Goal: Task Accomplishment & Management: Use online tool/utility

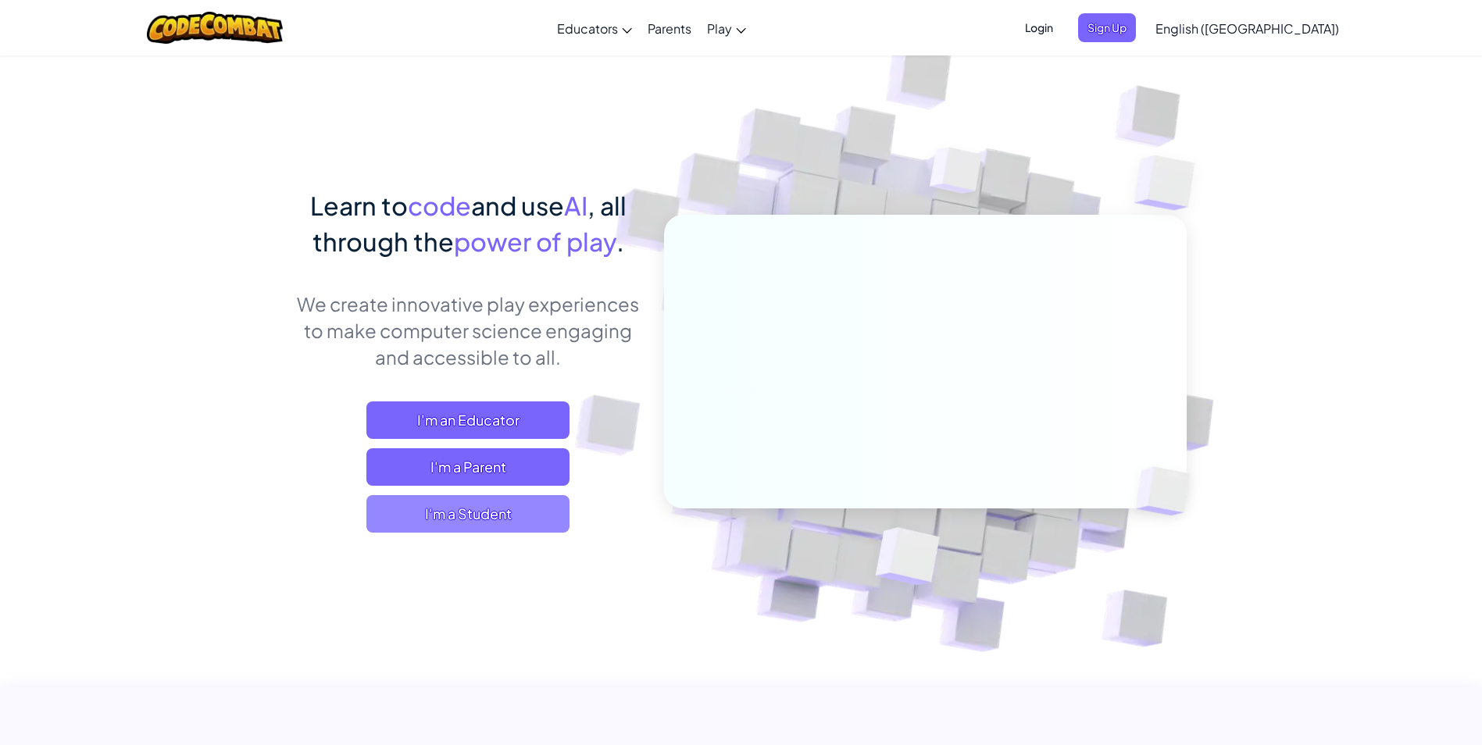
click at [471, 516] on span "I'm a Student" at bounding box center [467, 513] width 203 height 37
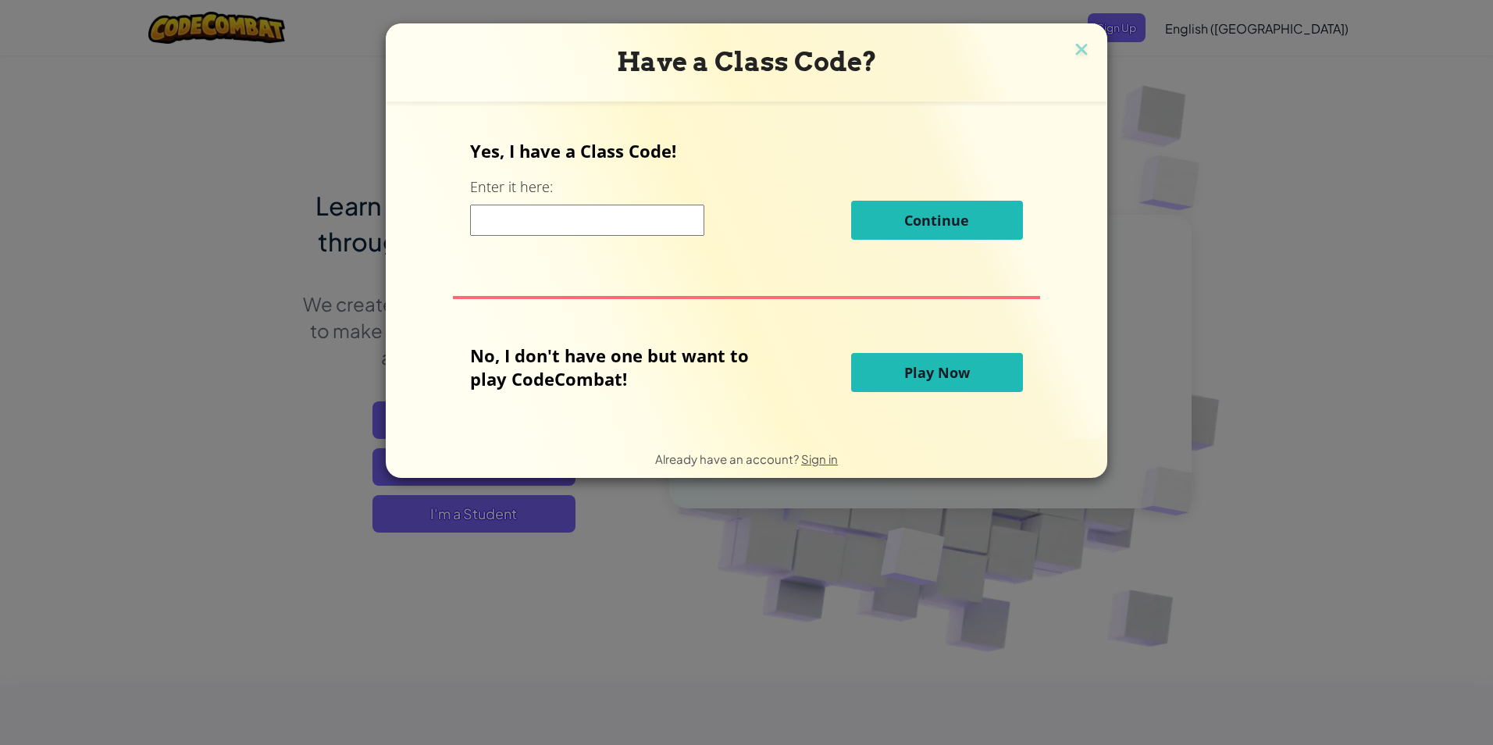
click at [476, 218] on input at bounding box center [587, 220] width 234 height 31
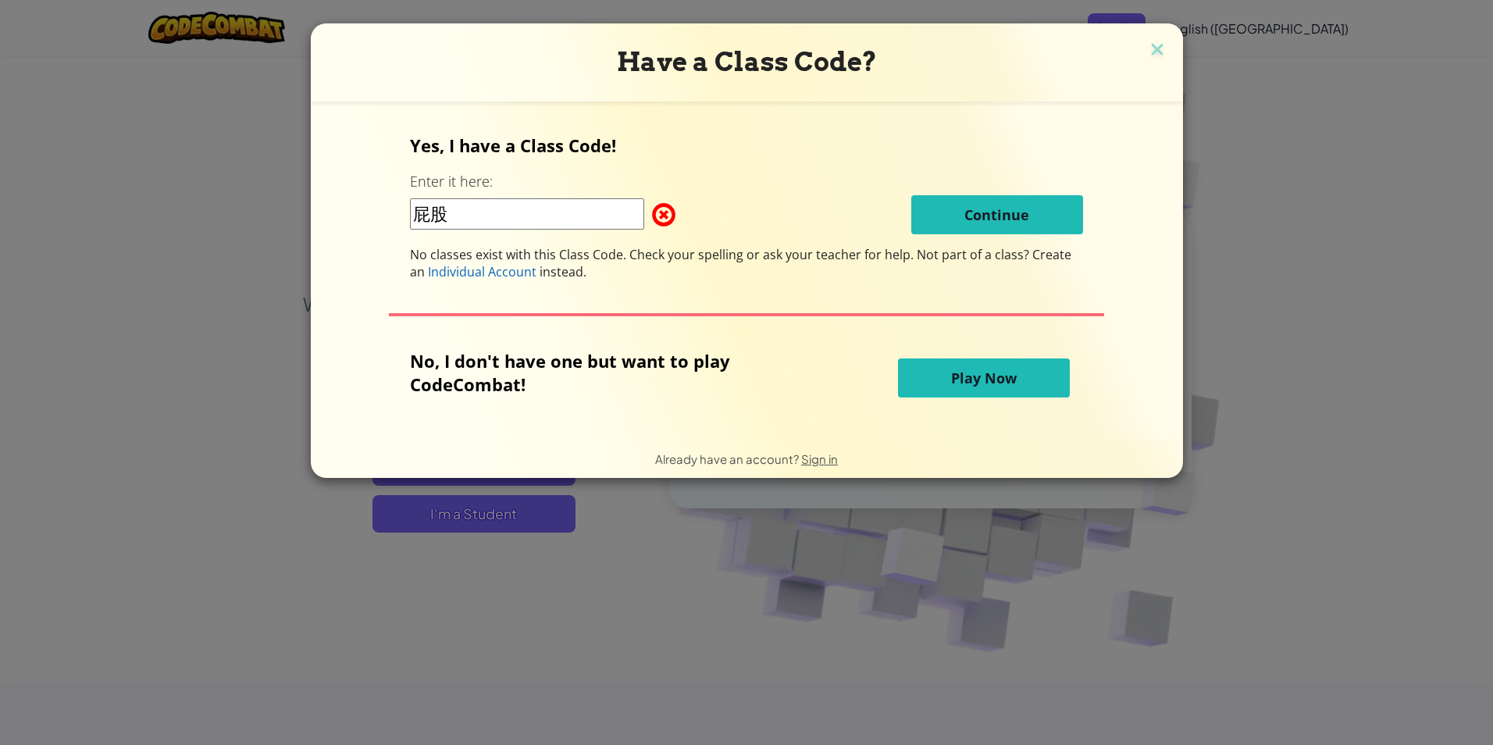
type input "屁"
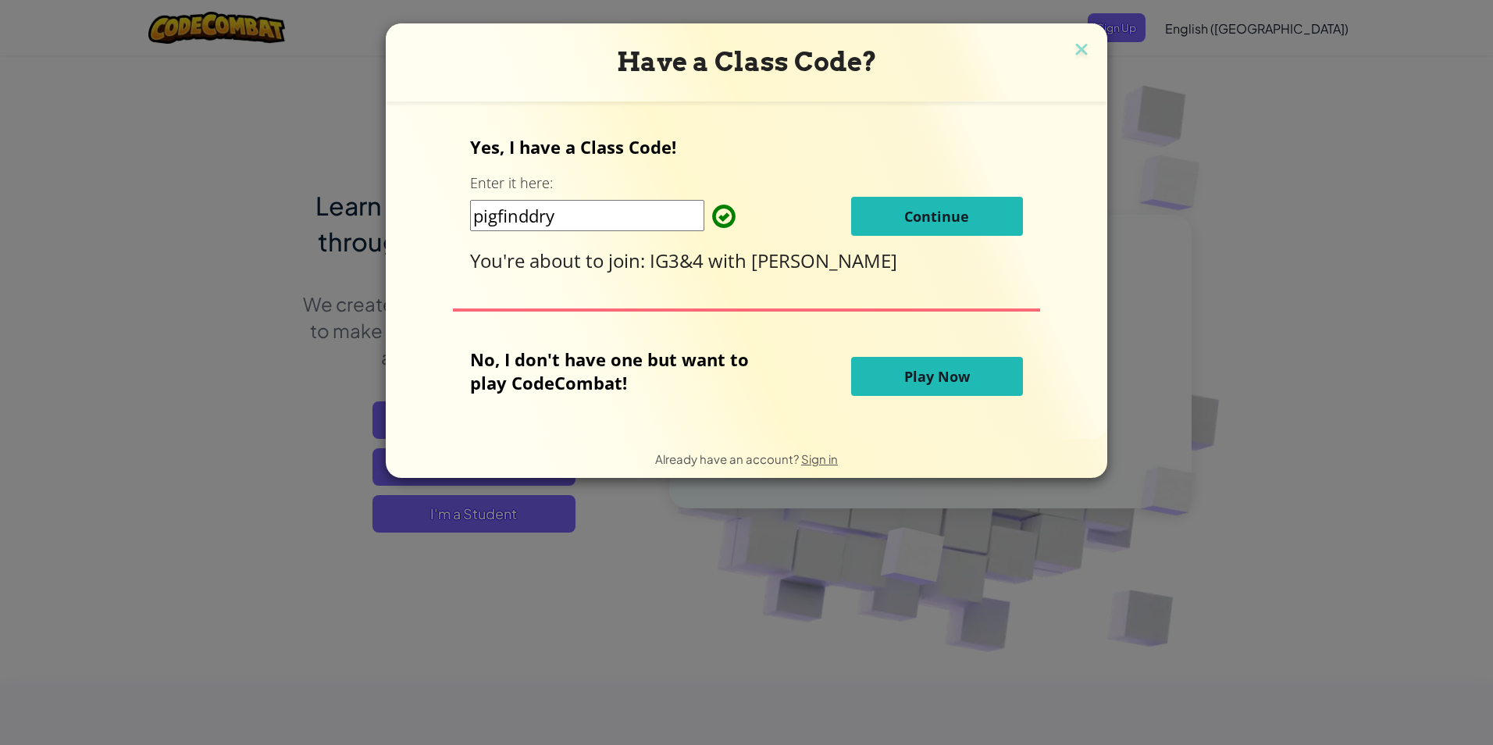
type input "pigfinddry"
drag, startPoint x: 937, startPoint y: 215, endPoint x: 1211, endPoint y: 122, distance: 289.5
click at [1211, 122] on div "Have a Class Code? Yes, I have a Class Code! Enter it here: pigfinddry Continue…" at bounding box center [746, 372] width 1493 height 745
click at [990, 225] on button "Continue" at bounding box center [937, 216] width 172 height 39
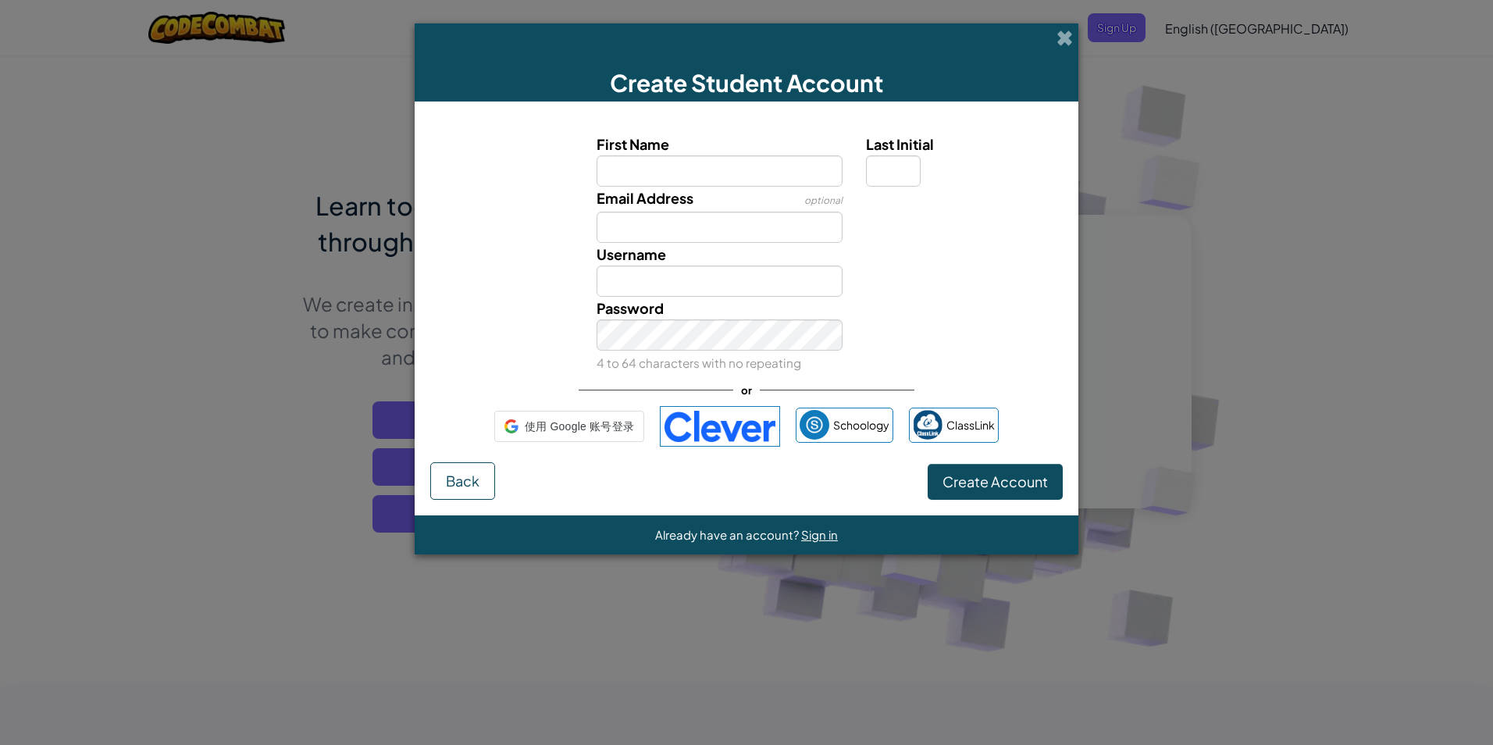
click at [990, 225] on div "Email Address optional" at bounding box center [747, 215] width 648 height 56
click at [624, 173] on input "First Name" at bounding box center [720, 170] width 247 height 31
type input "aaron"
click at [896, 175] on input "Last Initial" at bounding box center [893, 170] width 55 height 31
type input "Aaron"
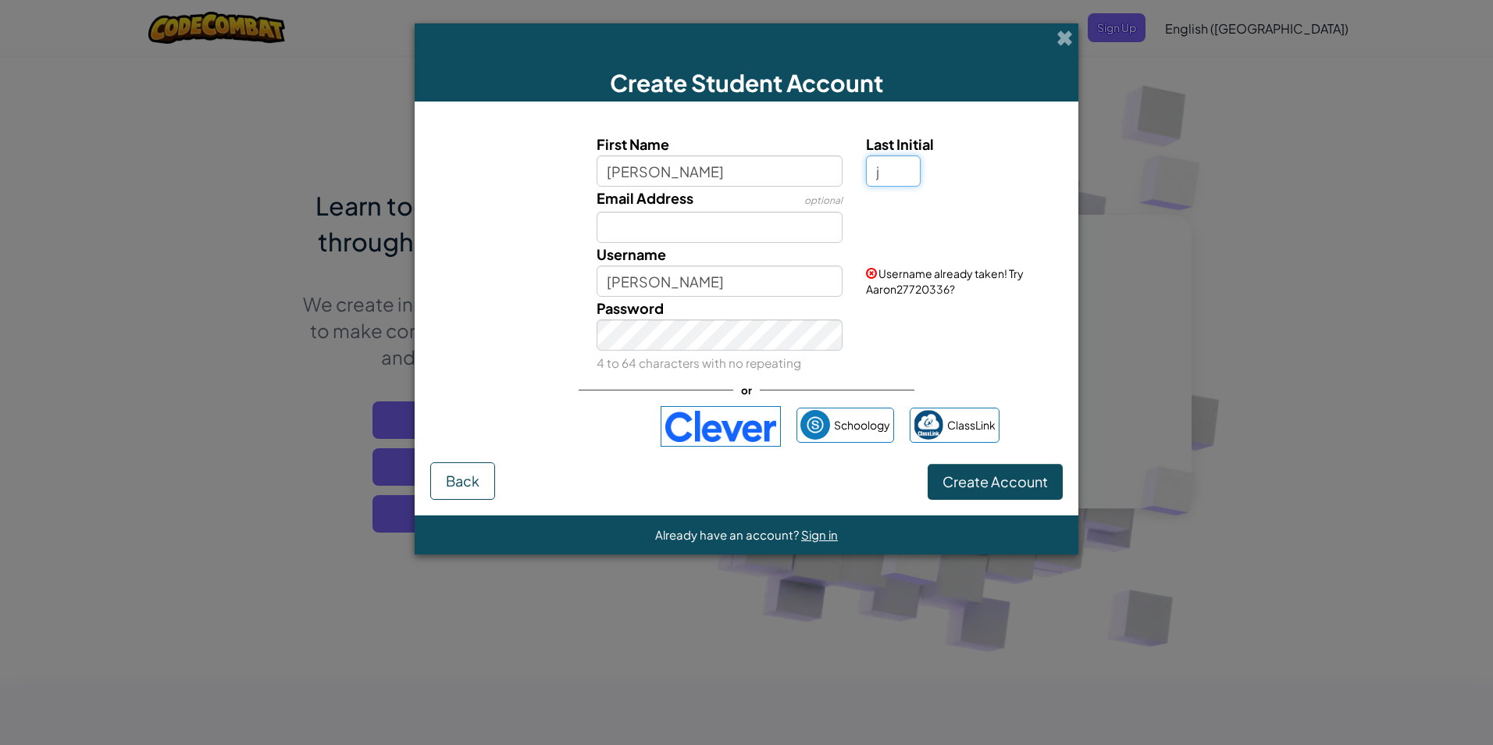
type input "j"
click at [873, 273] on span at bounding box center [871, 273] width 11 height 11
click at [967, 479] on span "Create Account" at bounding box center [995, 482] width 105 height 18
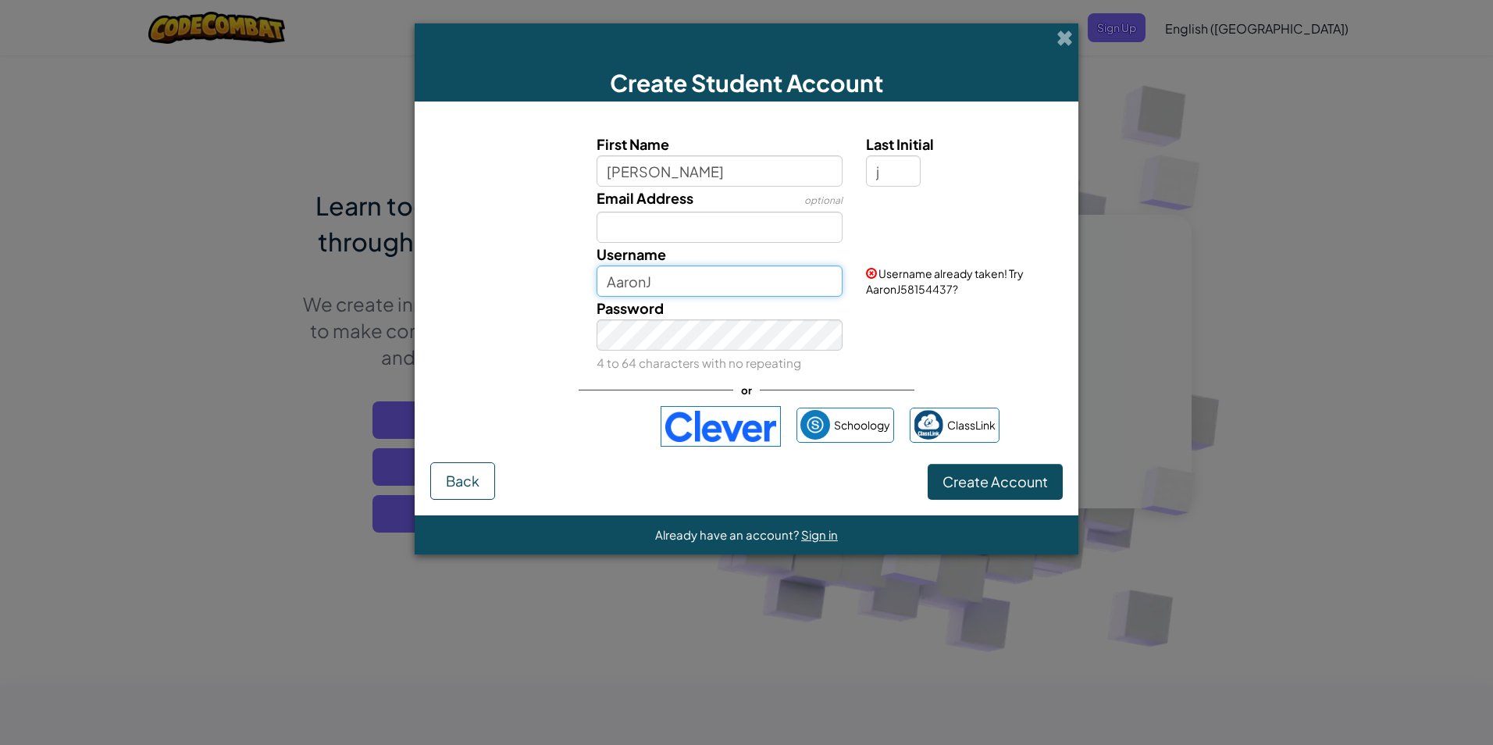
click at [754, 284] on input "AaronJ" at bounding box center [720, 281] width 247 height 31
drag, startPoint x: 860, startPoint y: 288, endPoint x: 953, endPoint y: 283, distance: 93.1
click at [953, 283] on div "Username already taken! Try AaronJ58154437?" at bounding box center [962, 270] width 216 height 54
copy span "AaronJ58154437"
click at [666, 273] on input "AaronJ" at bounding box center [720, 281] width 247 height 31
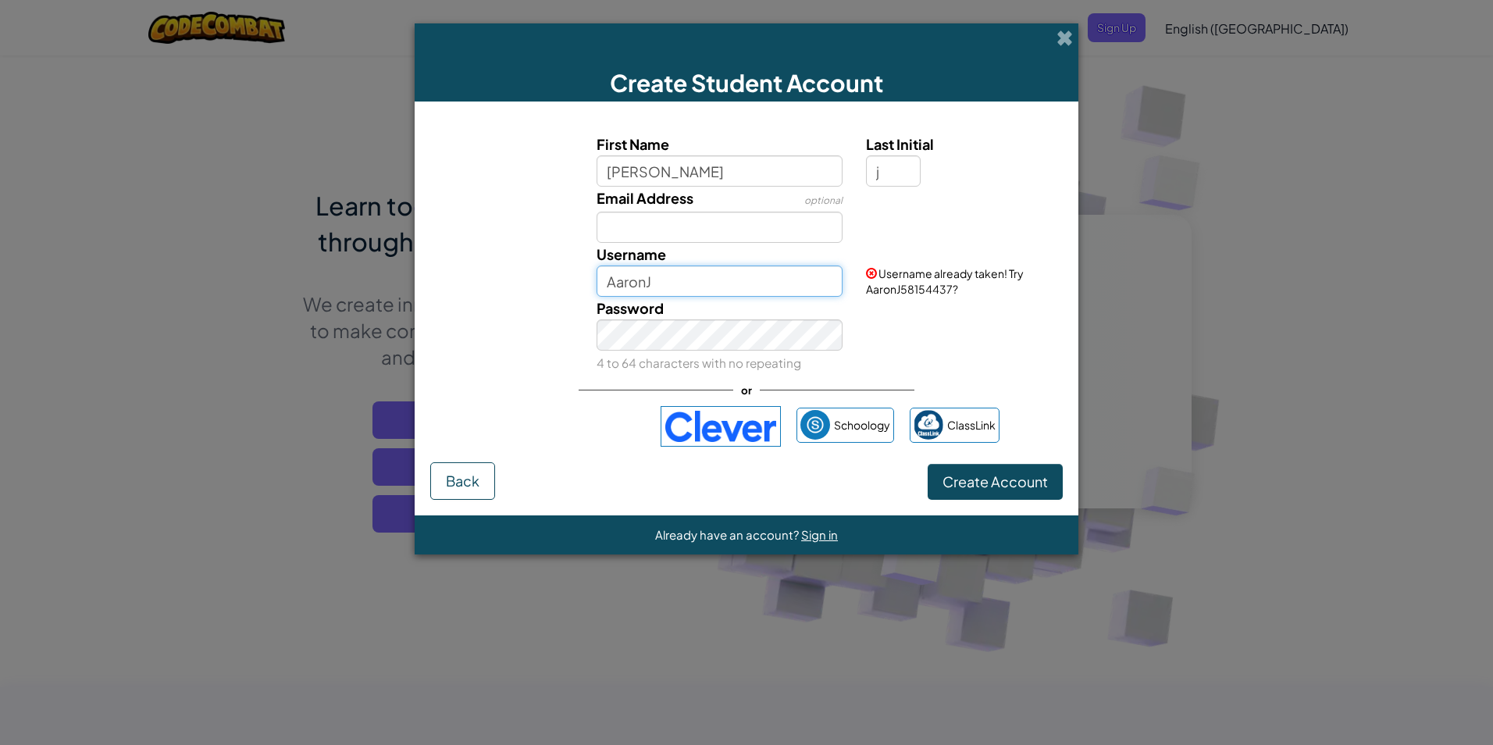
click at [666, 273] on input "AaronJ" at bounding box center [720, 281] width 247 height 31
paste input "58154437"
type input "AaronJ58154437"
click at [989, 477] on button "Create Account" at bounding box center [995, 482] width 135 height 36
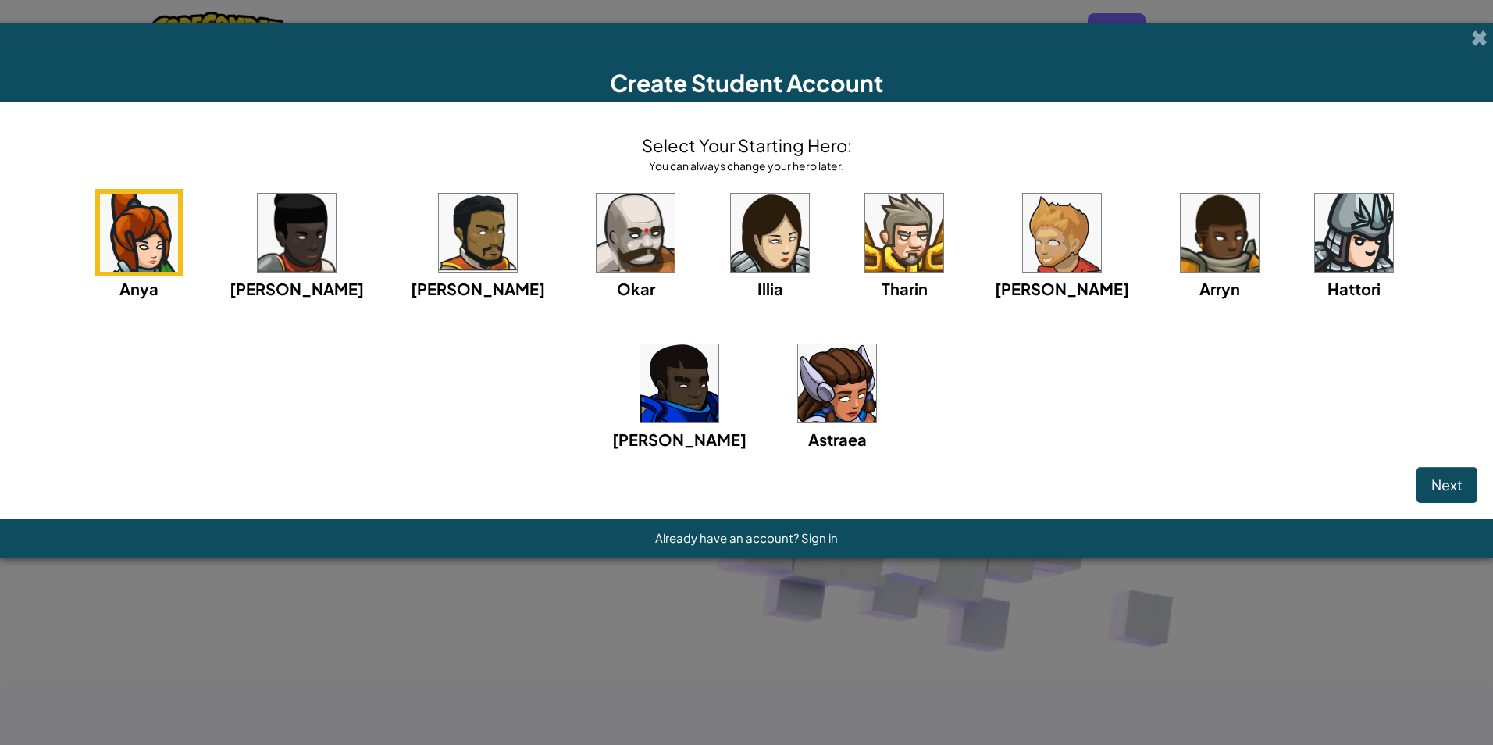
click at [865, 241] on img at bounding box center [904, 233] width 78 height 78
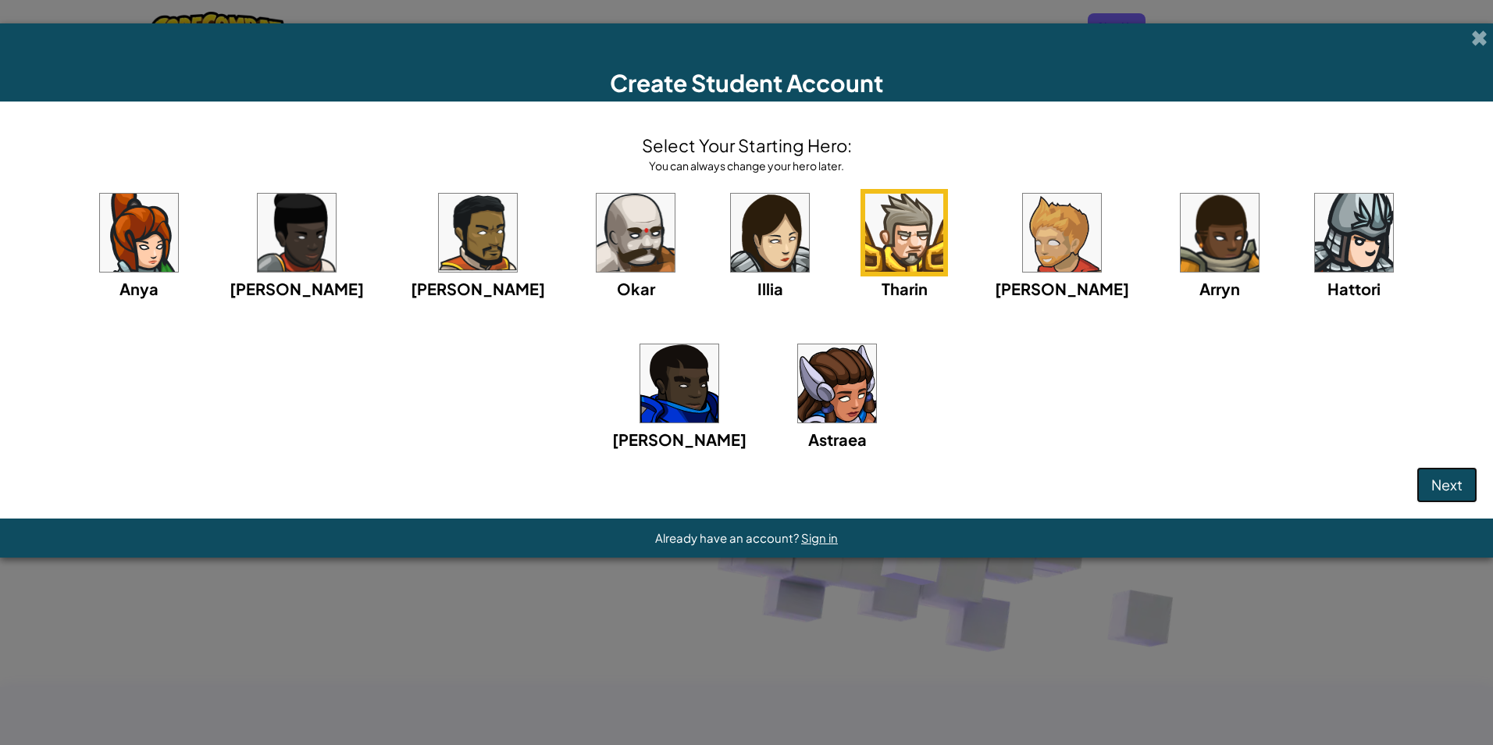
click at [1446, 480] on span "Next" at bounding box center [1447, 485] width 31 height 18
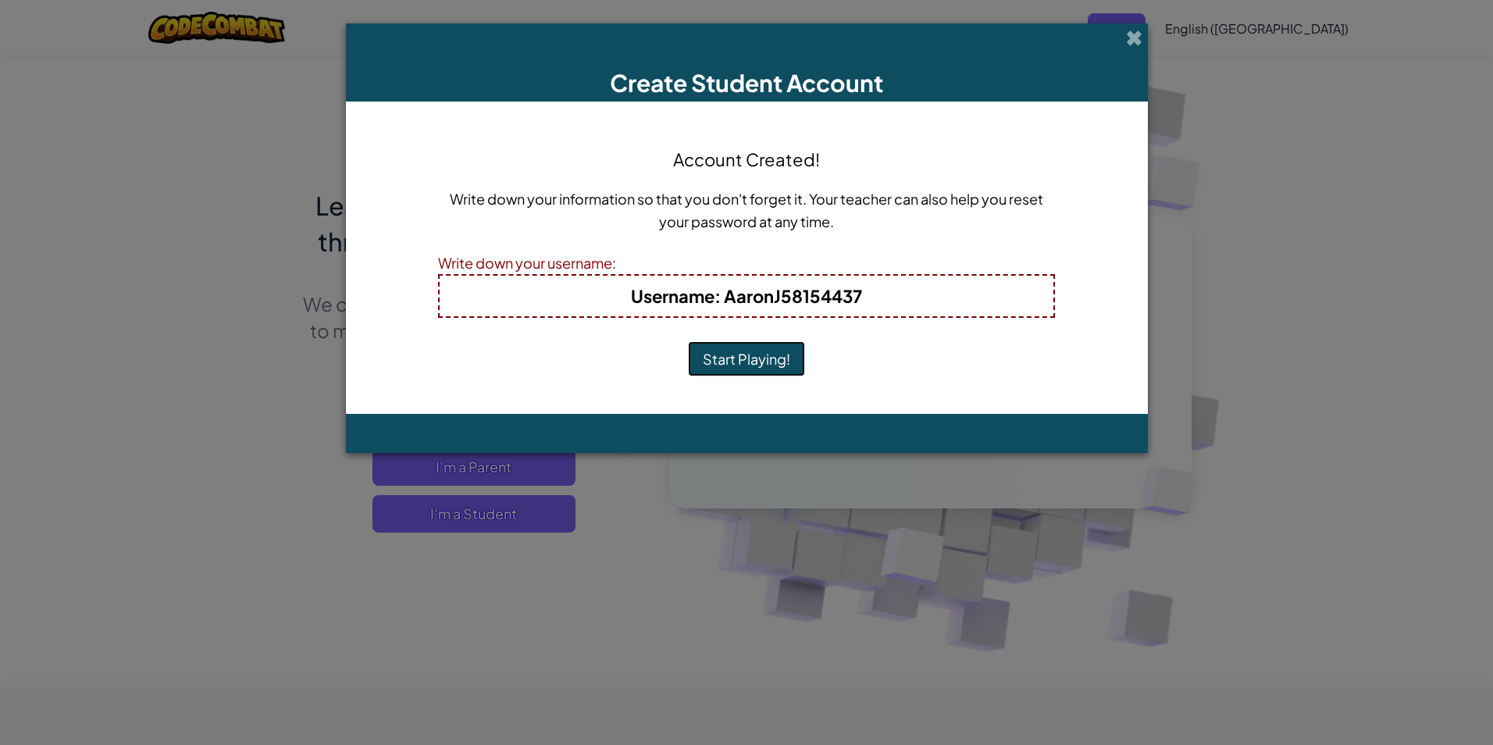
click at [765, 355] on button "Start Playing!" at bounding box center [746, 359] width 117 height 36
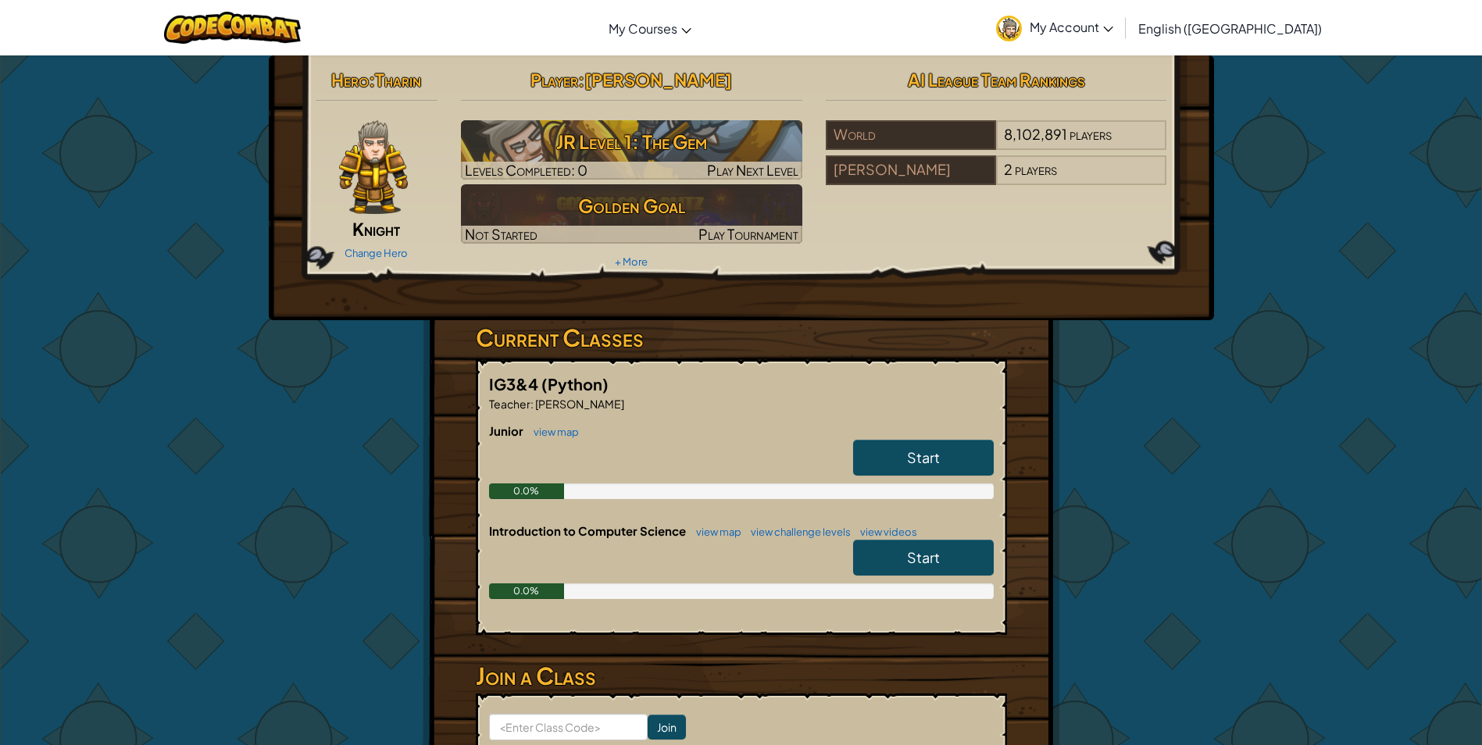
click at [913, 544] on link "Start" at bounding box center [923, 558] width 141 height 36
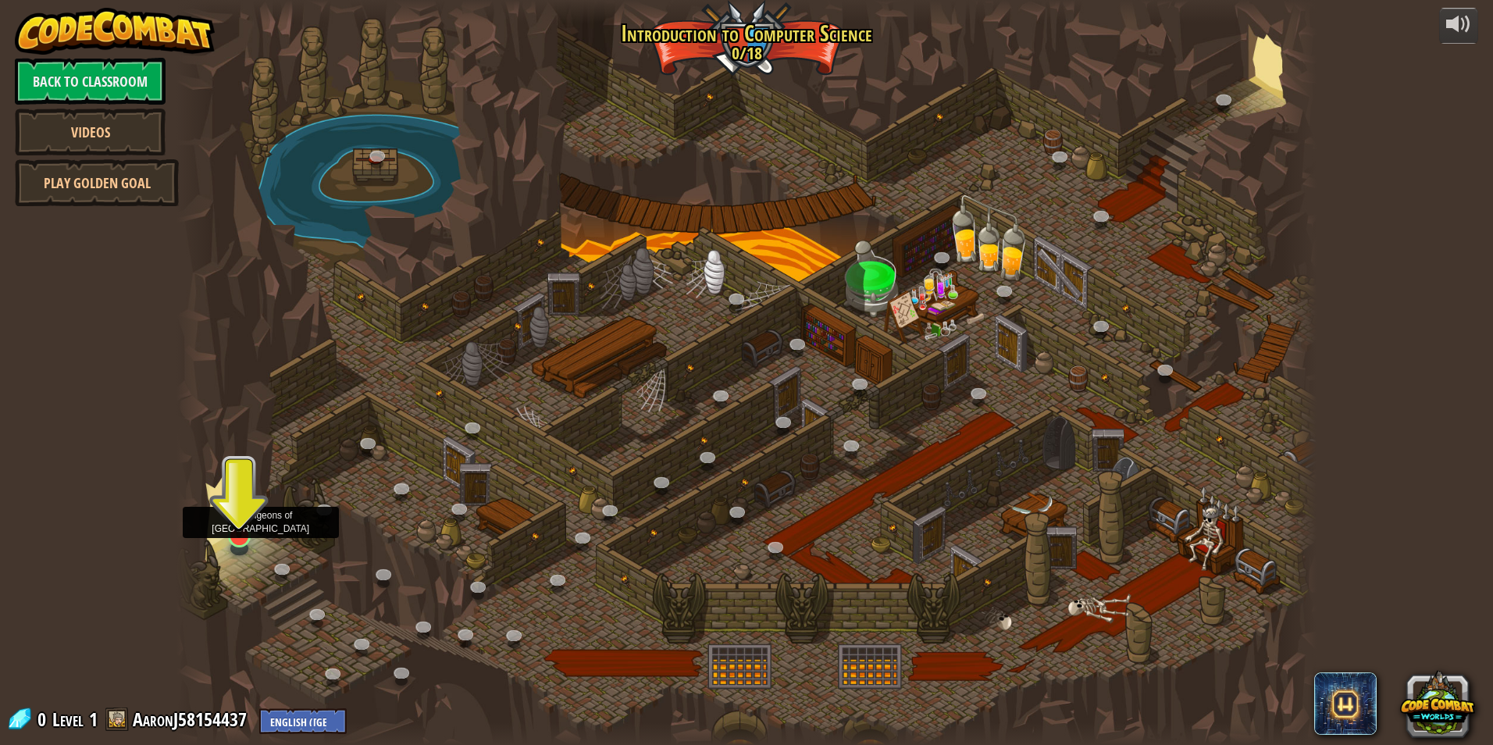
click at [231, 526] on img at bounding box center [239, 502] width 30 height 70
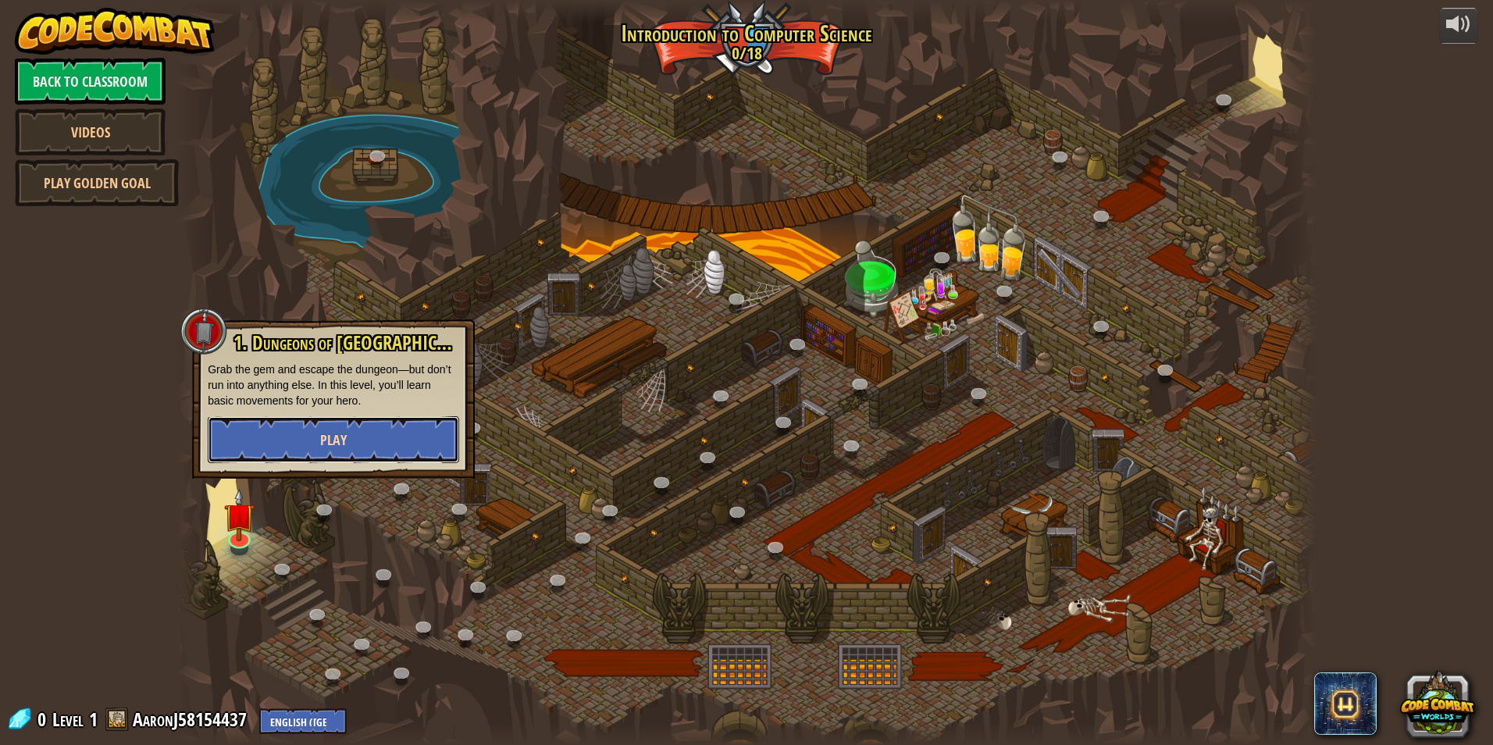
click at [340, 447] on span "Play" at bounding box center [333, 440] width 27 height 20
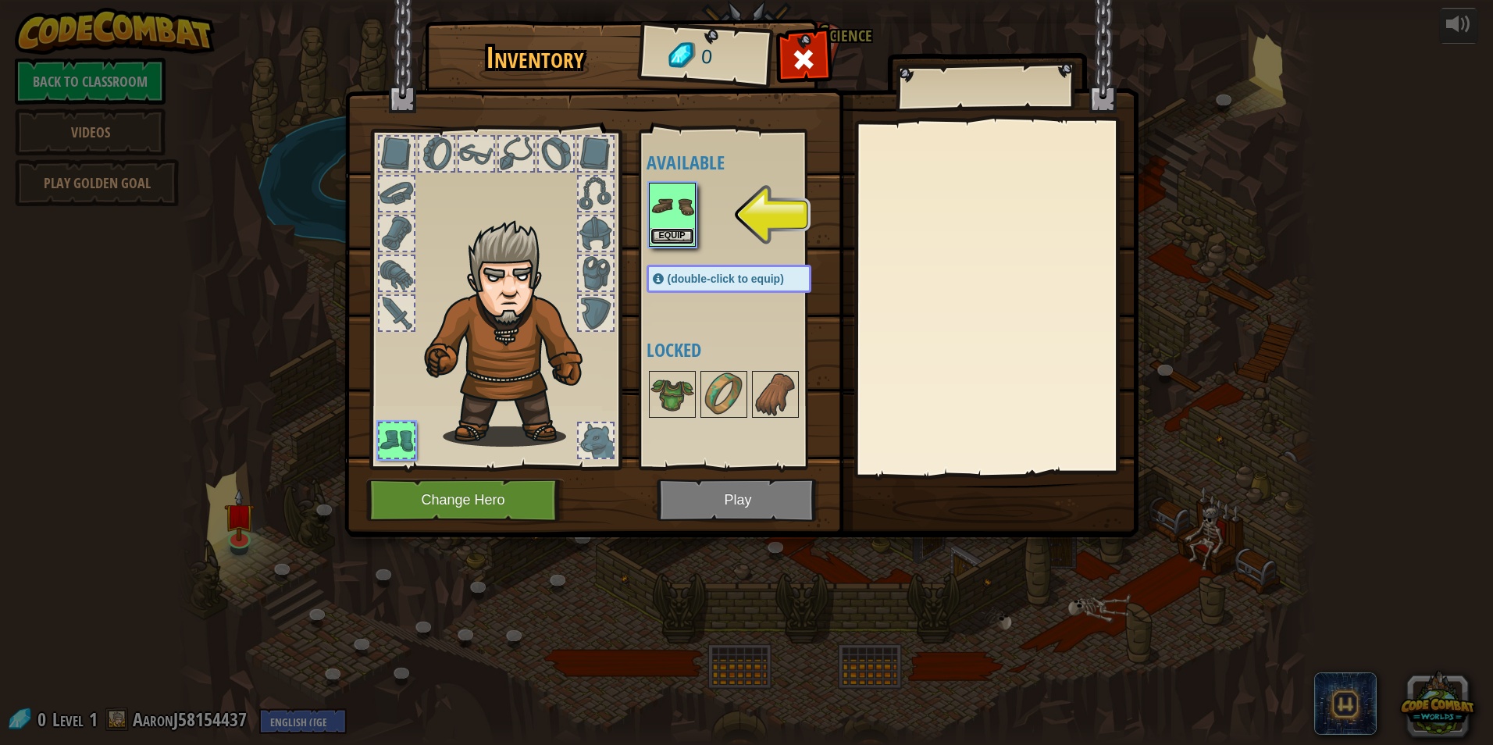
click at [669, 233] on button "Equip" at bounding box center [673, 236] width 44 height 16
click at [669, 2] on body "powered by Back to Classroom Videos Play Golden Goal 25. Kithgard Gates (Locked…" at bounding box center [746, 1] width 1493 height 2
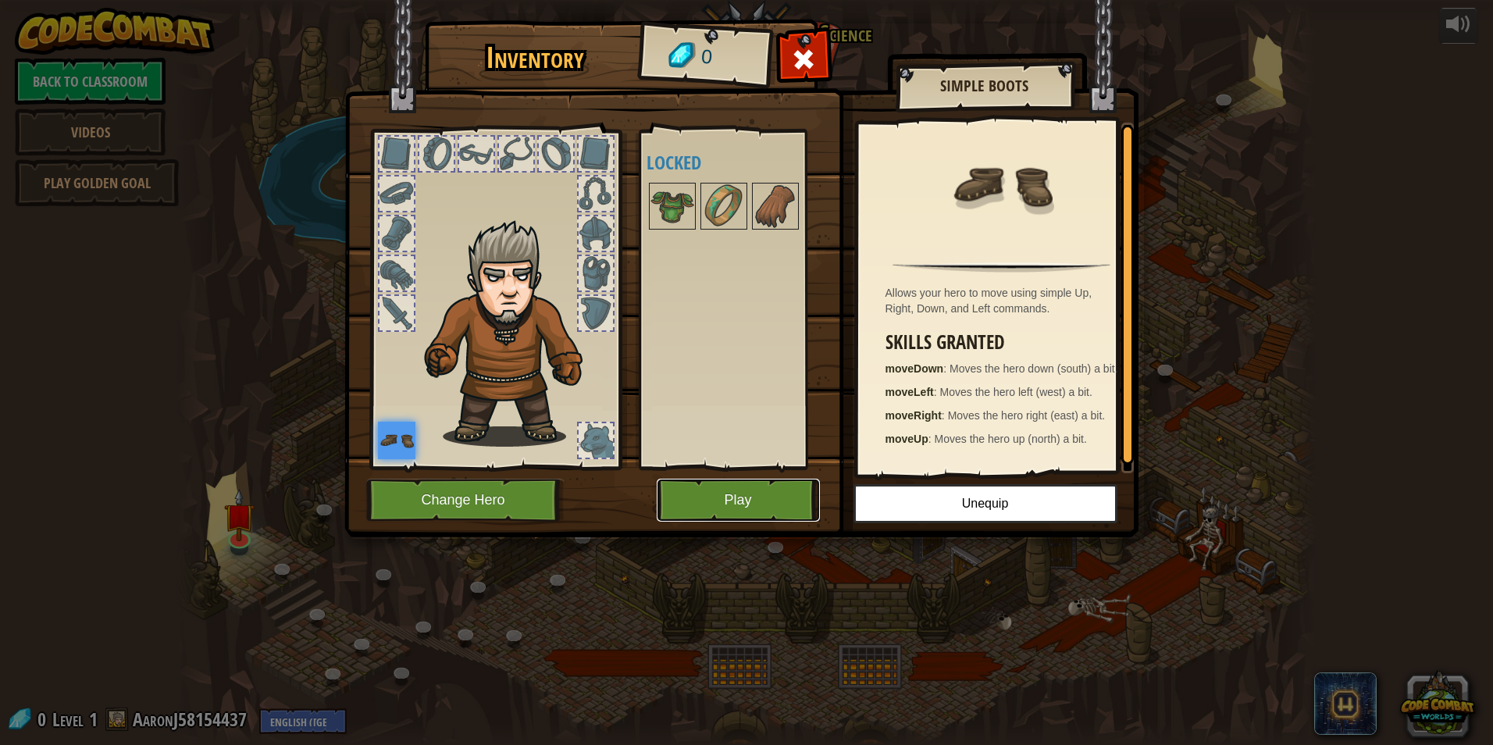
click at [740, 506] on button "Play" at bounding box center [738, 500] width 163 height 43
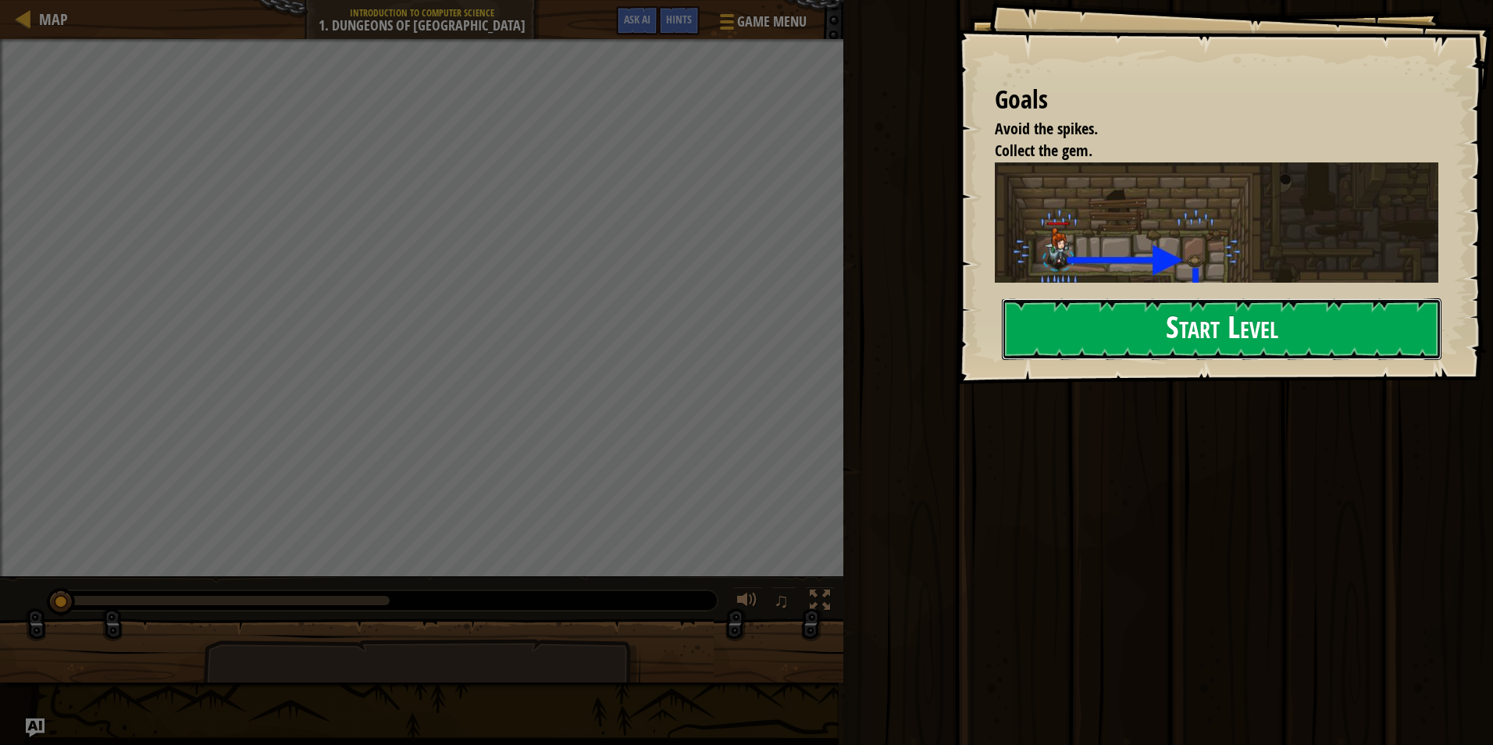
click at [1066, 337] on button "Start Level" at bounding box center [1222, 329] width 440 height 62
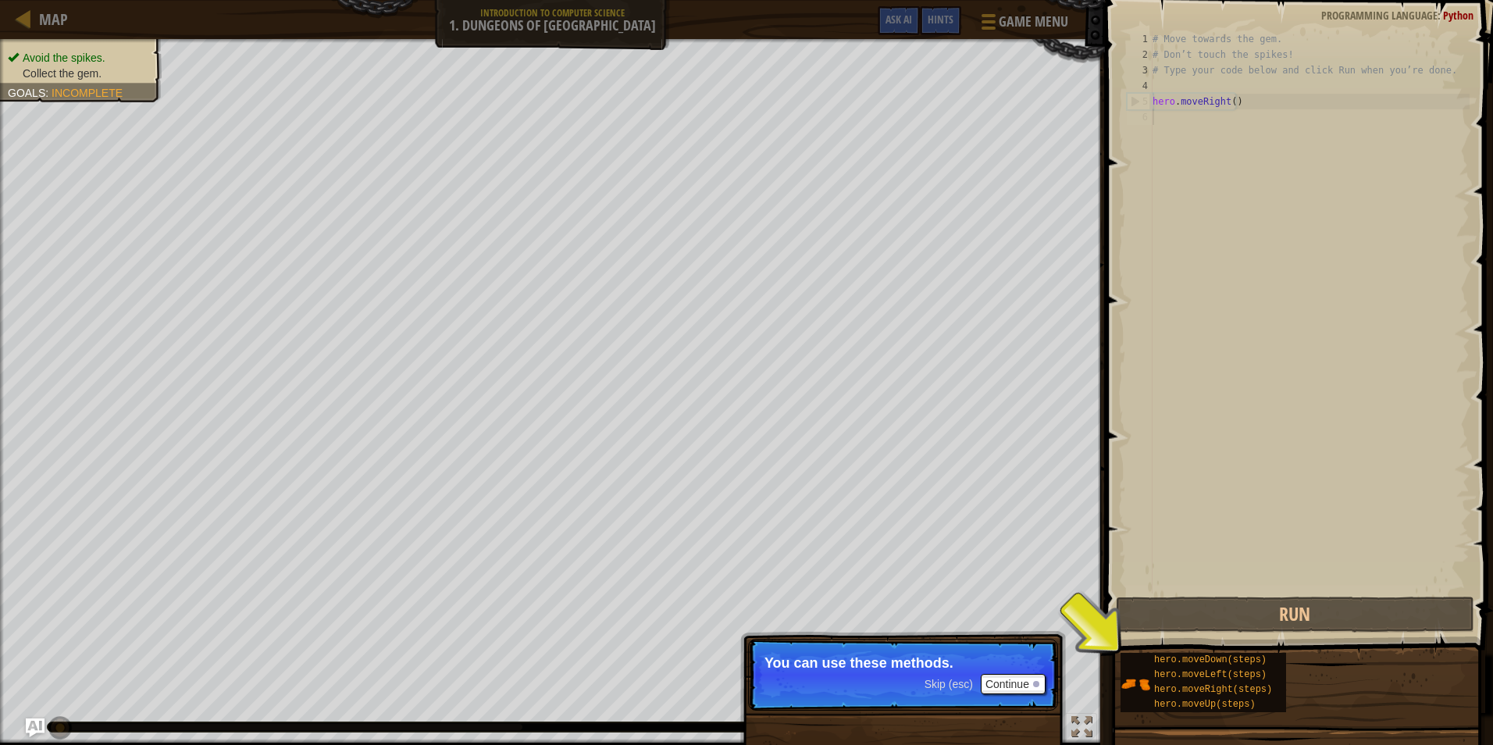
click at [1161, 119] on div "# Move towards the gem. # Don’t touch the spikes! # Type your code below and cl…" at bounding box center [1310, 328] width 320 height 594
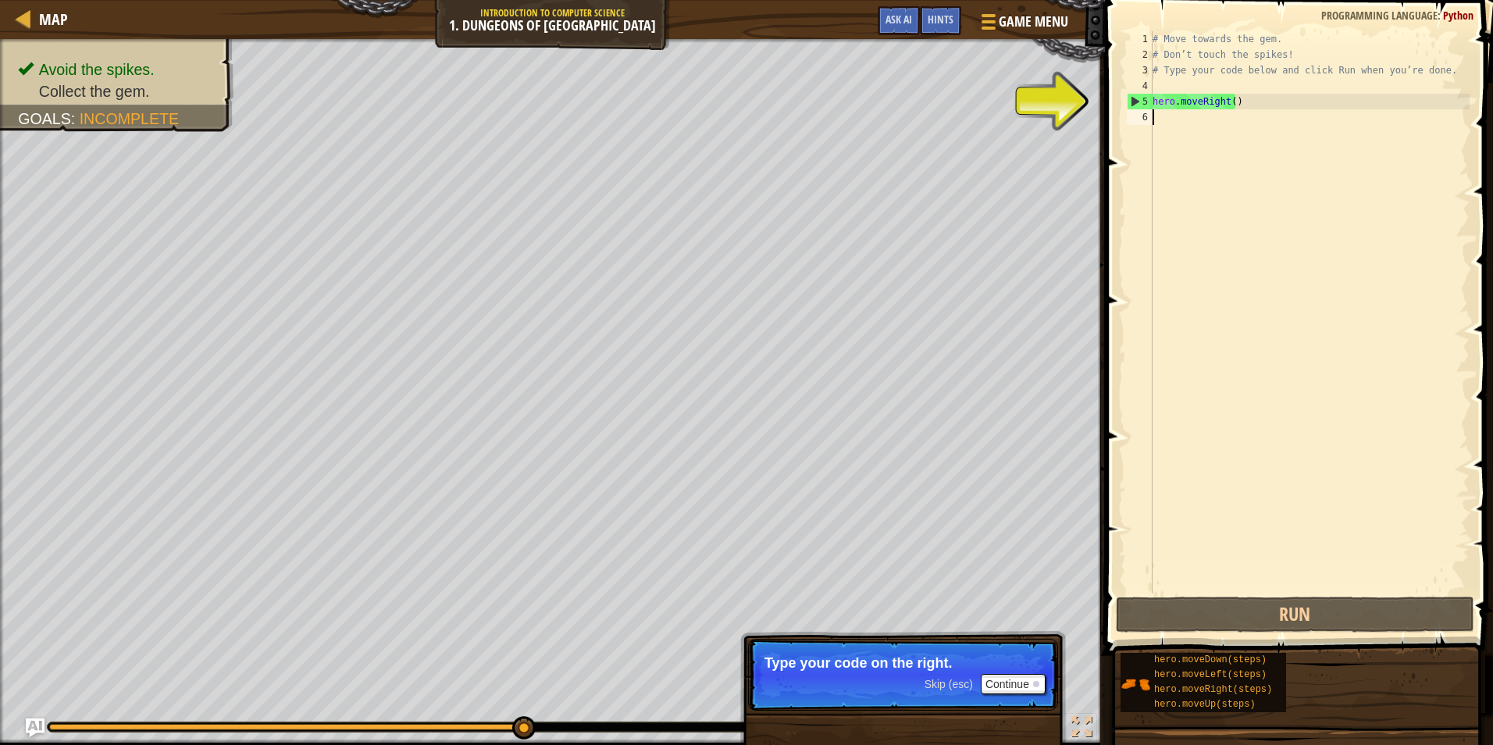
scroll to position [7, 0]
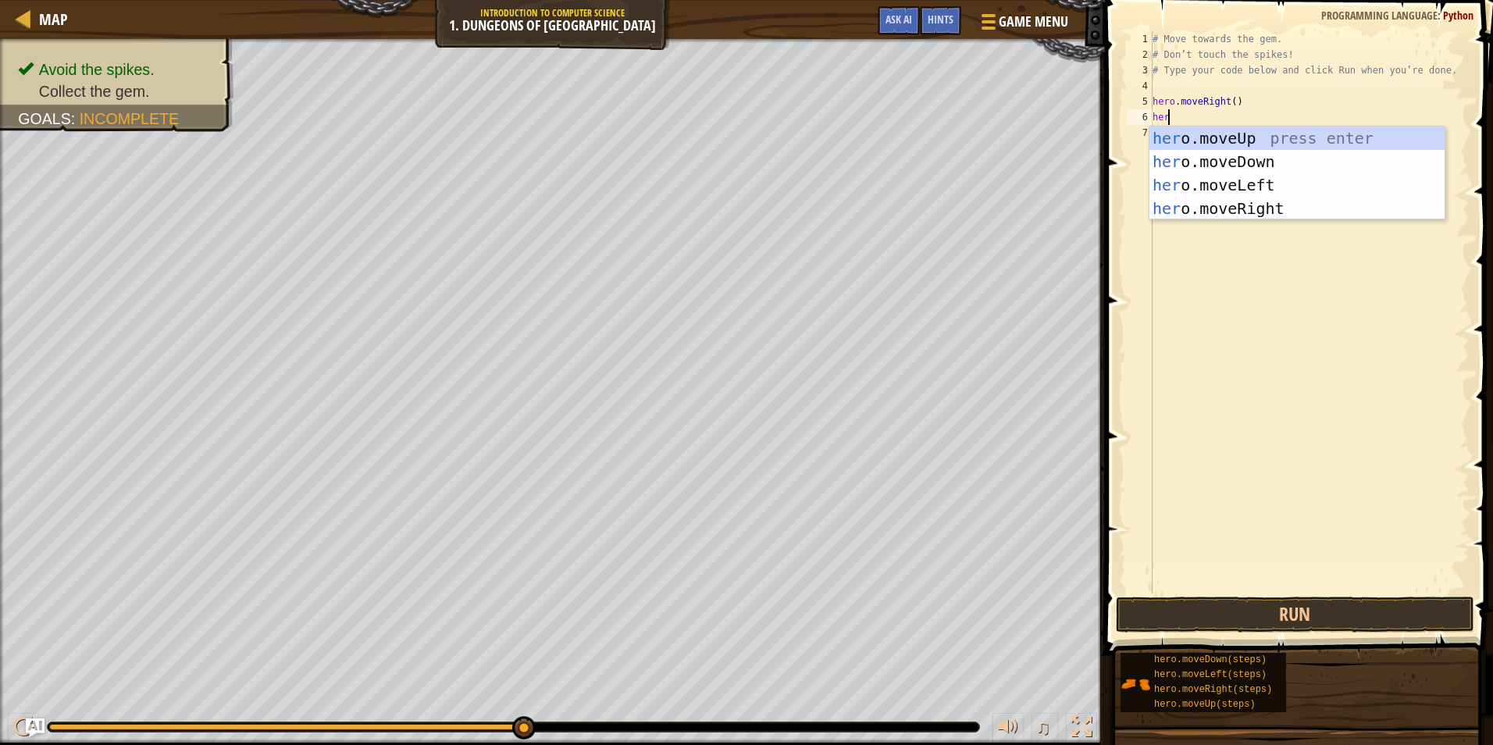
type textarea "hero"
click at [1180, 158] on div "hero .moveUp press enter hero .moveDown press enter hero .moveLeft press enter …" at bounding box center [1297, 197] width 295 height 141
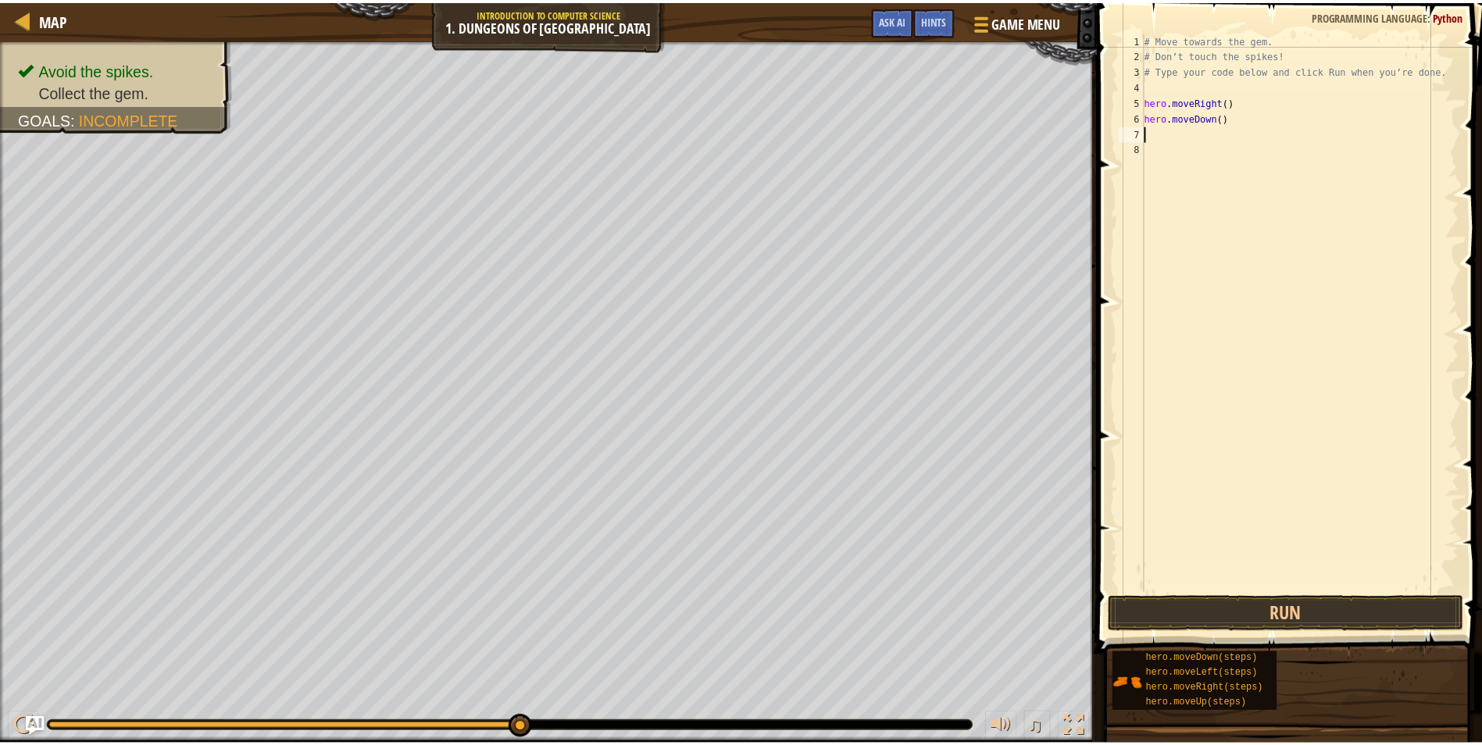
scroll to position [7, 0]
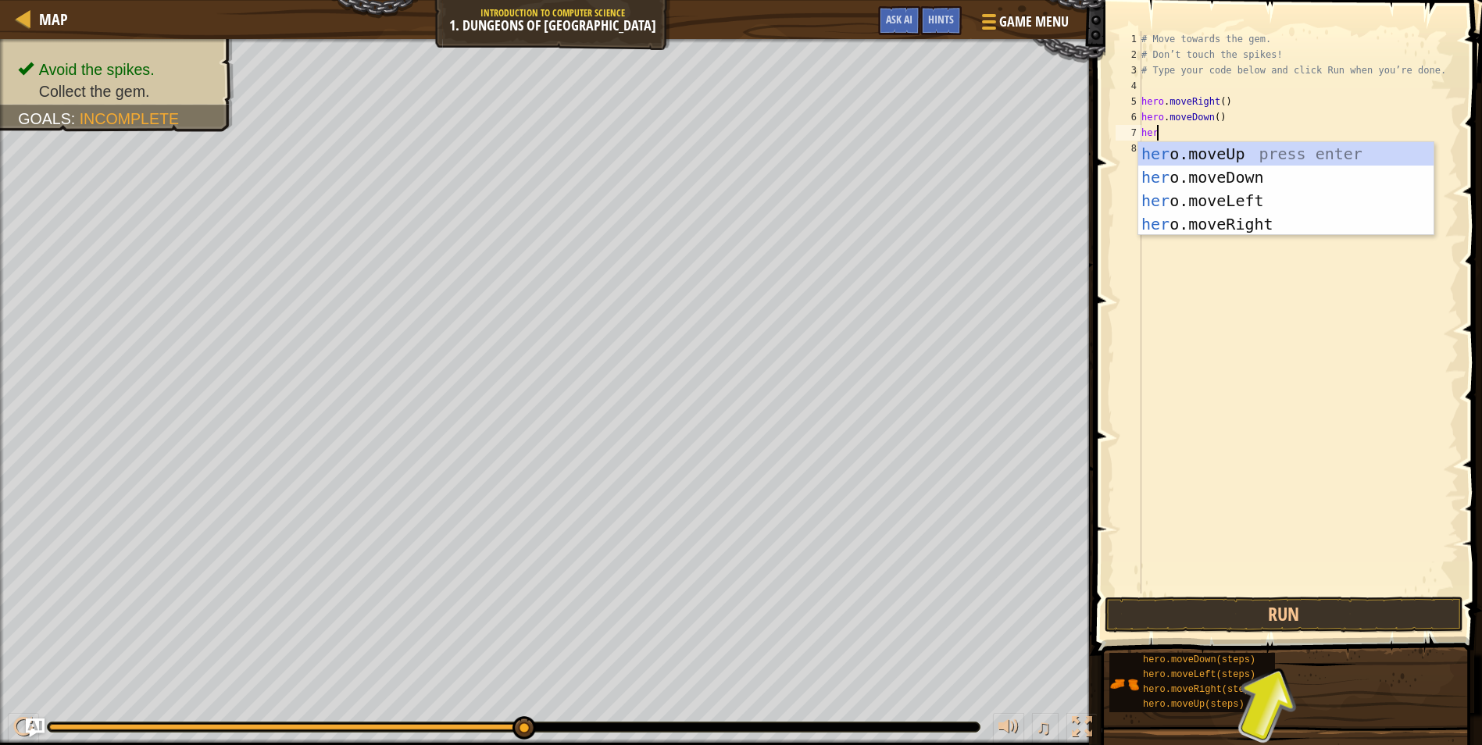
type textarea "hero"
click at [1250, 200] on div "hero .moveUp press enter hero .moveDown press enter hero .moveLeft press enter …" at bounding box center [1285, 212] width 295 height 141
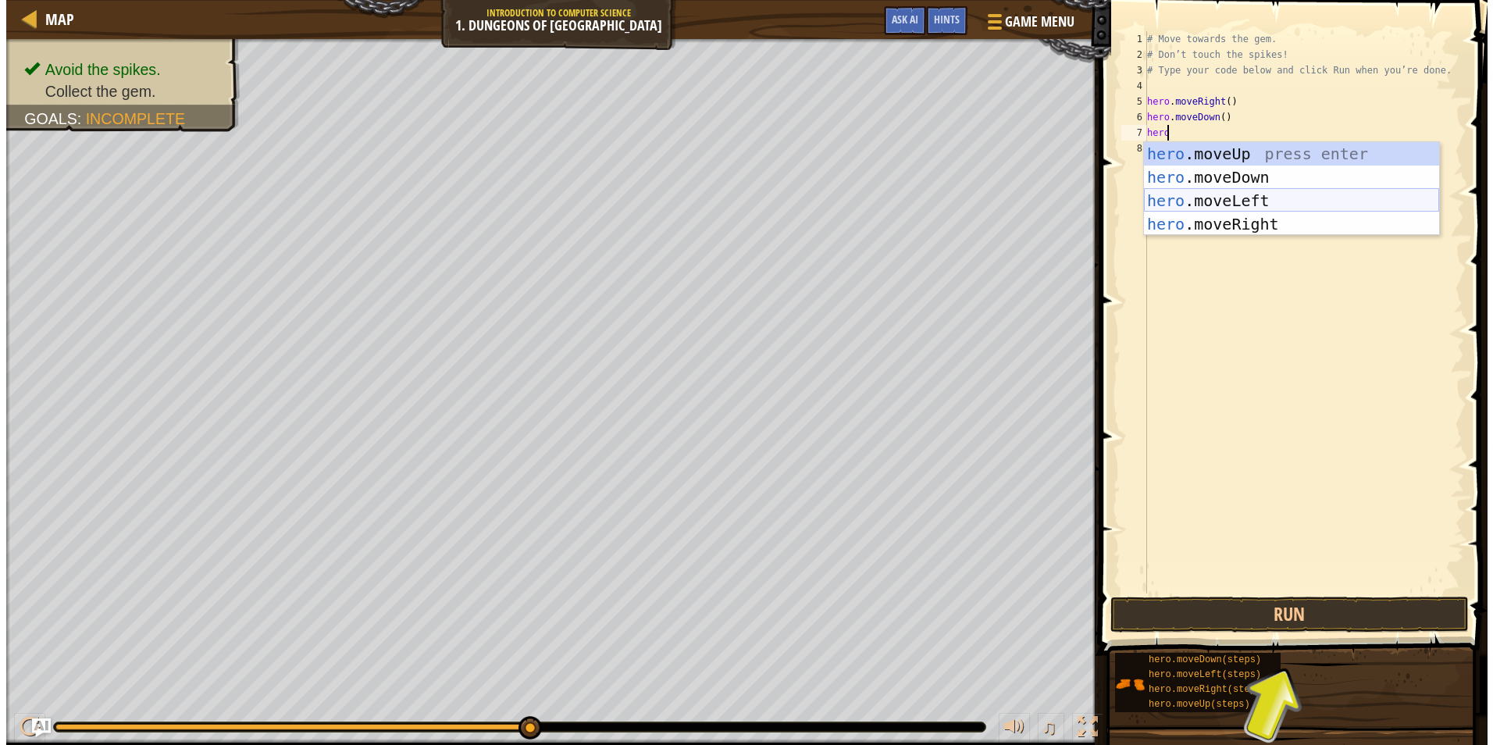
scroll to position [7, 0]
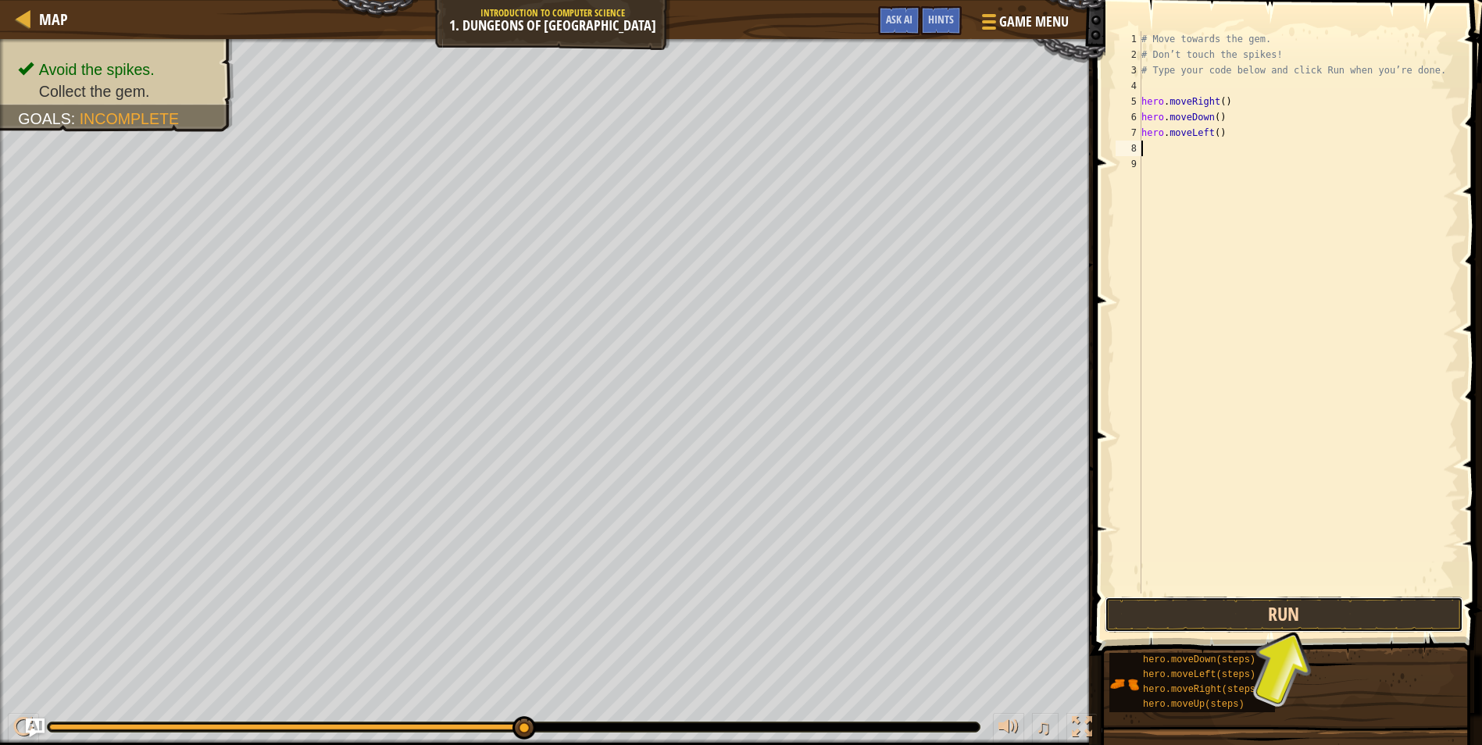
click at [1333, 615] on button "Run" at bounding box center [1283, 615] width 359 height 36
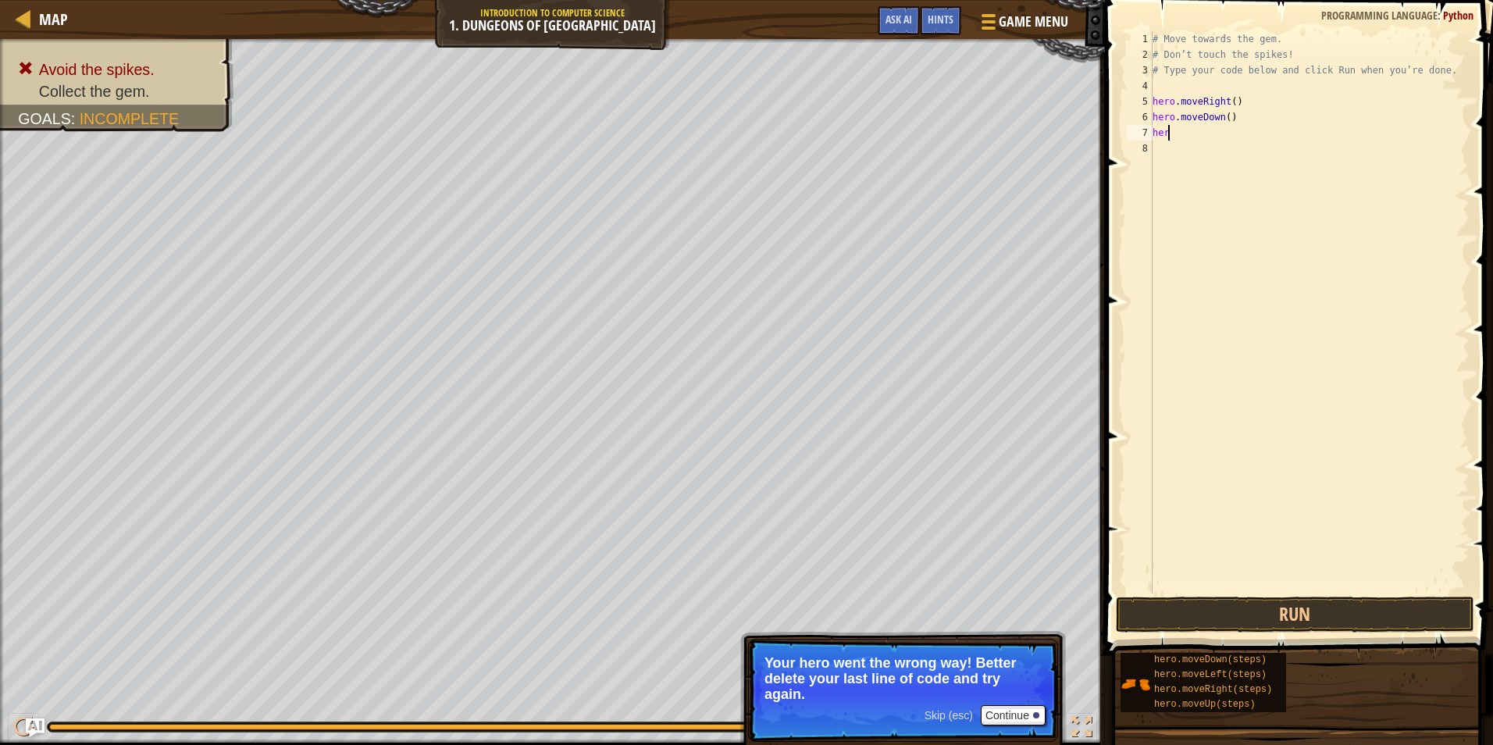
type textarea "hero"
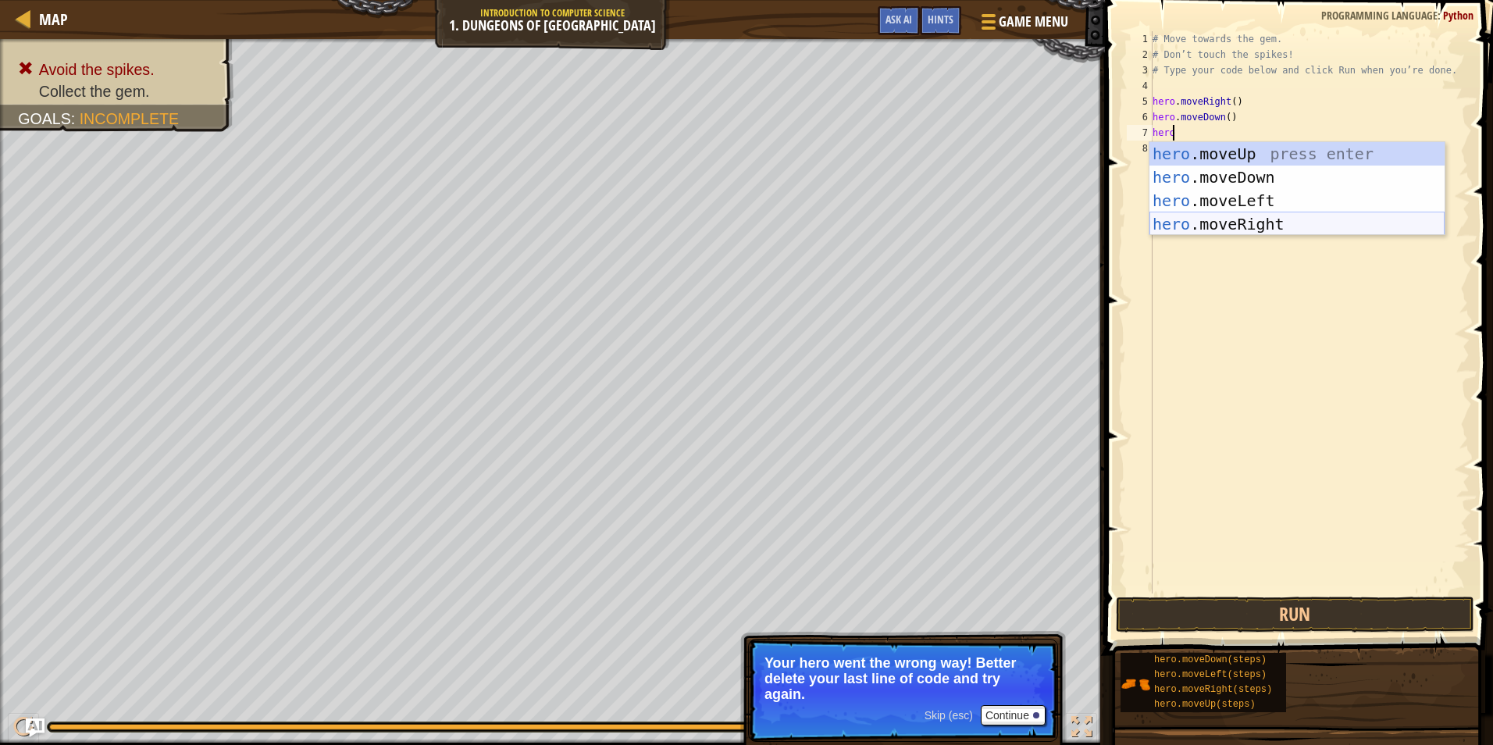
click at [1187, 219] on div "hero .moveUp press enter hero .moveDown press enter hero .moveLeft press enter …" at bounding box center [1297, 212] width 295 height 141
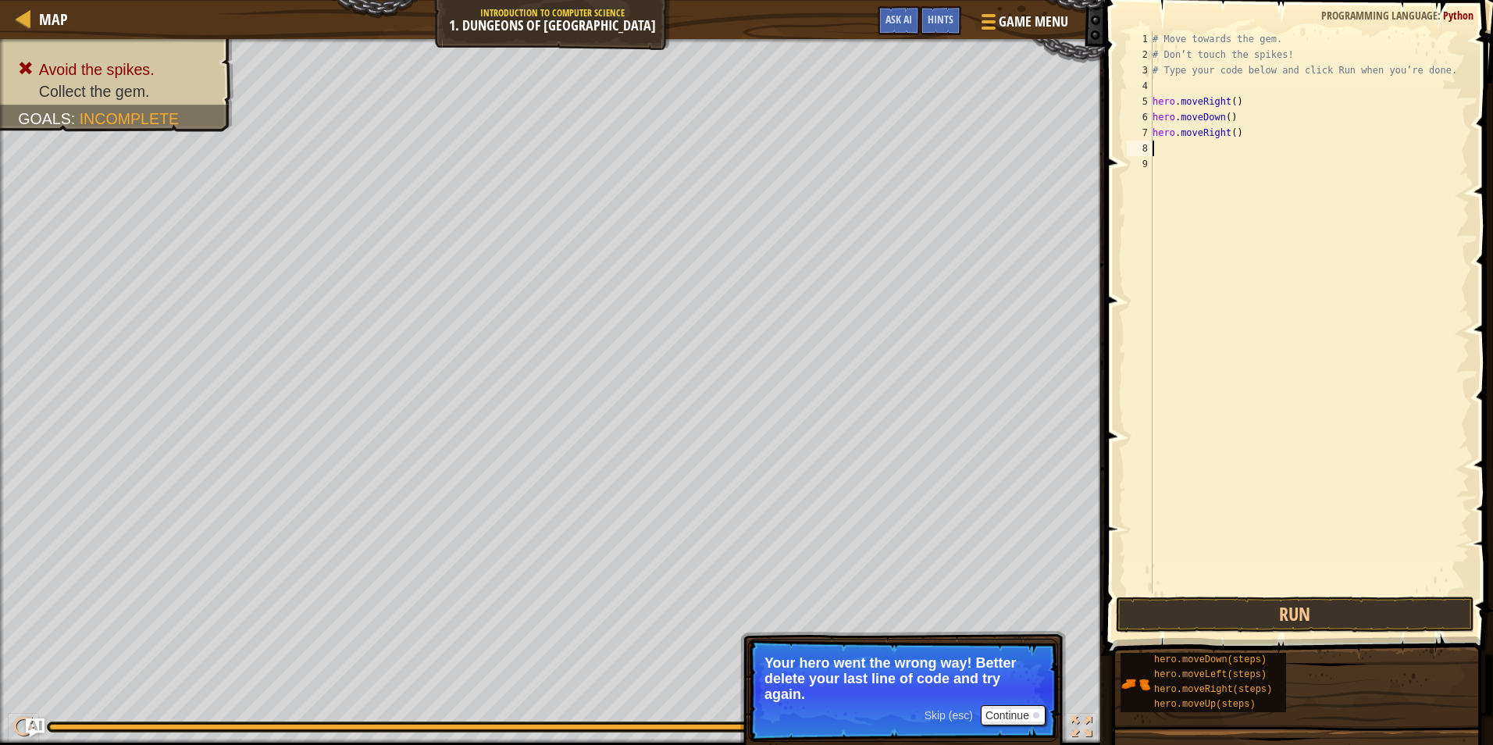
scroll to position [7, 0]
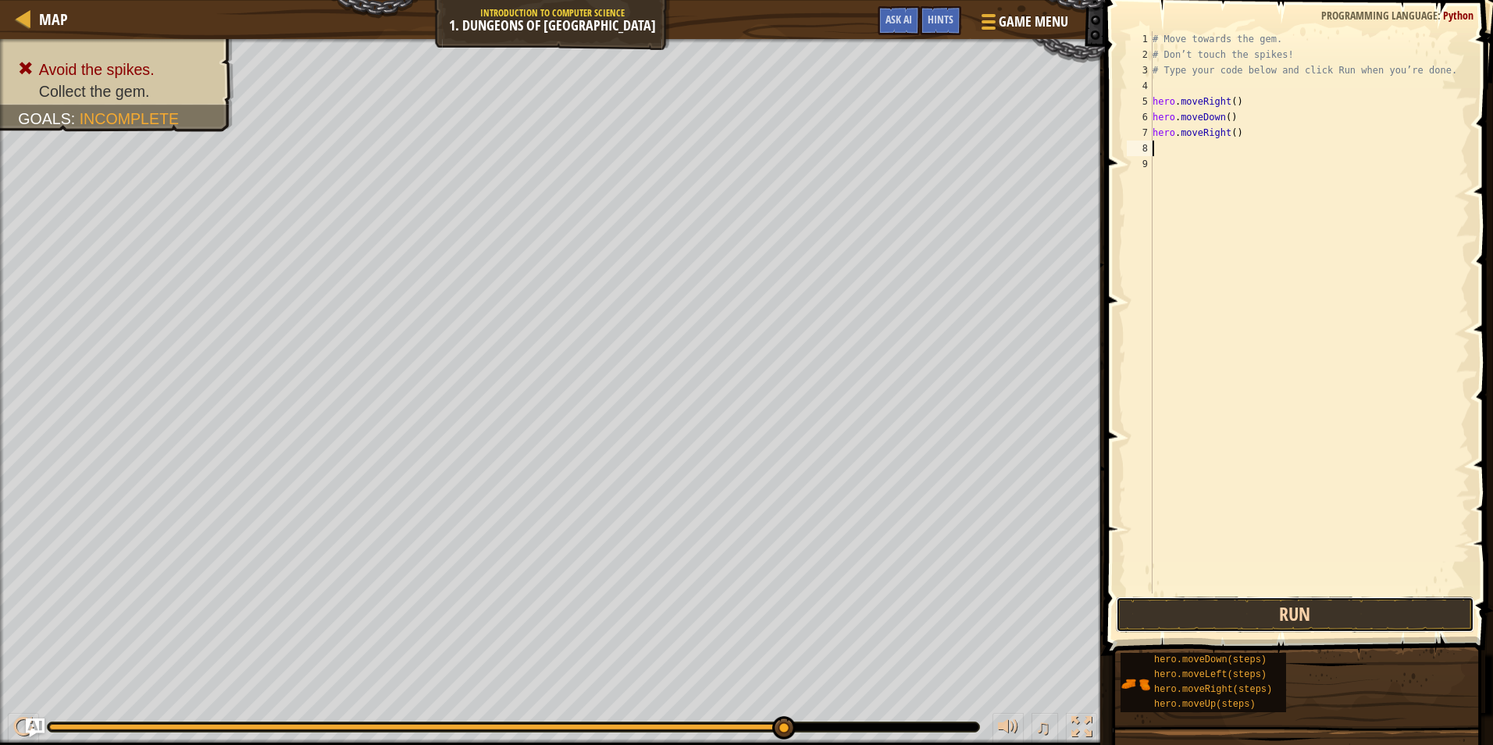
click at [1215, 621] on button "Run" at bounding box center [1295, 615] width 359 height 36
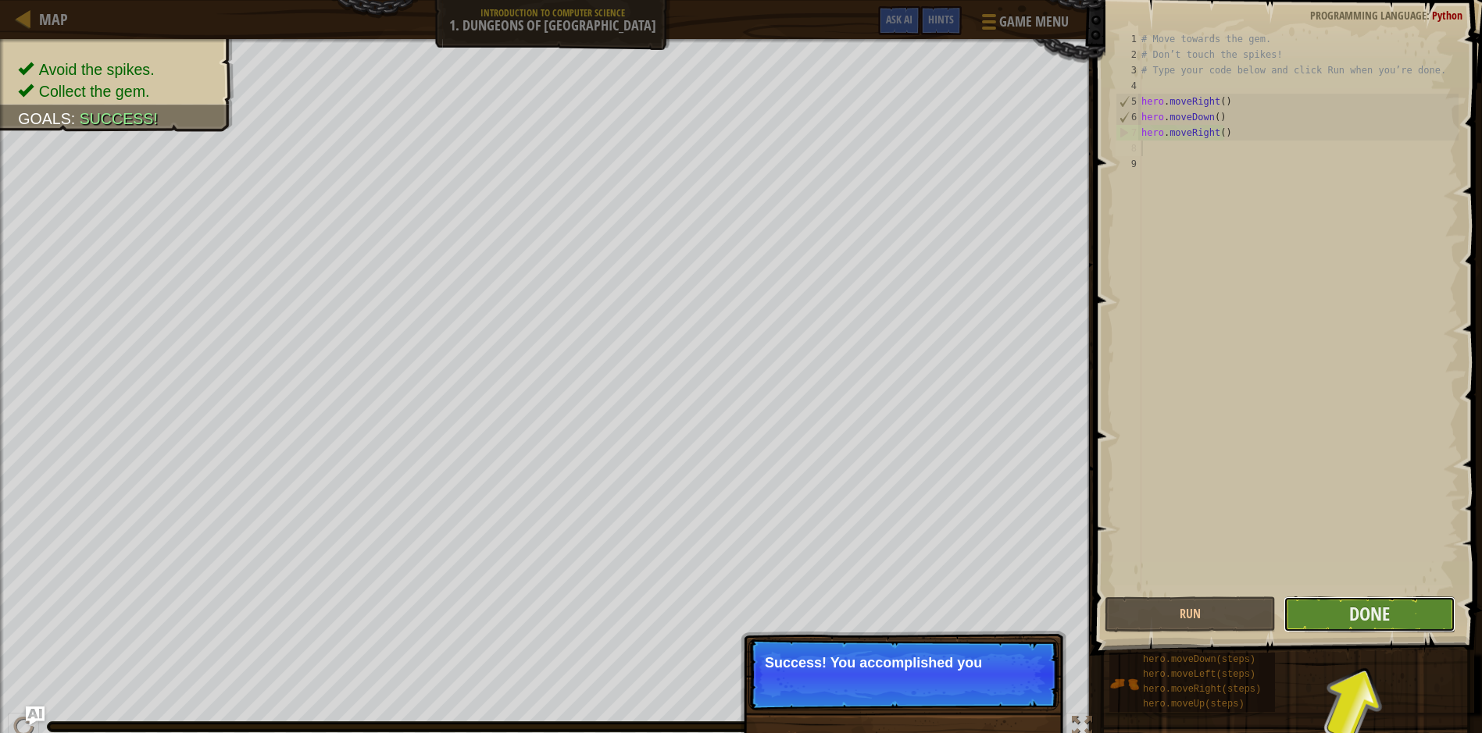
click at [1332, 617] on button "Done" at bounding box center [1368, 615] width 171 height 36
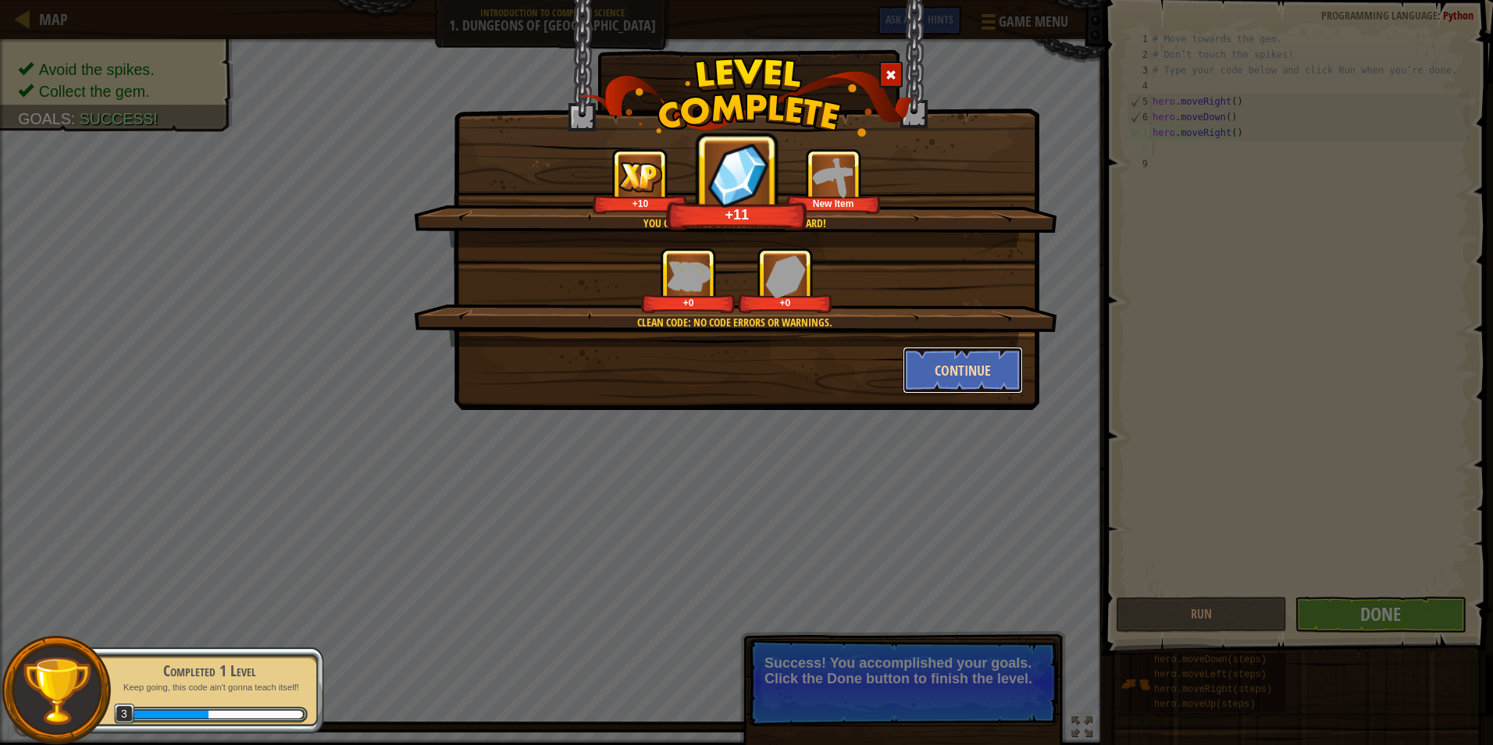
click at [972, 377] on button "Continue" at bounding box center [963, 370] width 121 height 47
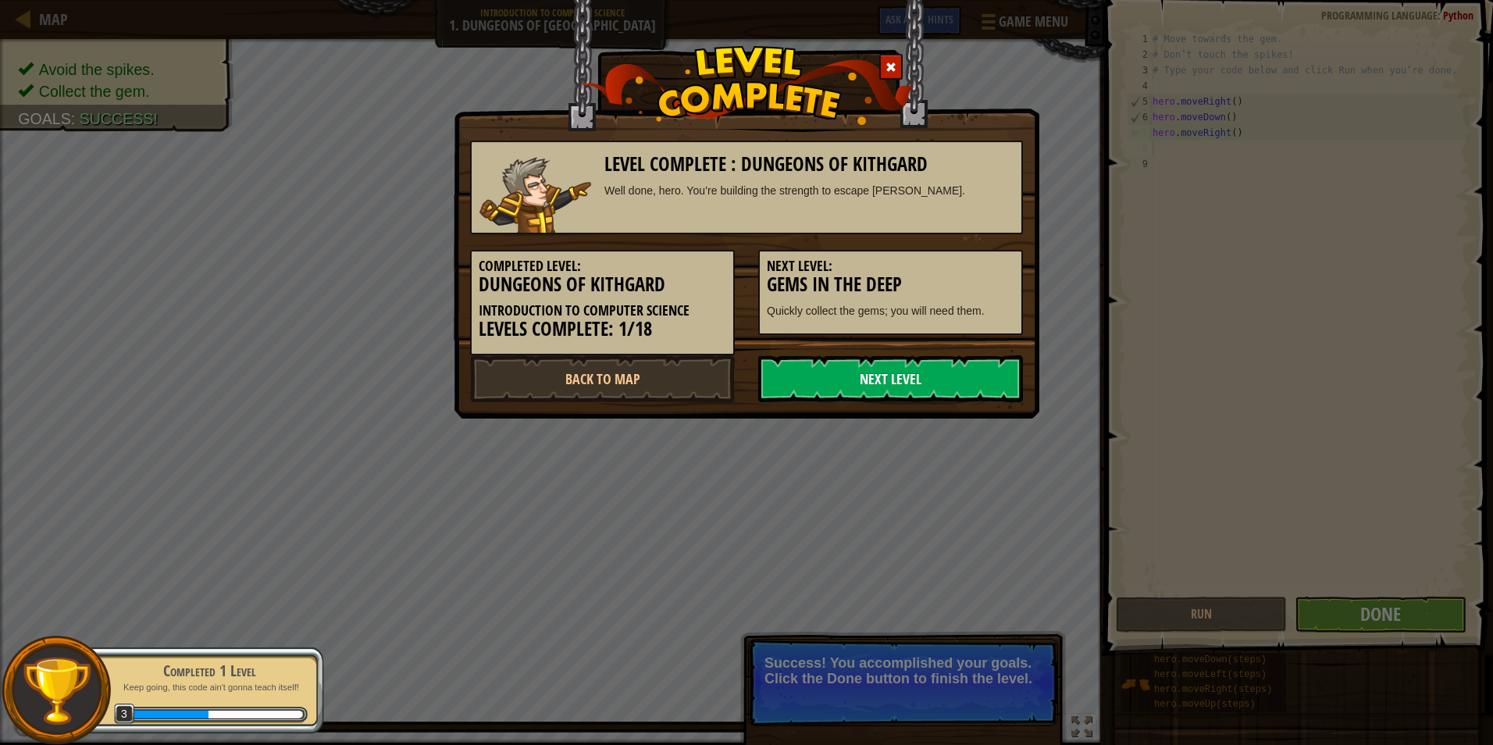
click at [953, 372] on link "Next Level" at bounding box center [890, 378] width 265 height 47
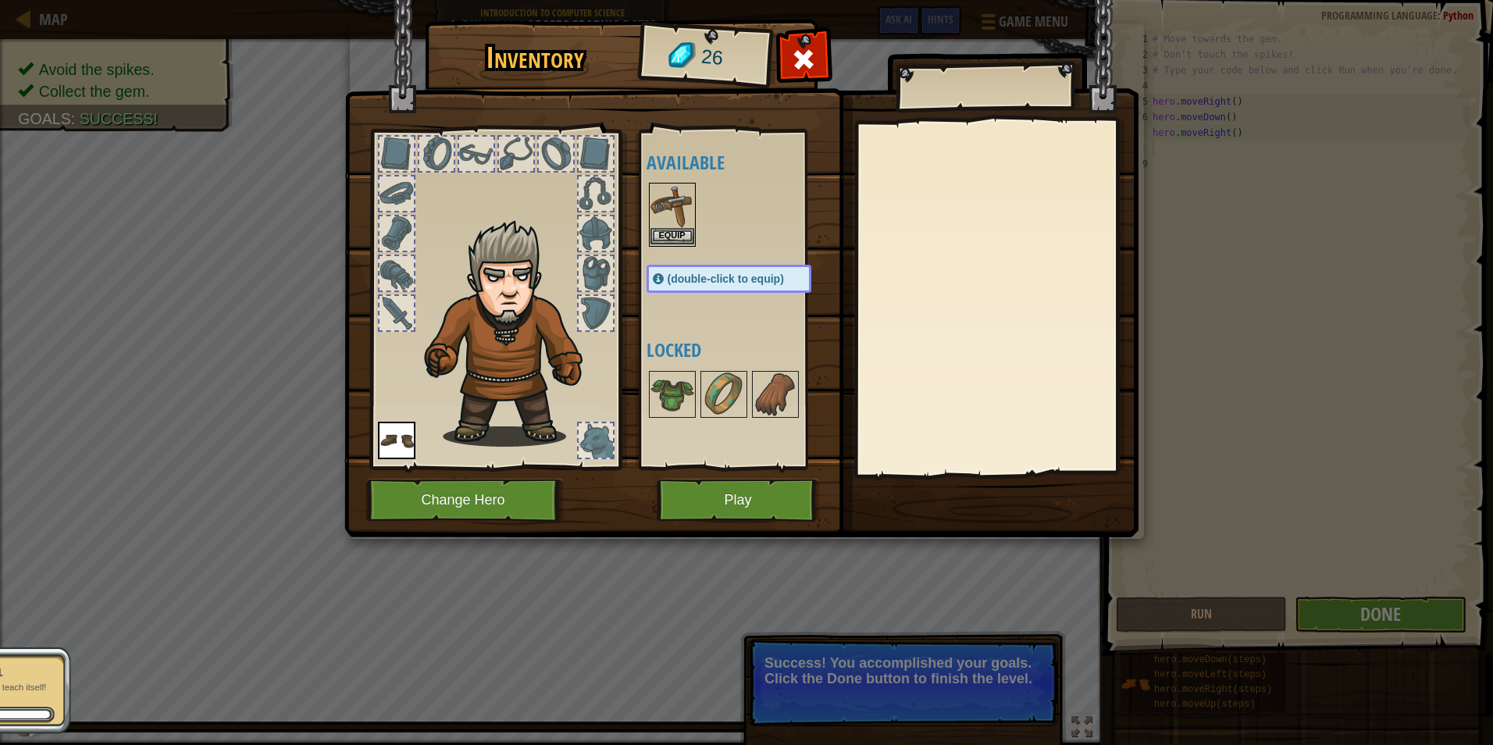
click at [677, 187] on img at bounding box center [673, 206] width 44 height 44
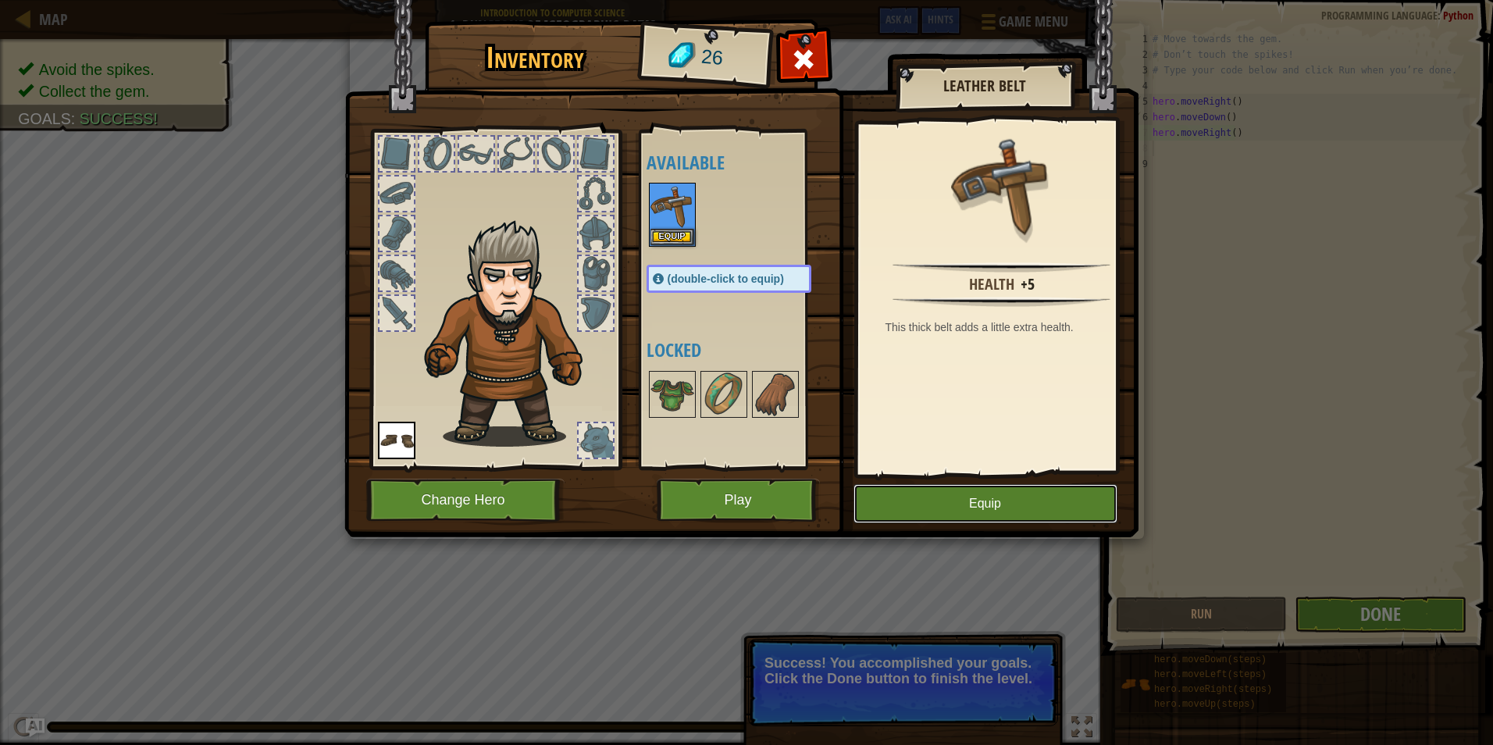
click at [939, 491] on button "Equip" at bounding box center [986, 503] width 264 height 39
click at [0, 0] on button "Unequip" at bounding box center [0, 0] width 0 height 0
click at [939, 491] on button "Equip" at bounding box center [986, 503] width 264 height 39
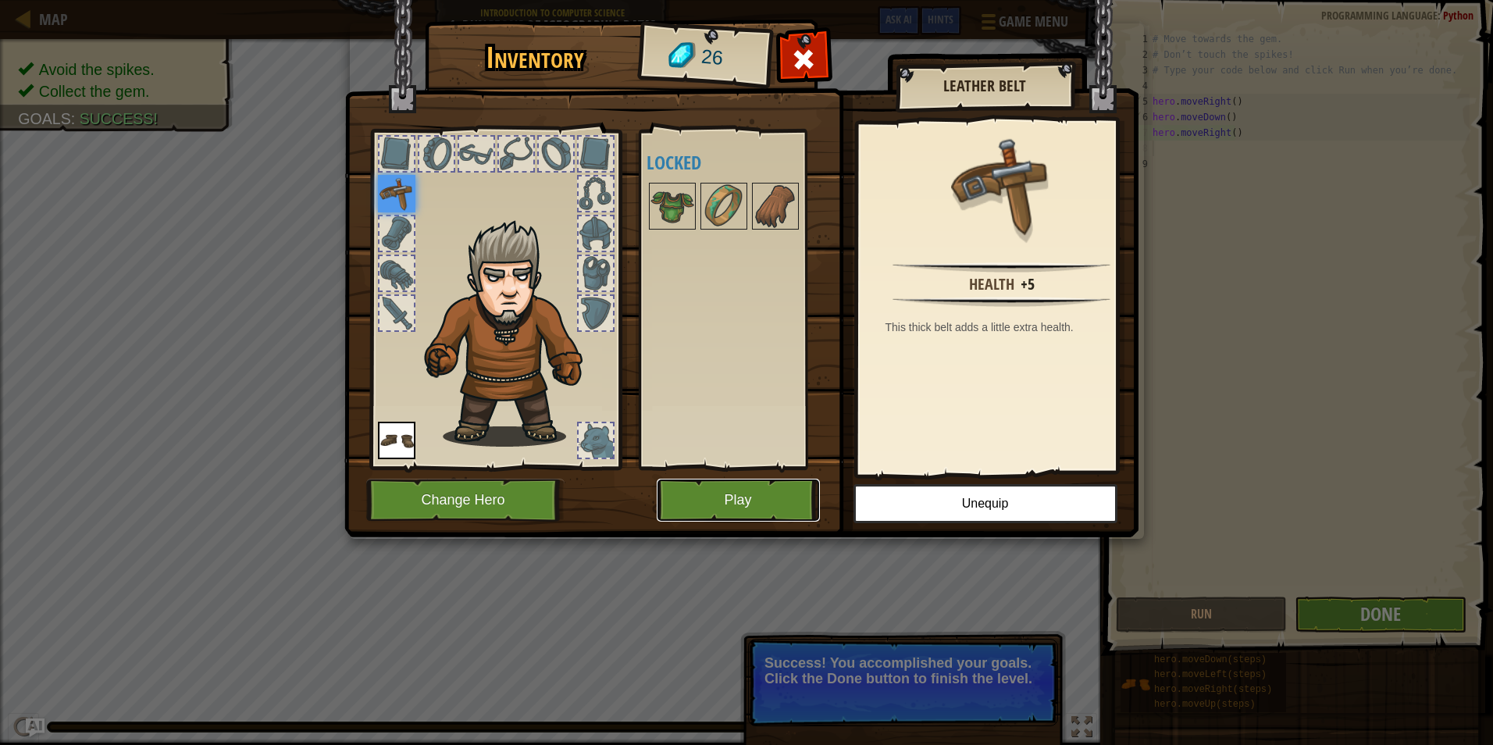
click at [769, 490] on button "Play" at bounding box center [738, 500] width 163 height 43
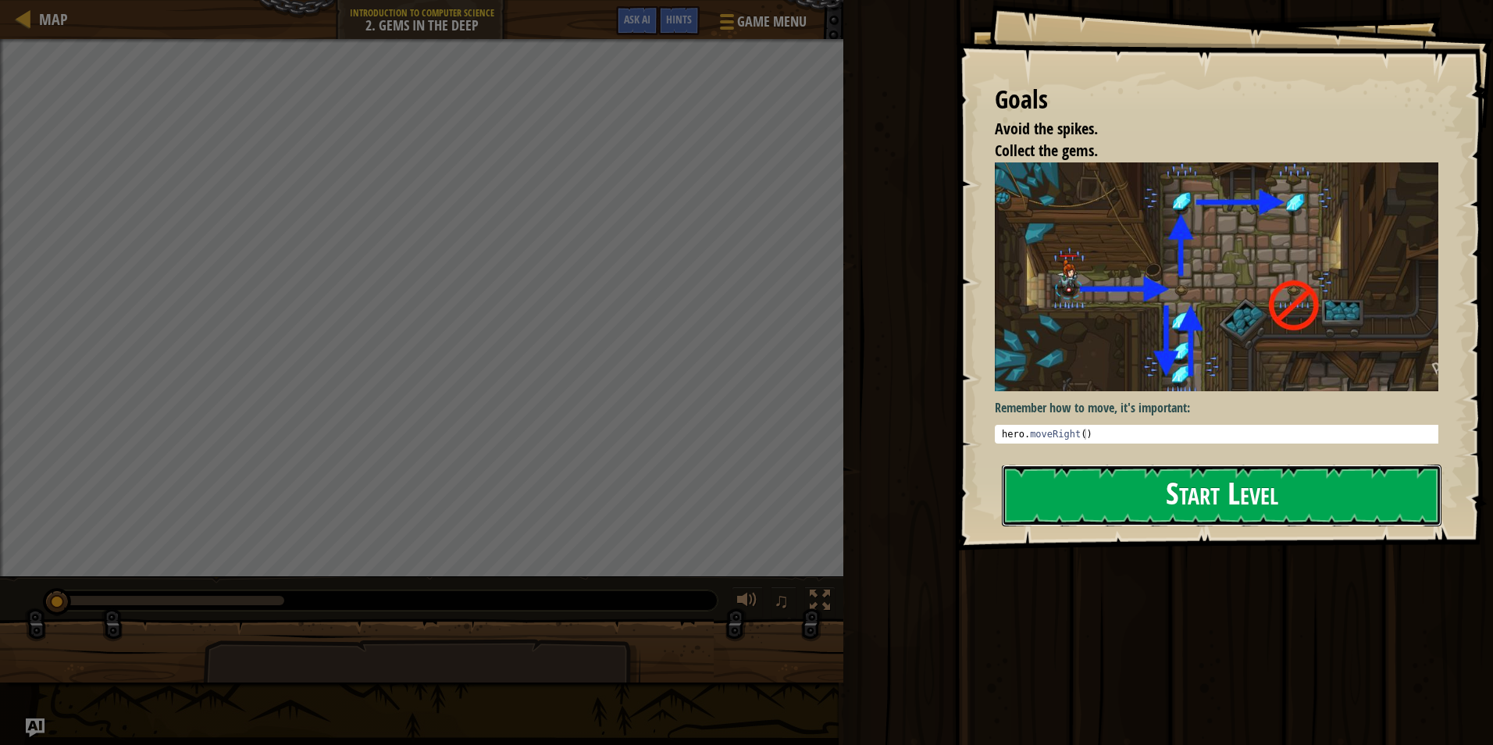
click at [1098, 508] on button "Start Level" at bounding box center [1222, 496] width 440 height 62
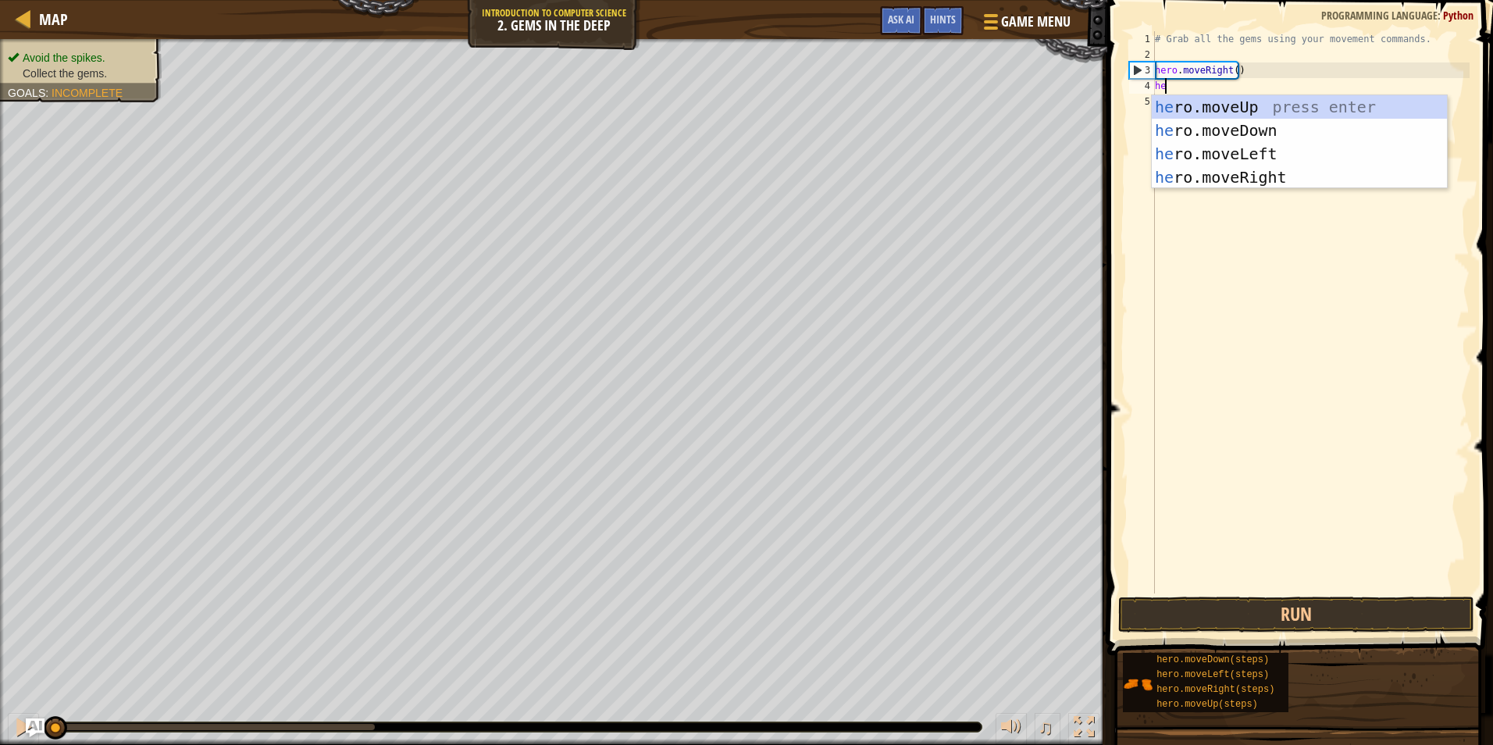
scroll to position [7, 1]
type textarea "hero"
click at [1247, 173] on div "hero .moveUp press enter hero .moveDown press enter hero .moveLeft press enter …" at bounding box center [1299, 165] width 295 height 141
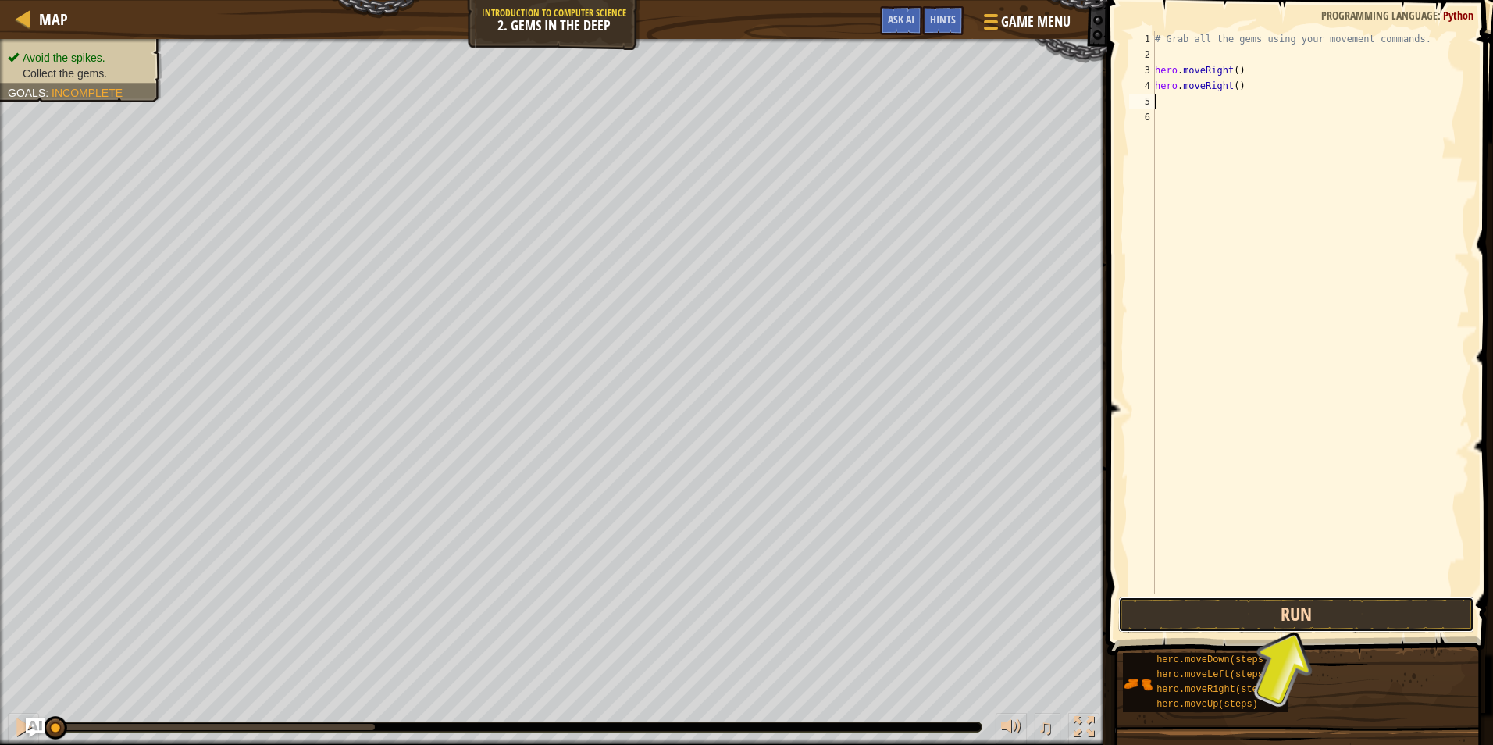
click at [1309, 598] on button "Run" at bounding box center [1296, 615] width 356 height 36
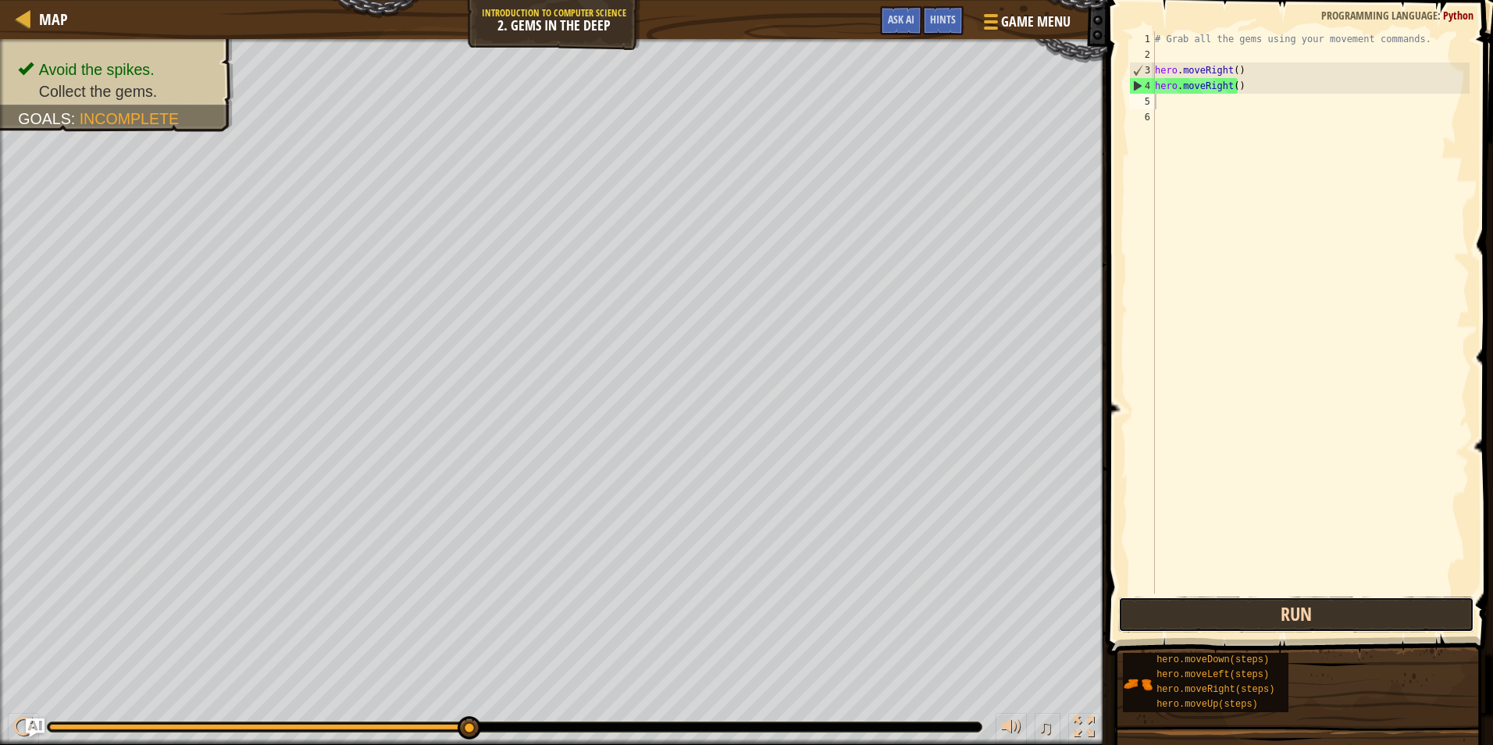
click at [1260, 621] on button "Run" at bounding box center [1296, 615] width 356 height 36
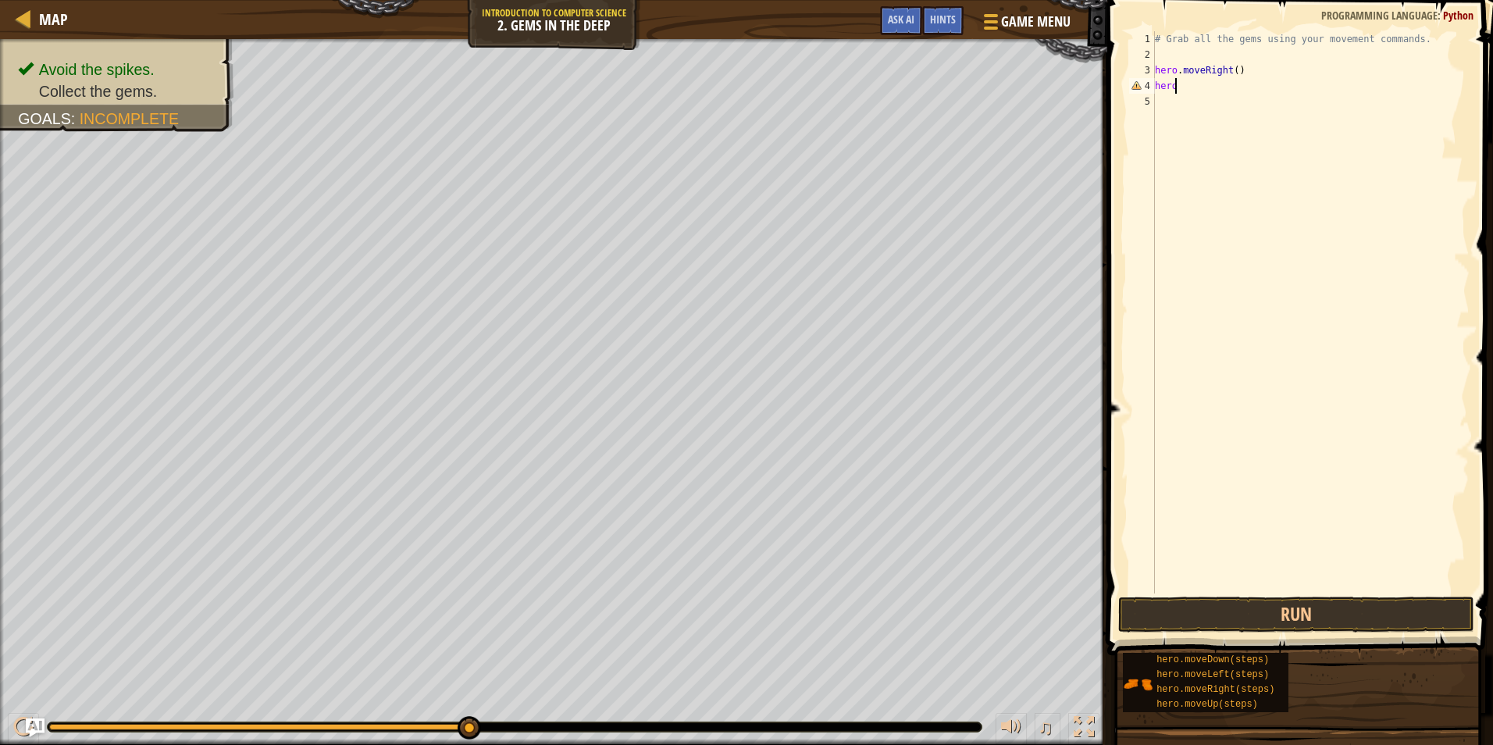
type textarea "h"
click at [930, 16] on div "Hints" at bounding box center [942, 20] width 41 height 29
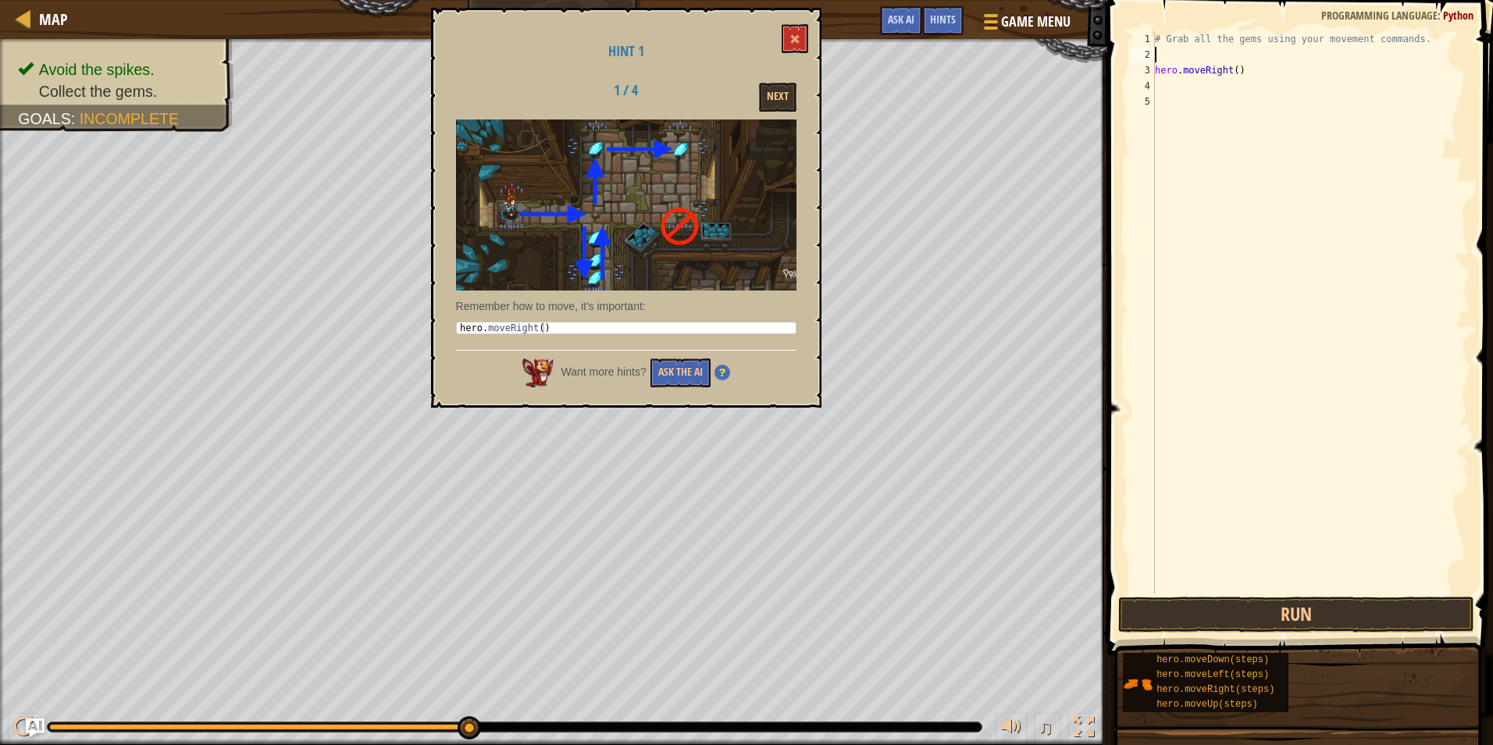
drag, startPoint x: 1160, startPoint y: 53, endPoint x: 1151, endPoint y: 61, distance: 11.6
click at [1160, 54] on div "# Grab all the gems using your movement commands. hero . moveRight ( )" at bounding box center [1311, 328] width 318 height 594
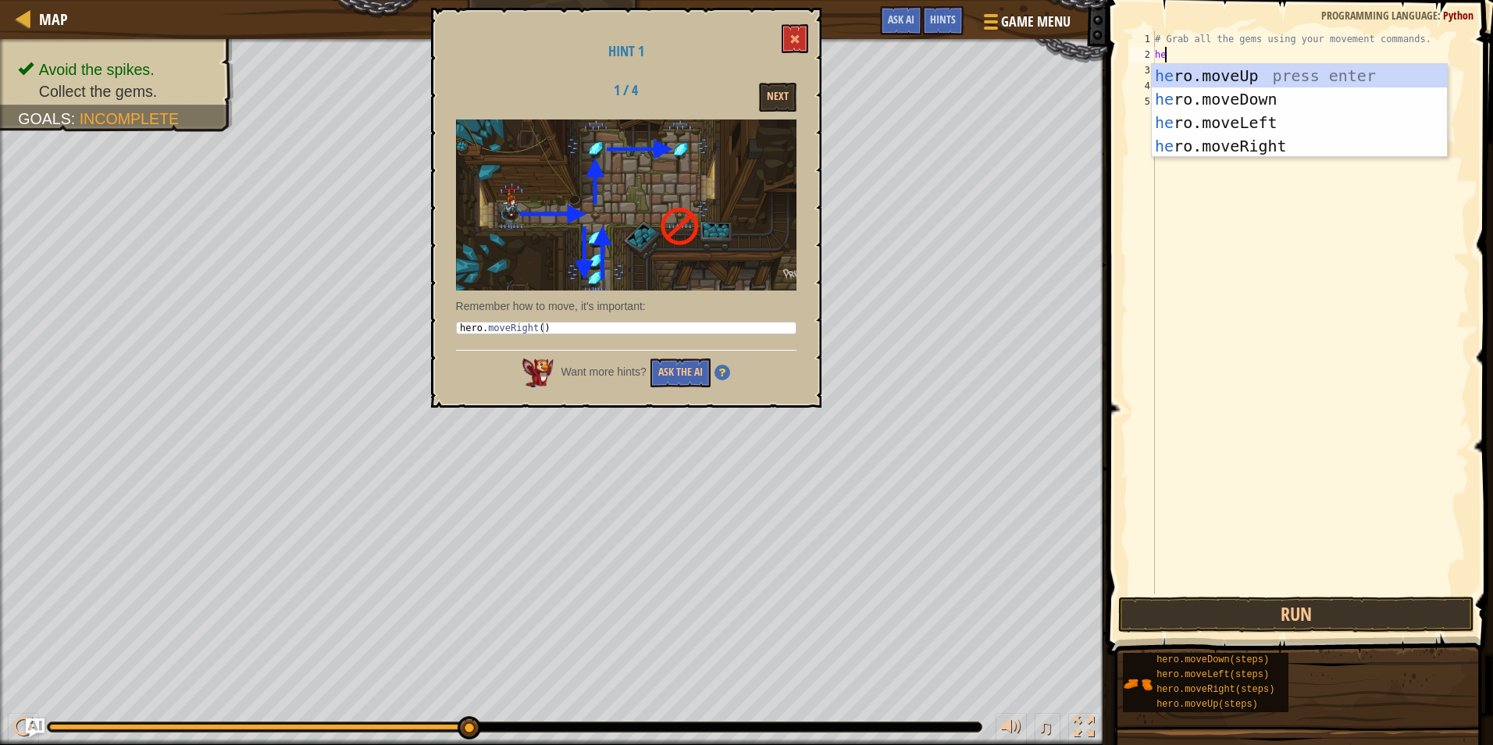
type textarea "h"
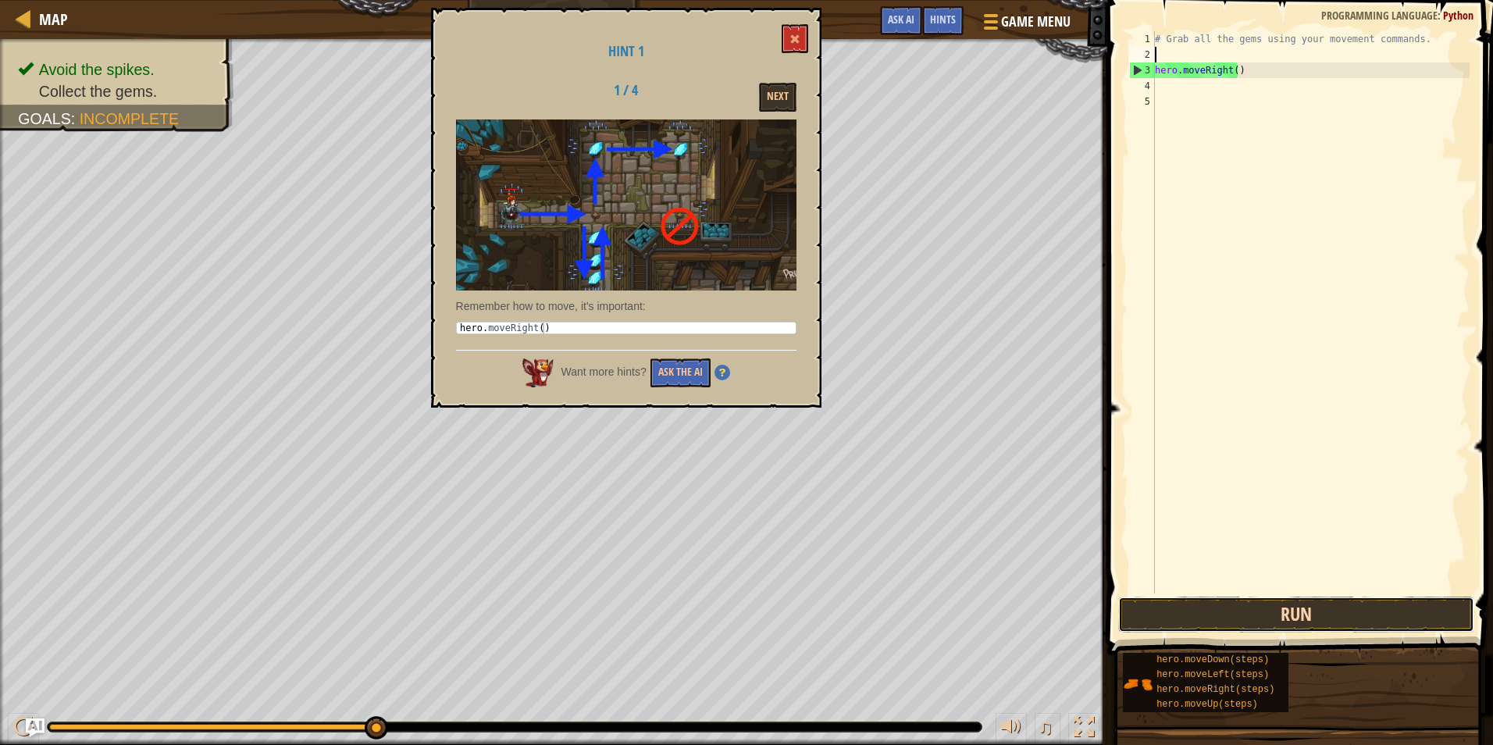
click at [1309, 610] on button "Run" at bounding box center [1296, 615] width 356 height 36
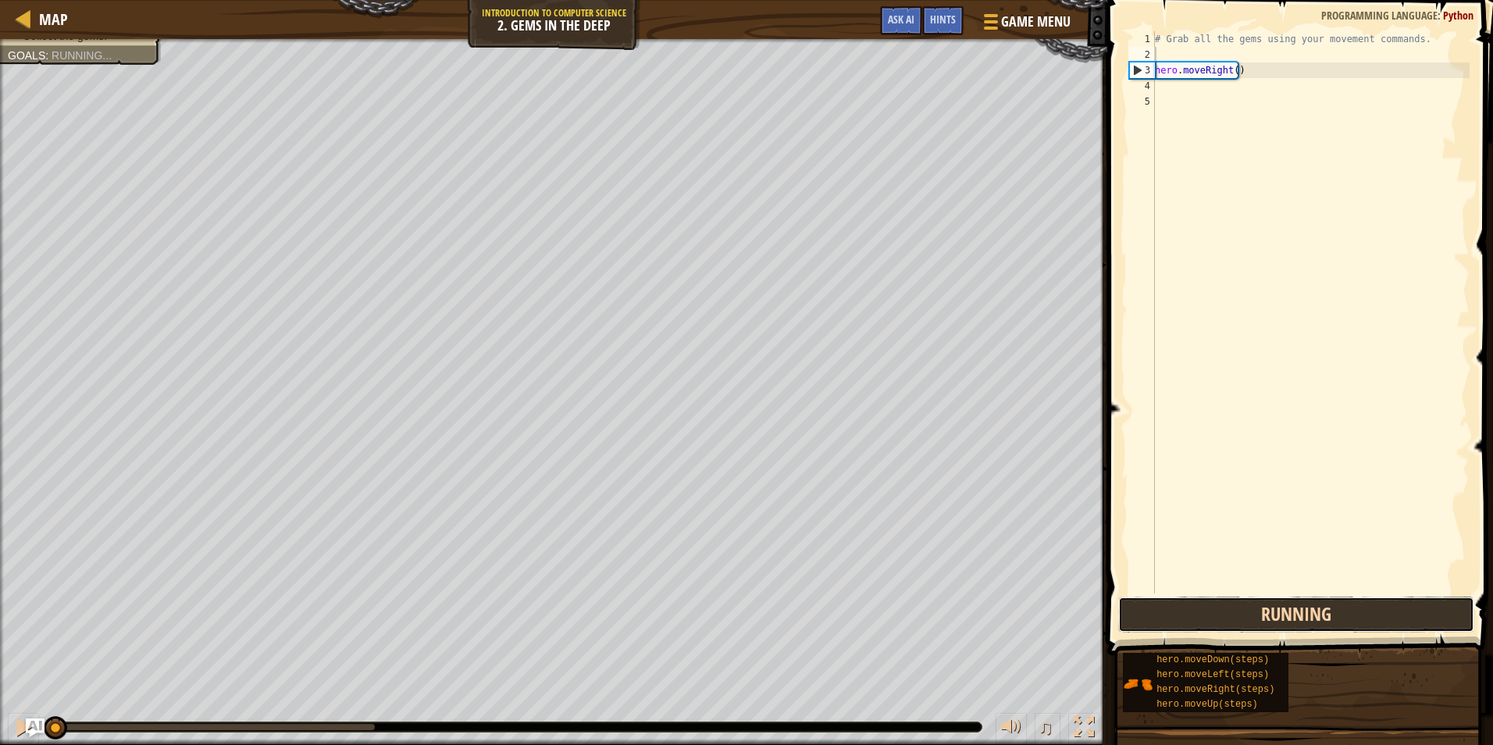
click at [1309, 610] on button "Running" at bounding box center [1296, 615] width 356 height 36
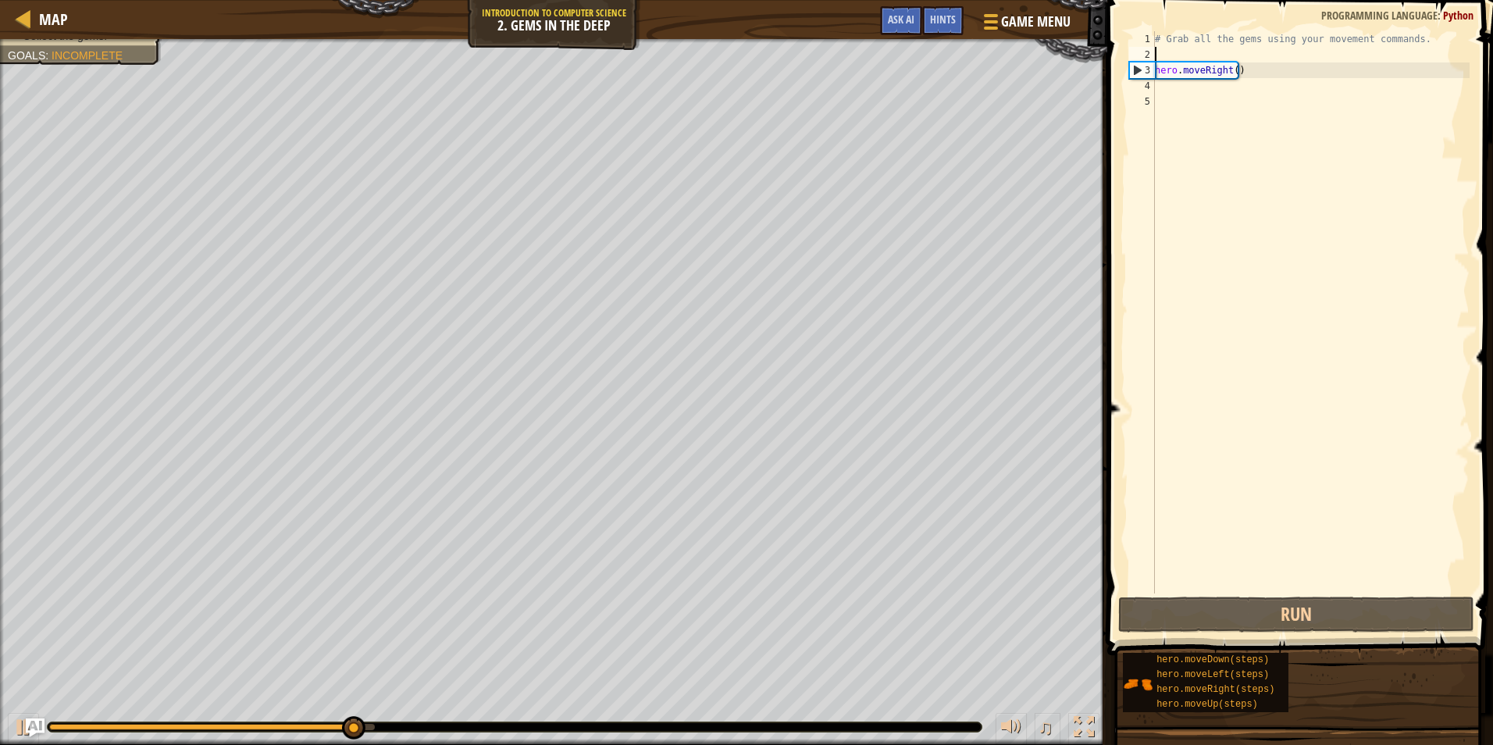
click at [1135, 72] on div "3" at bounding box center [1142, 70] width 25 height 16
type textarea "hero.moveRight()"
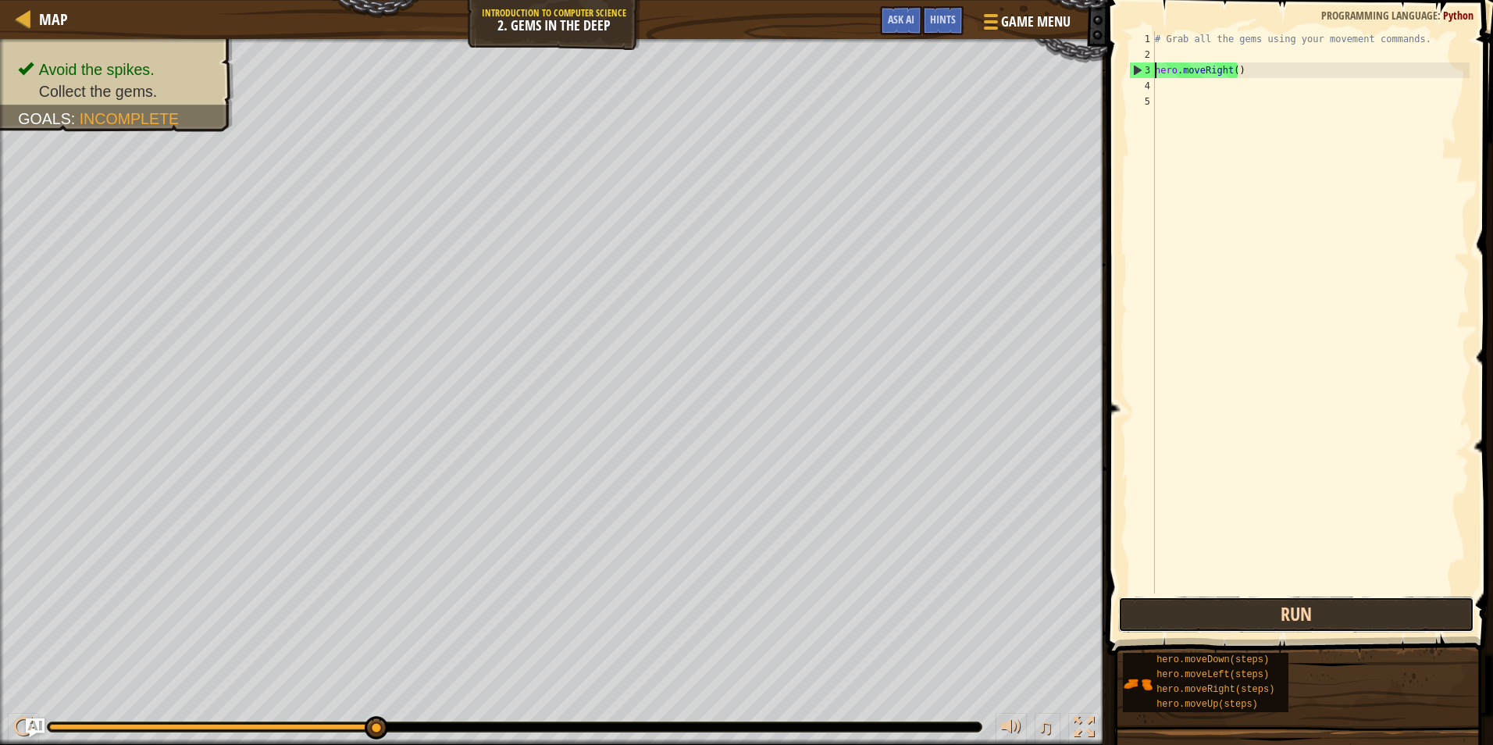
click at [1233, 612] on button "Run" at bounding box center [1296, 615] width 356 height 36
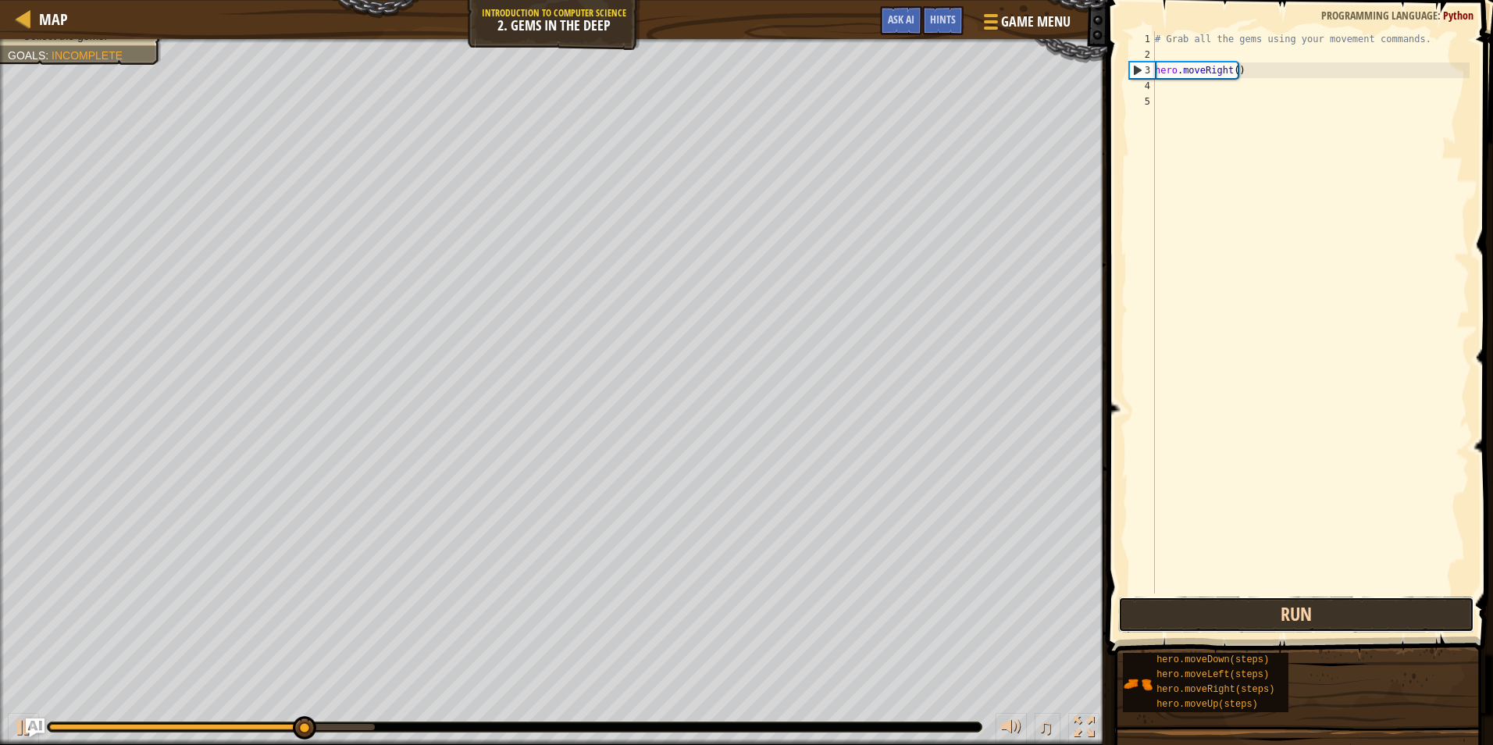
click at [1233, 605] on button "Run" at bounding box center [1296, 615] width 356 height 36
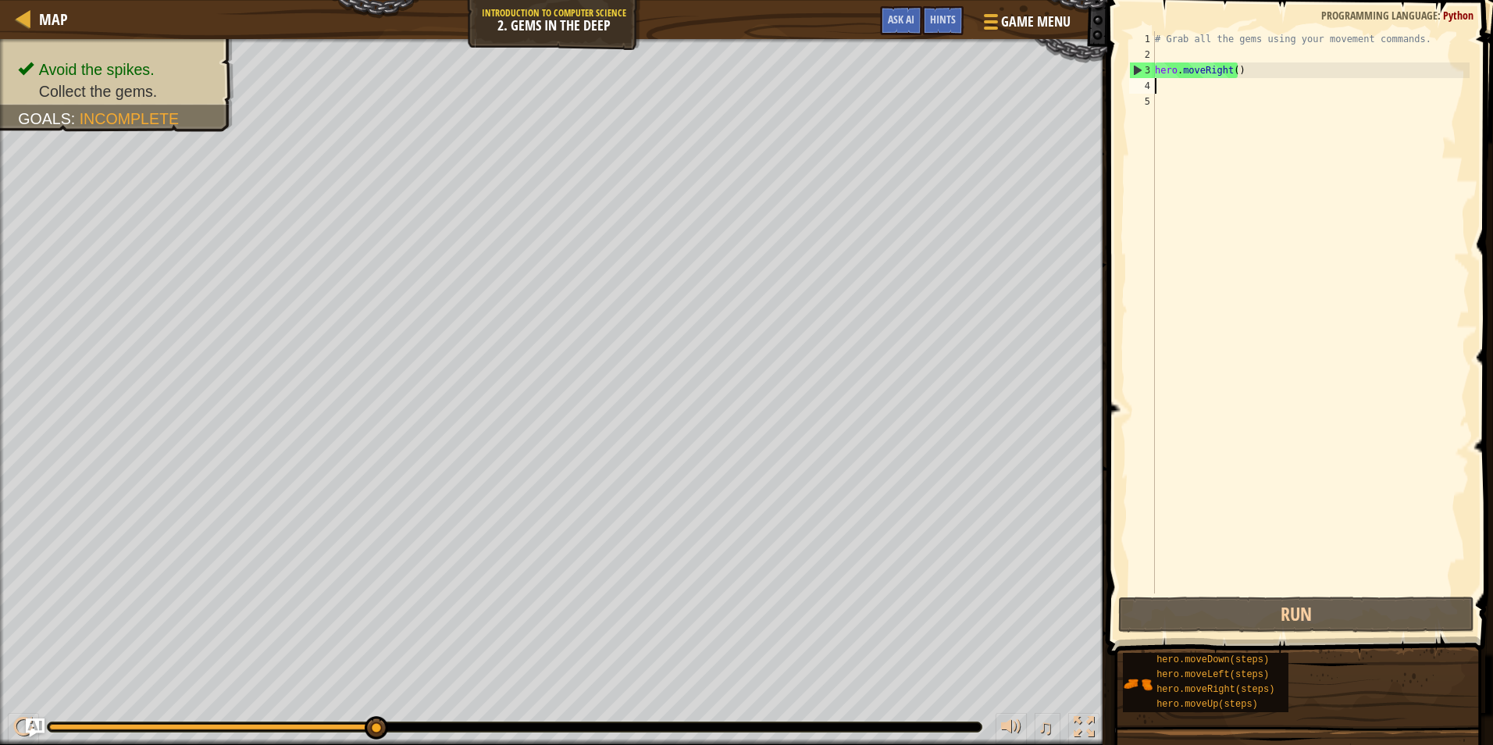
click at [1161, 89] on div "# Grab all the gems using your movement commands. hero . moveRight ( )" at bounding box center [1311, 328] width 318 height 594
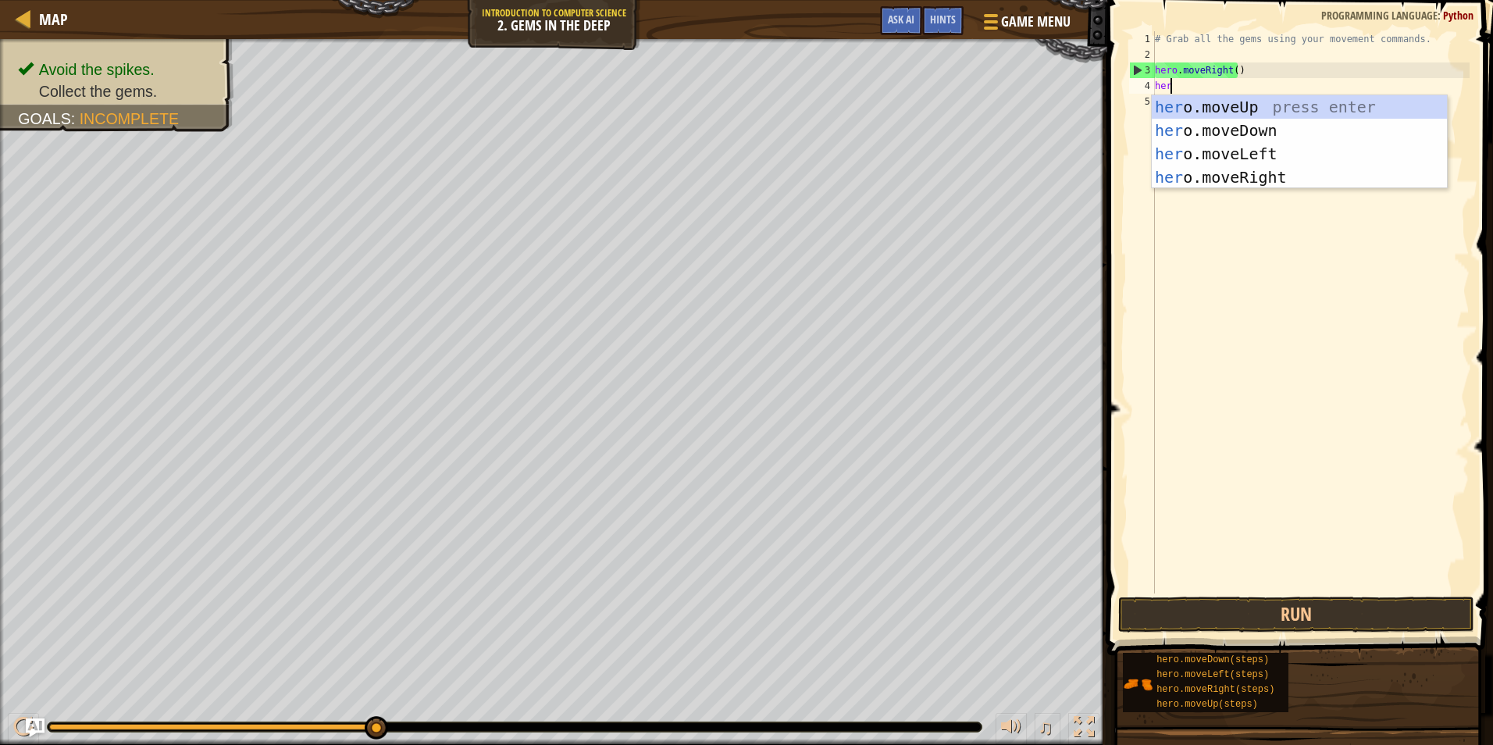
scroll to position [7, 1]
type textarea "hero"
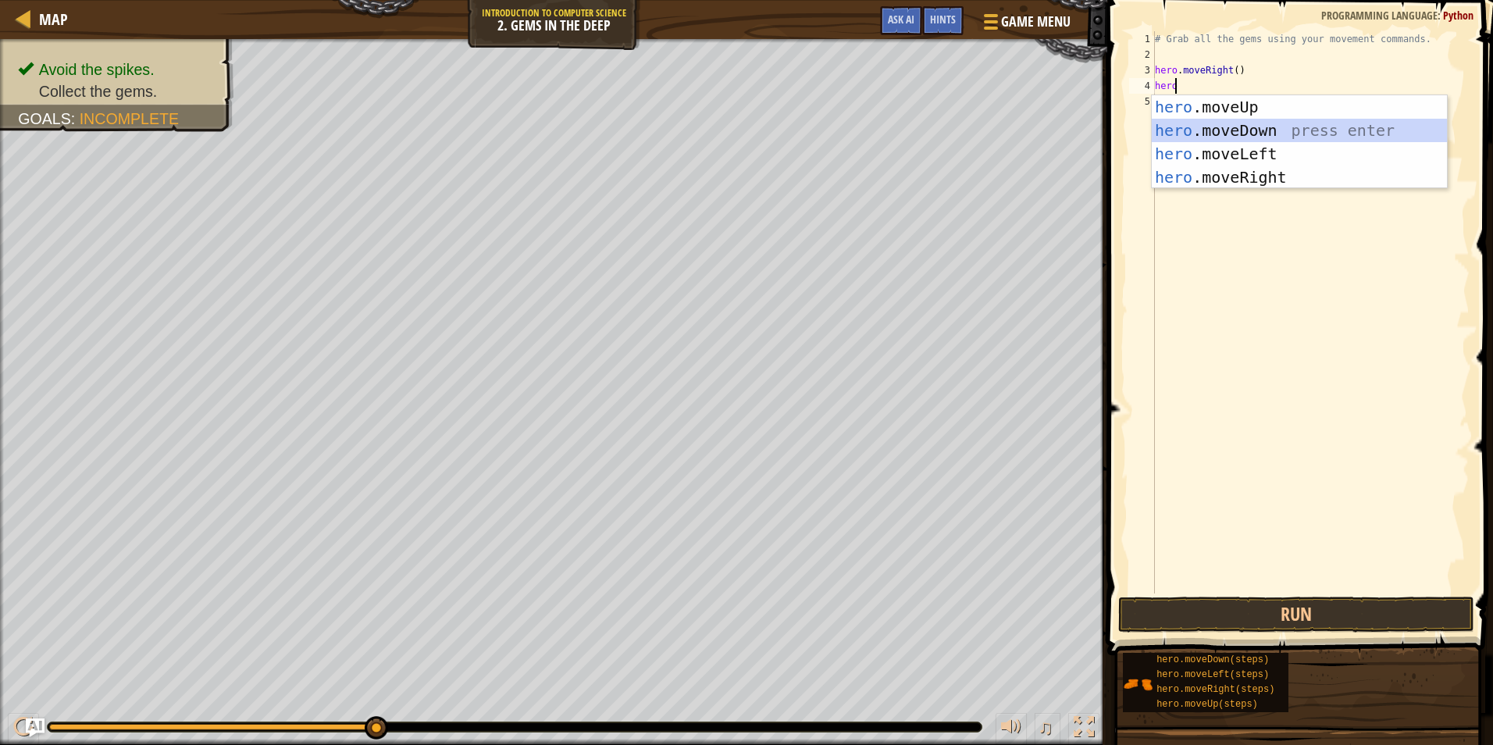
click at [1250, 124] on div "hero .moveUp press enter hero .moveDown press enter hero .moveLeft press enter …" at bounding box center [1299, 165] width 295 height 141
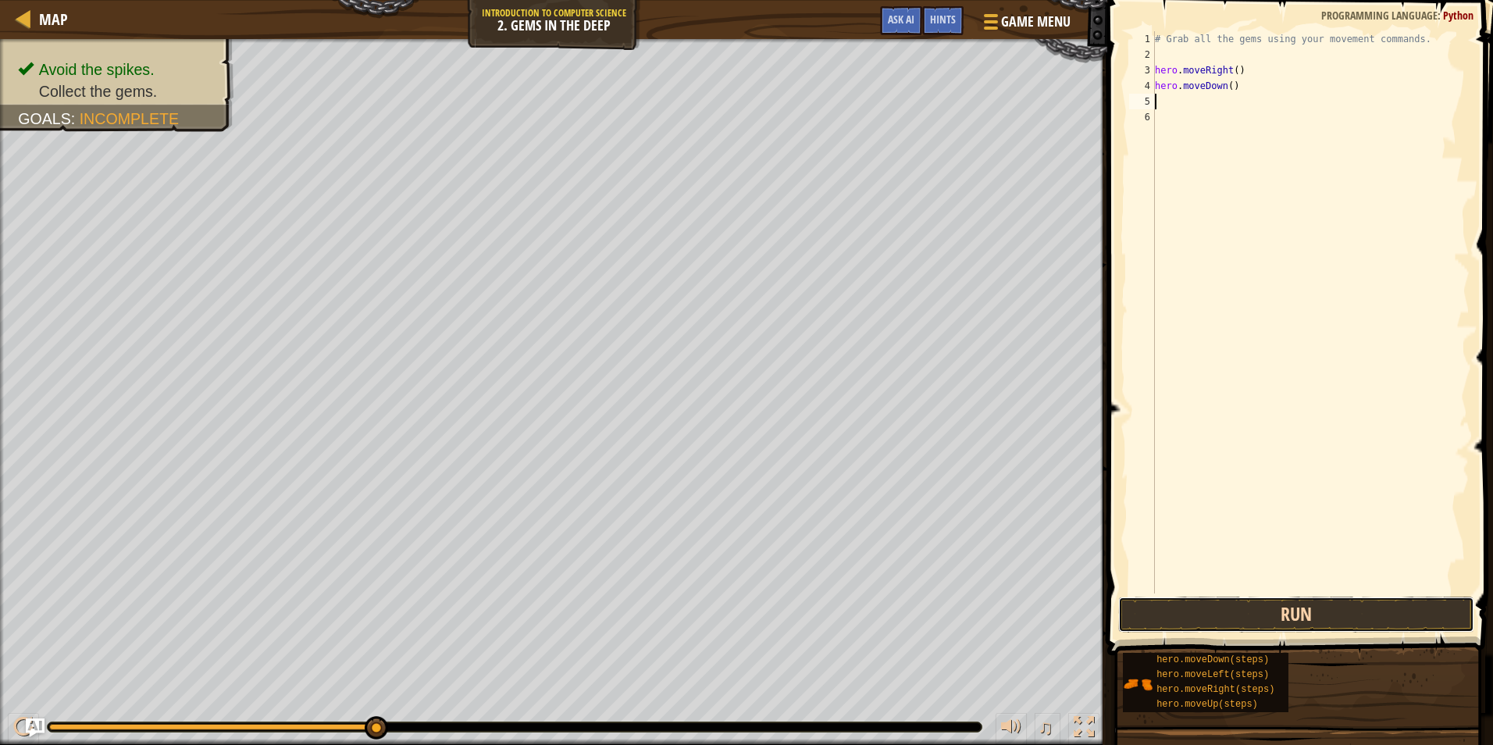
click at [1235, 624] on button "Run" at bounding box center [1296, 615] width 356 height 36
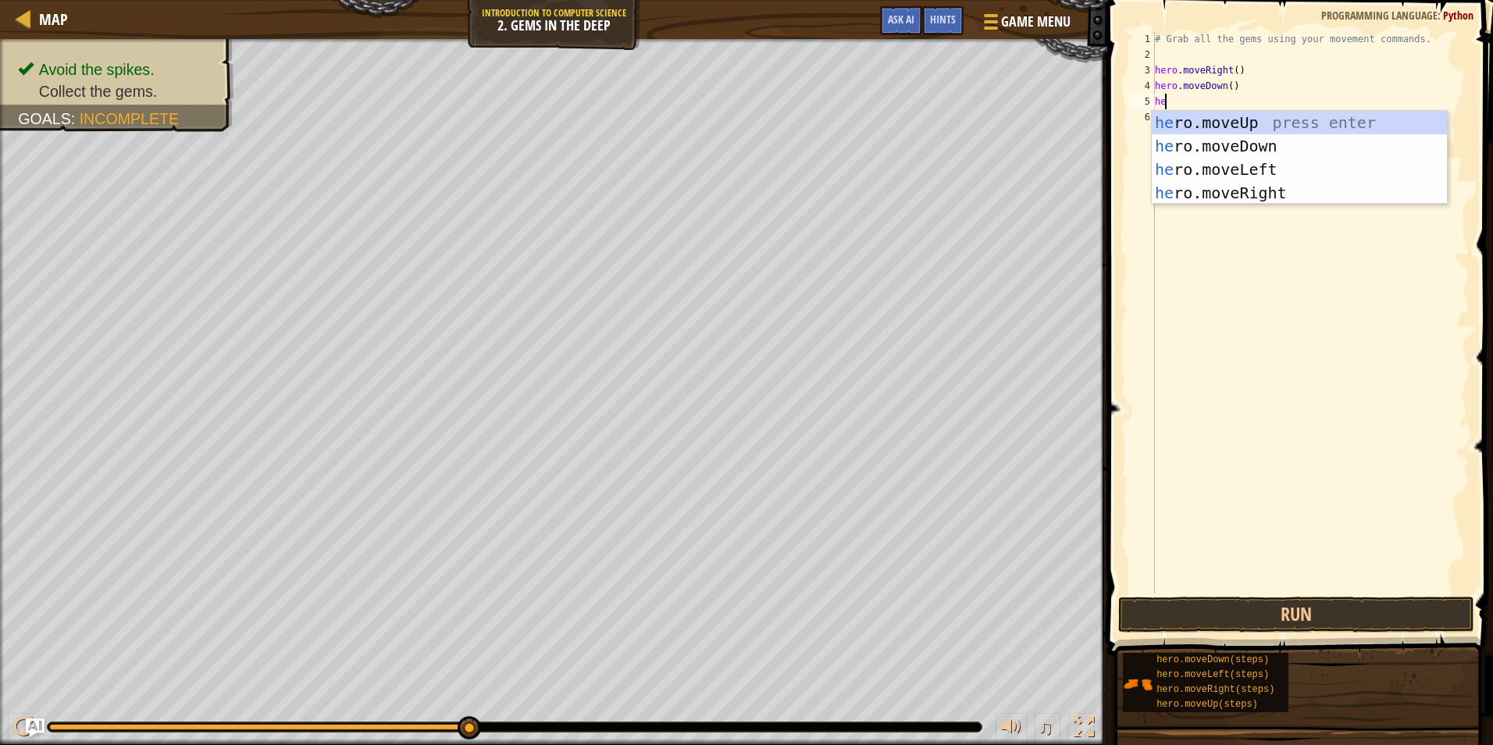
scroll to position [7, 1]
type textarea "hero"
click at [1244, 117] on div "hero .moveUp press enter hero .moveDown press enter hero .moveLeft press enter …" at bounding box center [1299, 181] width 295 height 141
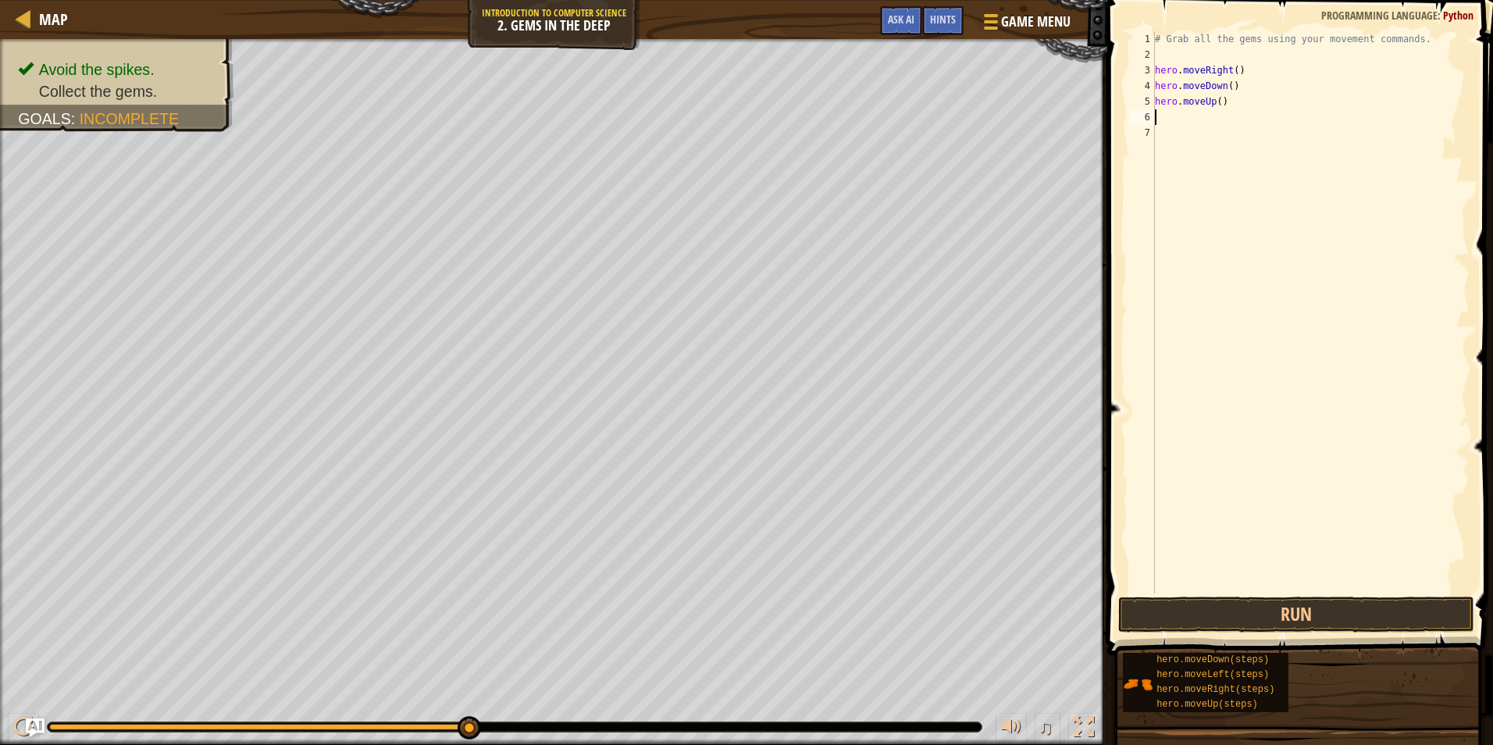
scroll to position [7, 0]
click at [1216, 102] on div "# Grab all the gems using your movement commands. hero . moveRight ( ) hero . m…" at bounding box center [1311, 328] width 318 height 594
type textarea "hero.moveUp(2)"
click at [1233, 601] on button "Run" at bounding box center [1296, 615] width 356 height 36
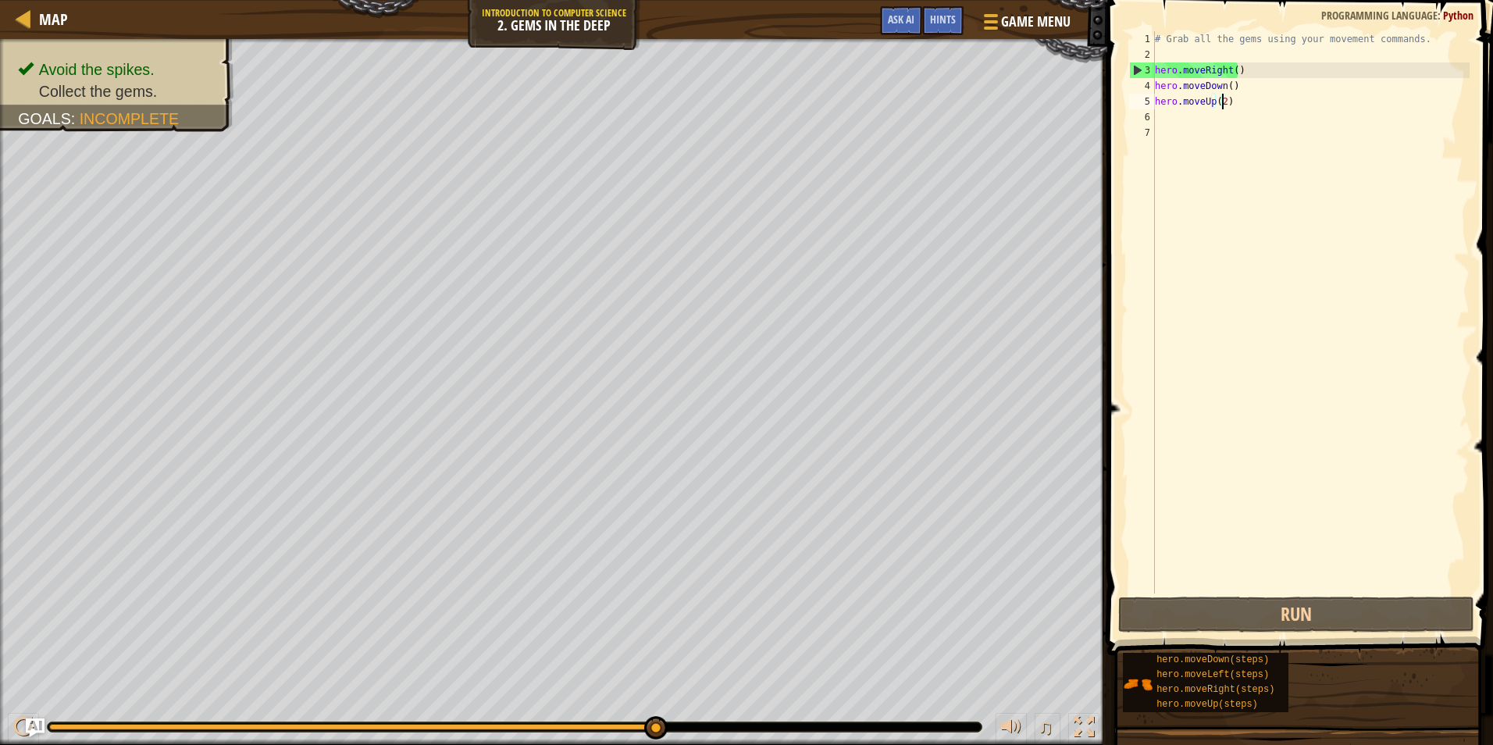
click at [1158, 116] on div "# Grab all the gems using your movement commands. hero . moveRight ( ) hero . m…" at bounding box center [1311, 328] width 318 height 594
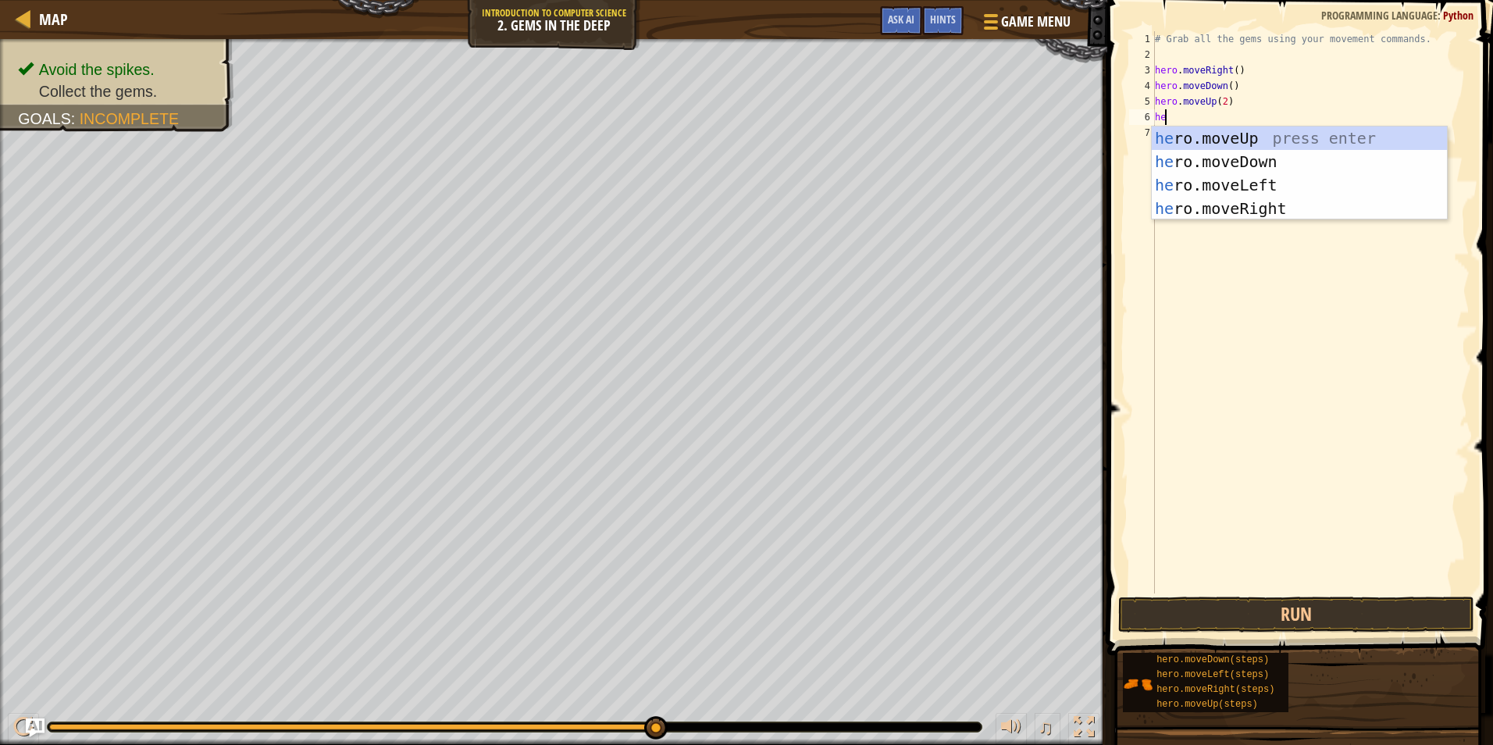
scroll to position [7, 1]
type textarea "hero"
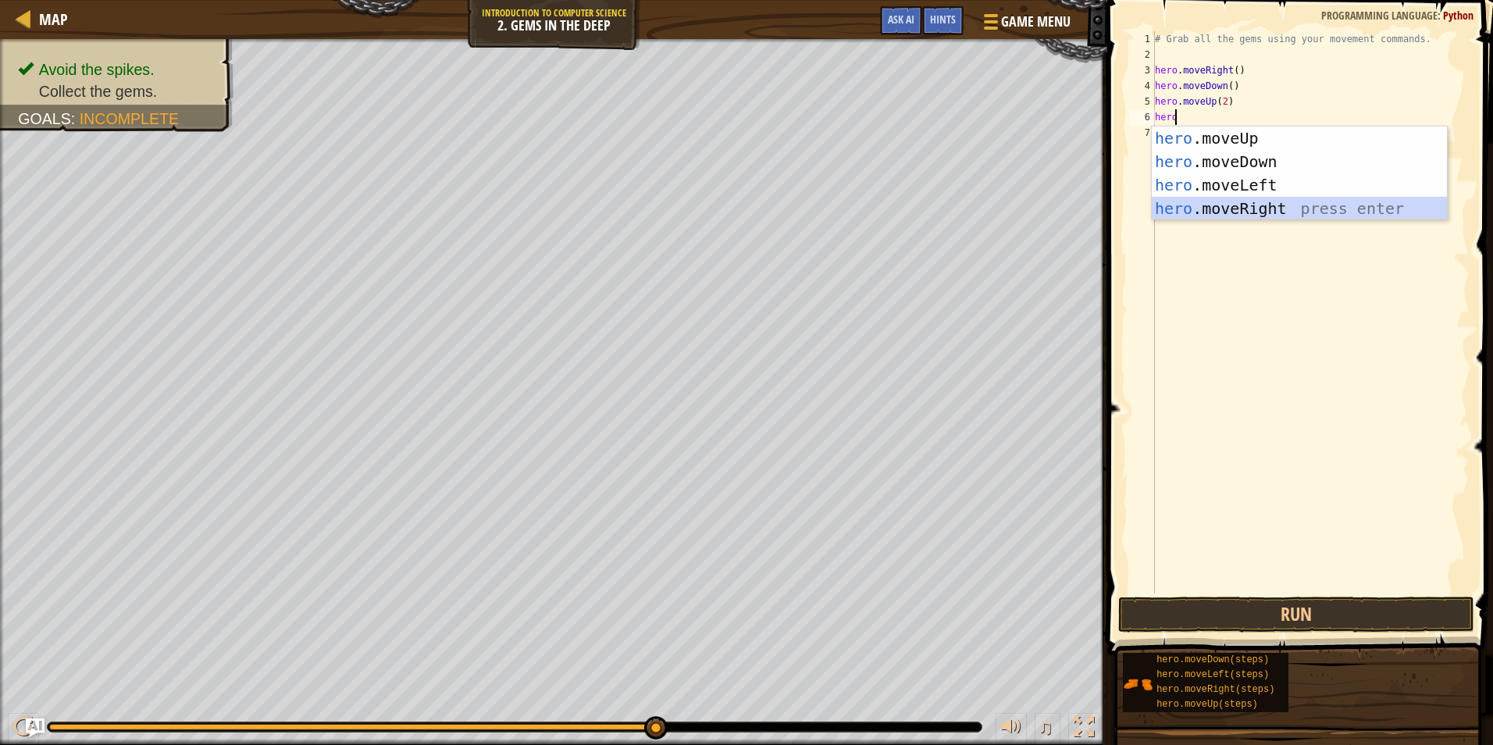
click at [1254, 202] on div "hero .moveUp press enter hero .moveDown press enter hero .moveLeft press enter …" at bounding box center [1299, 197] width 295 height 141
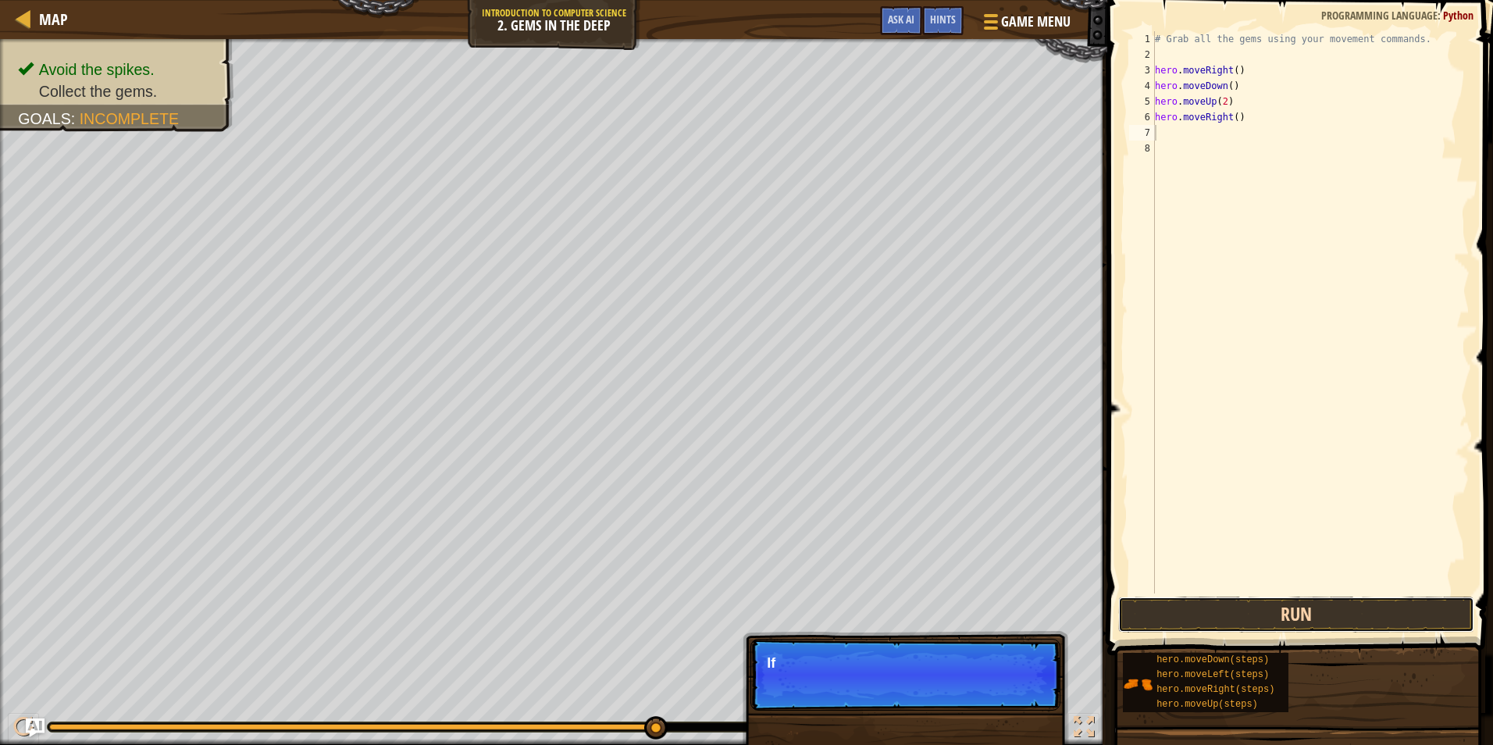
click at [1298, 612] on button "Run" at bounding box center [1296, 615] width 356 height 36
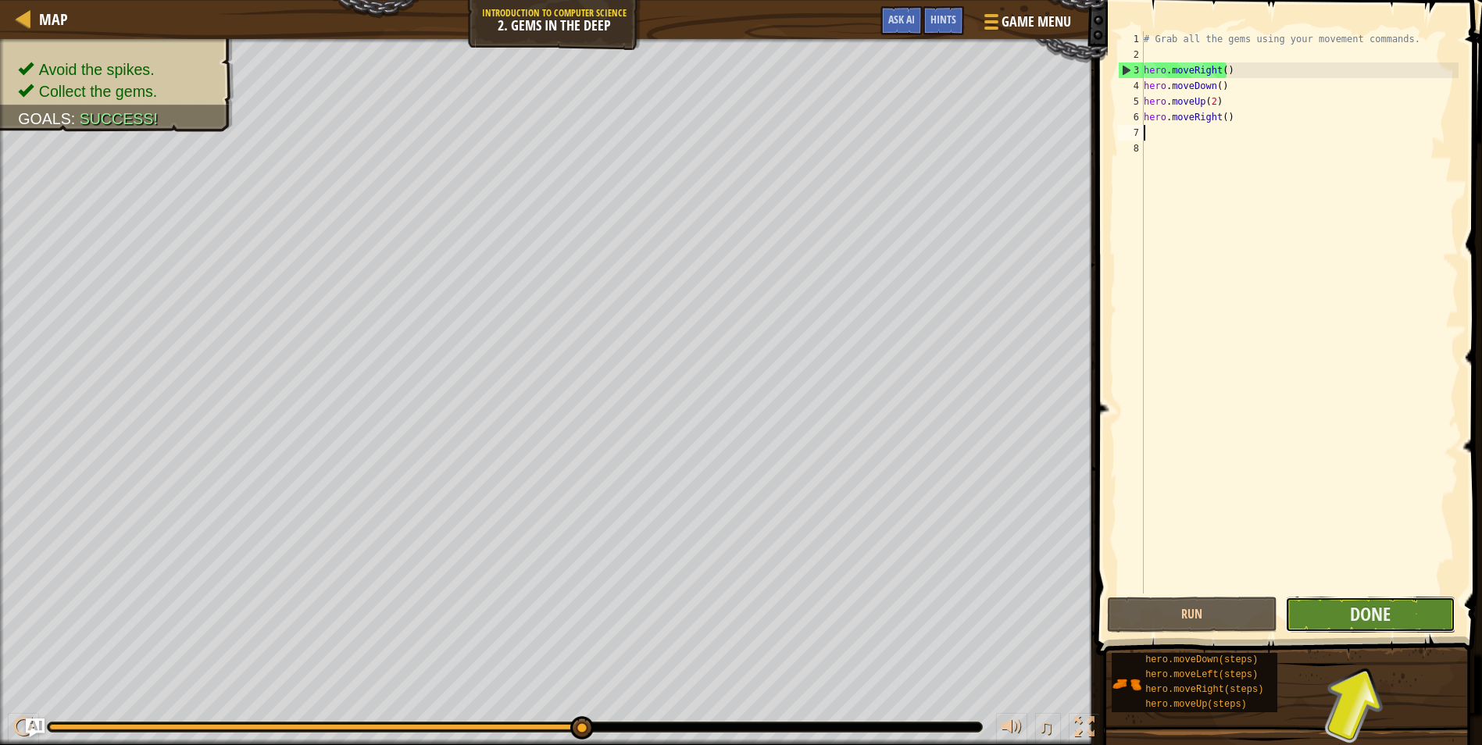
click at [1354, 608] on span "Done" at bounding box center [1370, 613] width 41 height 25
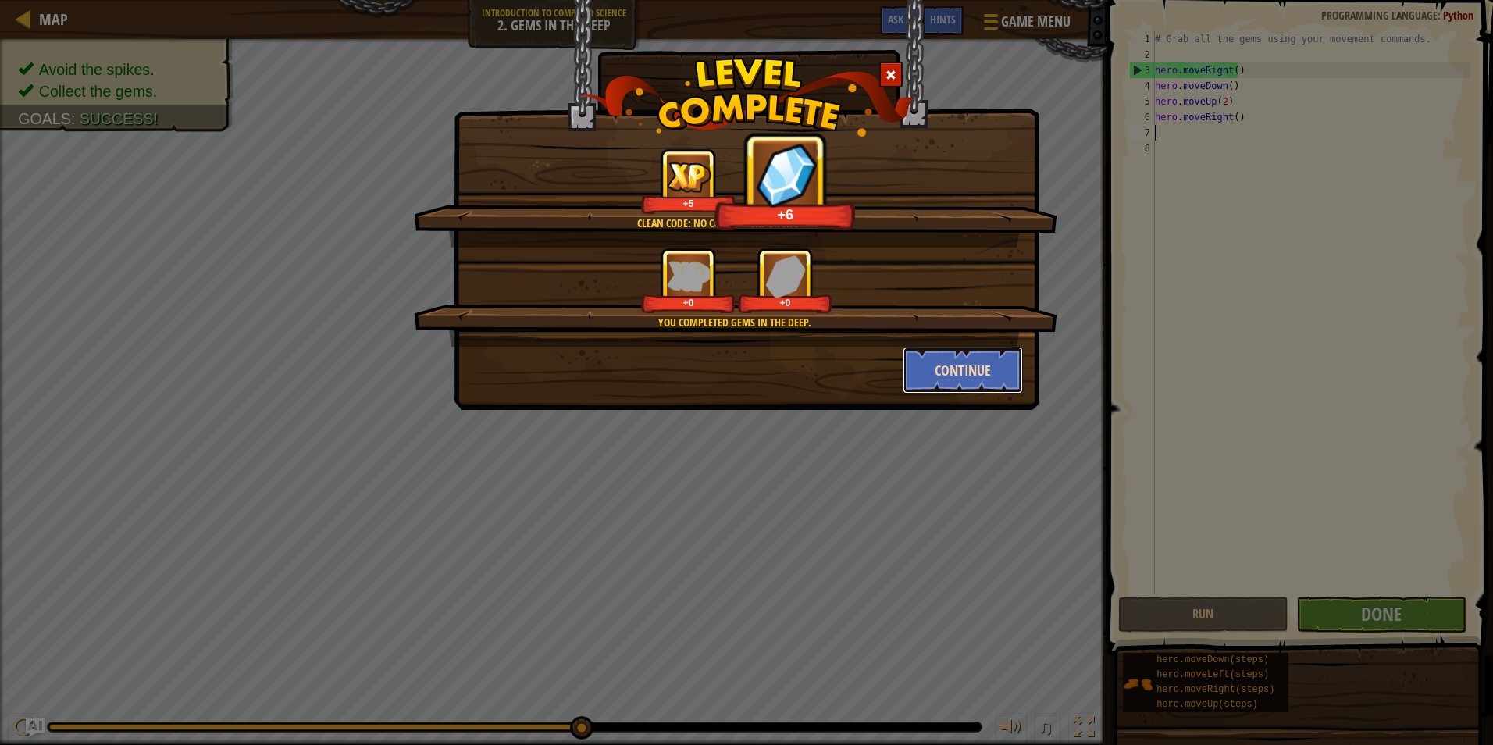
click at [913, 367] on button "Continue" at bounding box center [963, 370] width 121 height 47
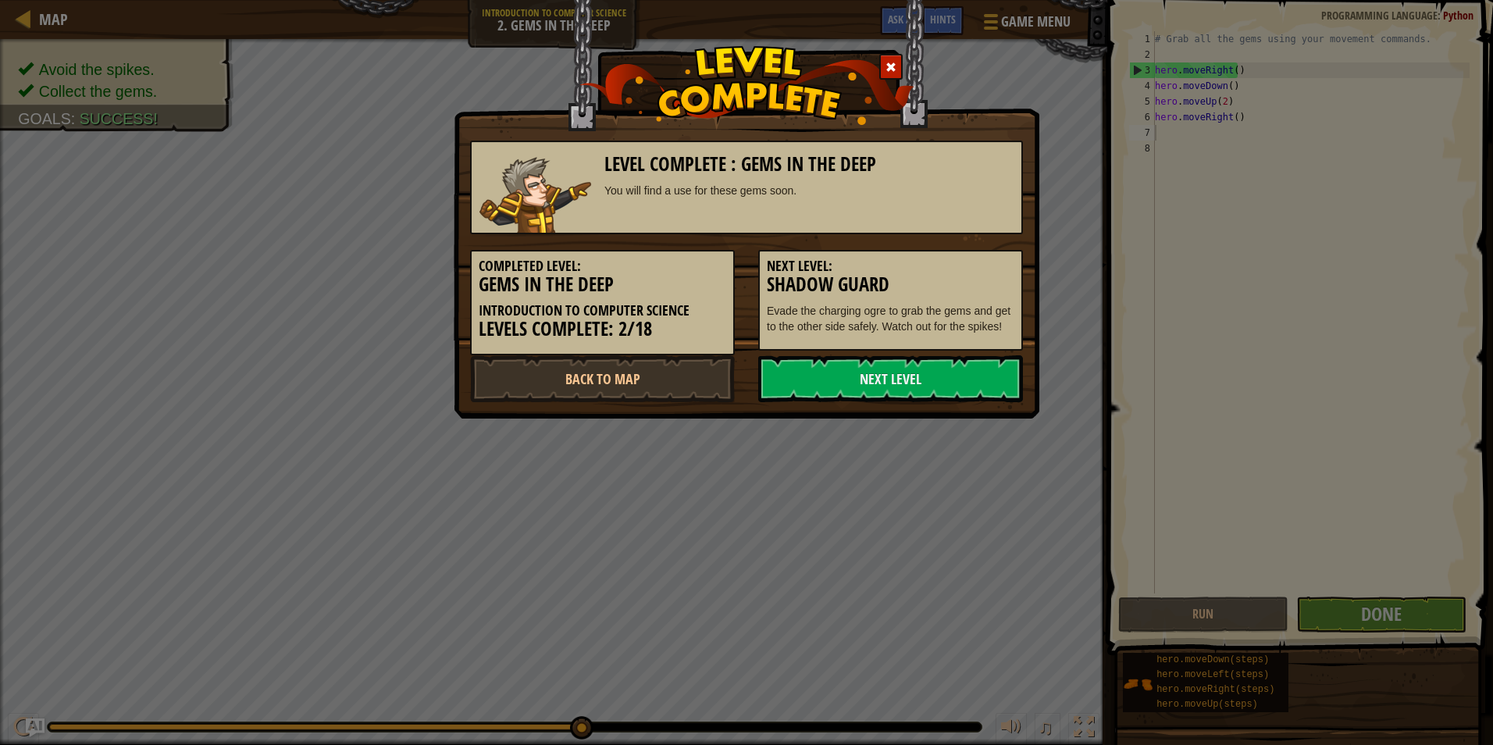
click at [919, 368] on link "Next Level" at bounding box center [890, 378] width 265 height 47
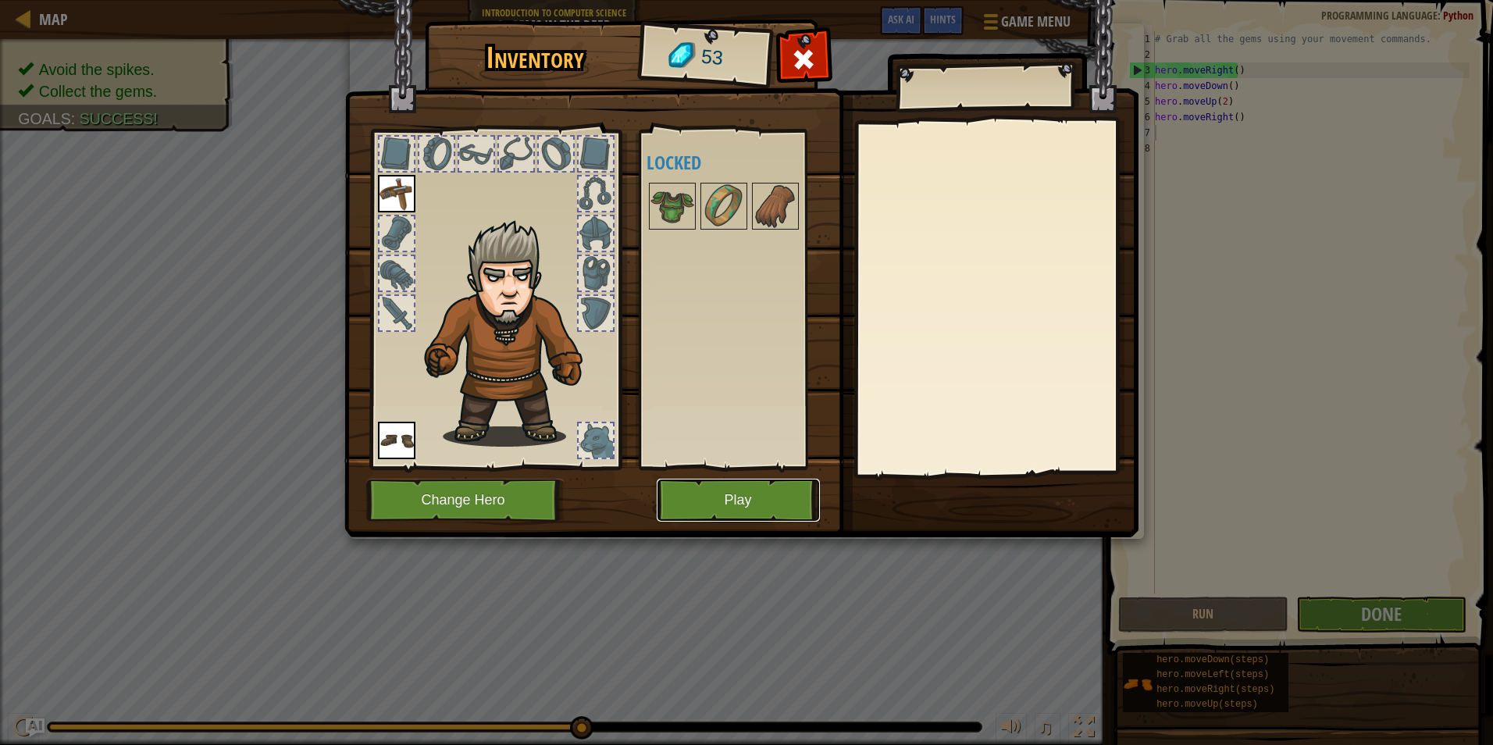
click at [719, 489] on button "Play" at bounding box center [738, 500] width 163 height 43
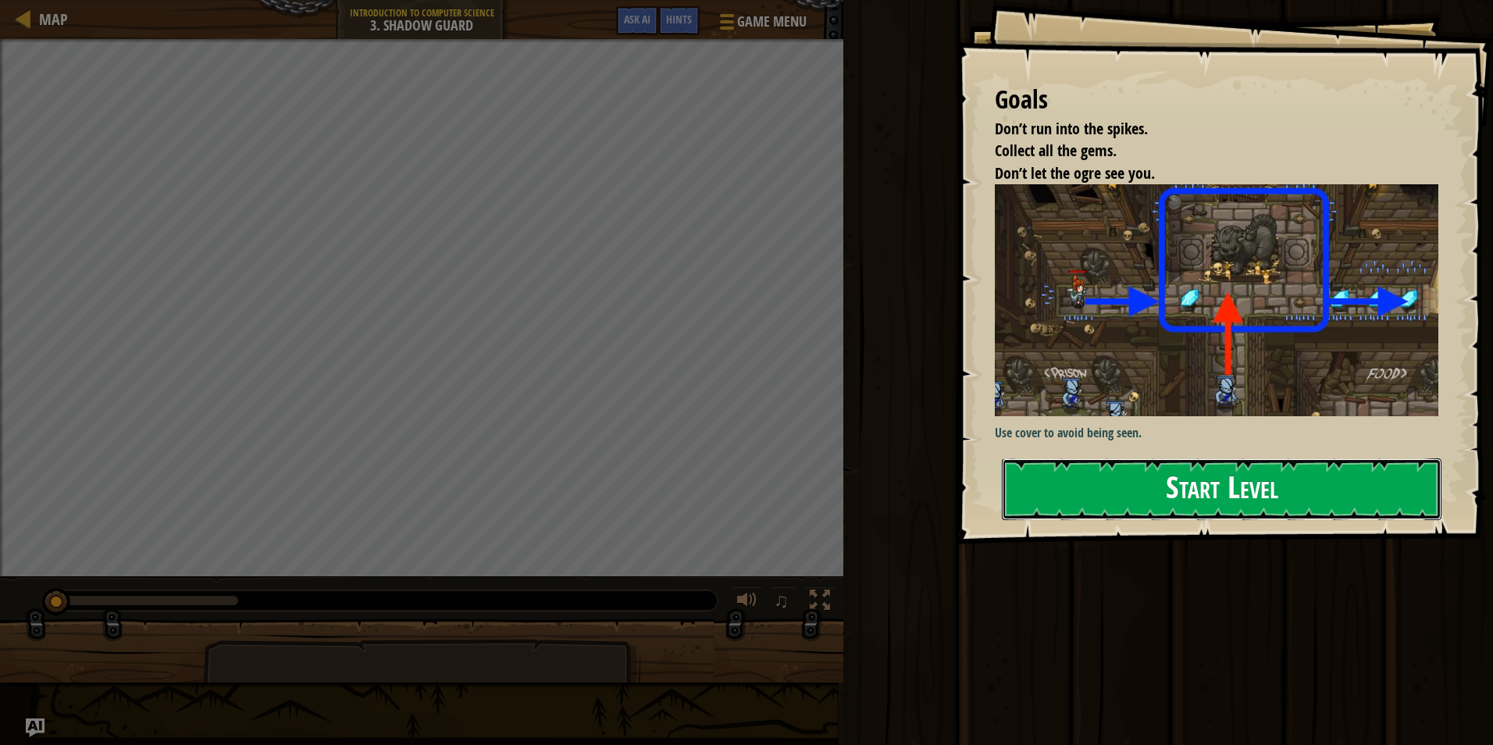
click at [1189, 487] on button "Start Level" at bounding box center [1222, 489] width 440 height 62
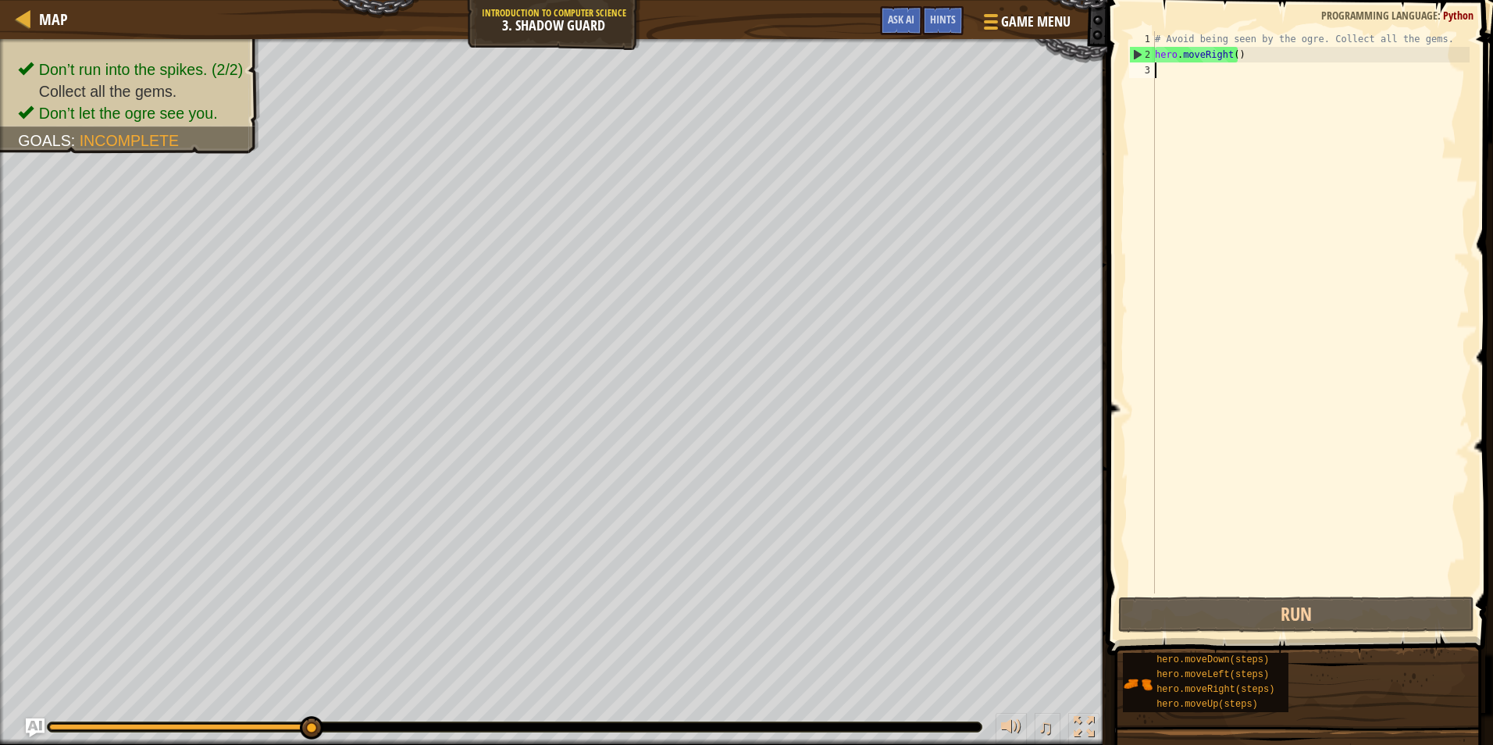
click at [1229, 57] on div "# Avoid being seen by the ogre. Collect all the gems. hero . moveRight ( )" at bounding box center [1311, 328] width 318 height 594
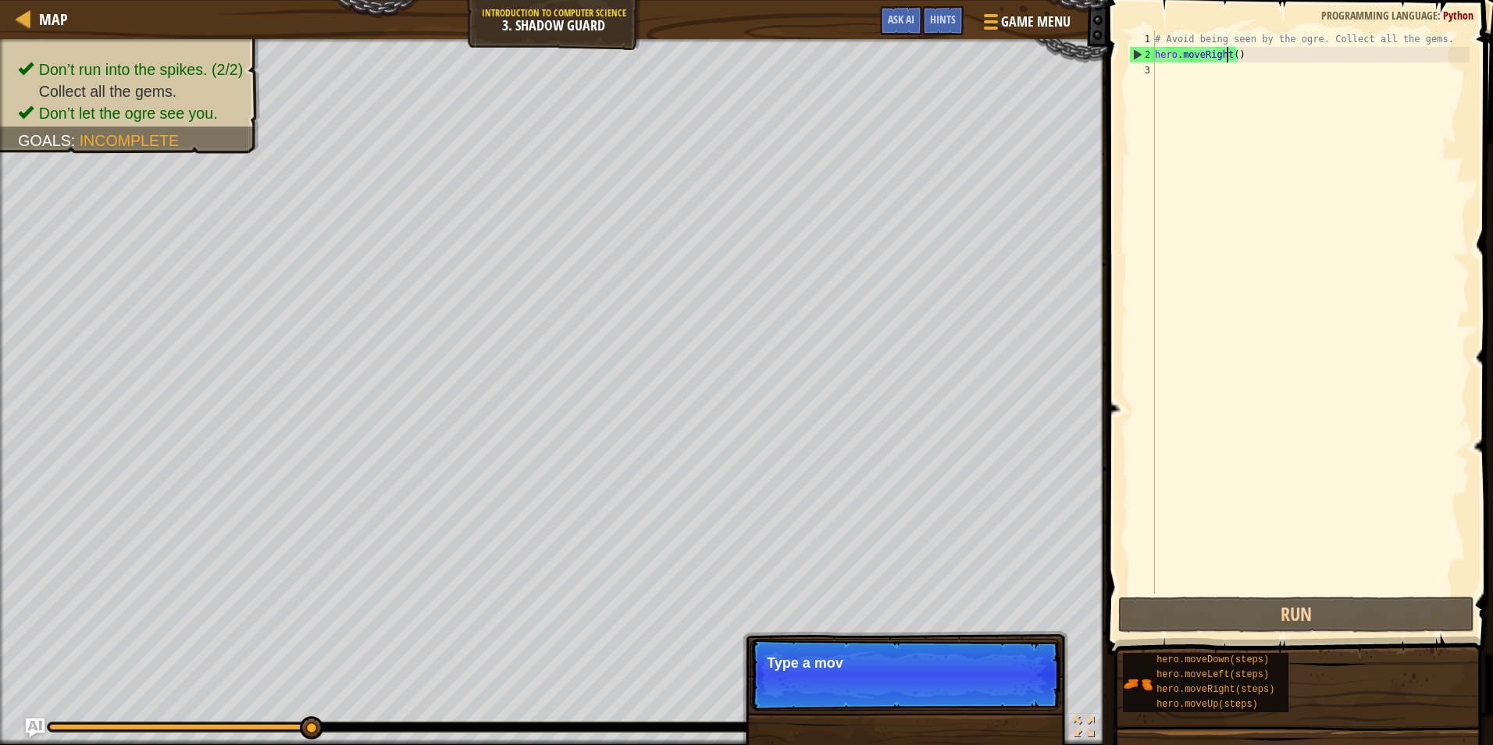
click at [1232, 55] on div "# Avoid being seen by the ogre. Collect all the gems. hero . moveRight ( )" at bounding box center [1311, 328] width 318 height 594
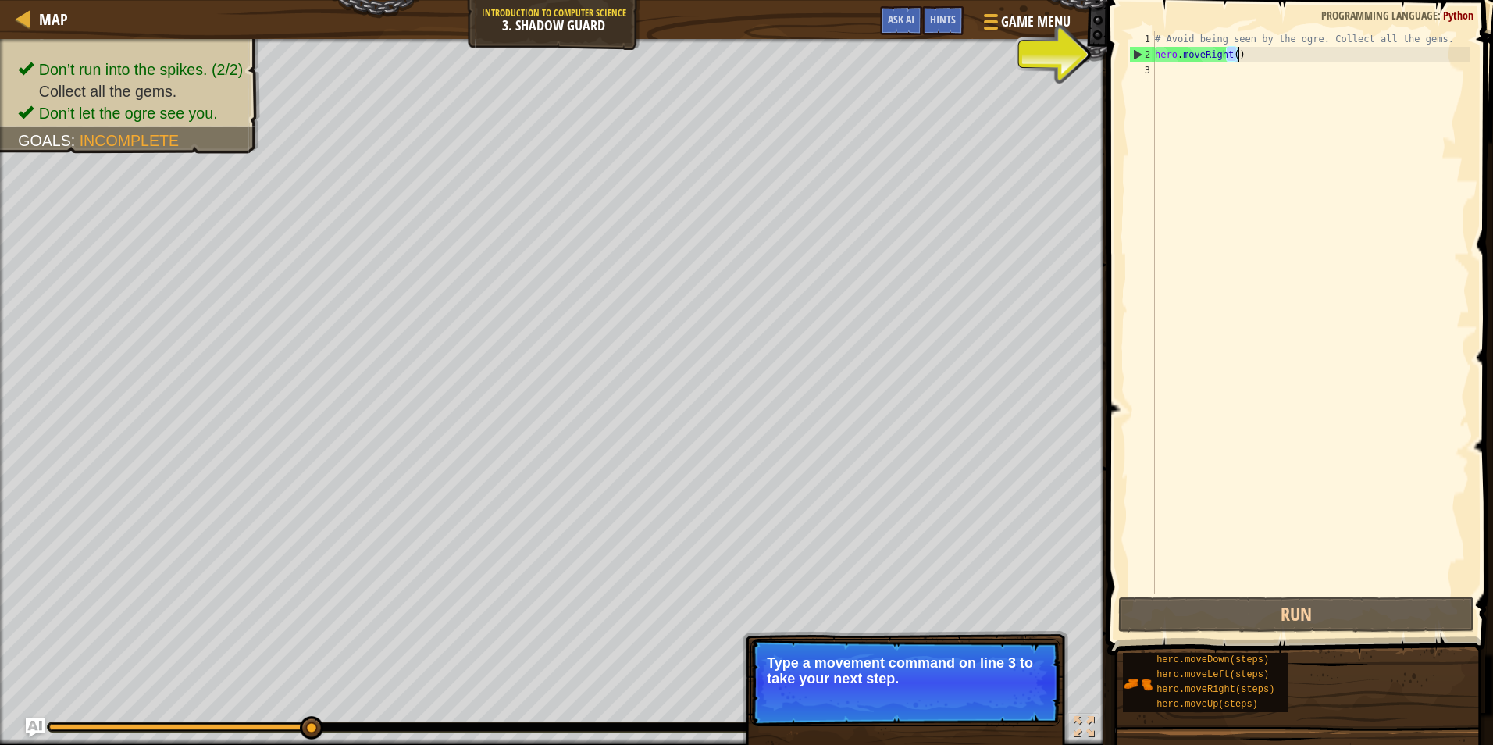
click at [1235, 55] on div "# Avoid being seen by the ogre. Collect all the gems. hero . moveRight ( )" at bounding box center [1311, 312] width 318 height 562
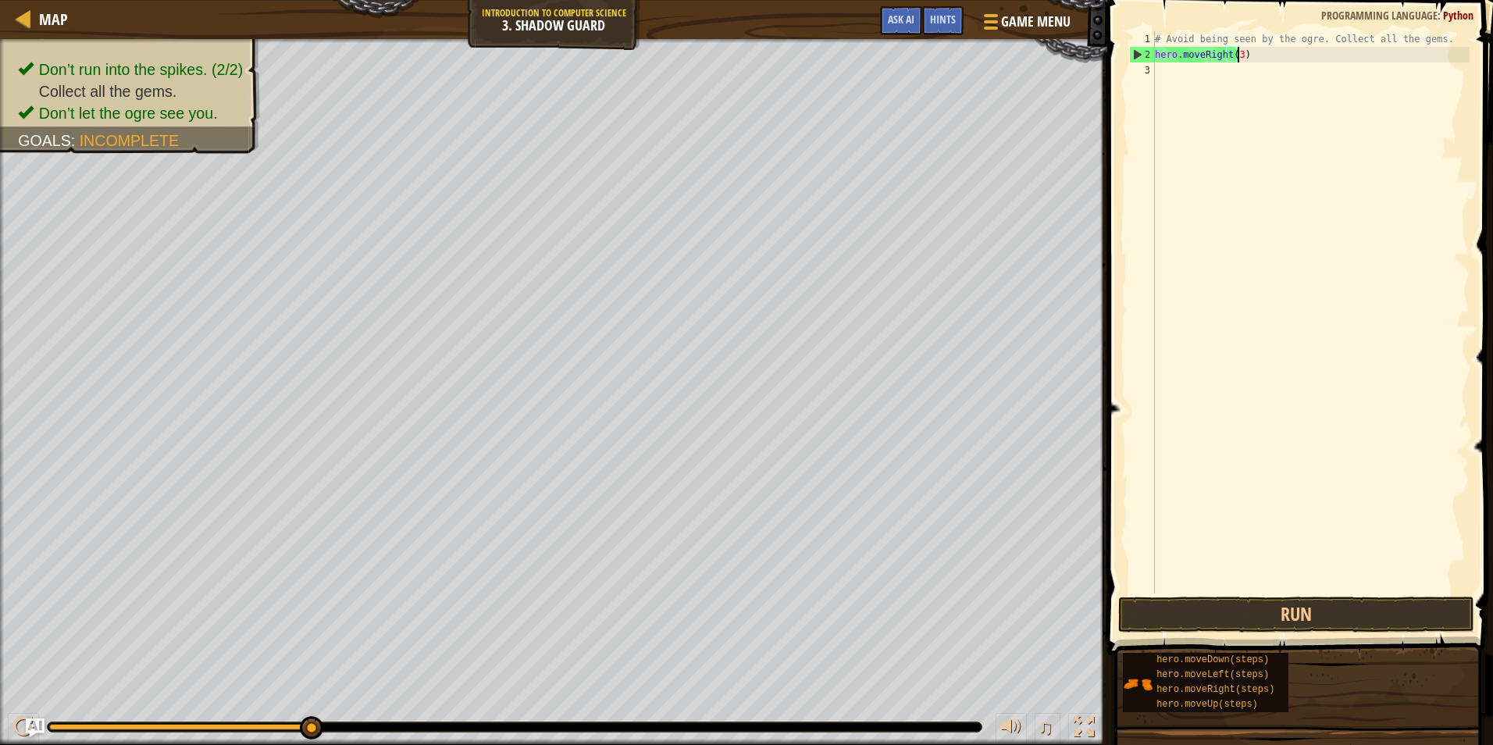
scroll to position [7, 6]
click at [1243, 615] on button "Run" at bounding box center [1296, 615] width 356 height 36
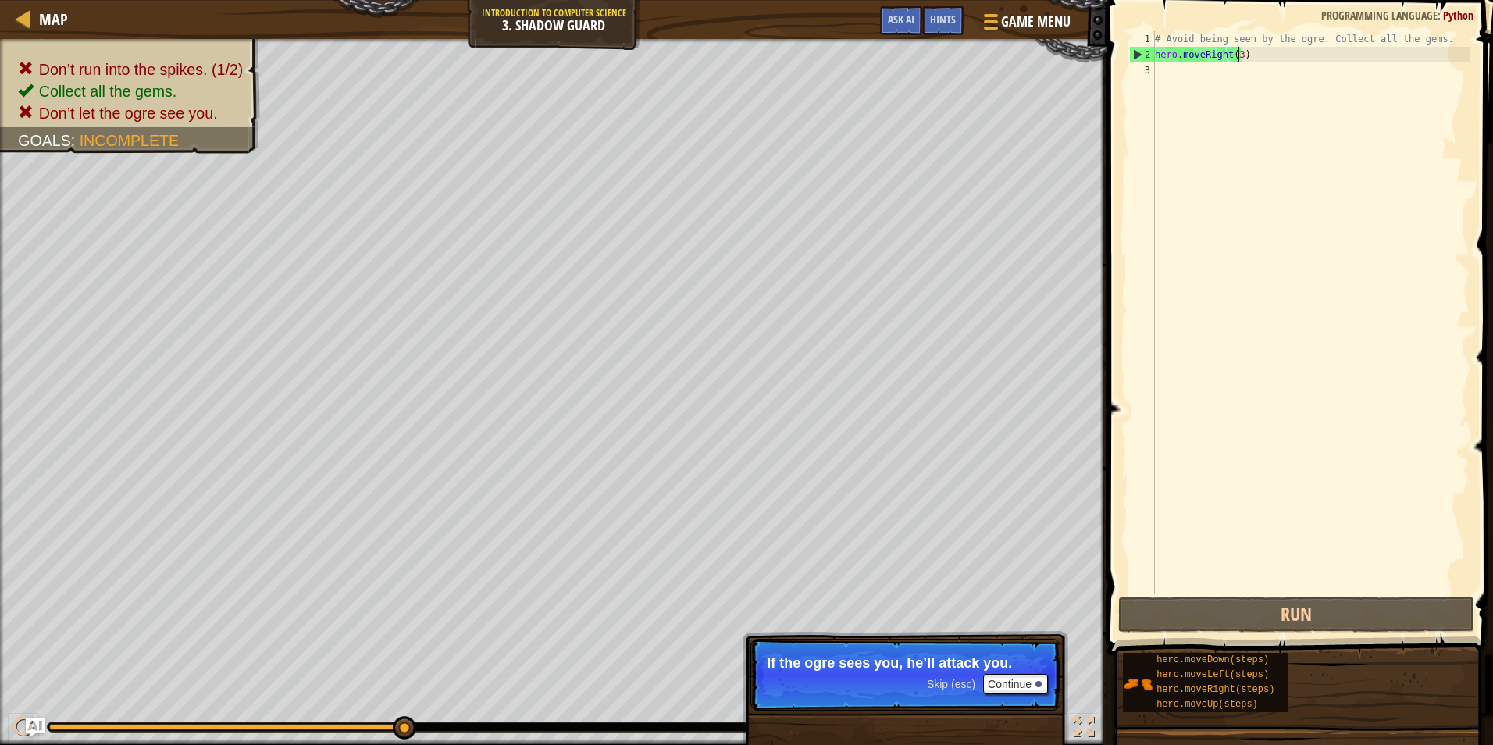
type textarea "hero.moveRight()"
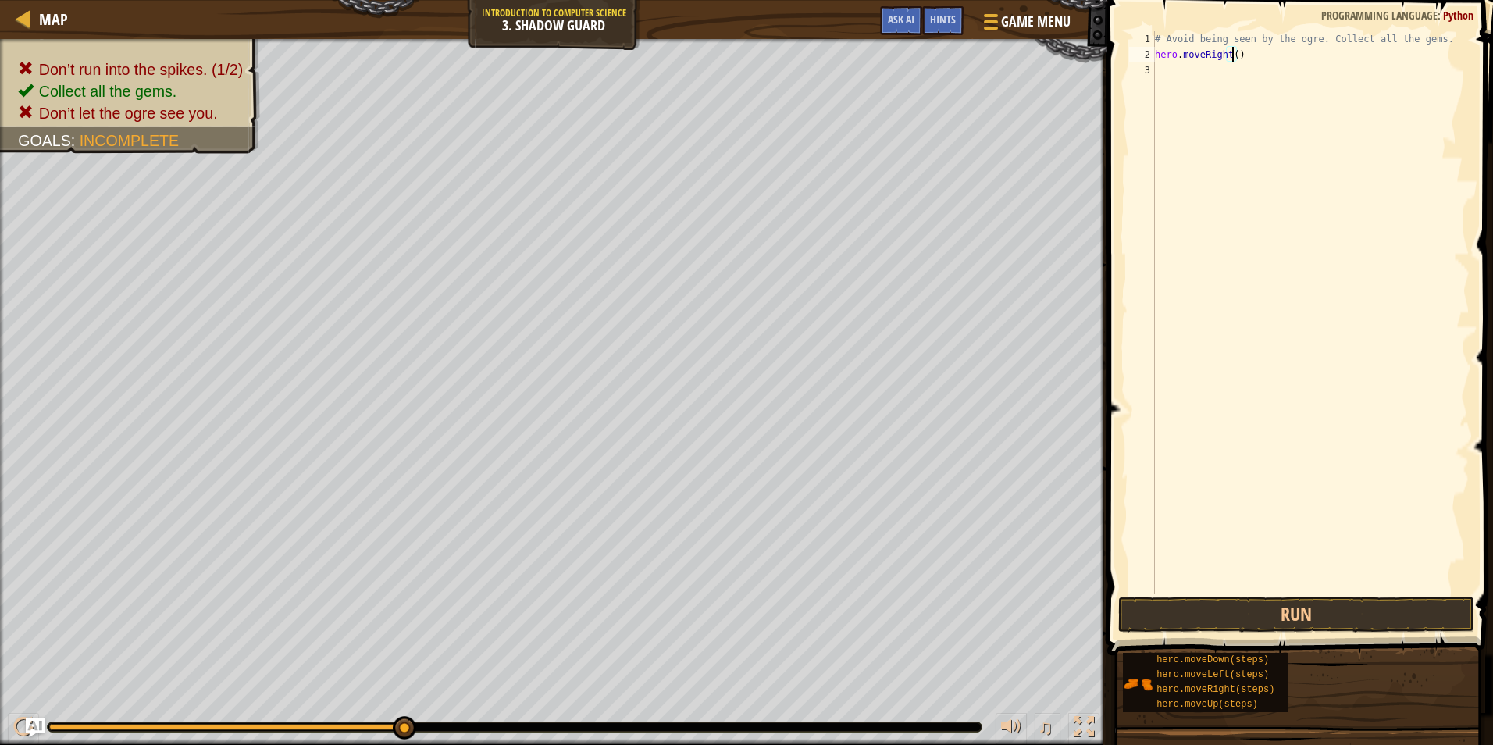
click at [1219, 593] on div "# Avoid being seen by the ogre. Collect all the gems. hero . moveRight ( )" at bounding box center [1311, 328] width 318 height 594
click at [1252, 598] on button "Run" at bounding box center [1296, 615] width 356 height 36
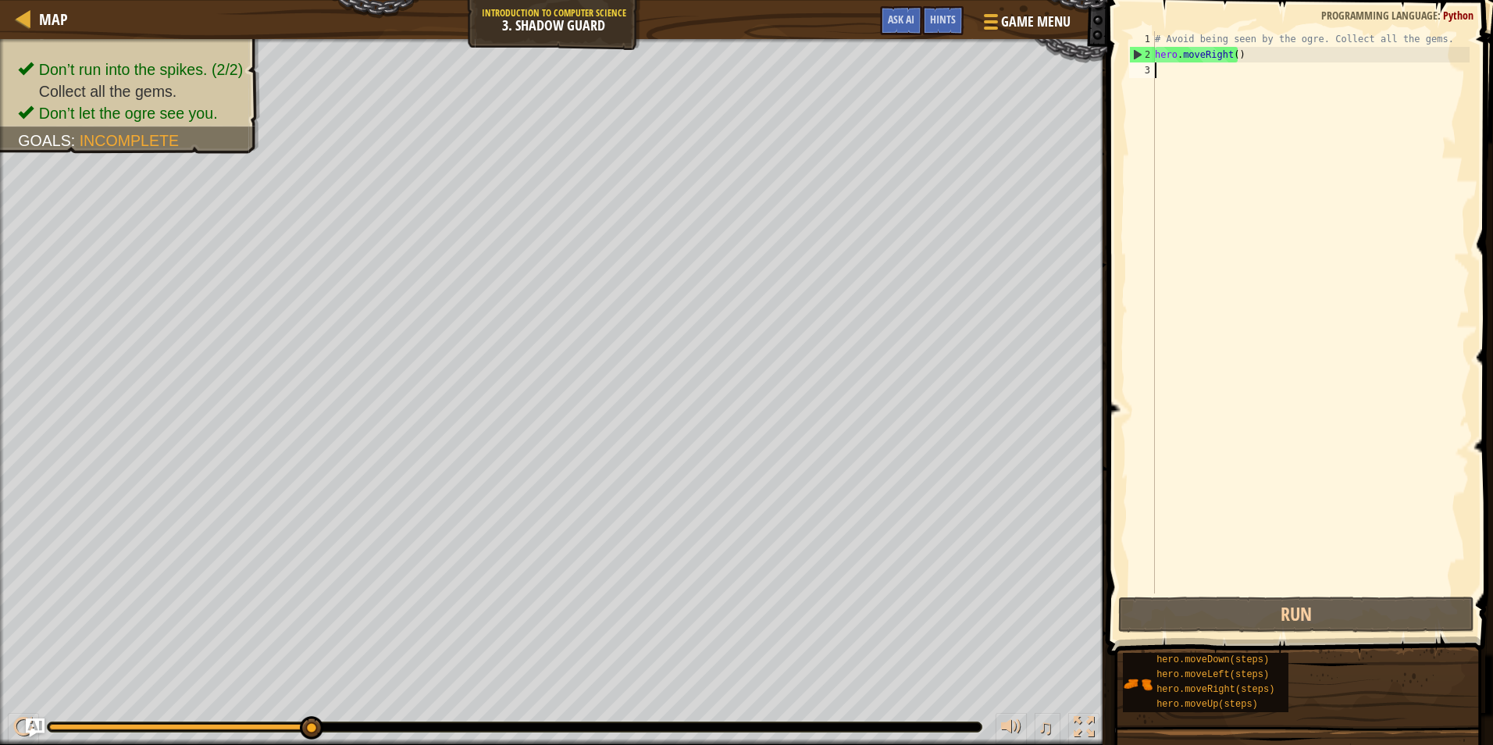
click at [1161, 66] on div "# Avoid being seen by the ogre. Collect all the gems. hero . moveRight ( )" at bounding box center [1311, 328] width 318 height 594
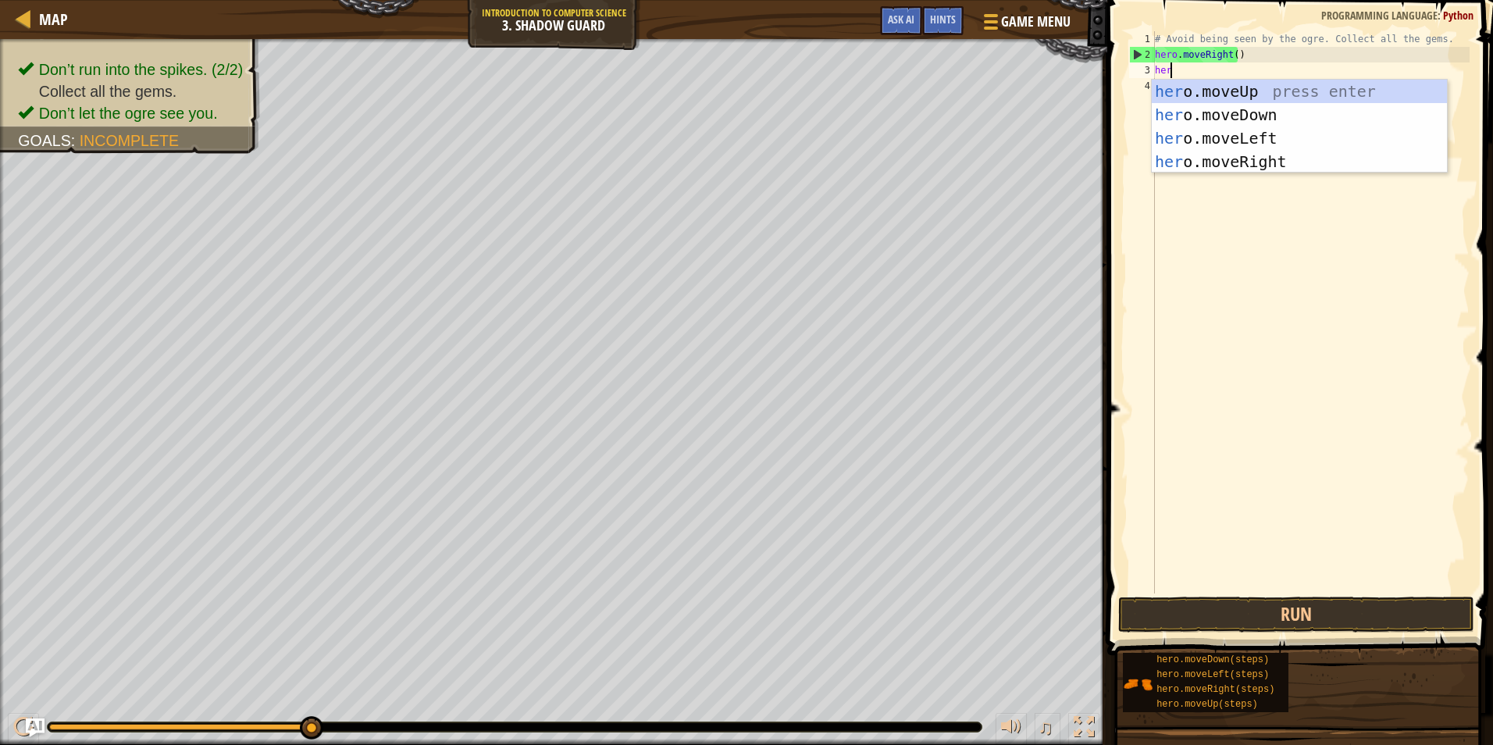
scroll to position [7, 1]
type textarea "hero"
click at [1186, 83] on div "hero .moveUp press enter hero .moveDown press enter hero .moveLeft press enter …" at bounding box center [1299, 150] width 295 height 141
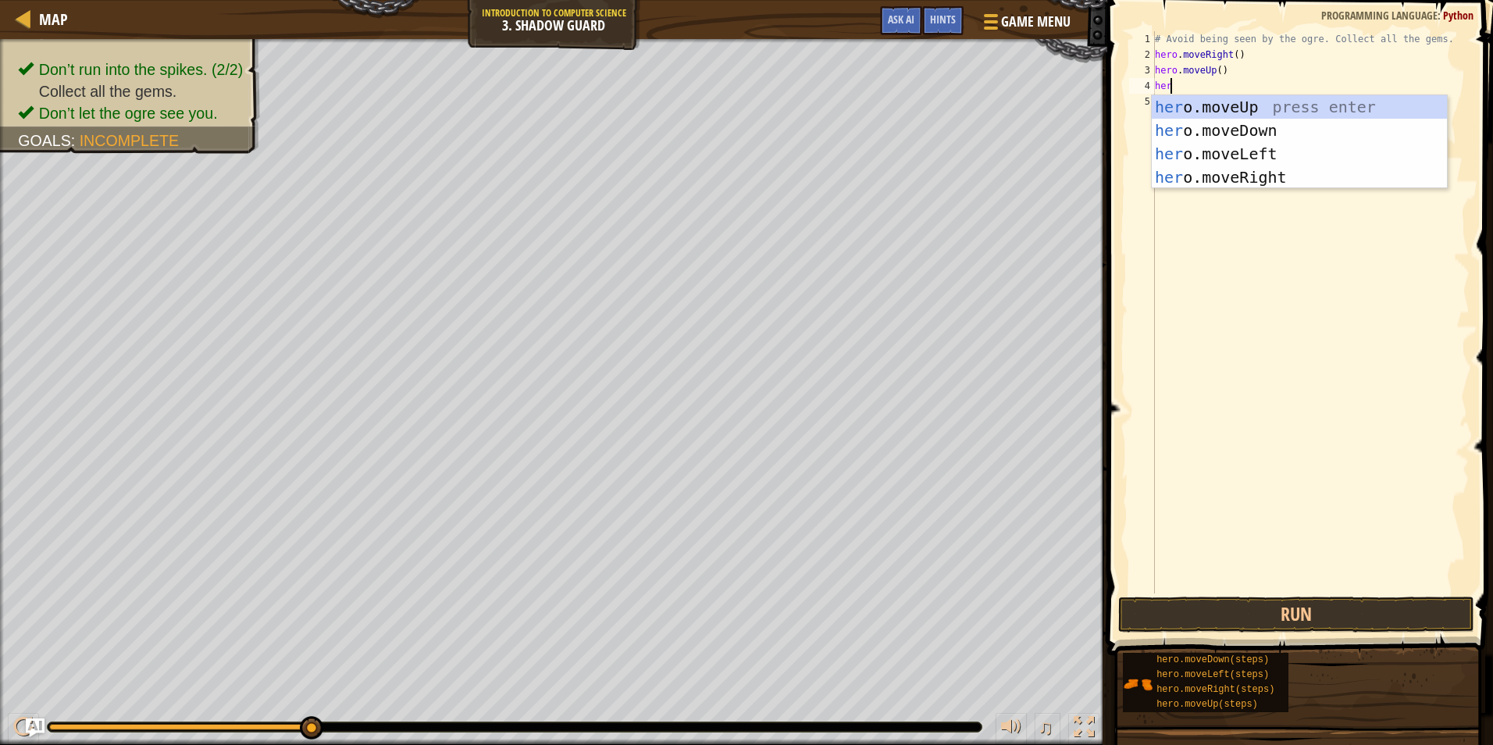
type textarea "hero"
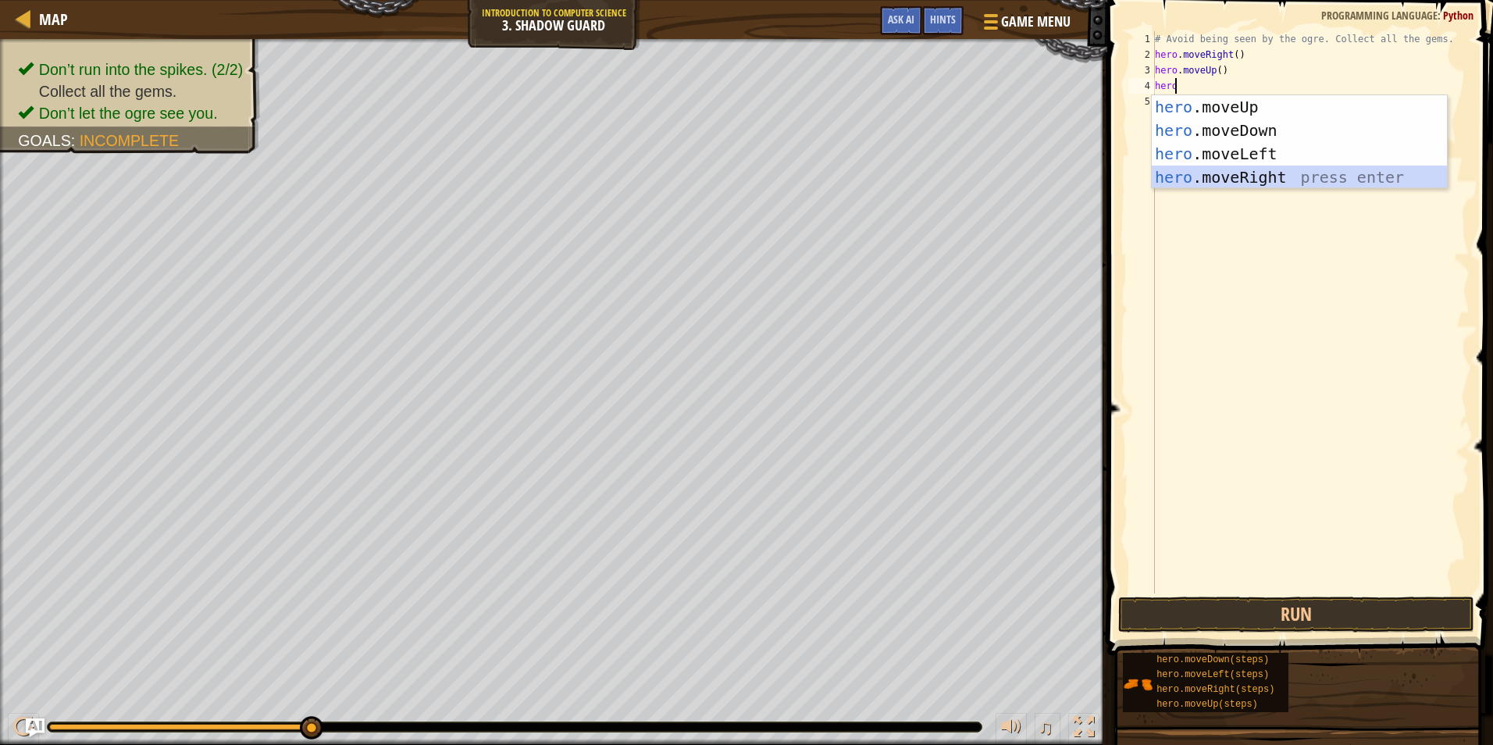
click at [1256, 173] on div "hero .moveUp press enter hero .moveDown press enter hero .moveLeft press enter …" at bounding box center [1299, 165] width 295 height 141
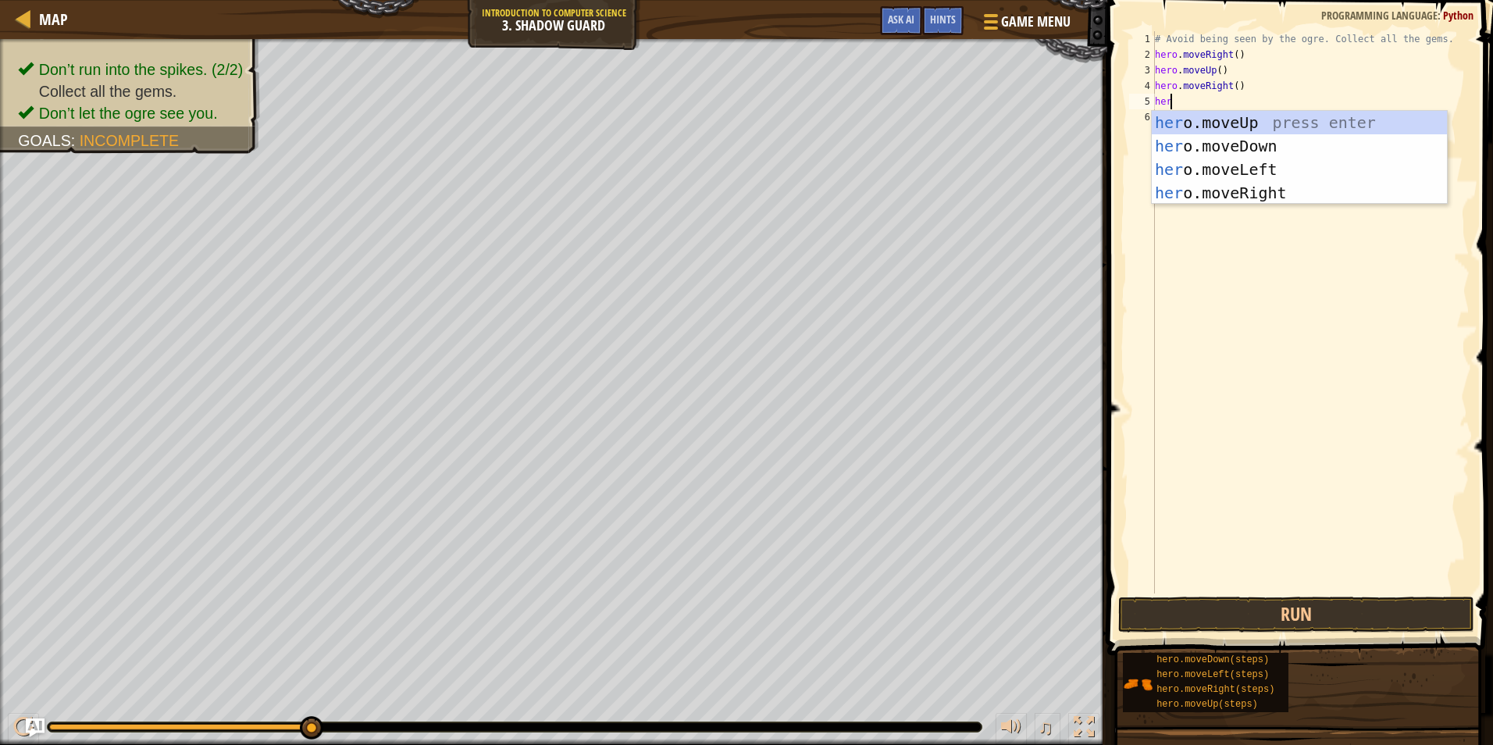
type textarea "hero"
click at [1271, 141] on div "hero .moveUp press enter hero .moveDown press enter hero .moveLeft press enter …" at bounding box center [1299, 181] width 295 height 141
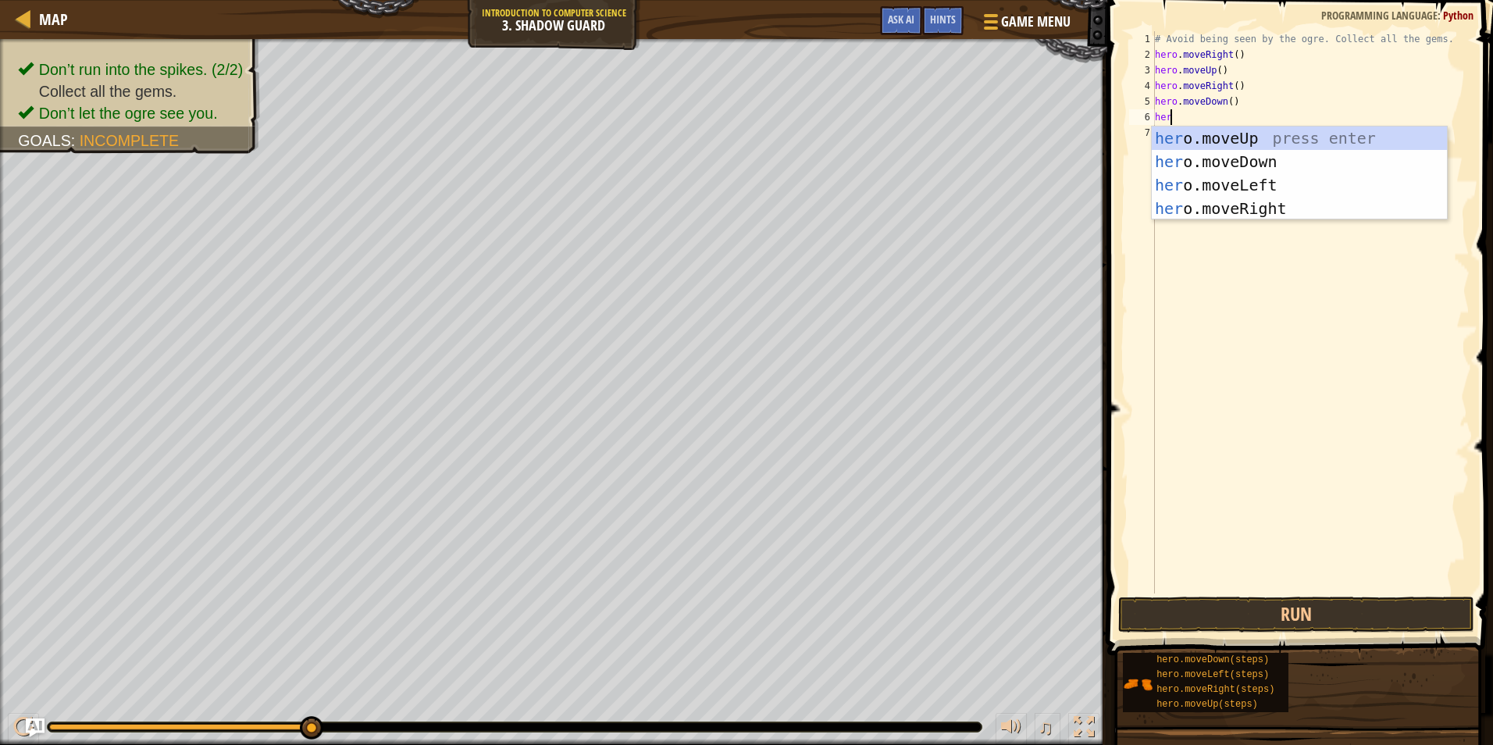
type textarea "hero"
click at [1309, 206] on div "hero .moveUp press enter hero .moveDown press enter hero .moveLeft press enter …" at bounding box center [1299, 197] width 295 height 141
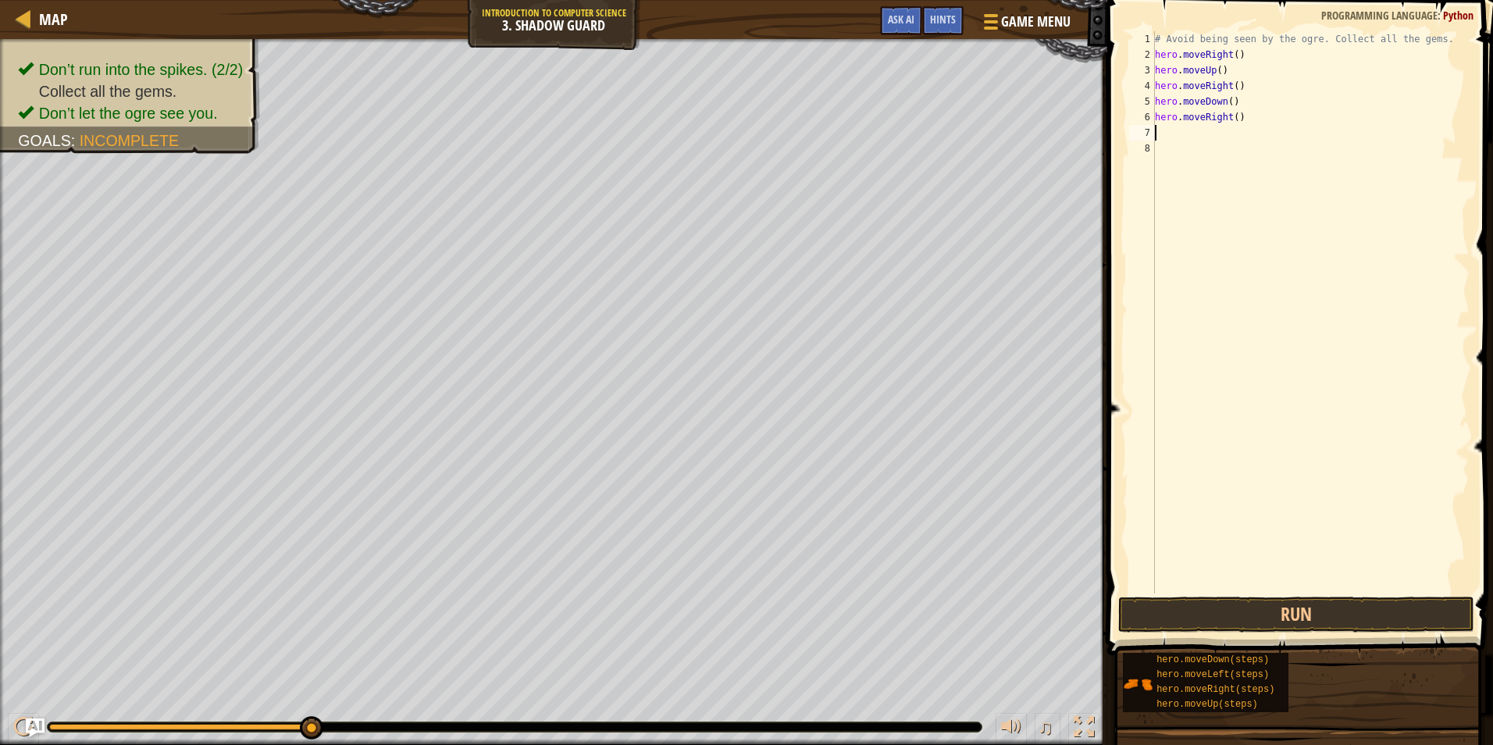
click at [1236, 118] on div "# Avoid being seen by the ogre. Collect all the gems. hero . moveRight ( ) hero…" at bounding box center [1311, 328] width 318 height 594
click at [1233, 116] on div "# Avoid being seen by the ogre. Collect all the gems. hero . moveRight ( ) hero…" at bounding box center [1311, 328] width 318 height 594
type textarea "hero.moveRight(2)"
click at [1211, 616] on button "Run" at bounding box center [1296, 615] width 356 height 36
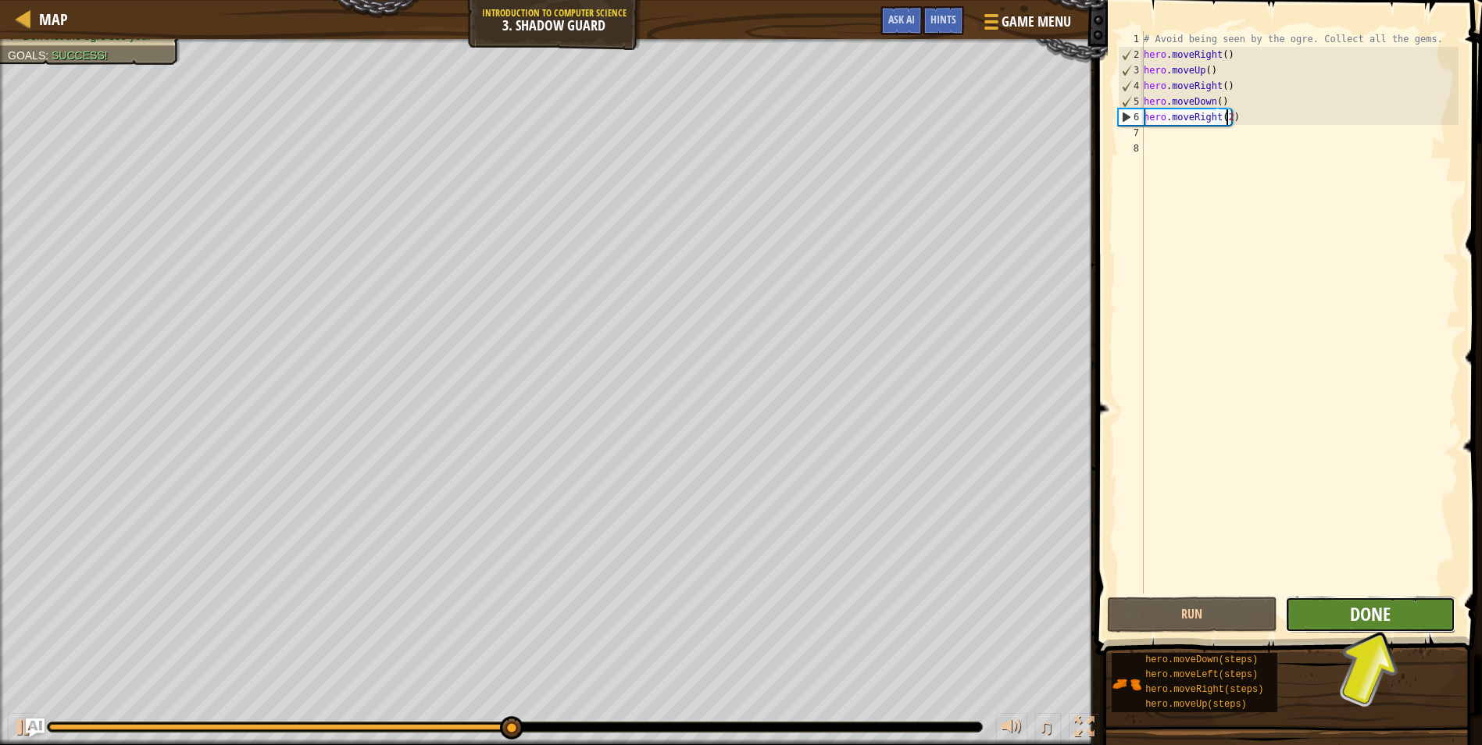
click at [1372, 615] on span "Done" at bounding box center [1370, 613] width 41 height 25
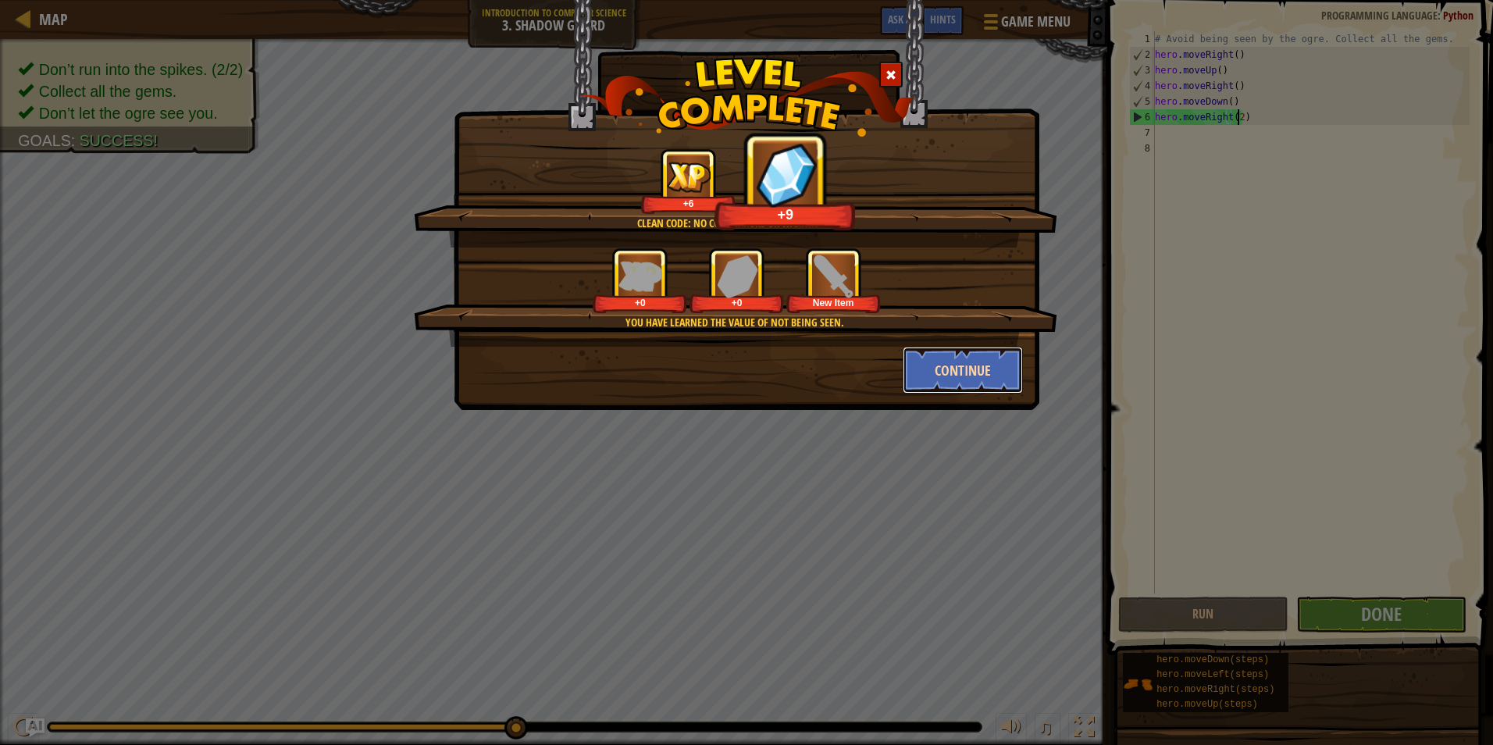
click at [972, 356] on button "Continue" at bounding box center [963, 370] width 121 height 47
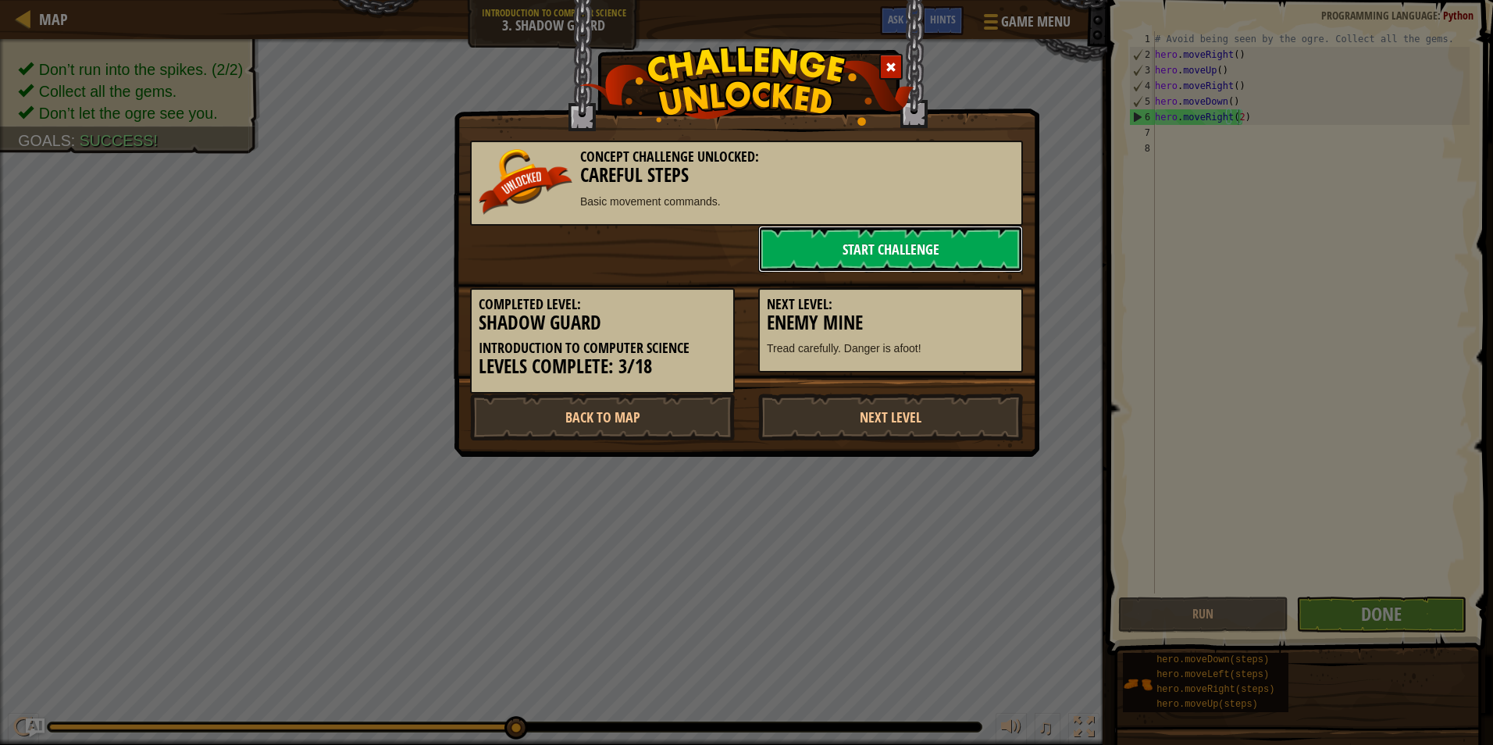
click at [971, 256] on link "Start Challenge" at bounding box center [890, 249] width 265 height 47
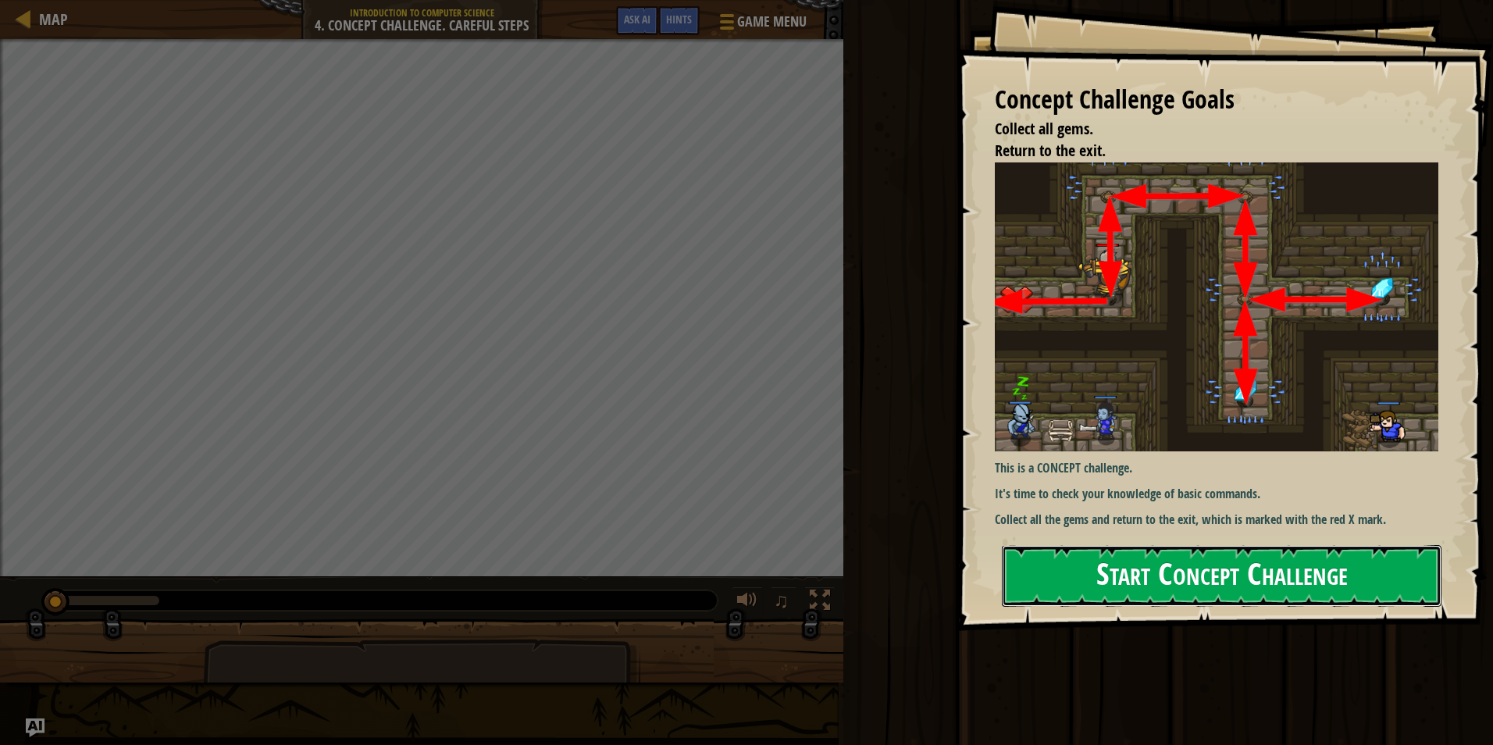
click at [1094, 570] on button "Start Concept Challenge" at bounding box center [1222, 576] width 440 height 62
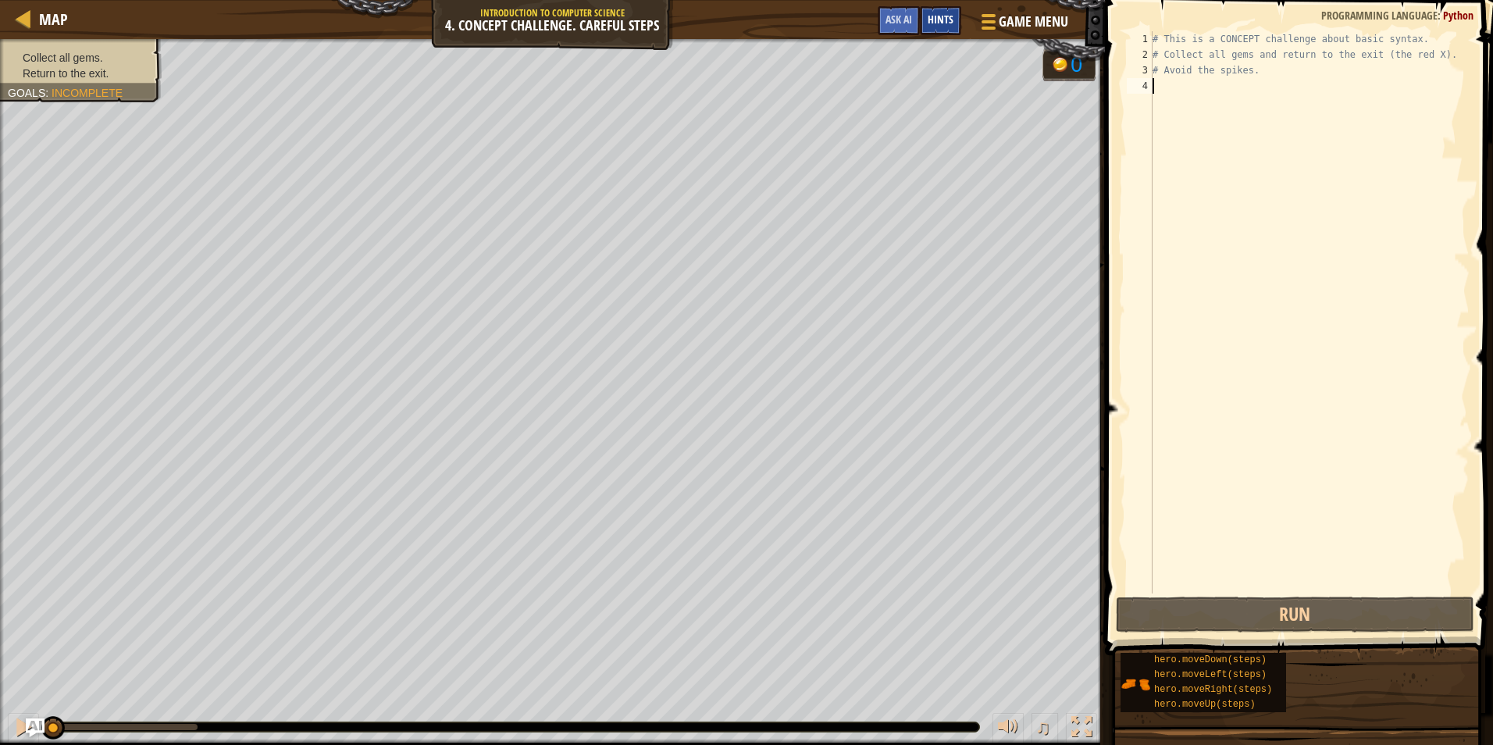
click at [941, 16] on span "Hints" at bounding box center [941, 19] width 26 height 15
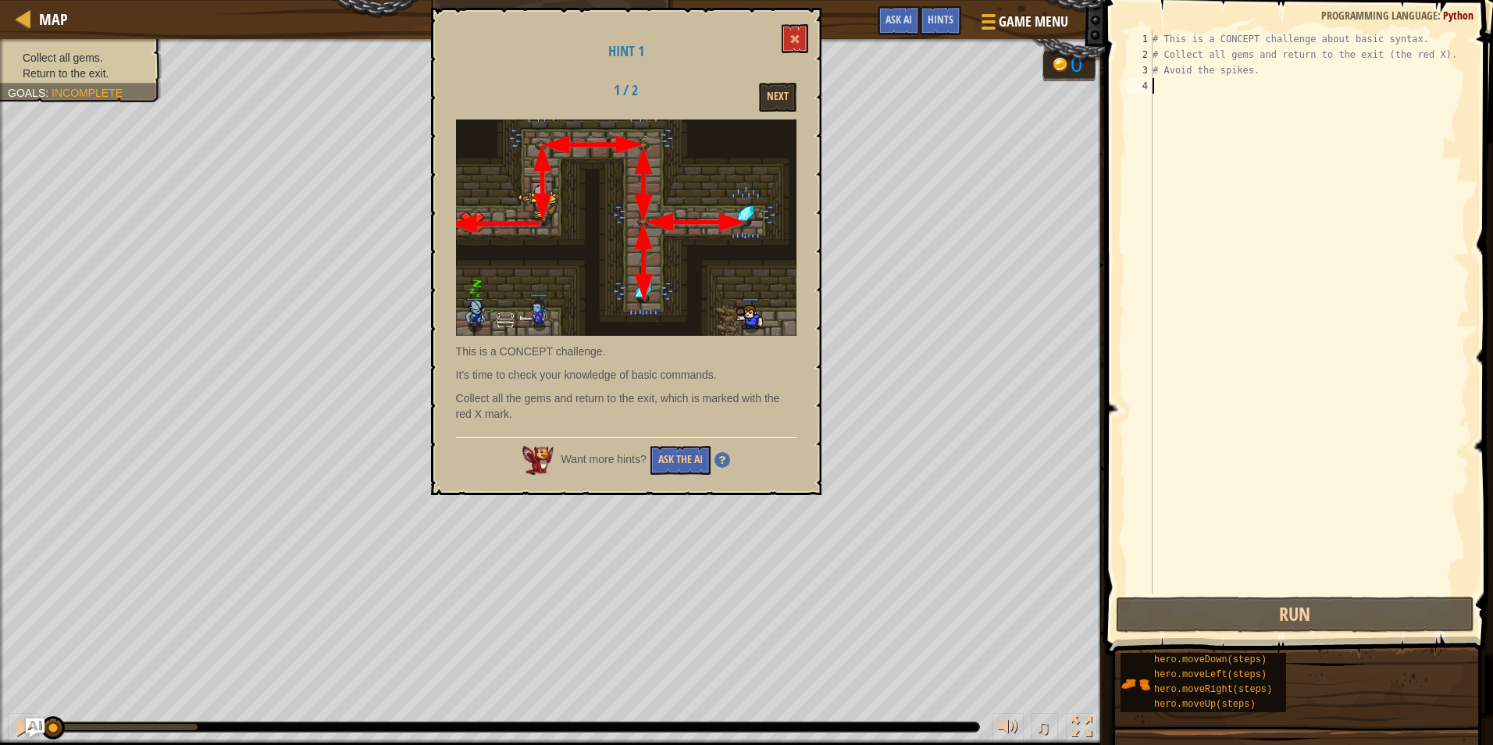
scroll to position [7, 0]
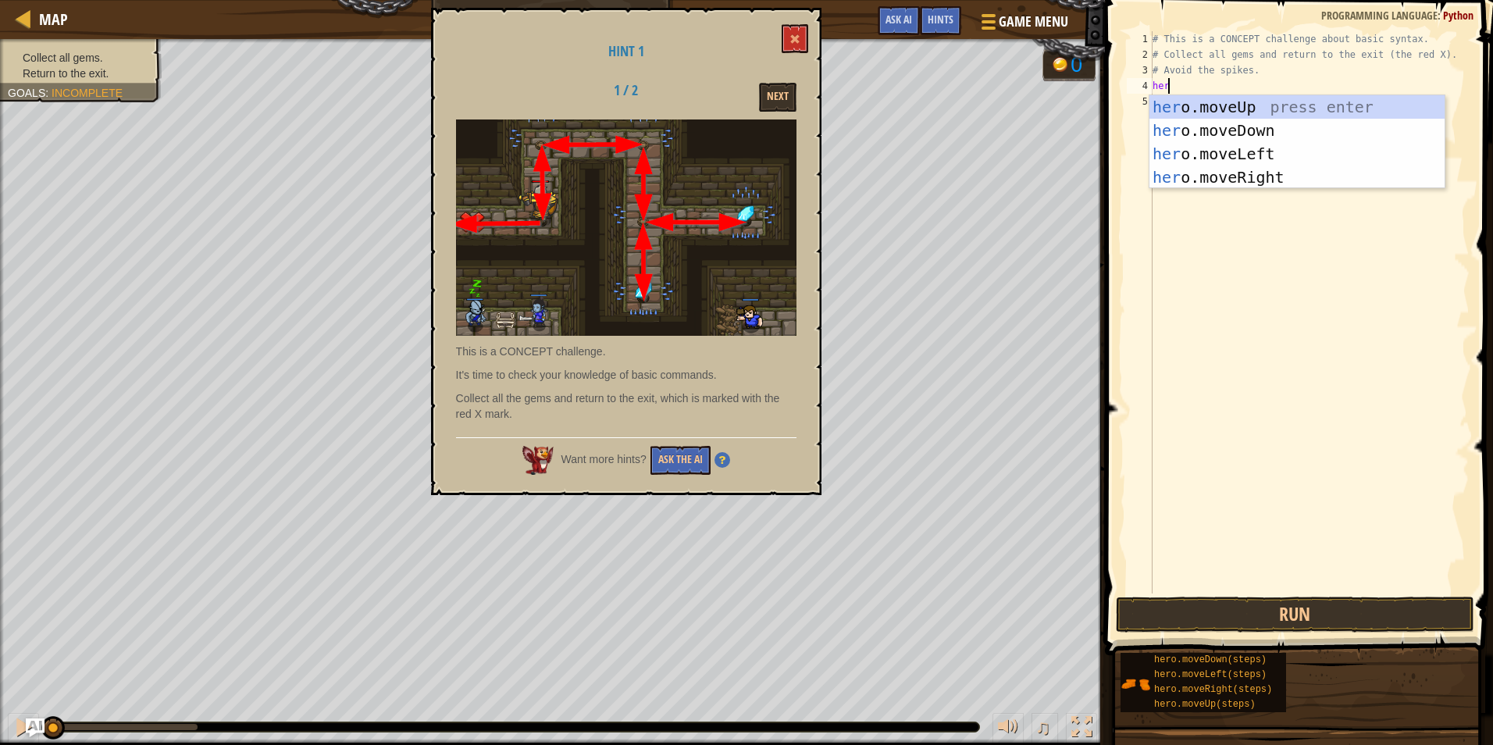
type textarea "hero"
click at [1161, 98] on div "hero .moveUp press enter hero .moveDown press enter hero .moveLeft press enter …" at bounding box center [1297, 165] width 295 height 141
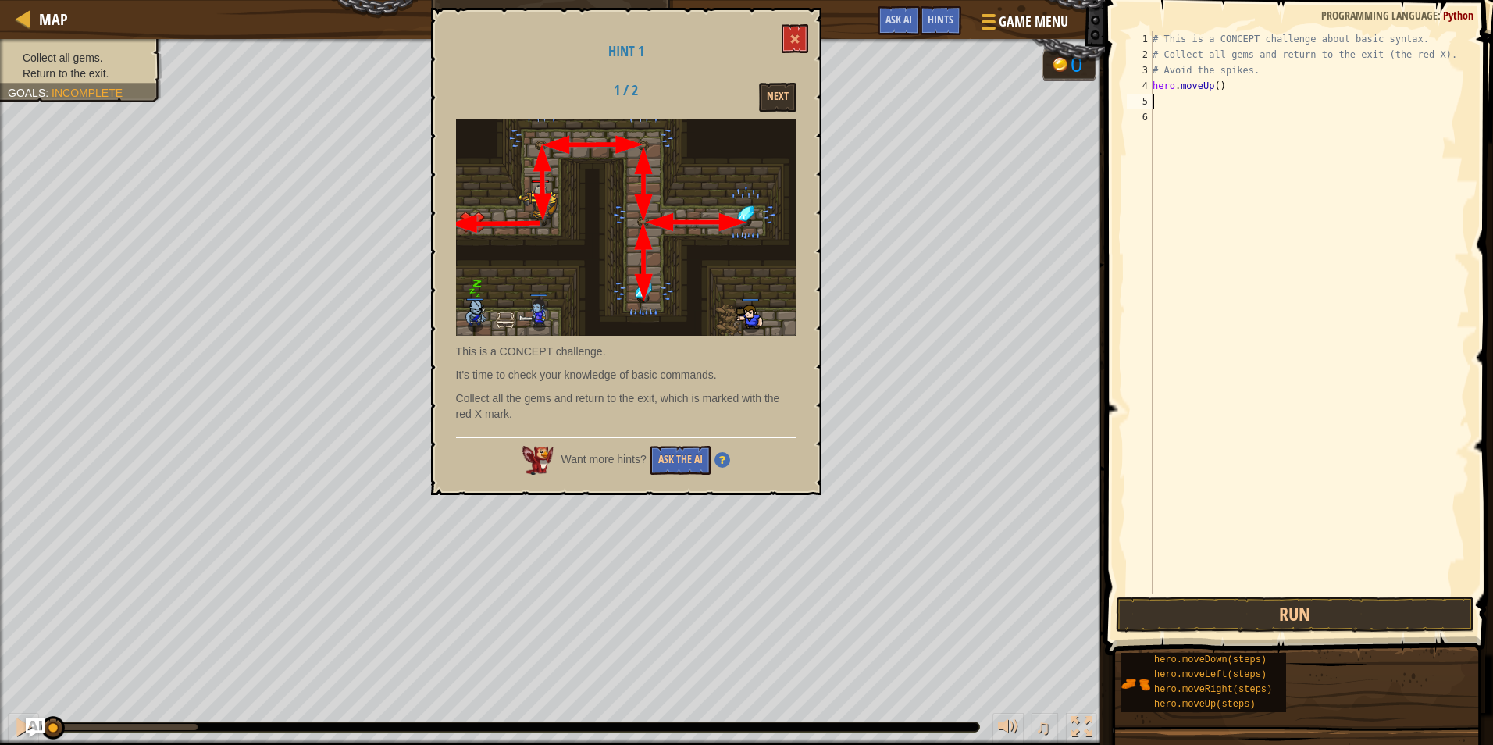
scroll to position [7, 0]
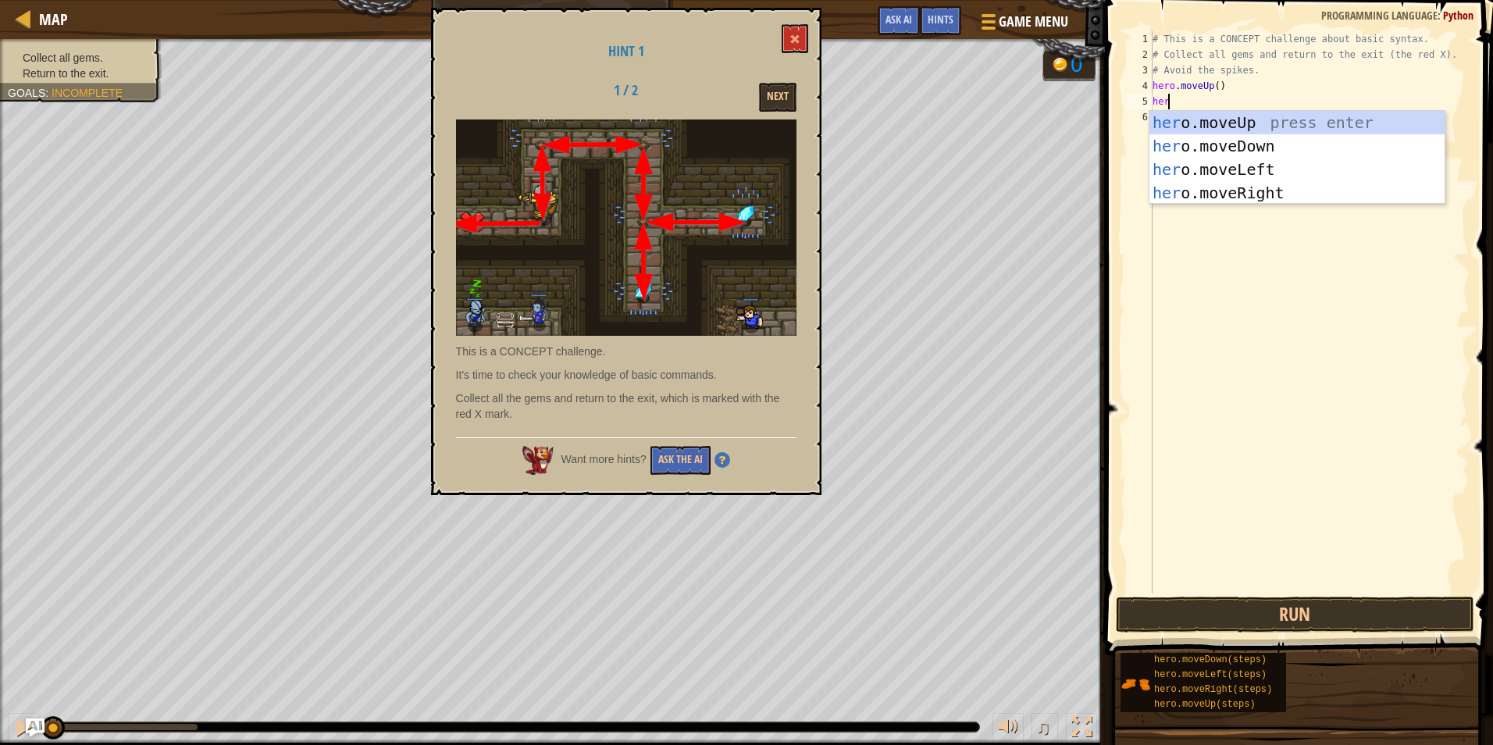
type textarea "hero"
click at [1241, 184] on div "hero .moveUp press enter hero .moveDown press enter hero .moveLeft press enter …" at bounding box center [1297, 181] width 295 height 141
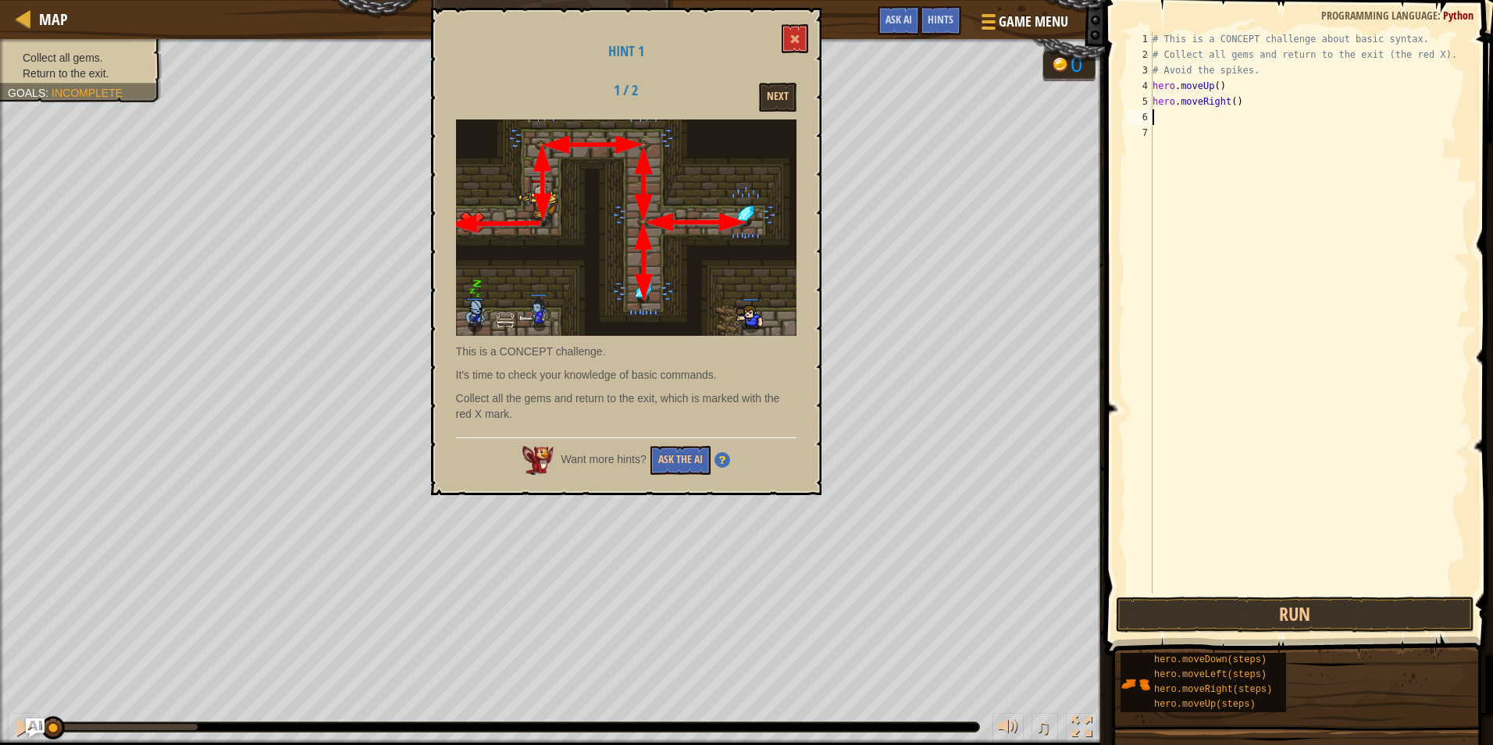
scroll to position [7, 0]
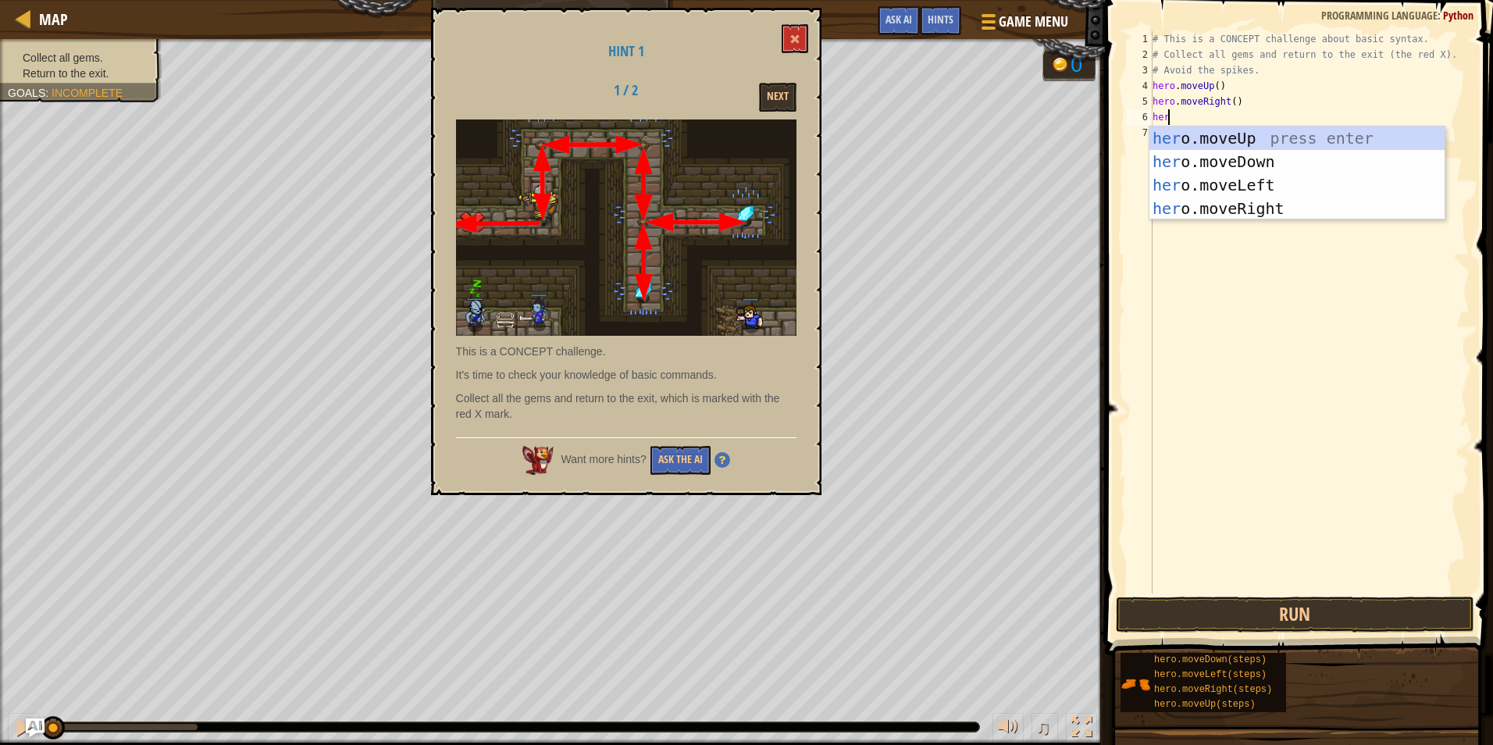
type textarea "hero"
click at [1205, 159] on div "hero .moveUp press enter hero .moveDown press enter hero .moveLeft press enter …" at bounding box center [1297, 197] width 295 height 141
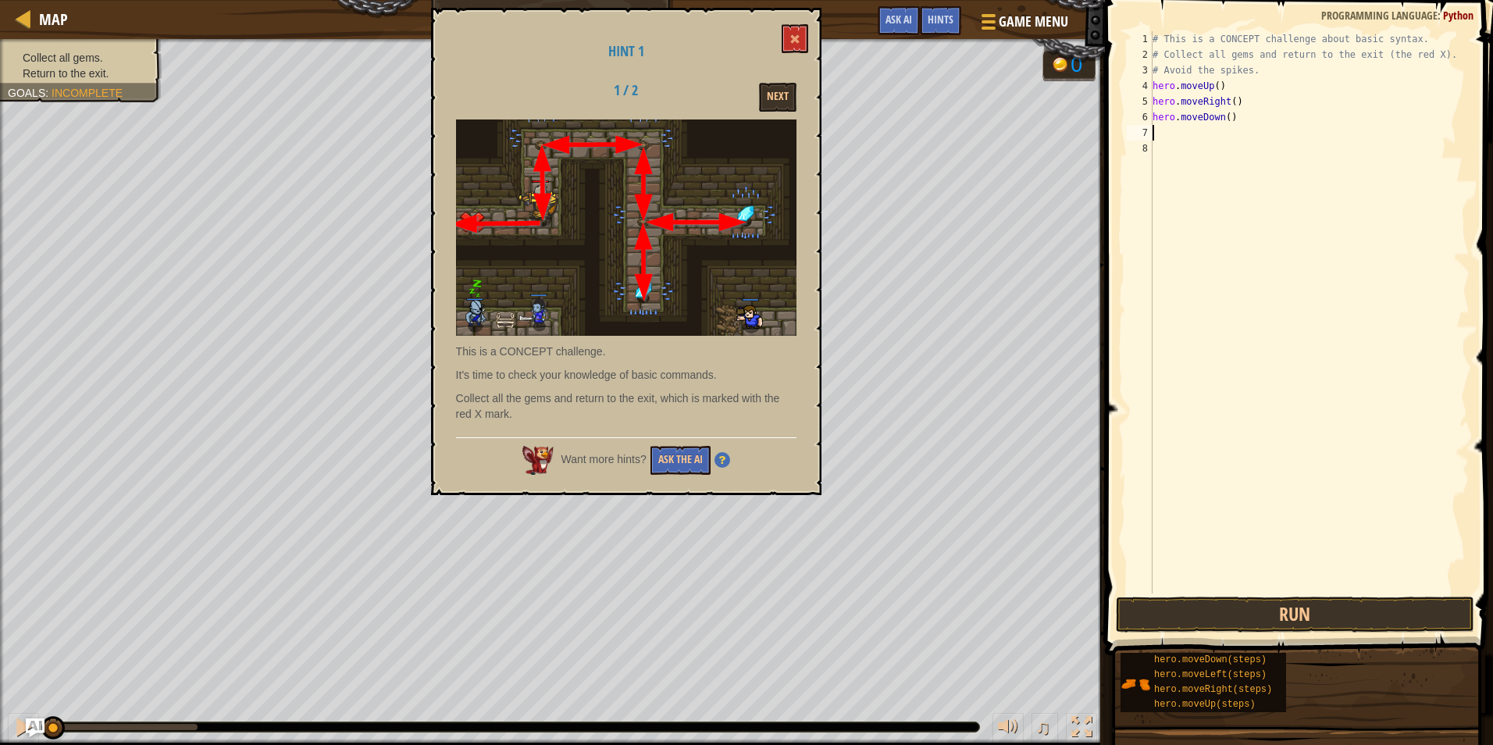
scroll to position [7, 0]
click at [1225, 117] on div "# This is a CONCEPT challenge about basic syntax. # Collect all gems and return…" at bounding box center [1310, 328] width 320 height 594
click at [1223, 117] on div "# This is a CONCEPT challenge about basic syntax. # Collect all gems and return…" at bounding box center [1310, 312] width 320 height 562
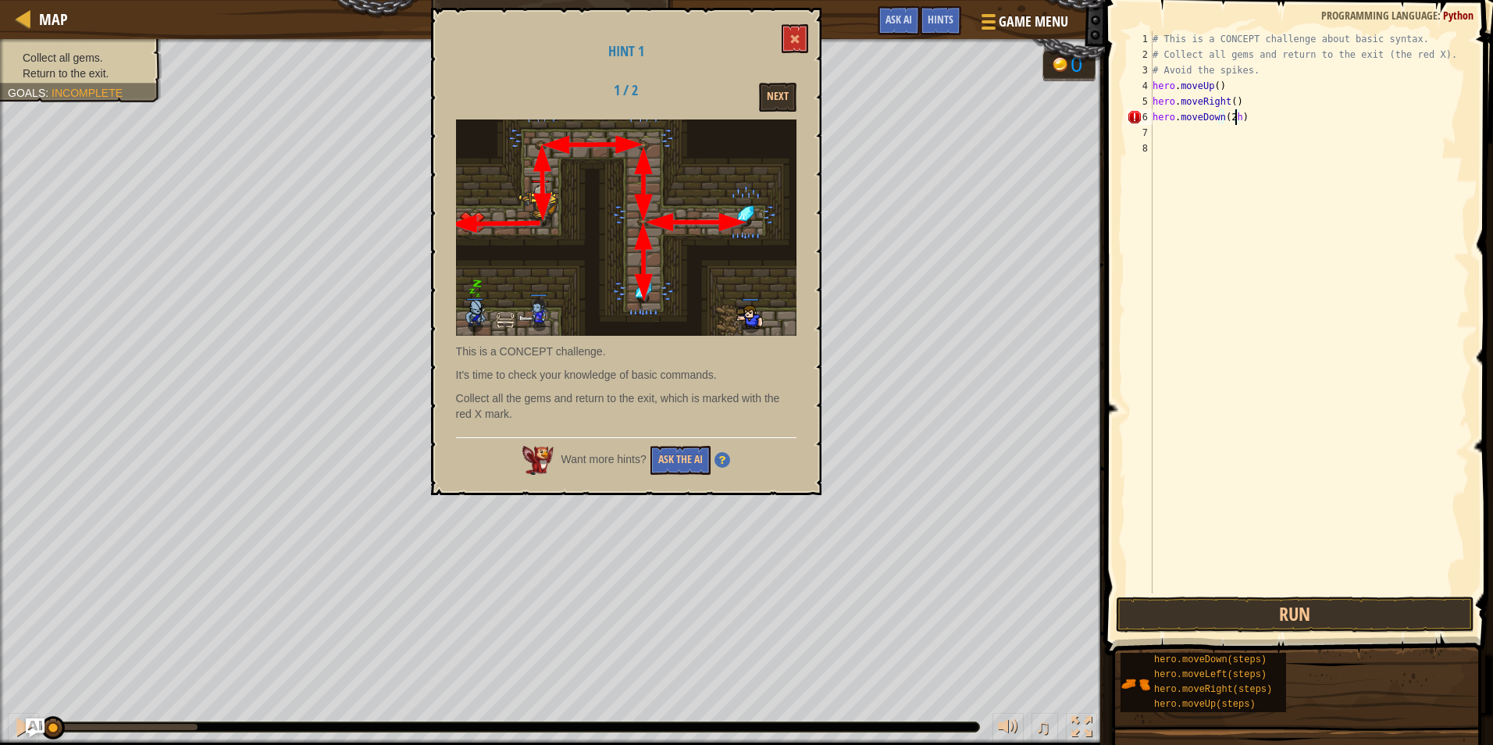
type textarea "hero.moveDown(2)"
click at [1158, 134] on div "# This is a CONCEPT challenge about basic syntax. # Collect all gems and return…" at bounding box center [1310, 328] width 320 height 594
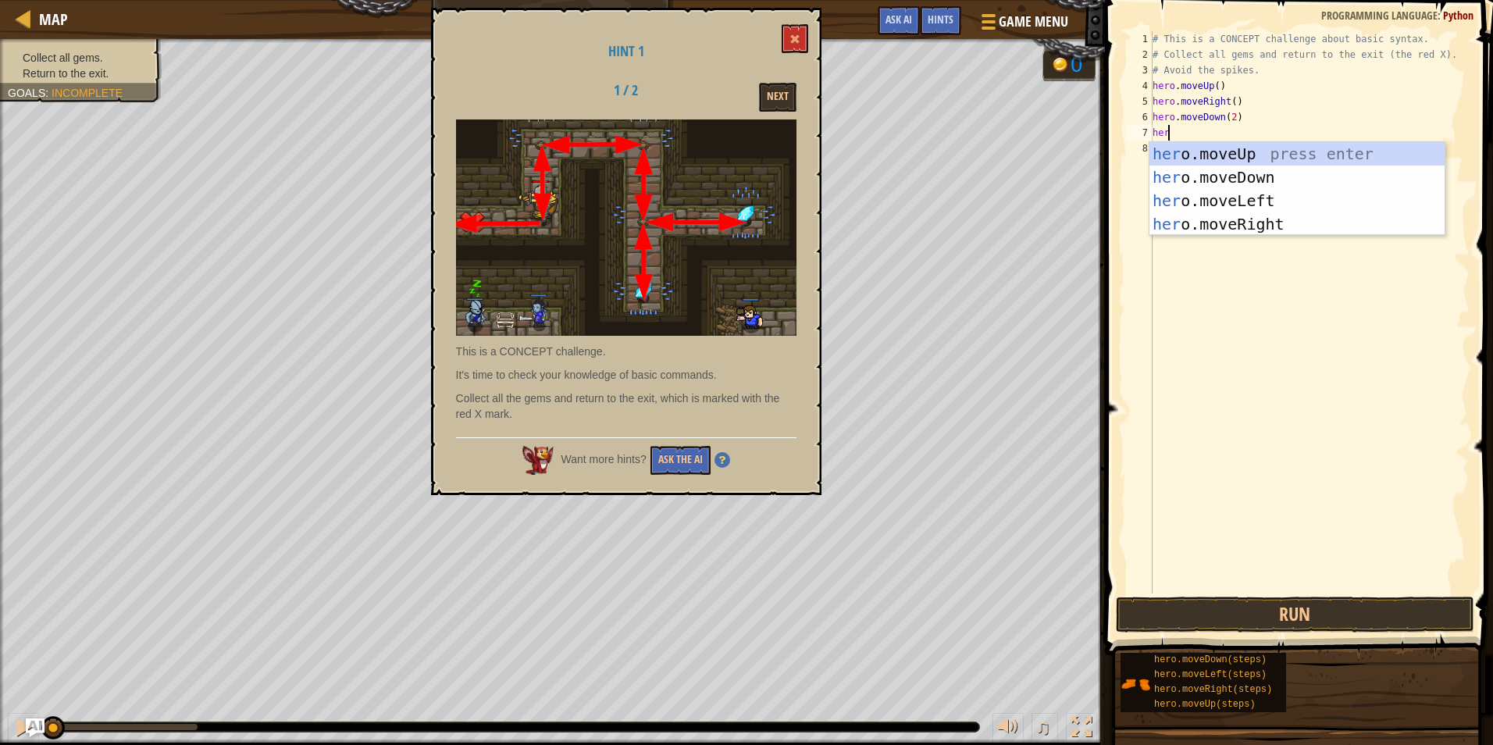
type textarea "hero"
click at [1223, 148] on div "hero .moveUp press enter hero .moveDown press enter hero .moveLeft press enter …" at bounding box center [1297, 212] width 295 height 141
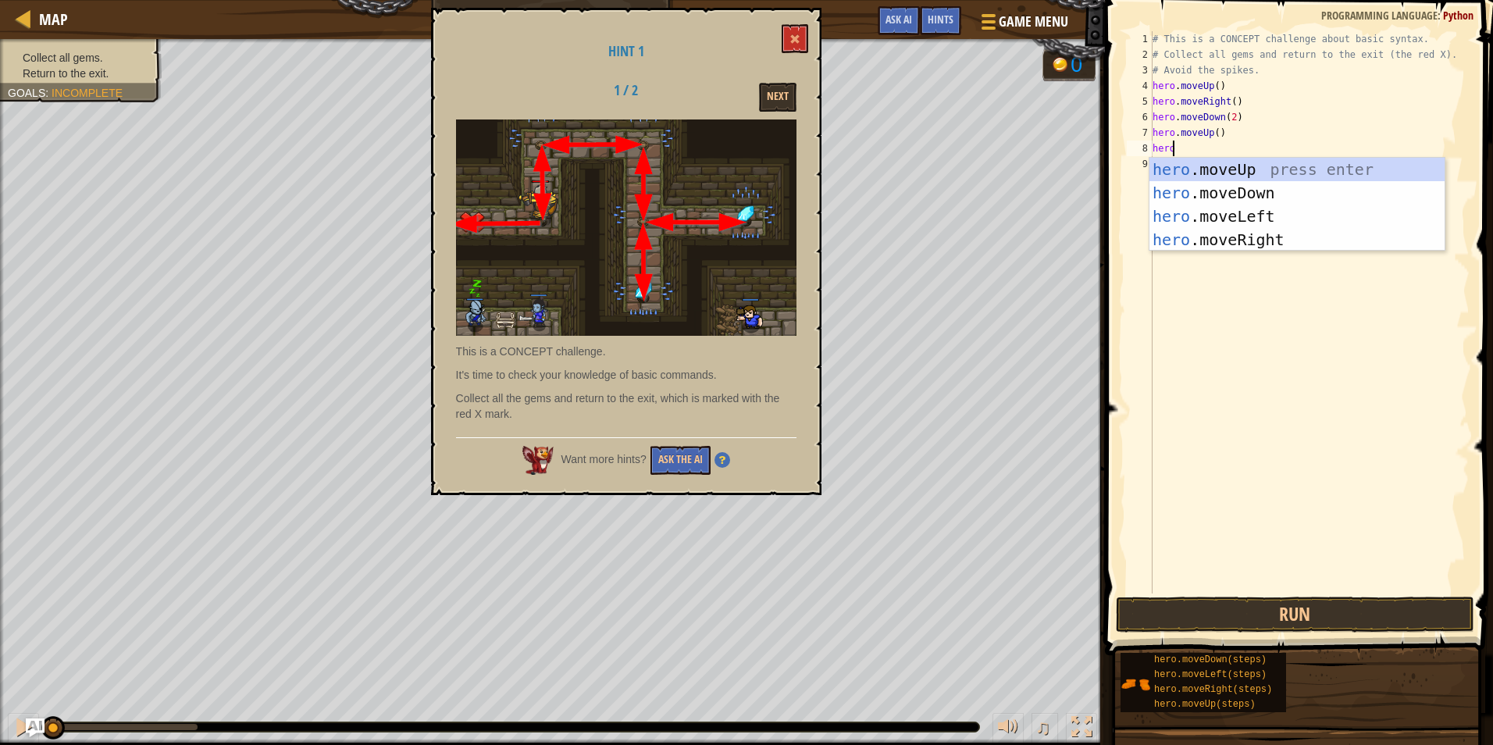
type textarea "hero"
click at [1240, 229] on div "hero .moveUp press enter hero .moveDown press enter hero .moveLeft press enter …" at bounding box center [1297, 228] width 295 height 141
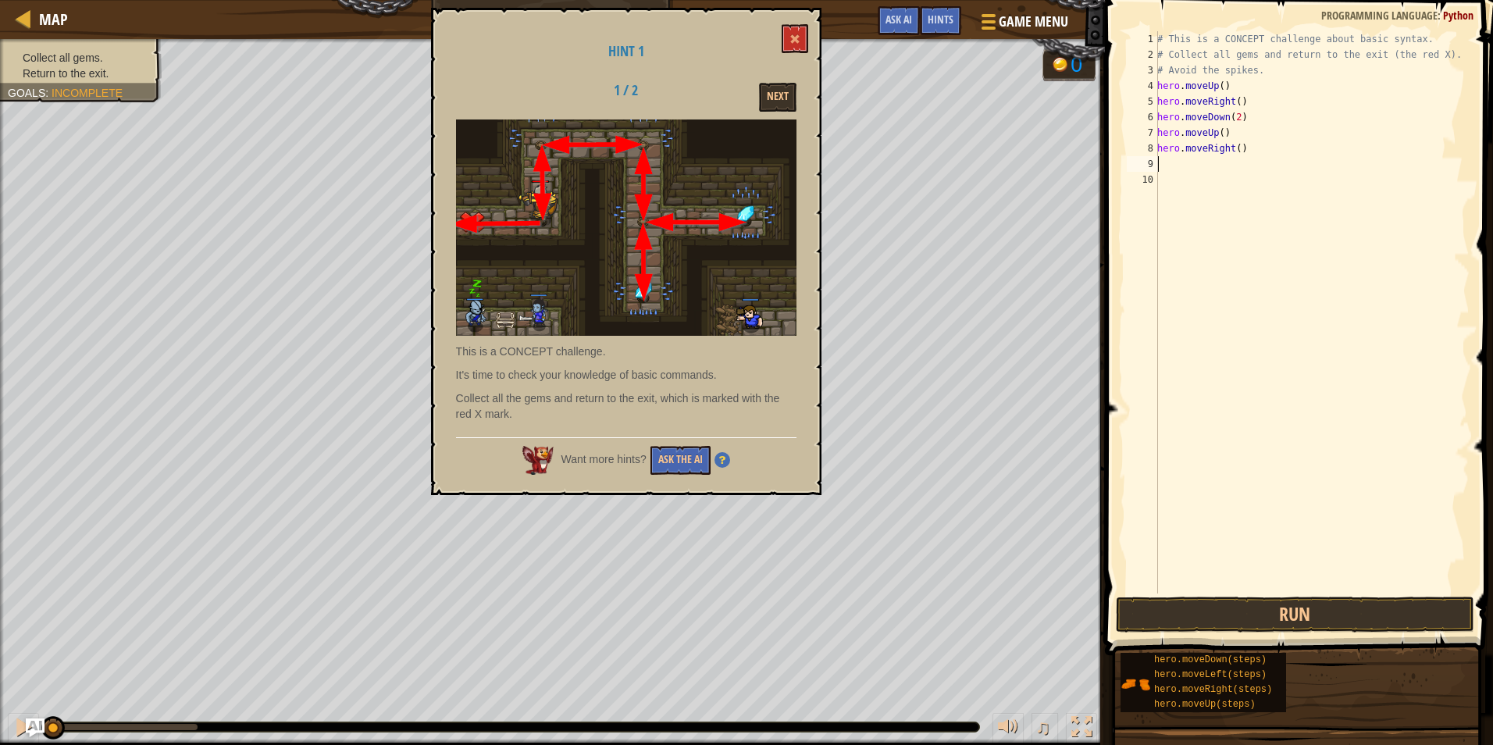
scroll to position [7, 0]
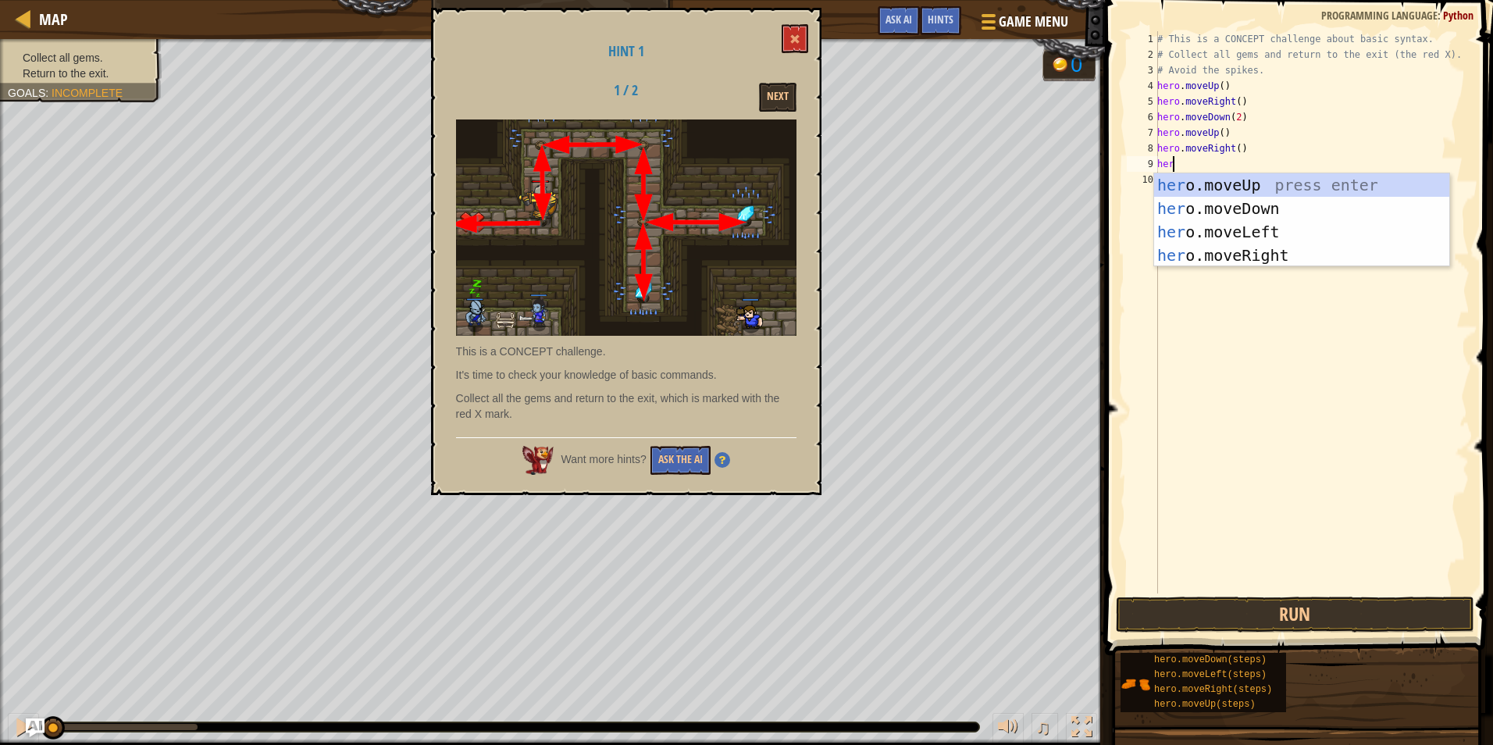
type textarea "hero"
click at [1239, 227] on div "hero .moveUp press enter hero .moveDown press enter hero .moveLeft press enter …" at bounding box center [1301, 243] width 295 height 141
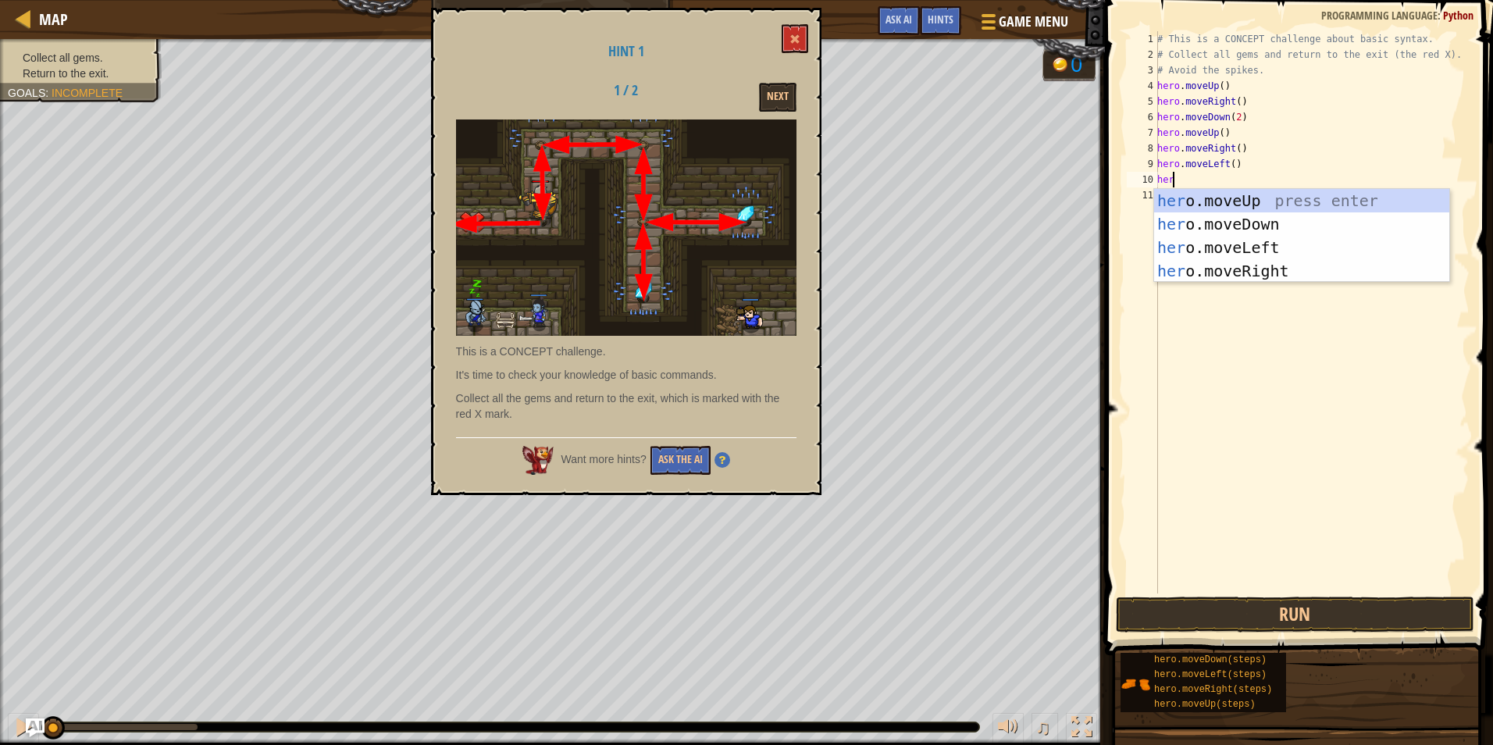
type textarea "hero"
click at [1238, 192] on div "hero .moveUp press enter hero .moveDown press enter hero .moveLeft press enter …" at bounding box center [1301, 259] width 295 height 141
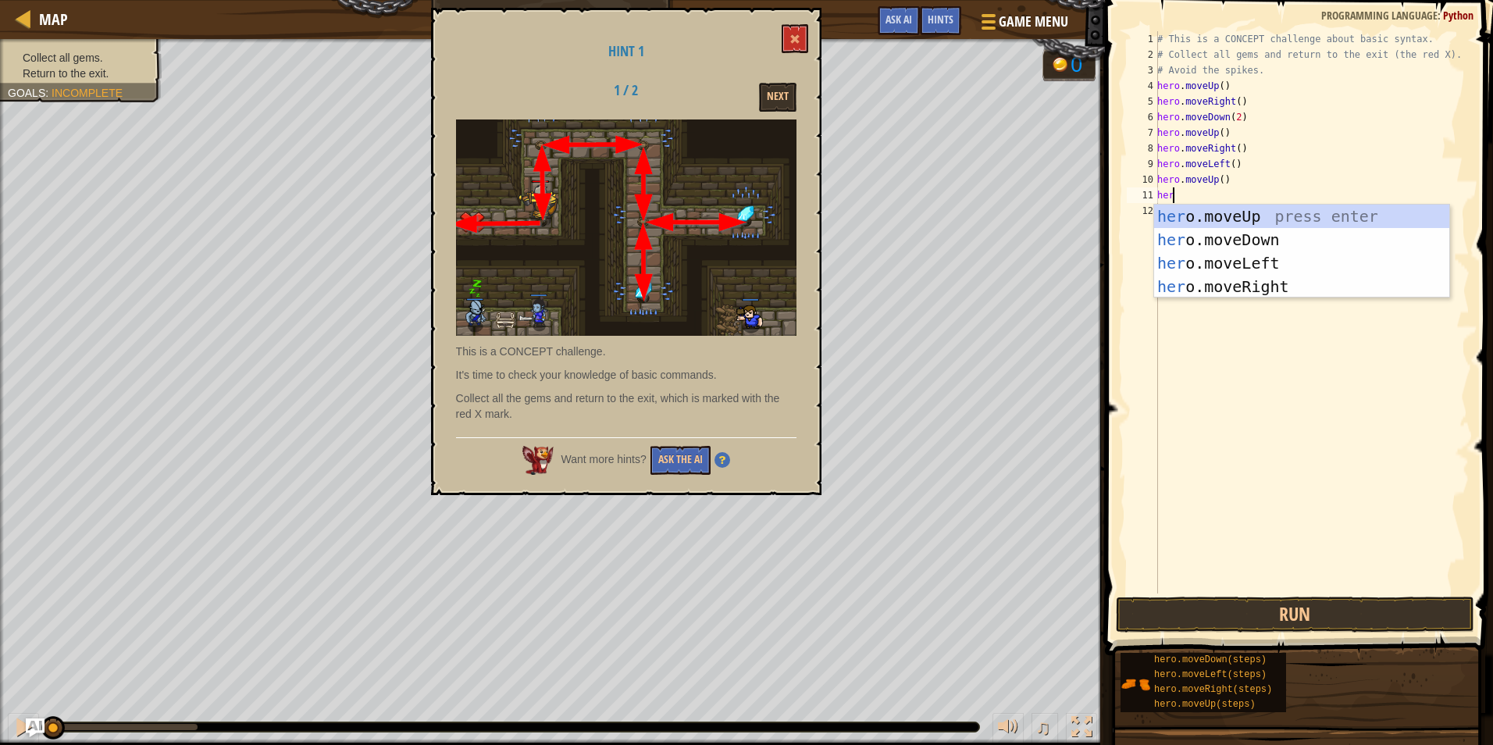
type textarea "hero"
click at [1204, 261] on div "hero .moveUp press enter hero .moveDown press enter hero .moveLeft press enter …" at bounding box center [1301, 275] width 295 height 141
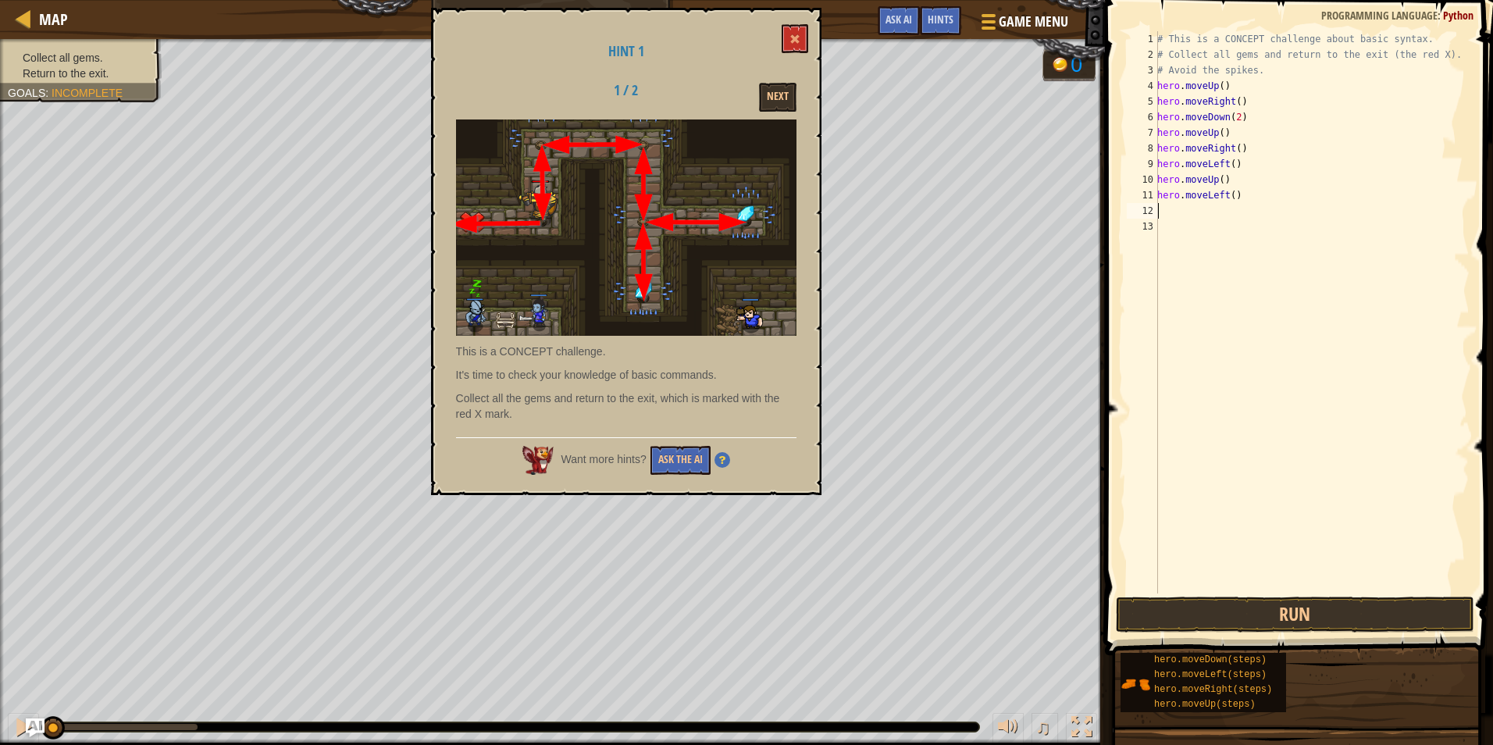
scroll to position [7, 0]
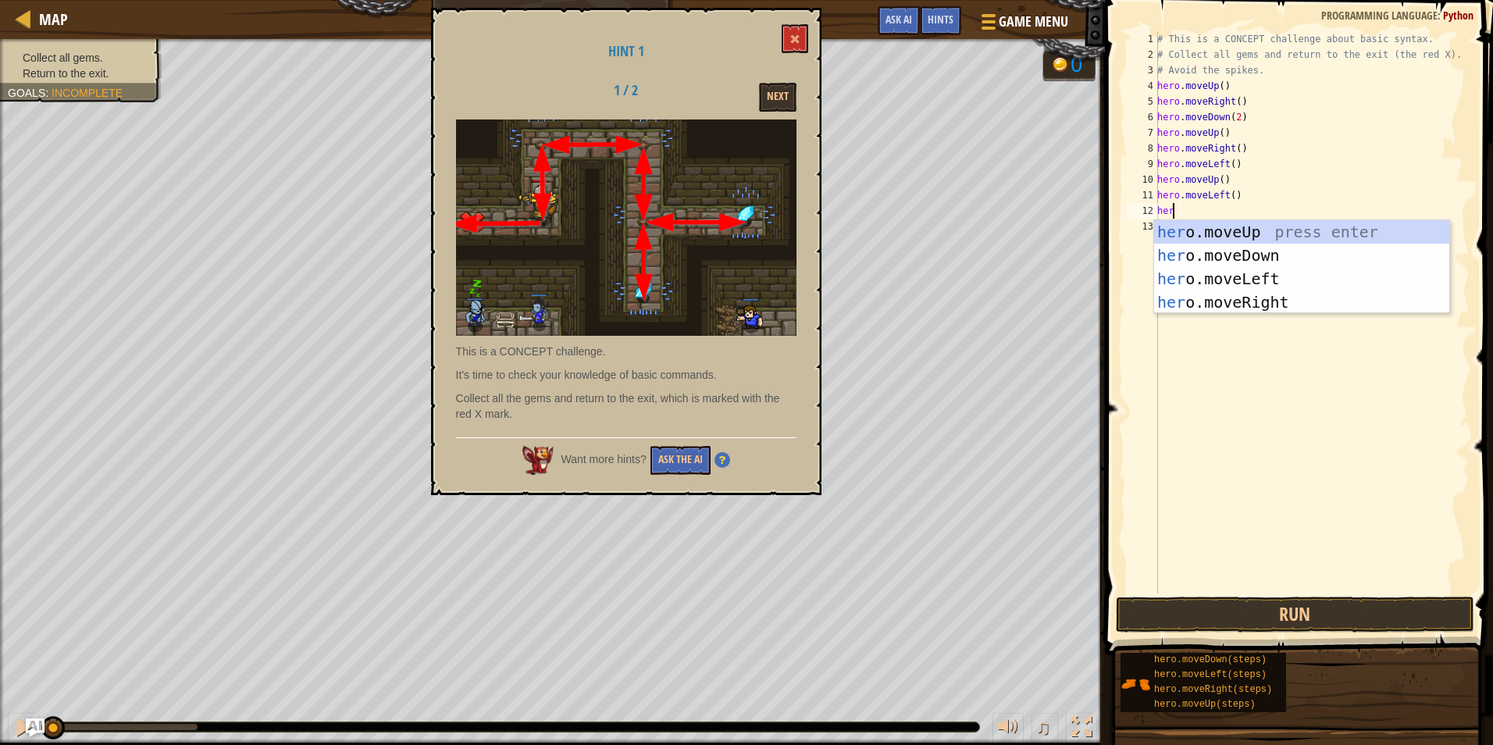
type textarea "hero"
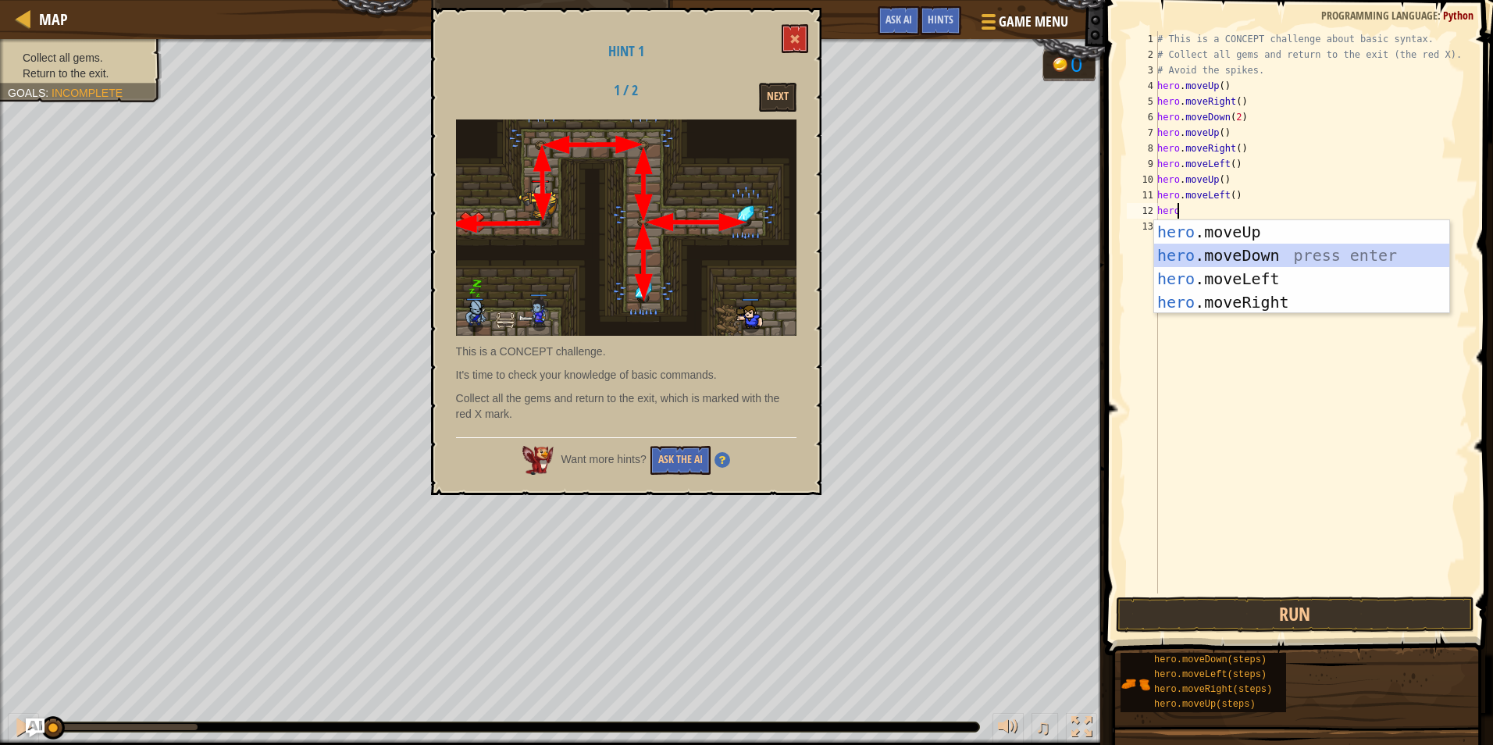
click at [1207, 256] on div "hero .moveUp press enter hero .moveDown press enter hero .moveLeft press enter …" at bounding box center [1301, 290] width 295 height 141
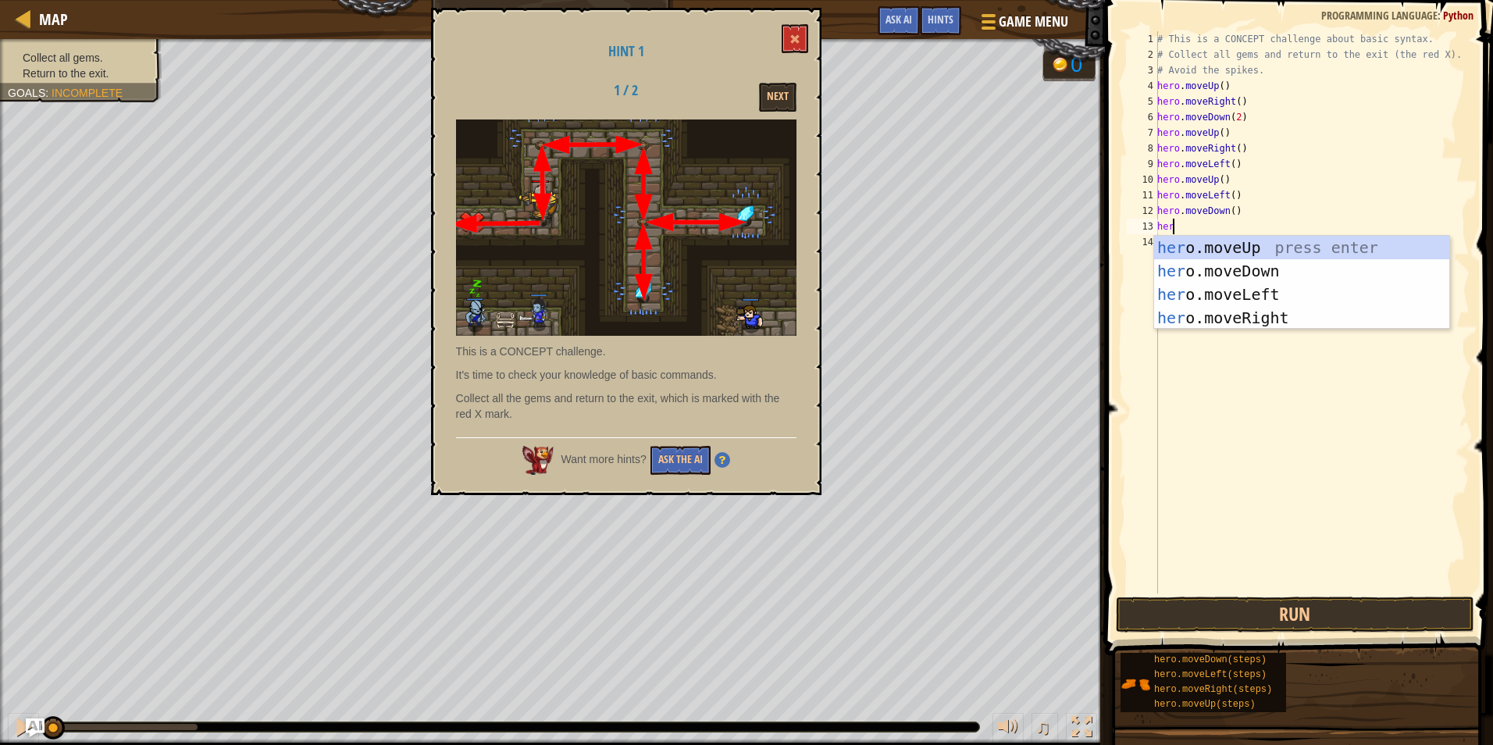
type textarea "hero"
click at [1209, 292] on div "hero .moveUp press enter hero .moveDown press enter hero .moveLeft press enter …" at bounding box center [1301, 306] width 295 height 141
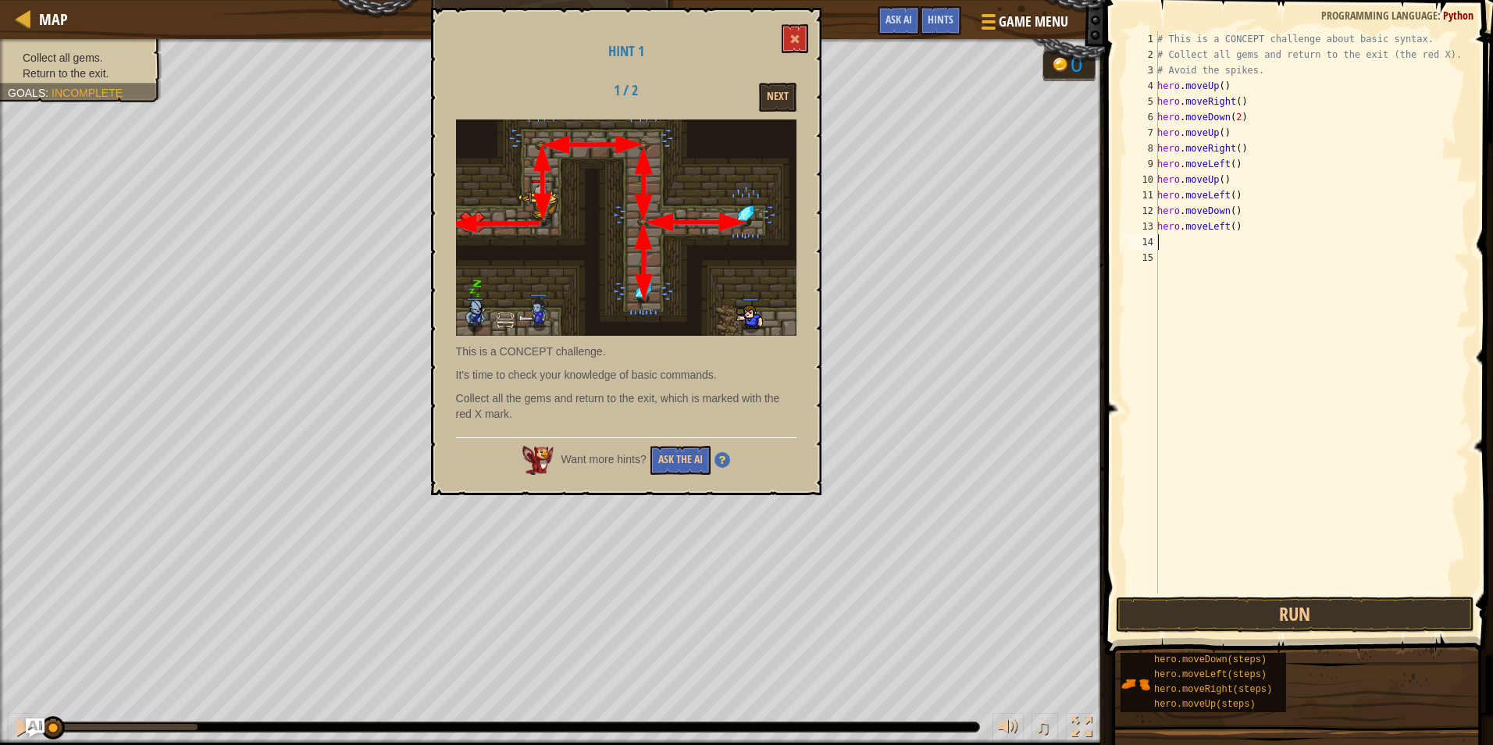
click at [1205, 633] on span at bounding box center [1301, 305] width 401 height 701
click at [1205, 601] on button "Run" at bounding box center [1295, 615] width 359 height 36
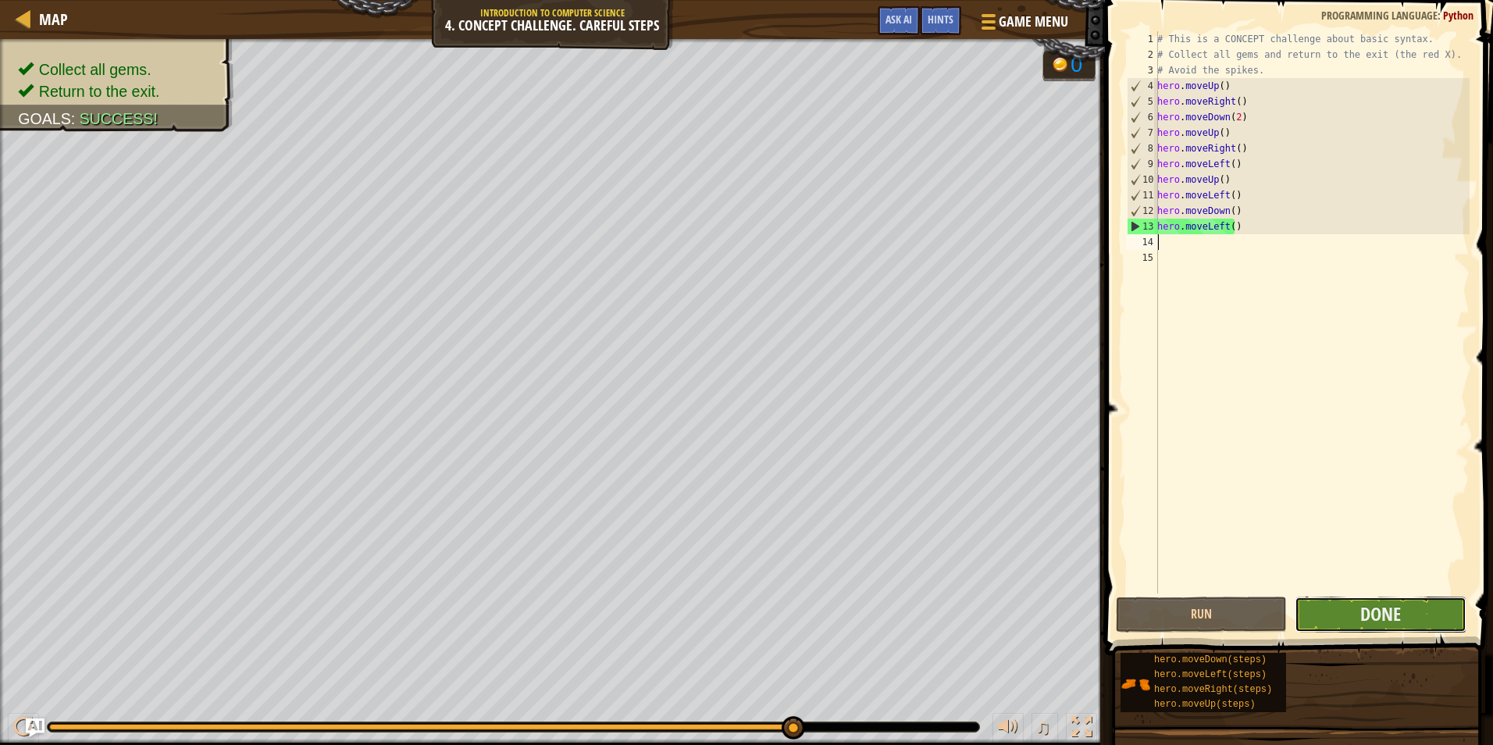
click at [1318, 608] on button "Done" at bounding box center [1380, 615] width 171 height 36
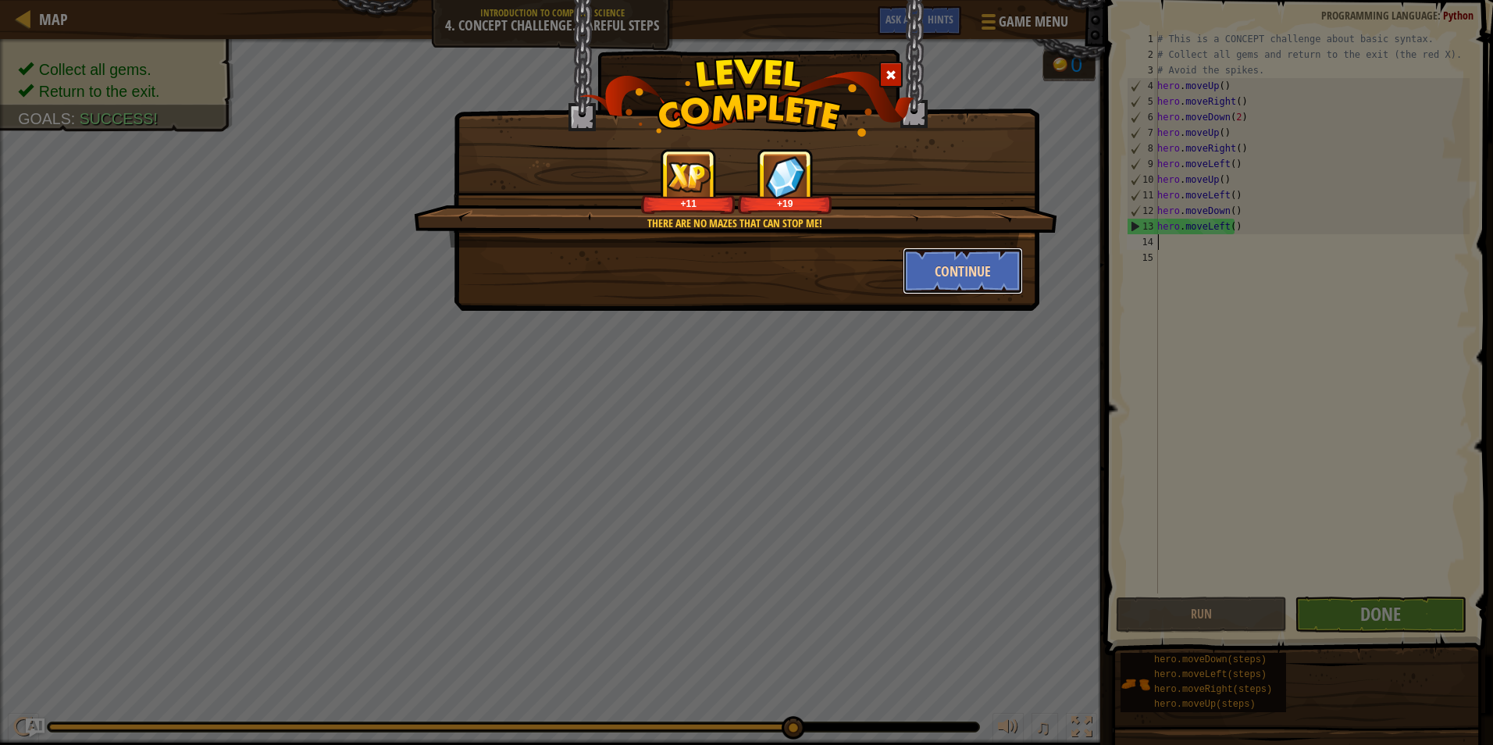
click at [978, 272] on button "Continue" at bounding box center [963, 271] width 121 height 47
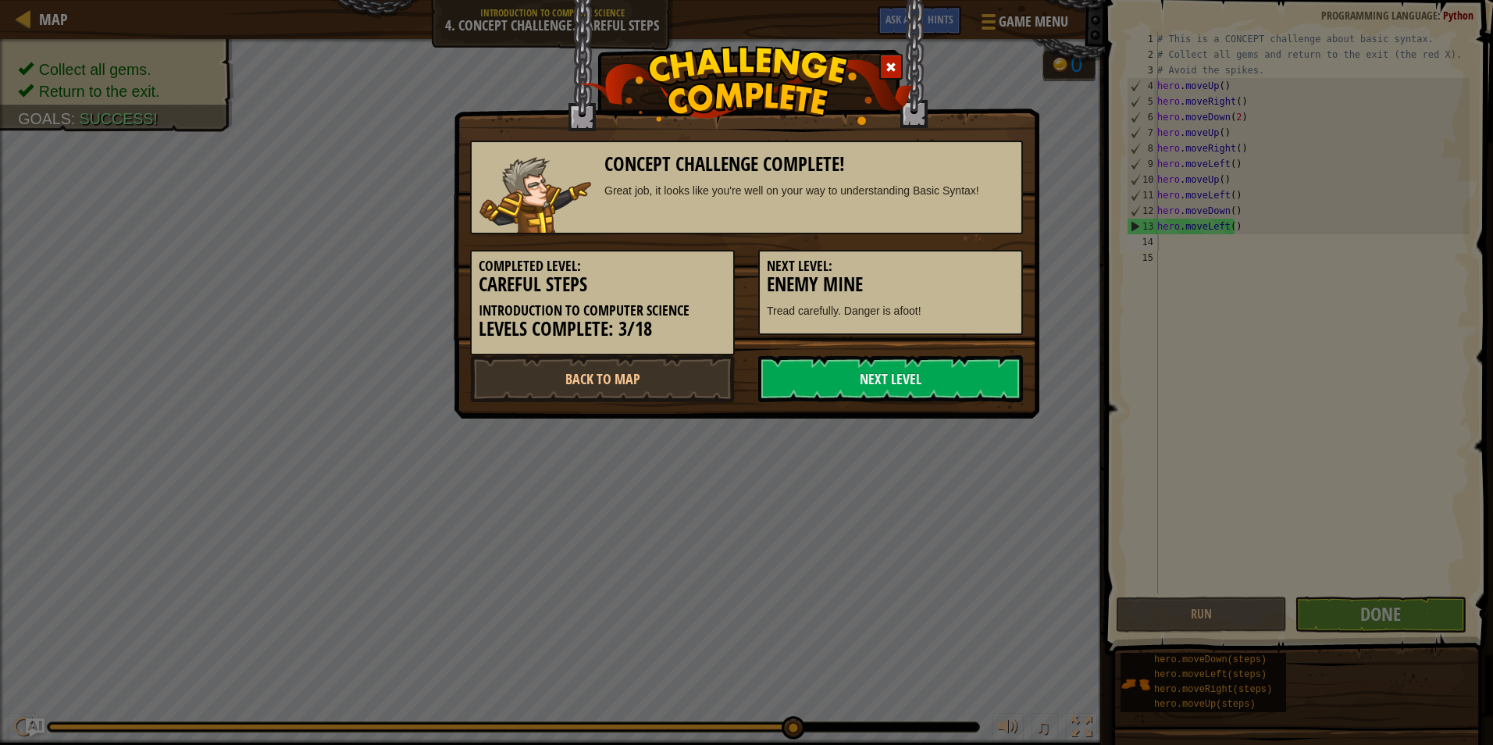
click at [970, 270] on h5 "Next Level:" at bounding box center [891, 267] width 248 height 16
click at [886, 376] on link "Next Level" at bounding box center [890, 378] width 265 height 47
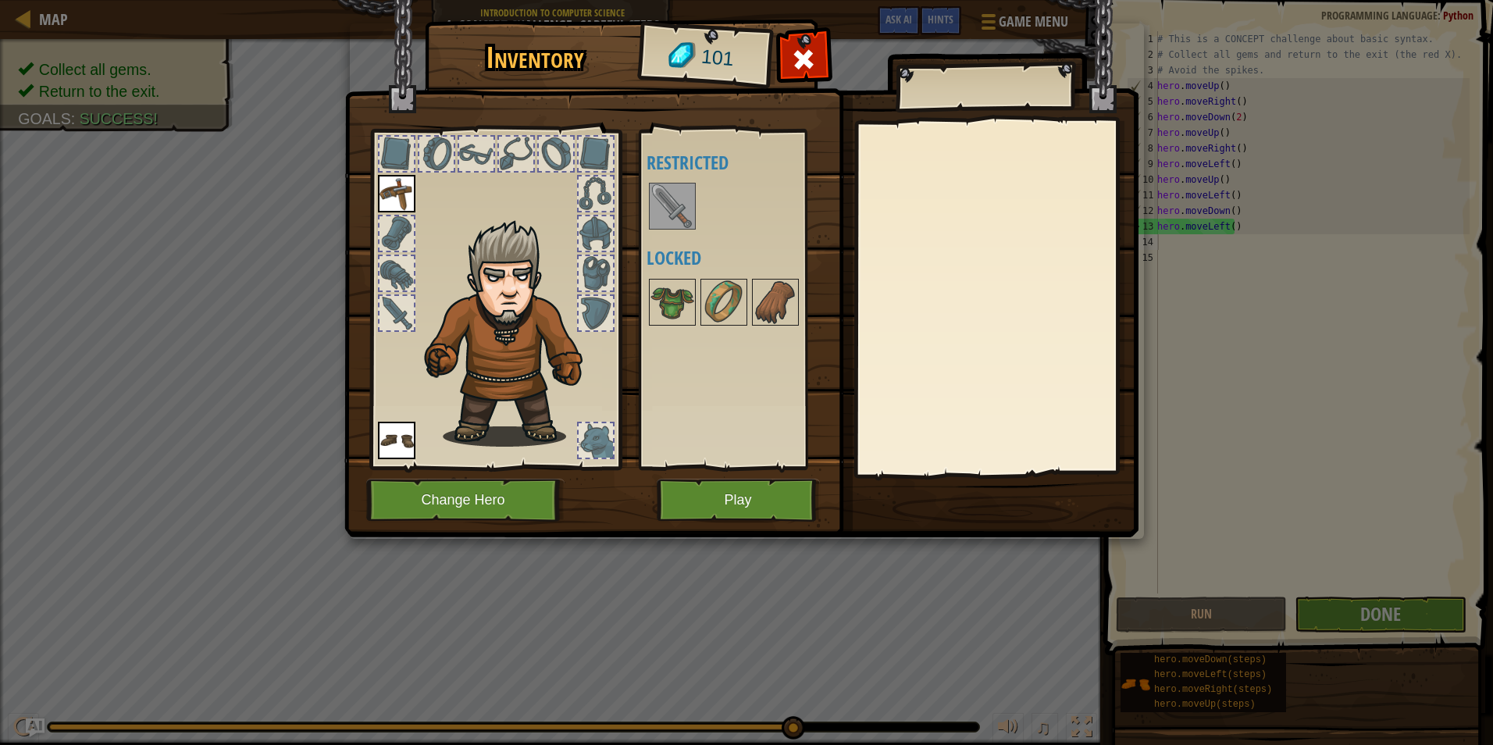
drag, startPoint x: 664, startPoint y: 200, endPoint x: 672, endPoint y: 200, distance: 8.6
click at [670, 200] on img at bounding box center [673, 206] width 44 height 44
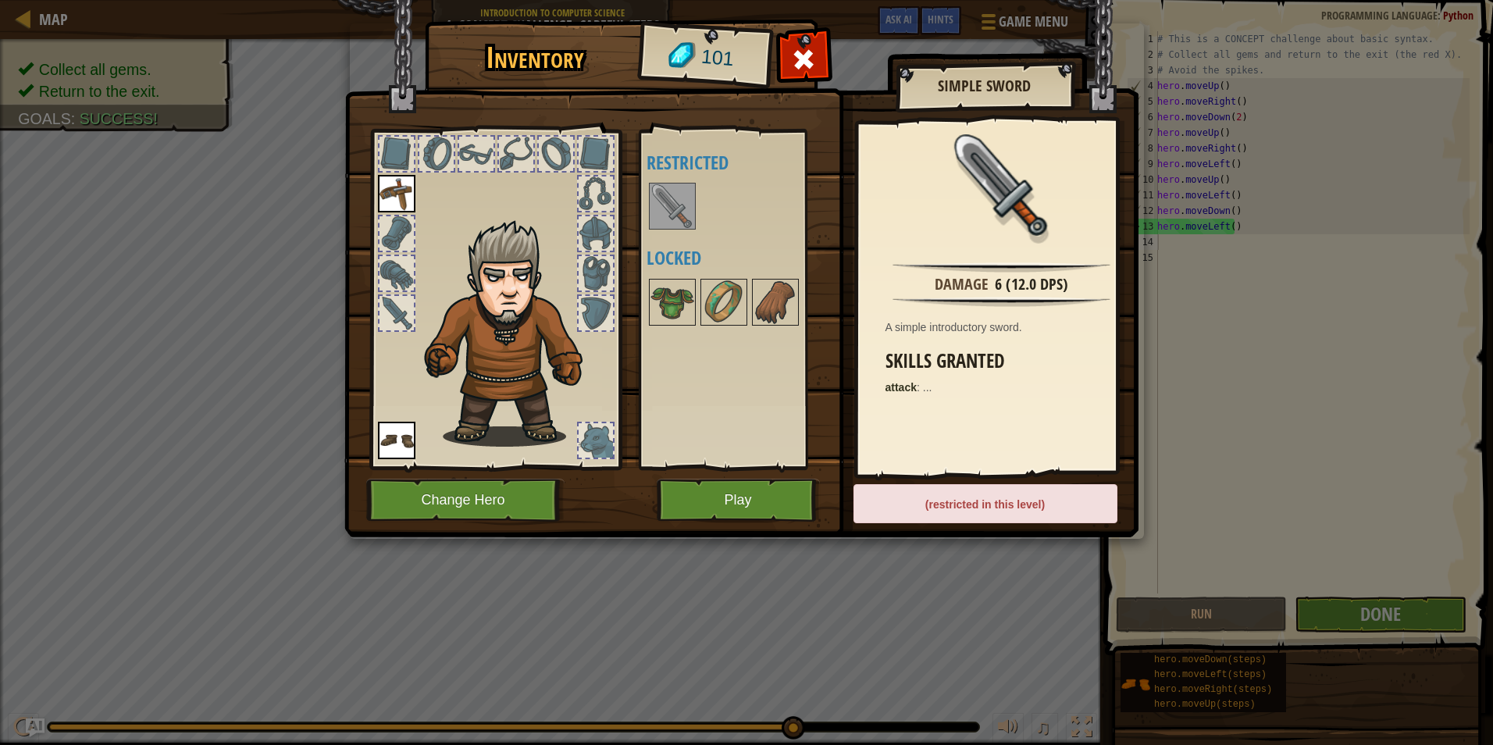
click at [672, 200] on img at bounding box center [673, 206] width 44 height 44
click at [915, 511] on div "(restricted in this level)" at bounding box center [986, 503] width 264 height 39
click at [715, 498] on button "Play" at bounding box center [738, 500] width 163 height 43
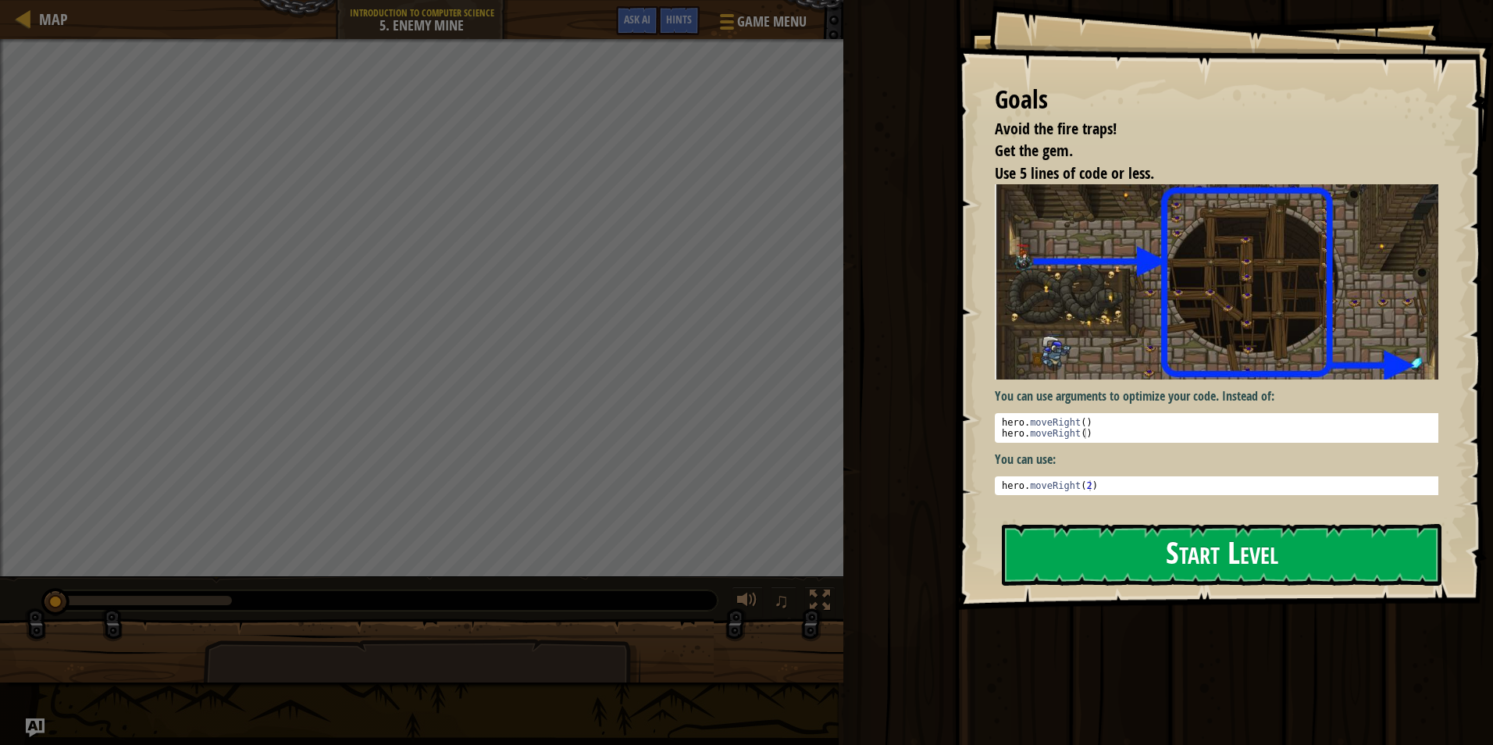
click at [1242, 553] on button "Start Level" at bounding box center [1222, 555] width 440 height 62
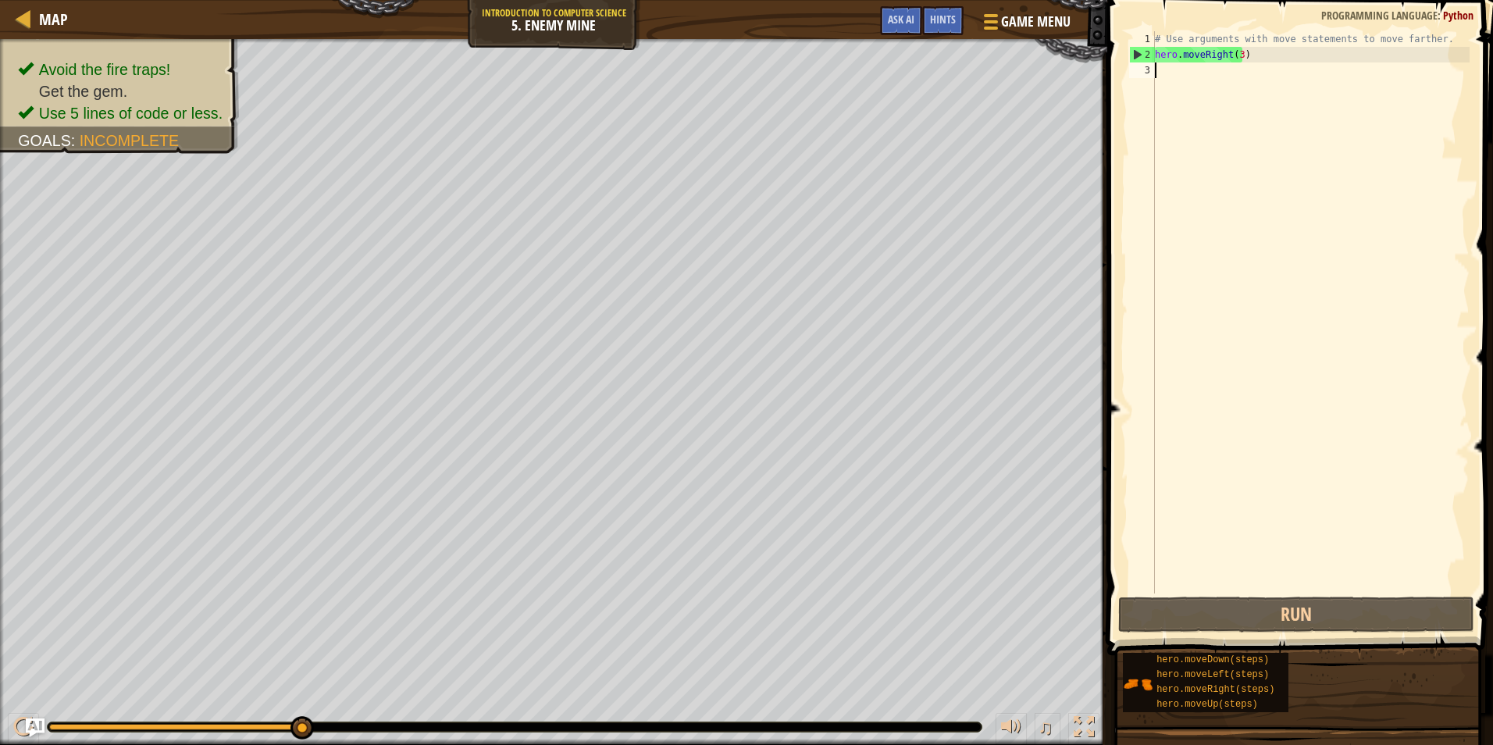
click at [1166, 68] on div "# Use arguments with move statements to move farther. hero . moveRight ( 3 )" at bounding box center [1311, 328] width 318 height 594
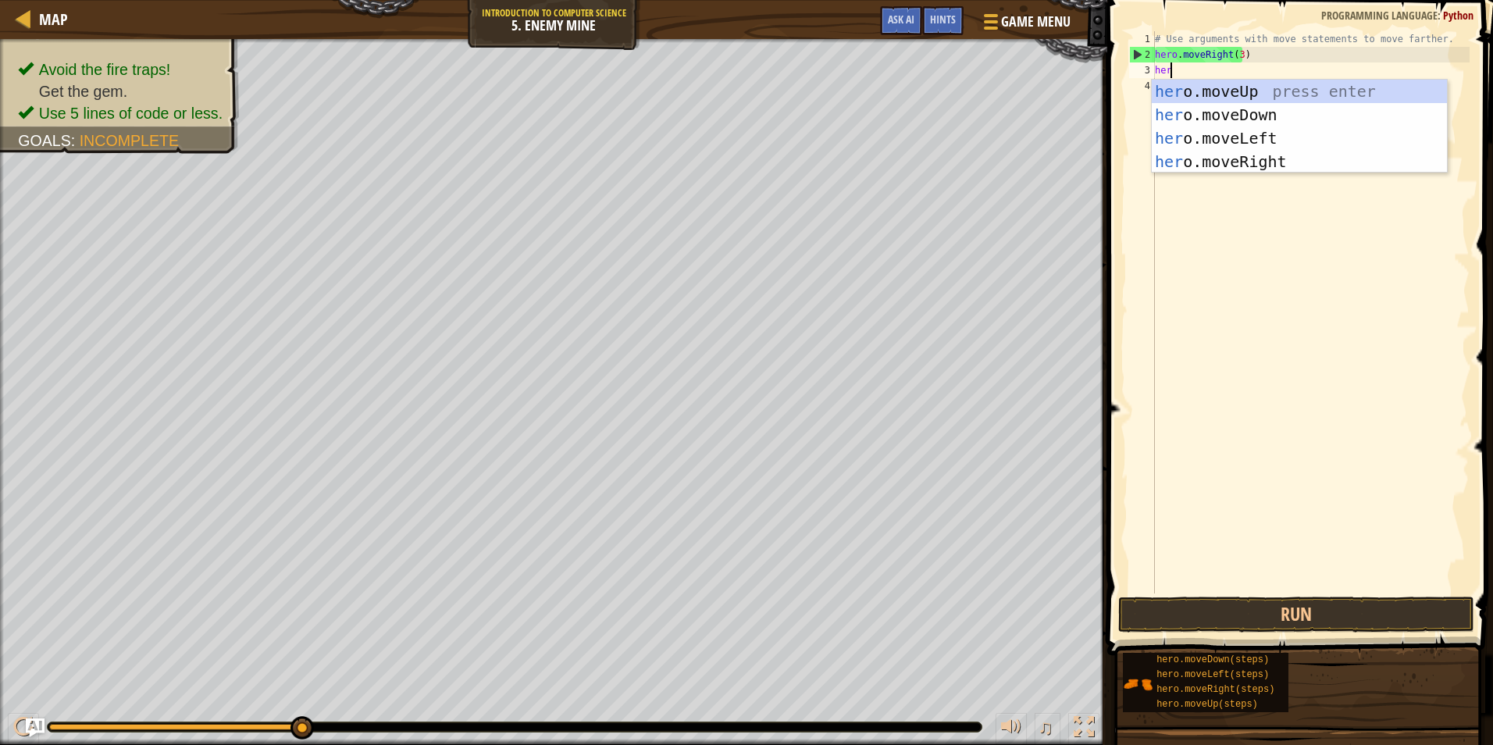
scroll to position [7, 1]
type textarea "hero"
click at [1190, 86] on div "hero .moveUp press enter hero .moveDown press enter hero .moveLeft press enter …" at bounding box center [1299, 150] width 295 height 141
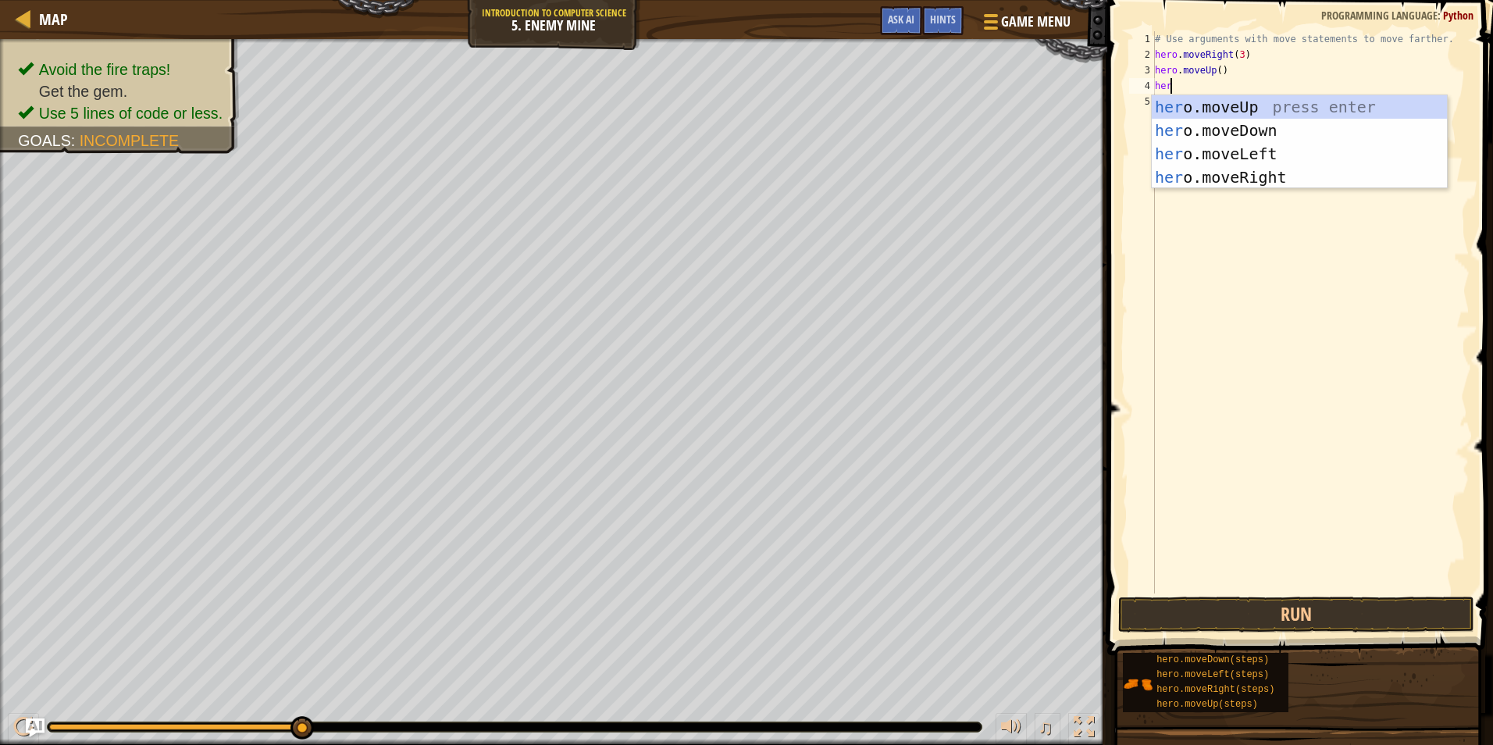
type textarea "hero"
click at [1179, 177] on div "hero .moveUp press enter hero .moveDown press enter hero .moveLeft press enter …" at bounding box center [1299, 165] width 295 height 141
click at [1179, 177] on div "# Use arguments with move statements to move farther. hero . moveRight ( 3 ) he…" at bounding box center [1311, 328] width 318 height 594
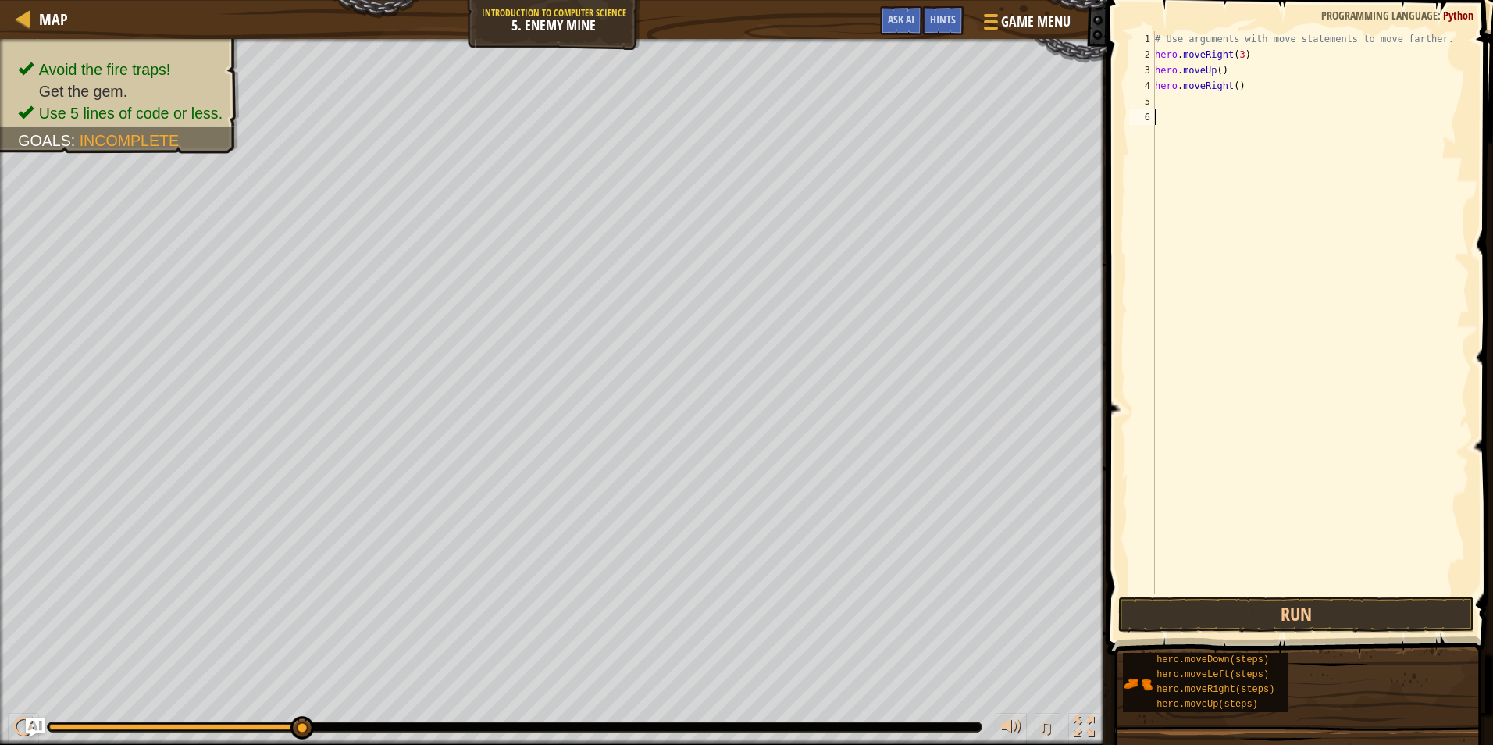
click at [1164, 98] on div "# Use arguments with move statements to move farther. hero . moveRight ( 3 ) he…" at bounding box center [1311, 328] width 318 height 594
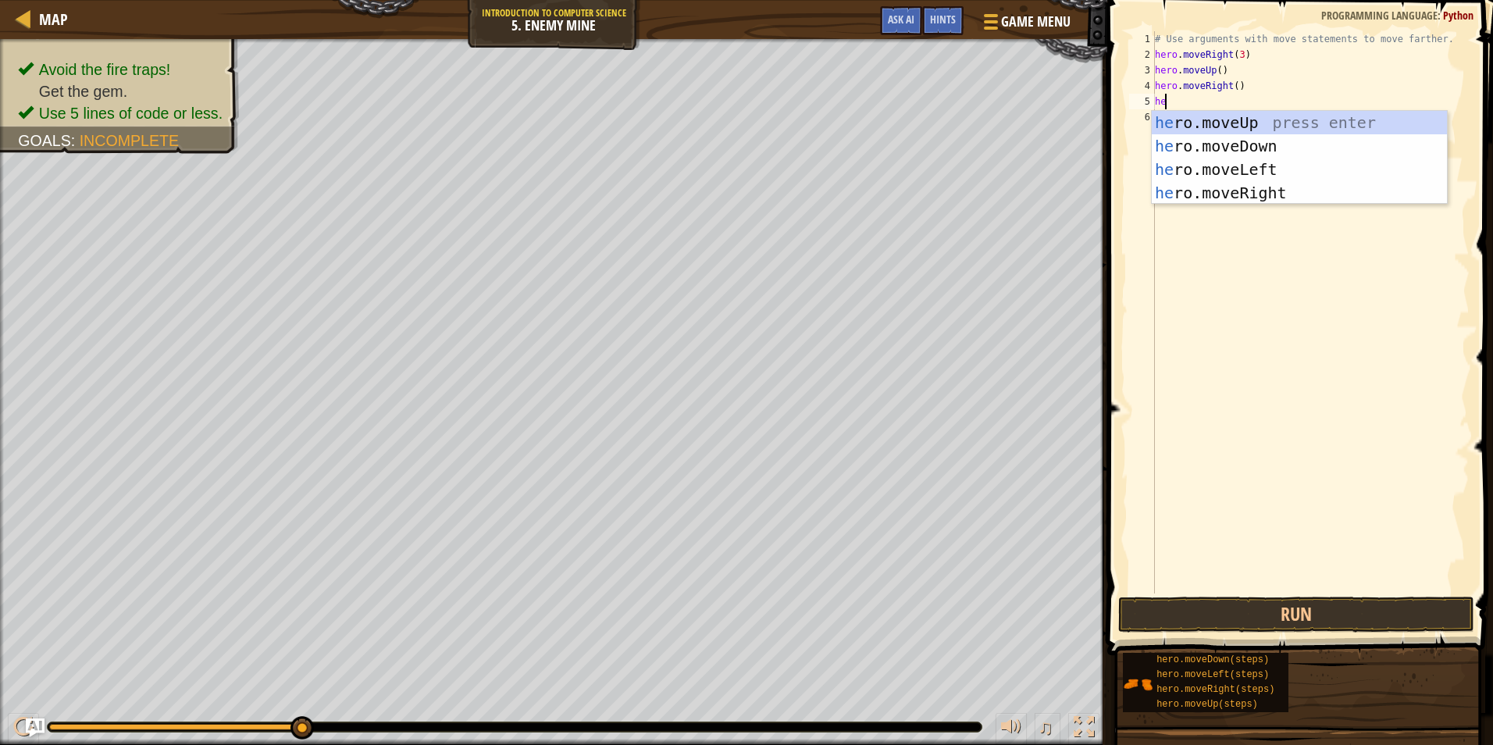
scroll to position [7, 1]
type textarea "hero"
click at [1191, 131] on div "hero .moveUp press enter hero .moveDown press enter hero .moveLeft press enter …" at bounding box center [1299, 181] width 295 height 141
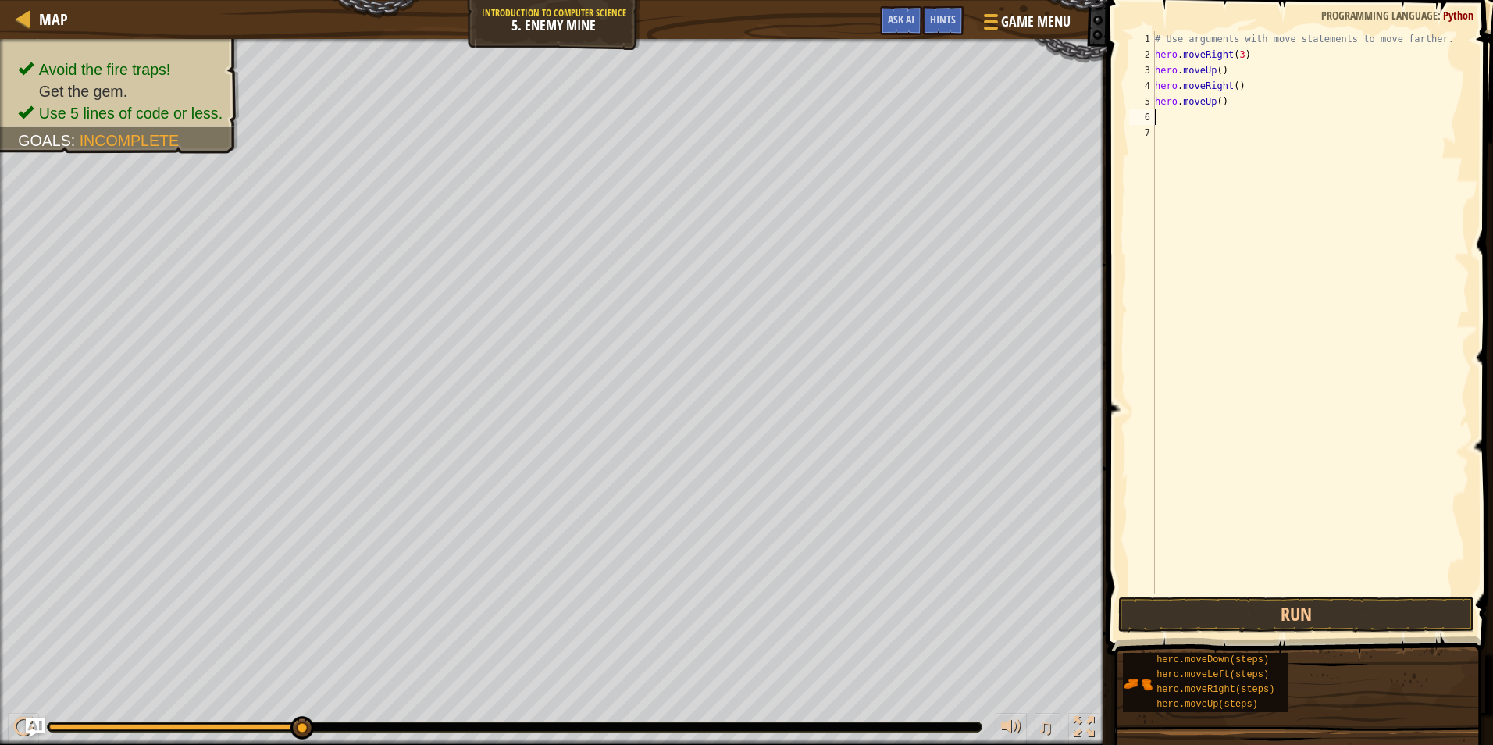
click at [1211, 103] on div "# Use arguments with move statements to move farther. hero . moveRight ( 3 ) he…" at bounding box center [1311, 328] width 318 height 594
click at [1196, 120] on div "hero.moveDown press enter" at bounding box center [1299, 146] width 295 height 70
type textarea "hero"
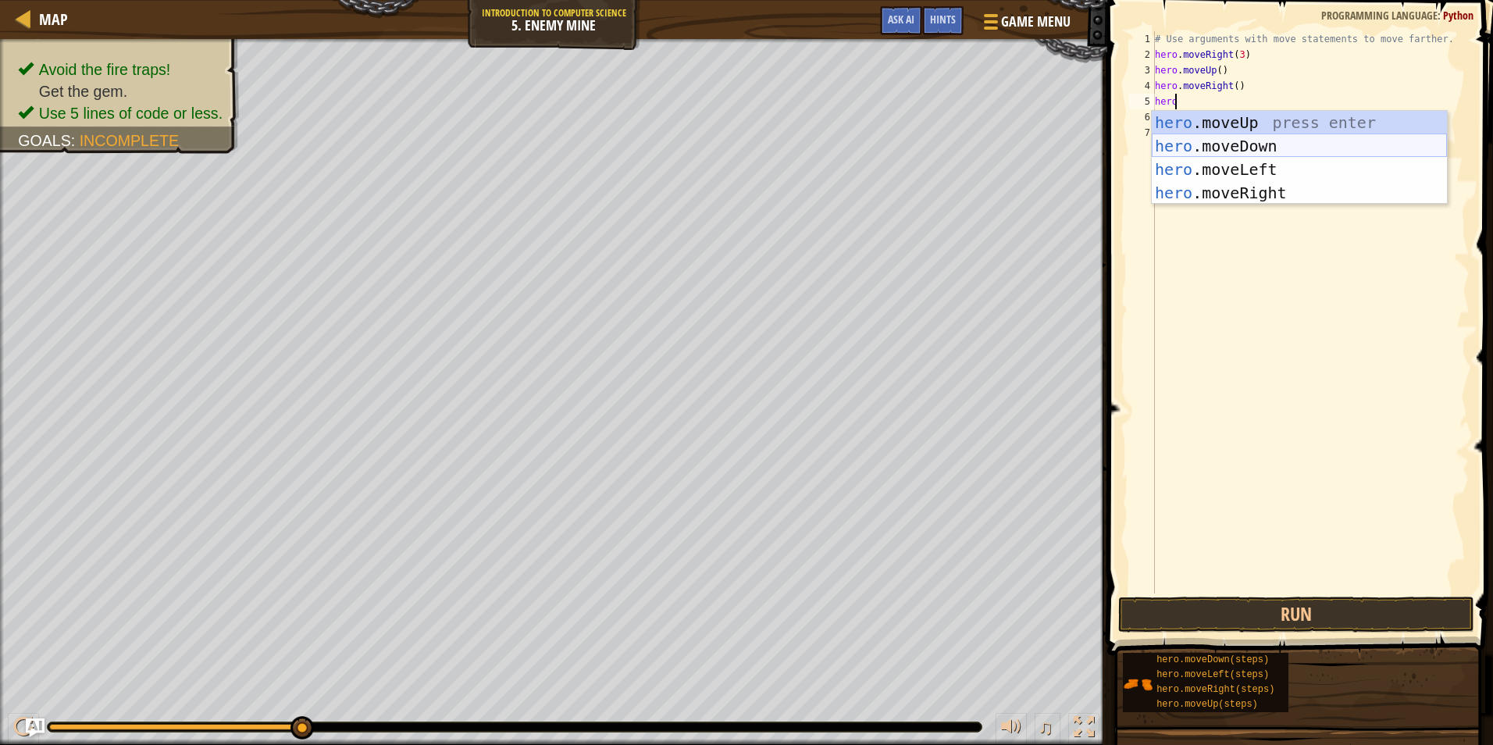
click at [1245, 141] on div "hero .moveUp press enter hero .moveDown press enter hero .moveLeft press enter …" at bounding box center [1299, 181] width 295 height 141
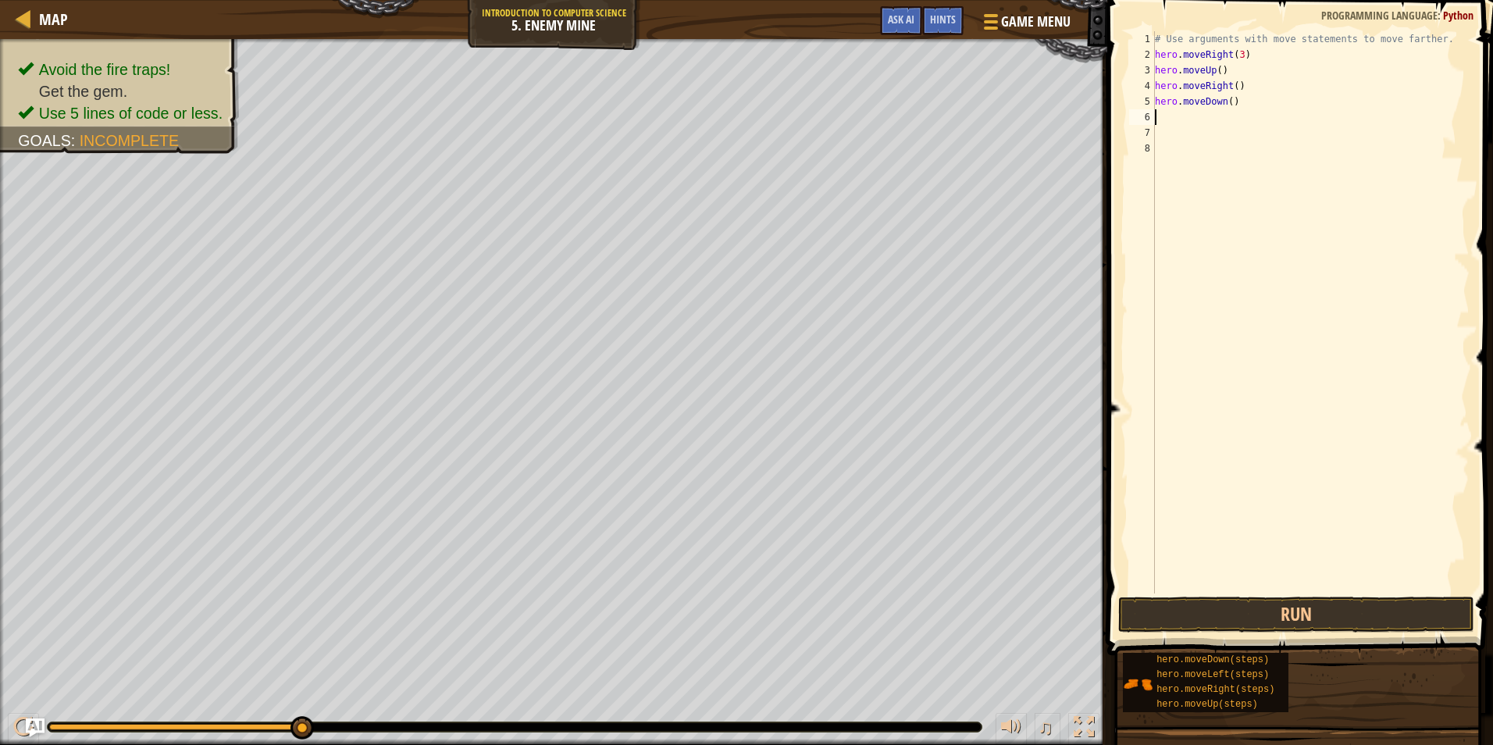
scroll to position [7, 0]
click at [1222, 108] on div "# Use arguments with move statements to move farther. hero . moveRight ( 3 ) he…" at bounding box center [1311, 328] width 318 height 594
click at [1225, 103] on div "# Use arguments with move statements to move farther. hero . moveRight ( 3 ) he…" at bounding box center [1311, 328] width 318 height 594
type textarea "hero.moveDown(3)"
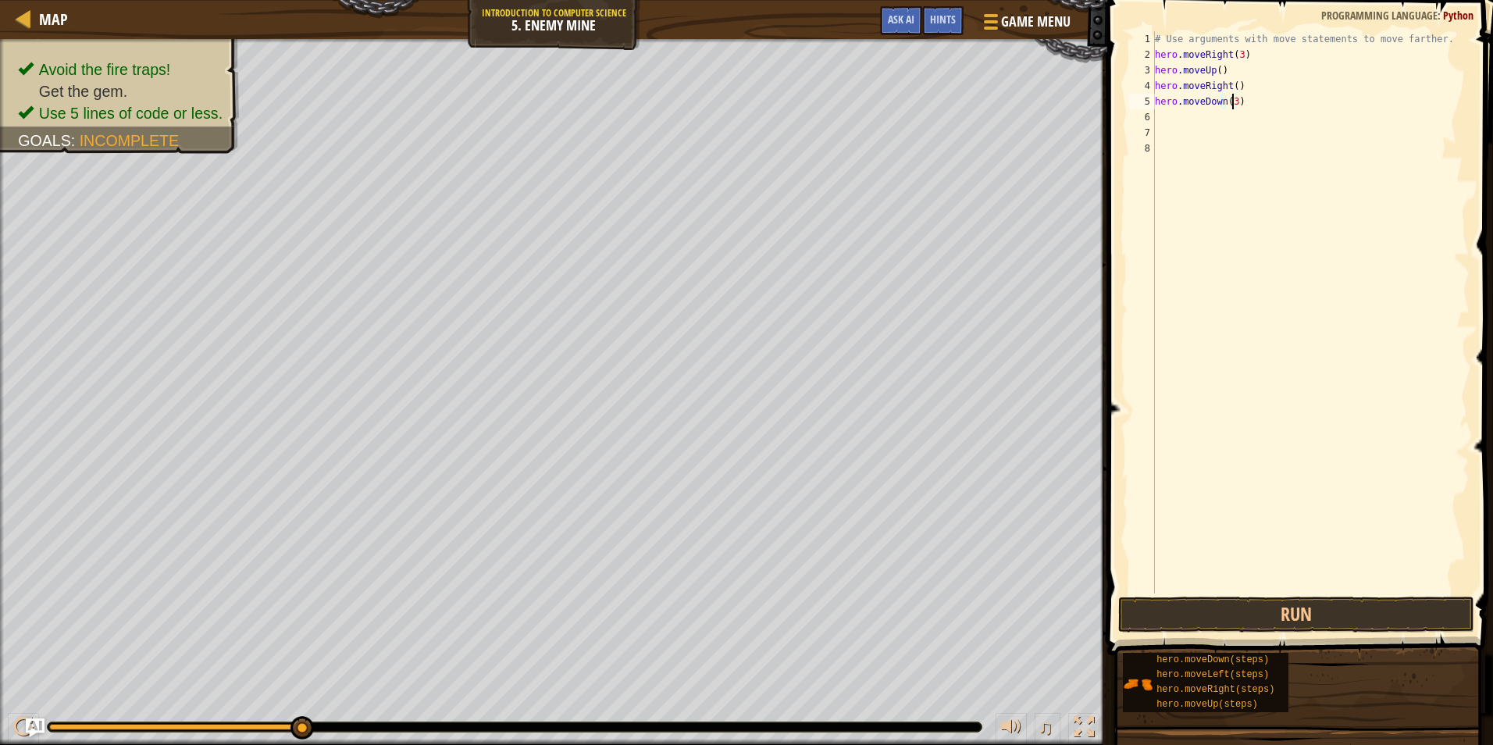
click at [1154, 117] on div "6" at bounding box center [1142, 117] width 26 height 16
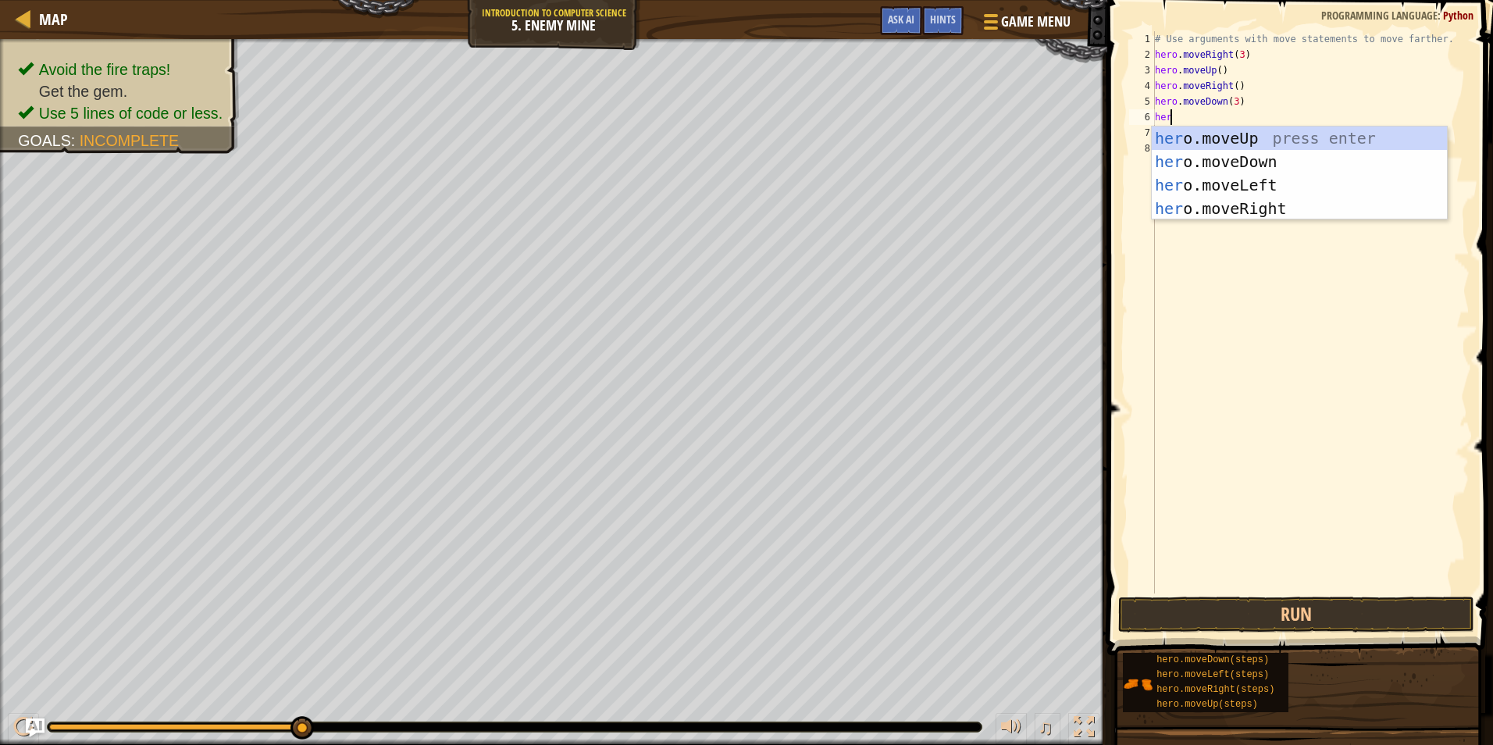
scroll to position [7, 1]
type textarea "hero"
click at [1207, 202] on div "hero .moveUp press enter hero .moveDown press enter hero .moveLeft press enter …" at bounding box center [1299, 197] width 295 height 141
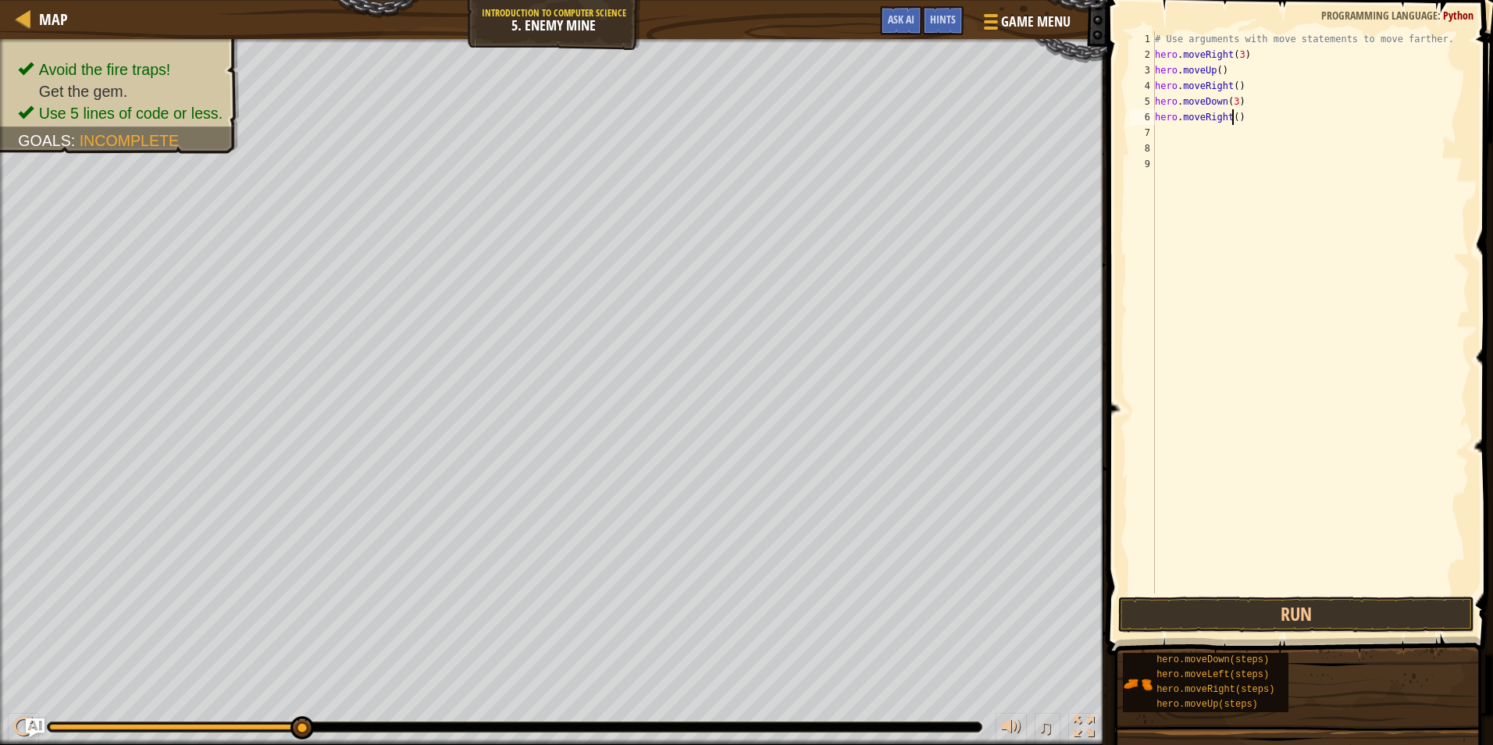
click at [1232, 118] on div "# Use arguments with move statements to move farther. hero . moveRight ( 3 ) he…" at bounding box center [1311, 328] width 318 height 594
type textarea "hero.moveRight(3)"
click at [1275, 609] on button "Run" at bounding box center [1296, 615] width 356 height 36
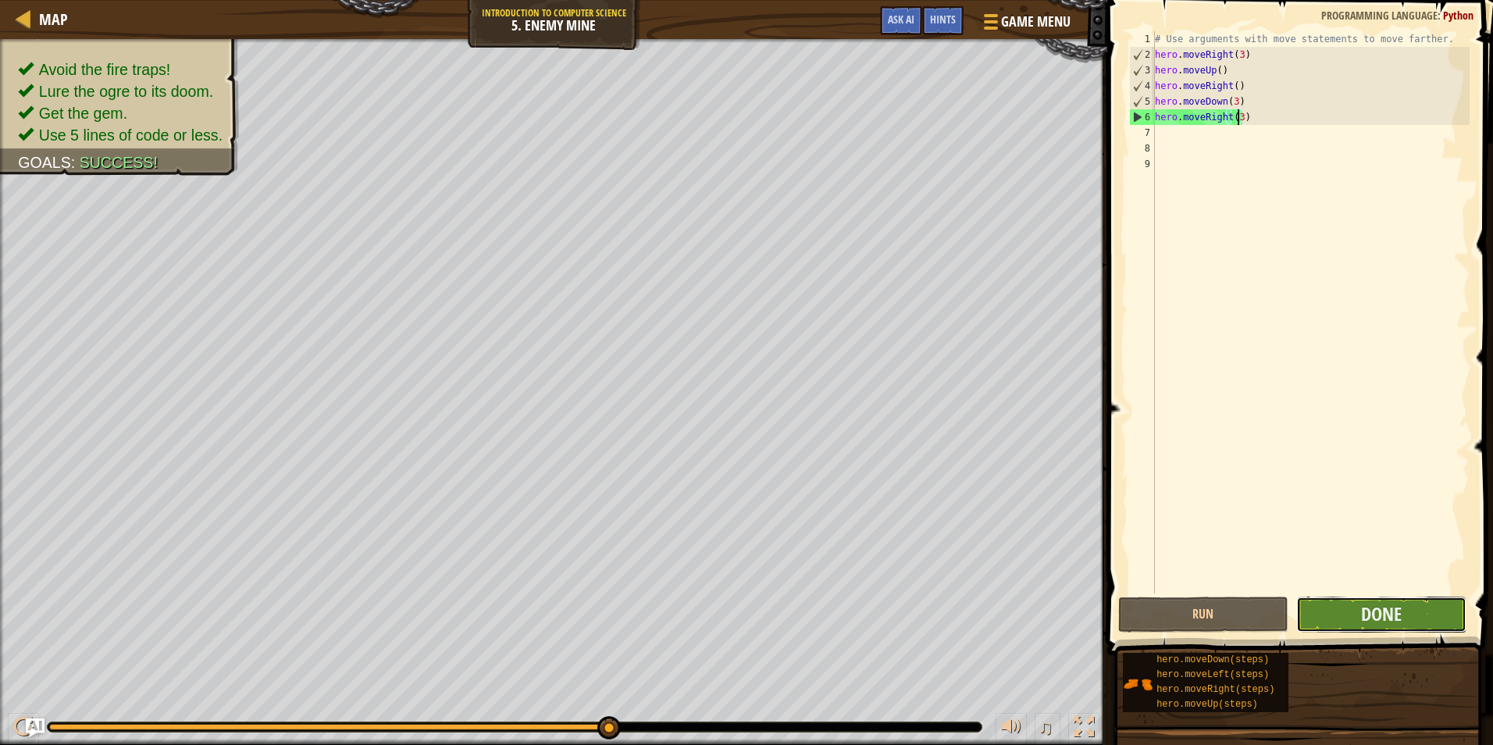
click at [1340, 604] on button "Done" at bounding box center [1382, 615] width 170 height 36
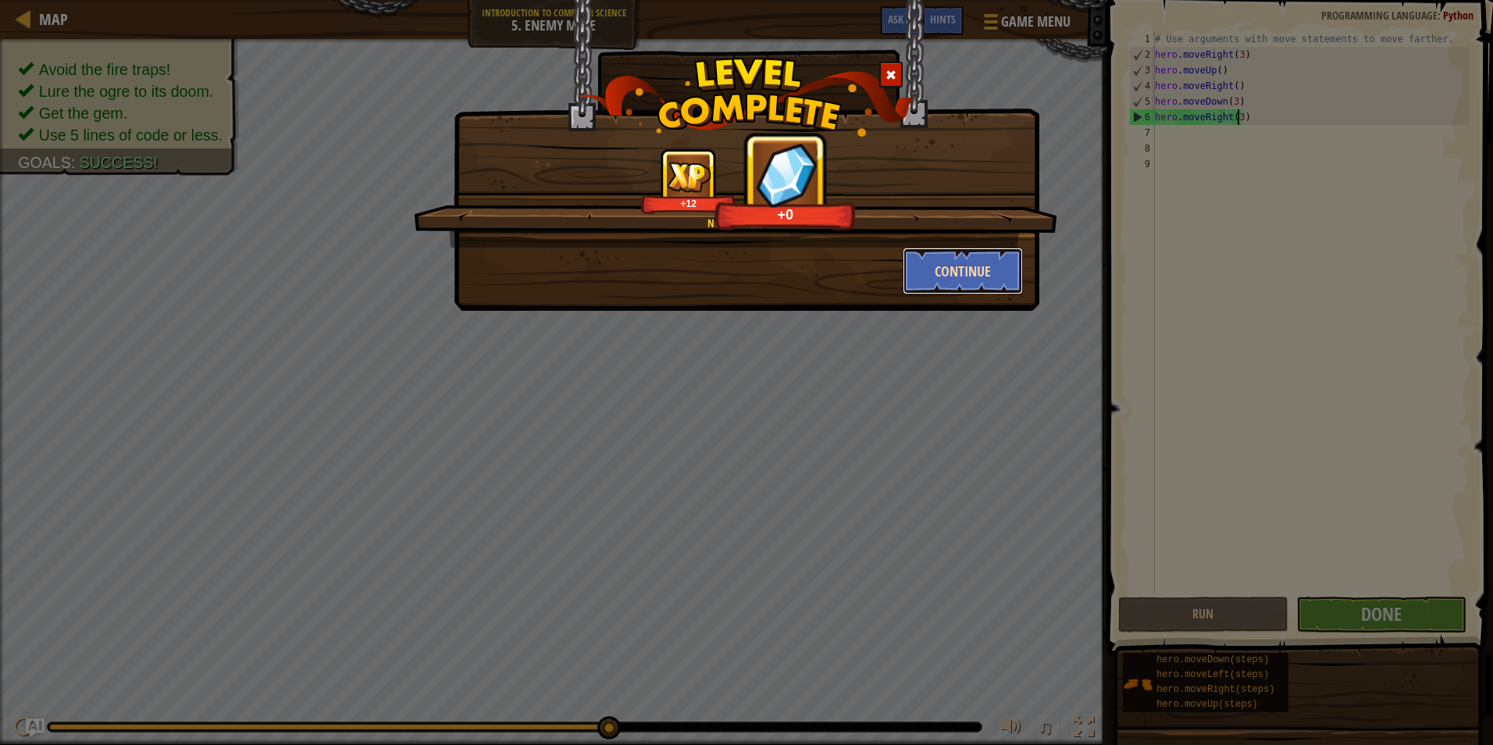
click at [923, 258] on button "Continue" at bounding box center [963, 271] width 121 height 47
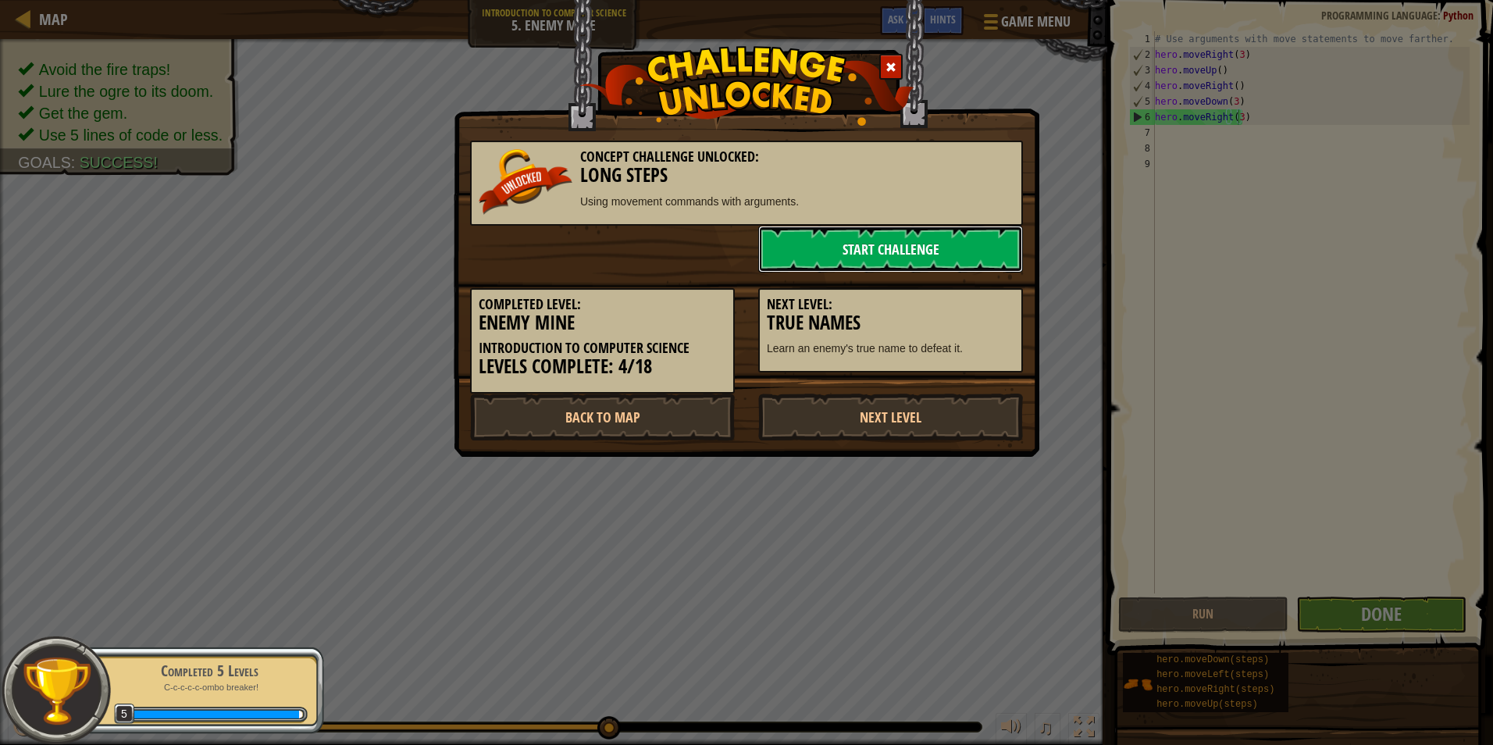
click at [951, 248] on link "Start Challenge" at bounding box center [890, 249] width 265 height 47
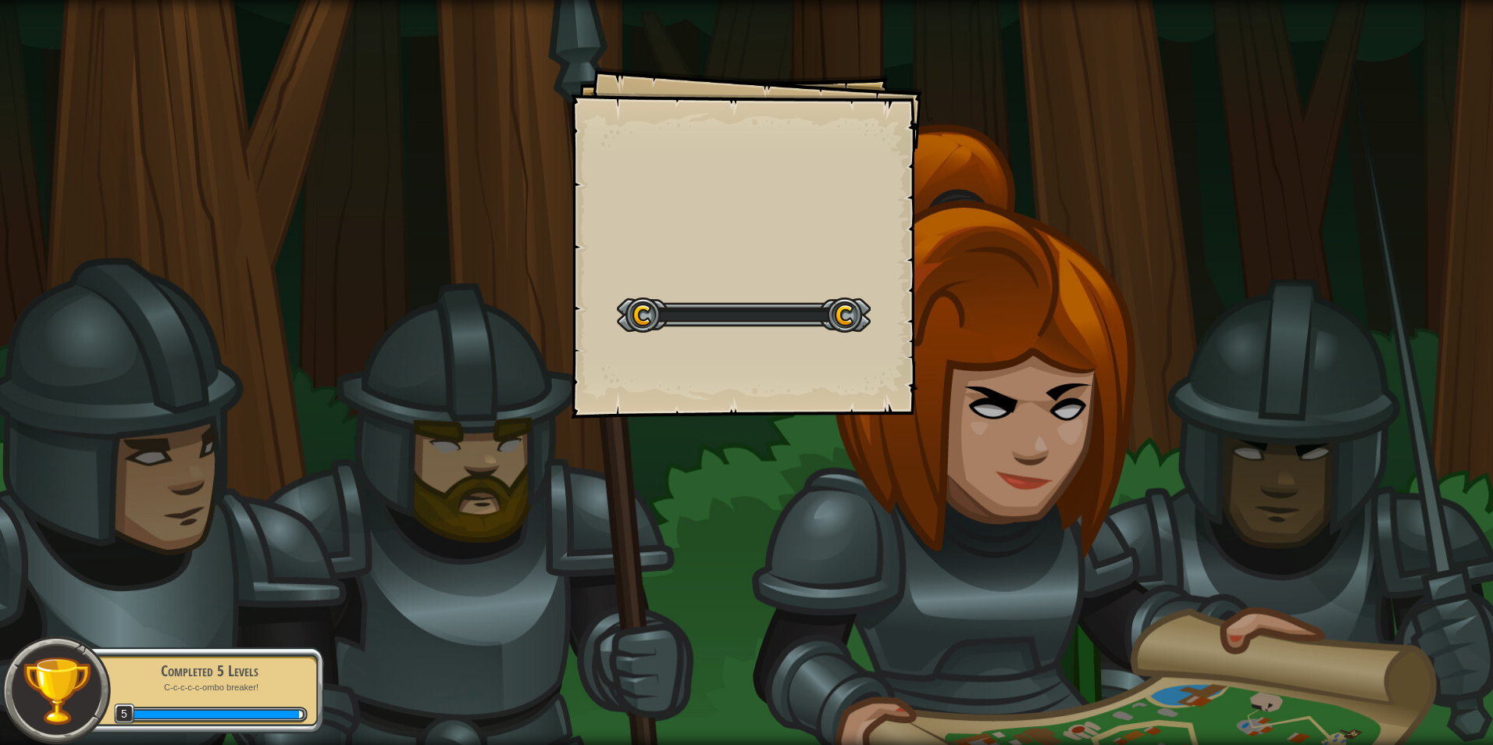
click at [951, 248] on div "Goals Start Level Error loading from server. Try refreshing the page. You'll ne…" at bounding box center [746, 372] width 1493 height 745
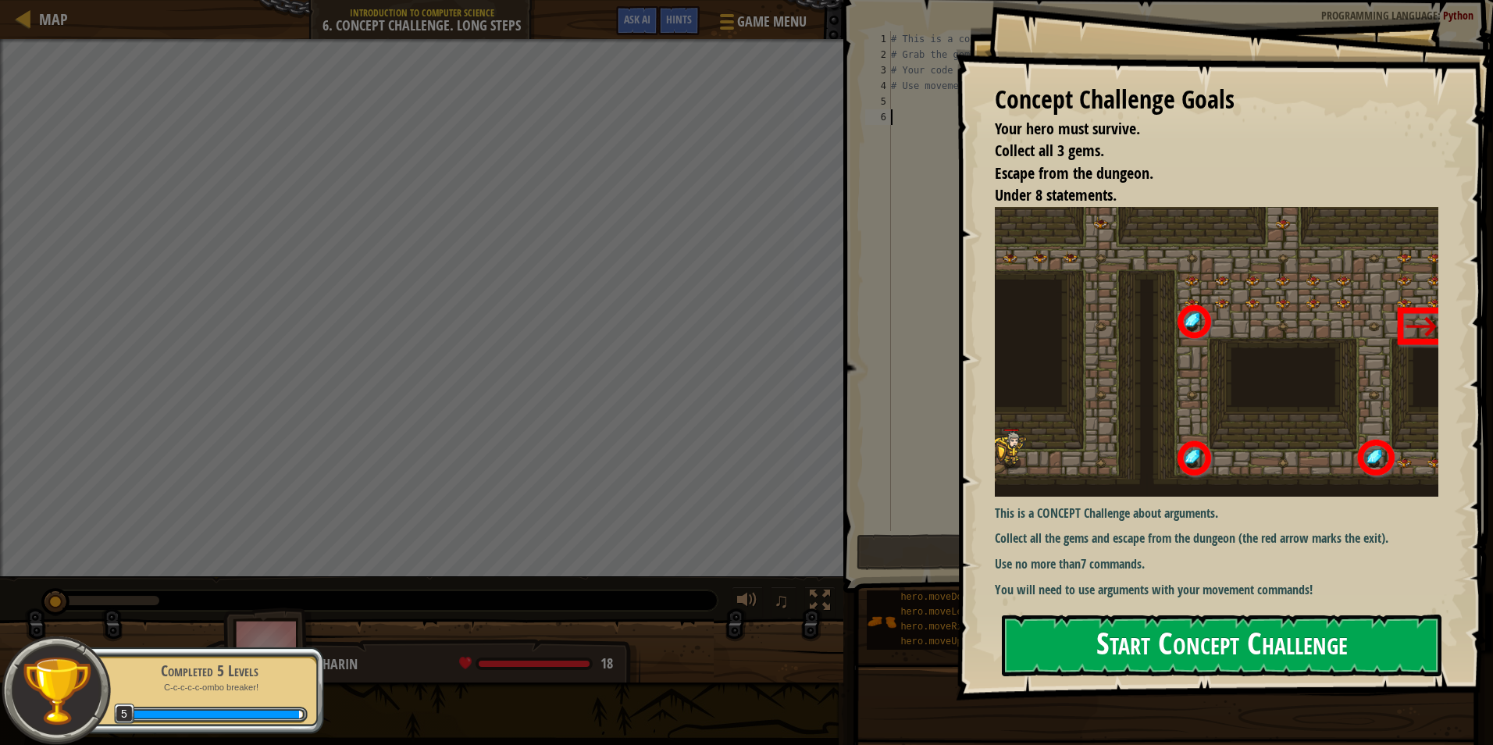
click at [1123, 645] on button "Start Concept Challenge" at bounding box center [1222, 646] width 440 height 62
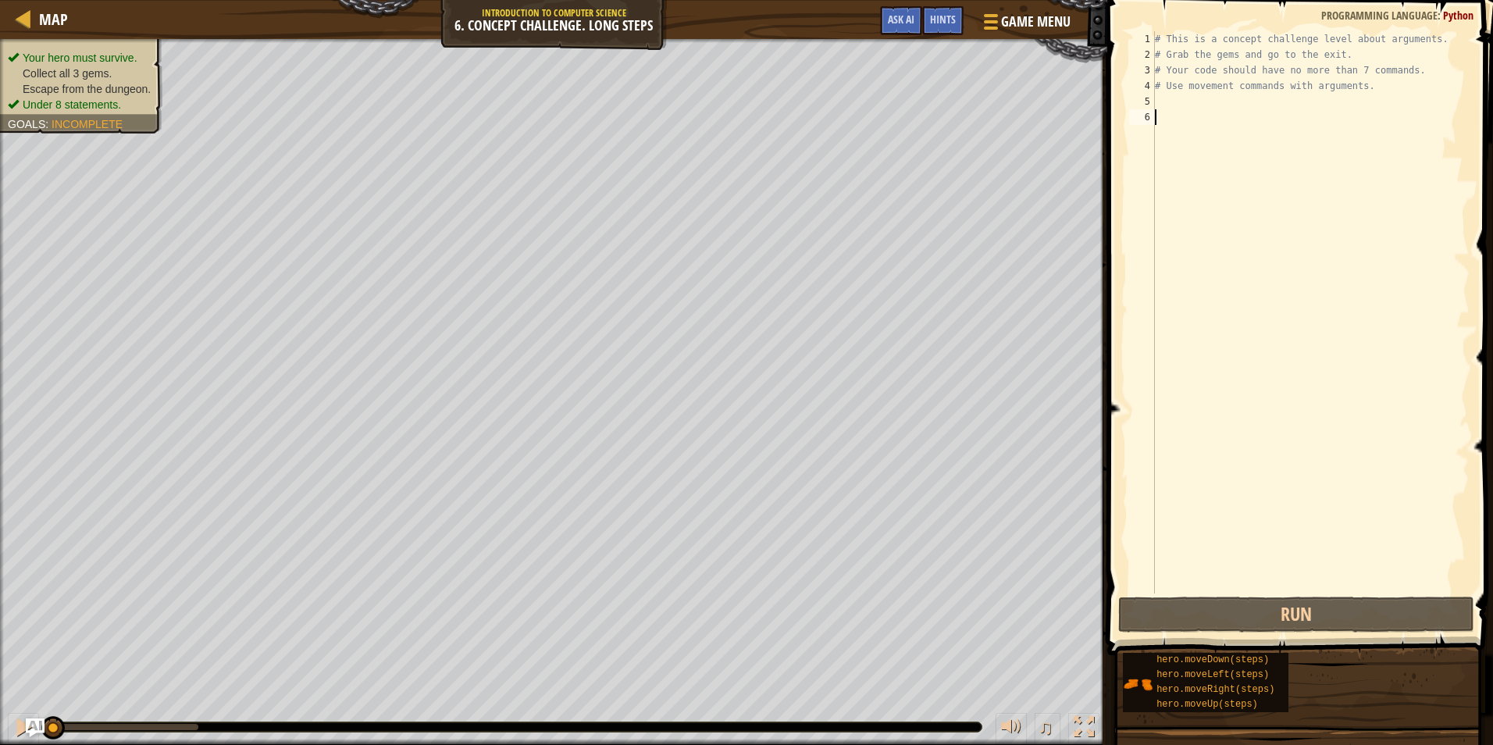
click at [937, 5] on div "Map Introduction to Computer Science 6. Concept Challenge. Long Steps Game Menu…" at bounding box center [554, 19] width 1108 height 39
click at [939, 9] on div "Hints" at bounding box center [942, 20] width 41 height 29
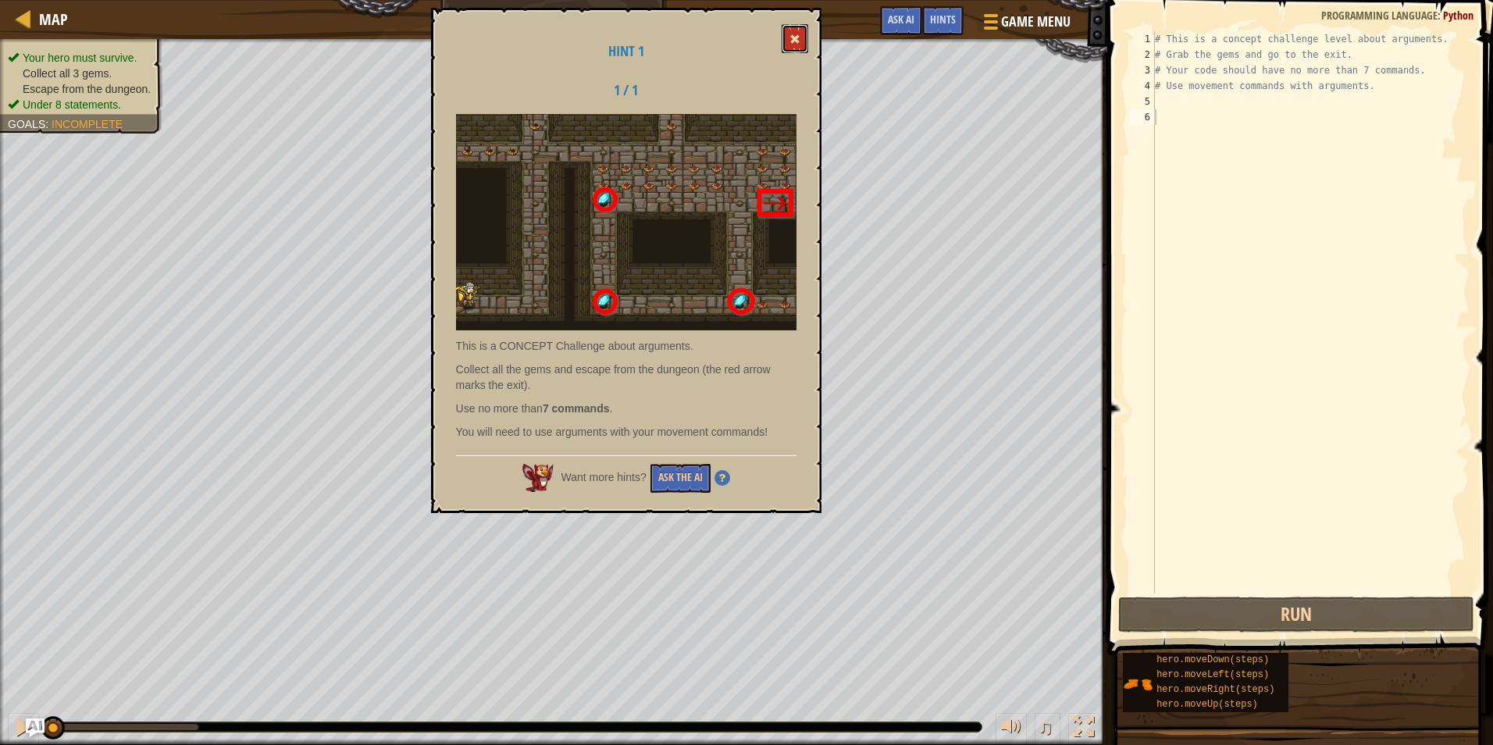
click at [797, 30] on button at bounding box center [795, 38] width 27 height 29
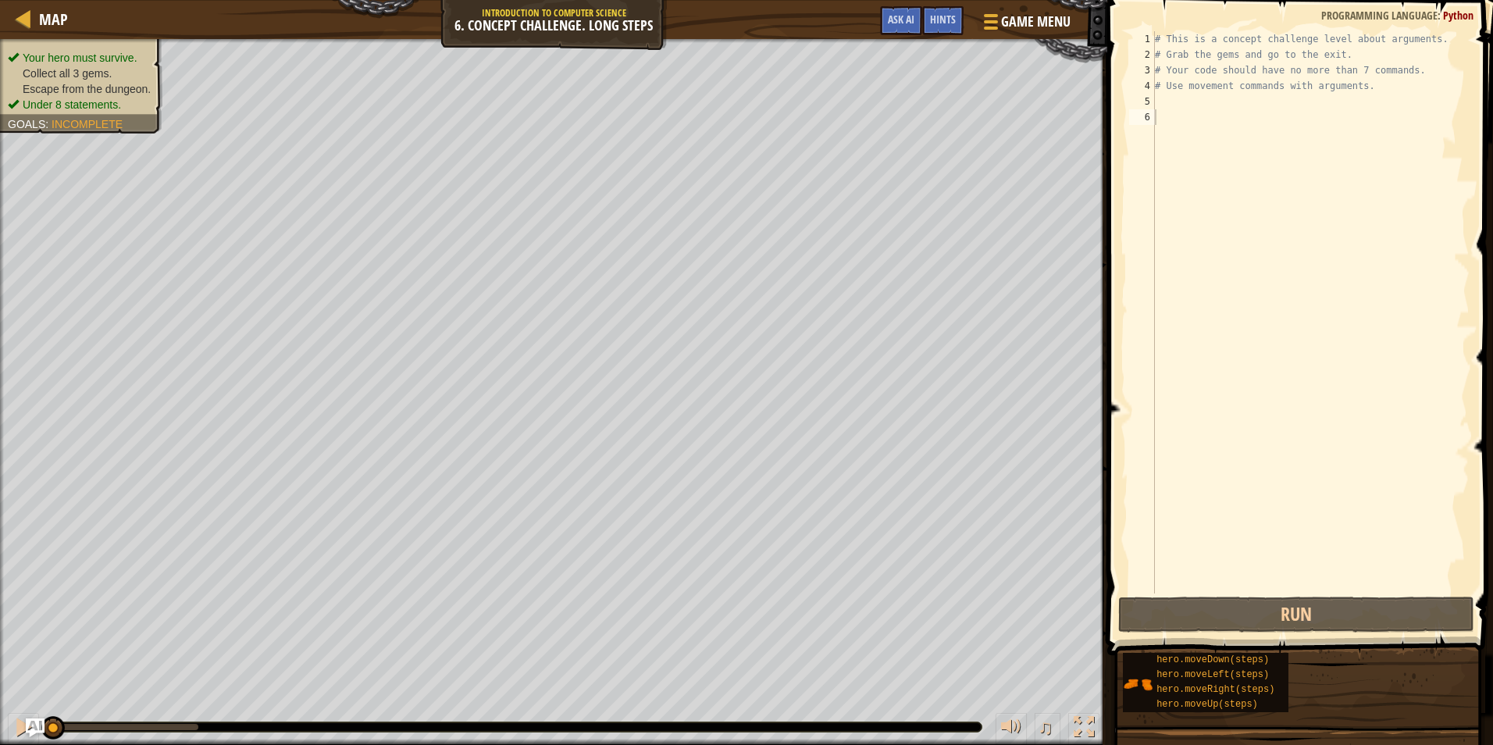
click at [1158, 98] on div "# This is a concept challenge level about arguments. # Grab the gems and go to …" at bounding box center [1311, 328] width 318 height 594
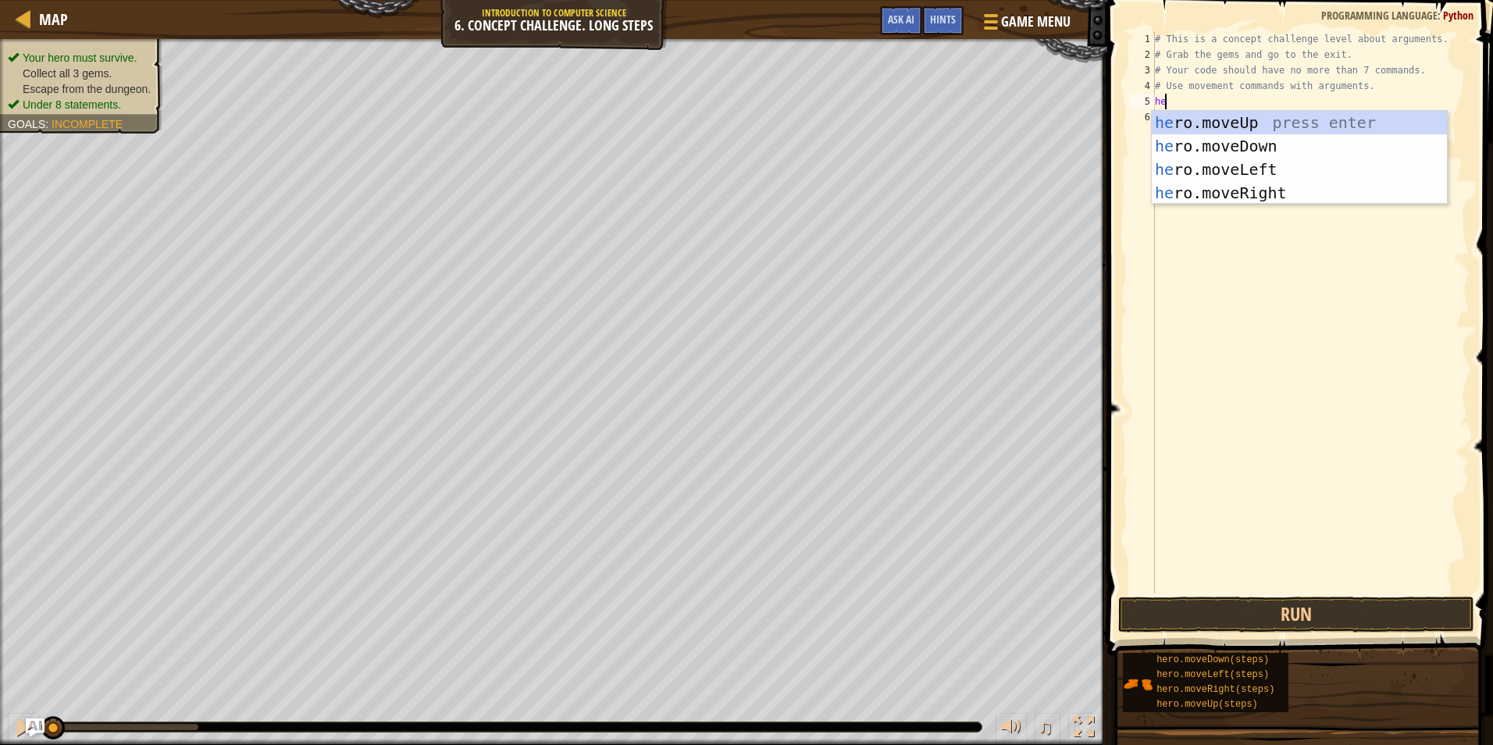
scroll to position [7, 1]
type textarea "hero"
click at [1239, 191] on div "hero .moveUp press enter hero .moveDown press enter hero .moveLeft press enter …" at bounding box center [1299, 181] width 295 height 141
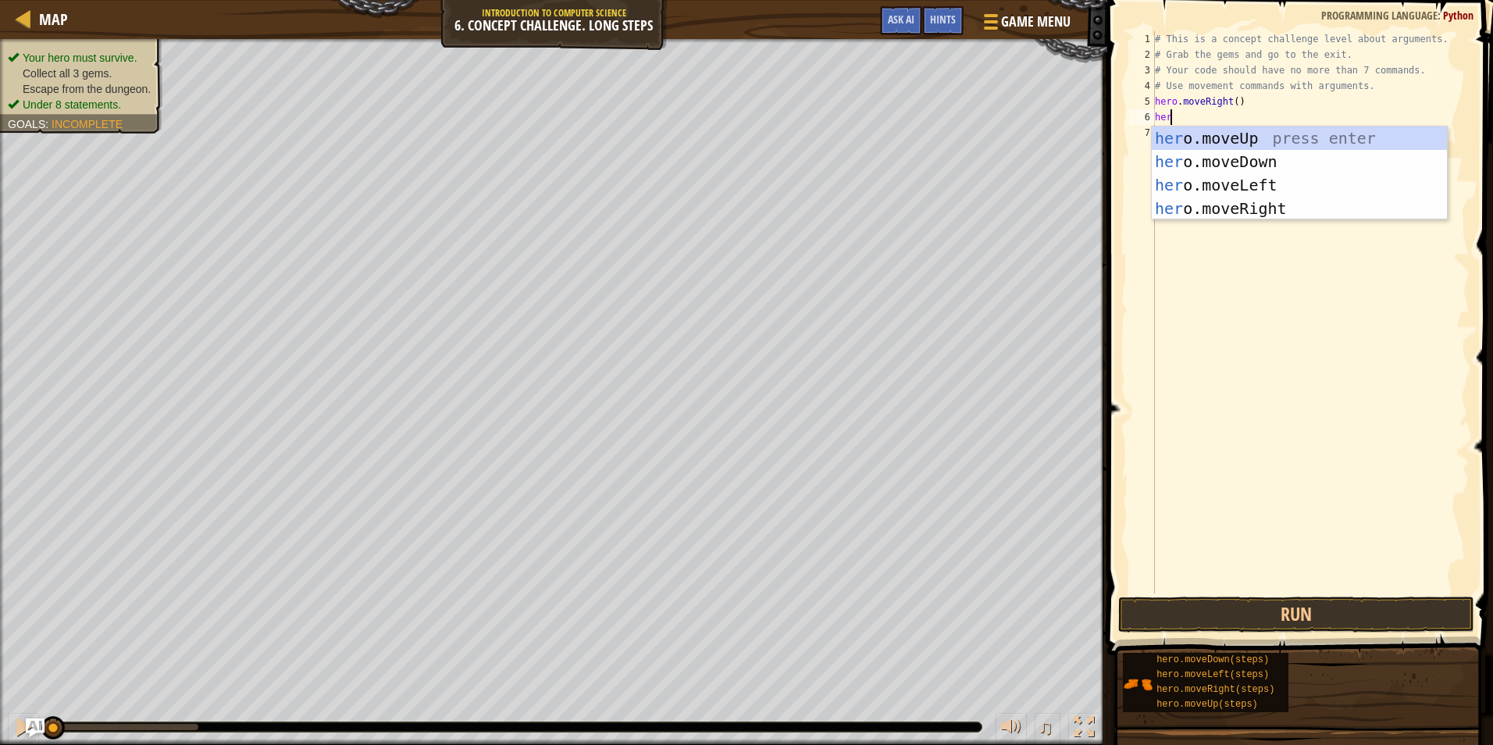
type textarea "hero"
click at [1193, 134] on div "hero .moveUp press enter hero .moveDown press enter hero .moveLeft press enter …" at bounding box center [1299, 197] width 295 height 141
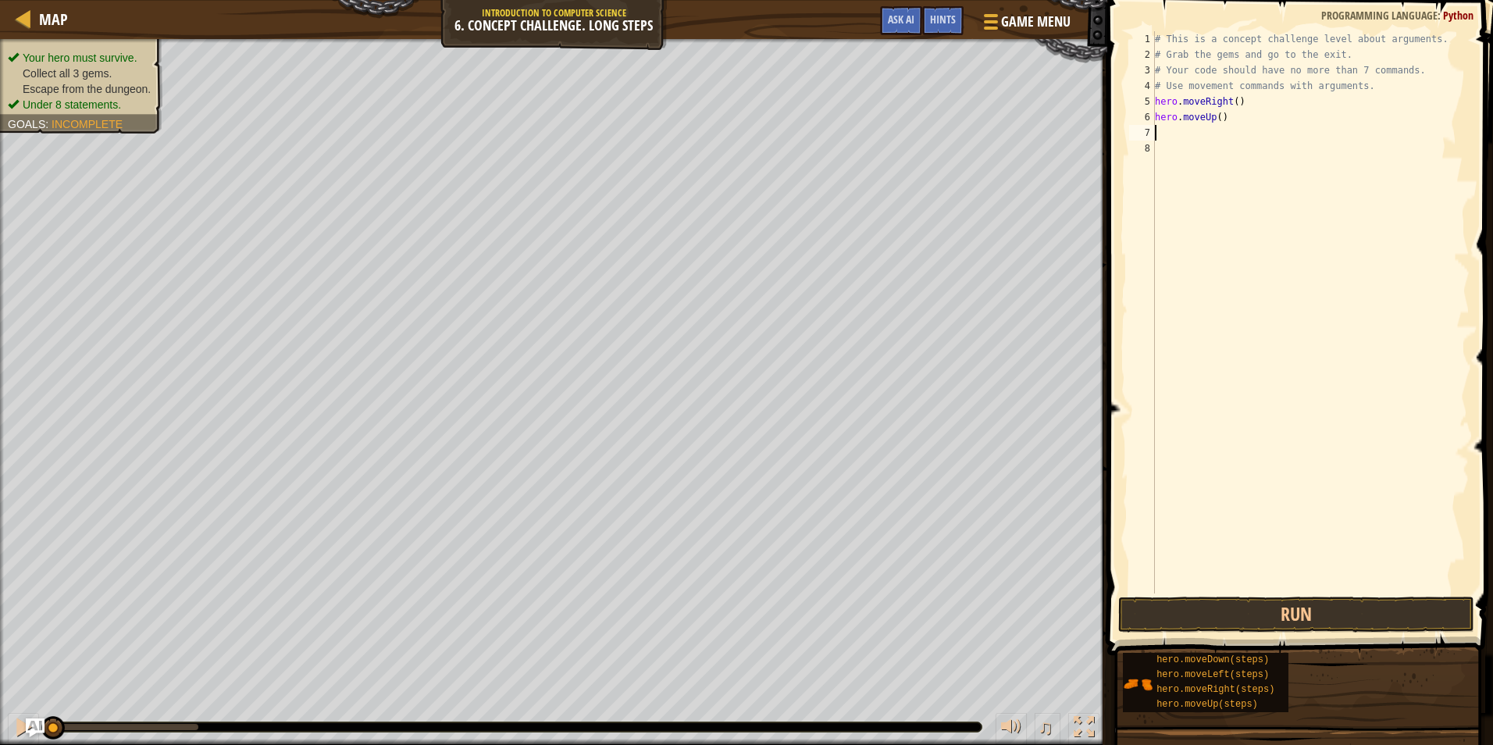
click at [1215, 116] on div "# This is a concept challenge level about arguments. # Grab the gems and go to …" at bounding box center [1311, 328] width 318 height 594
click at [1216, 116] on div "# This is a concept challenge level about arguments. # Grab the gems and go to …" at bounding box center [1311, 328] width 318 height 594
type textarea "hero.moveUp(3)"
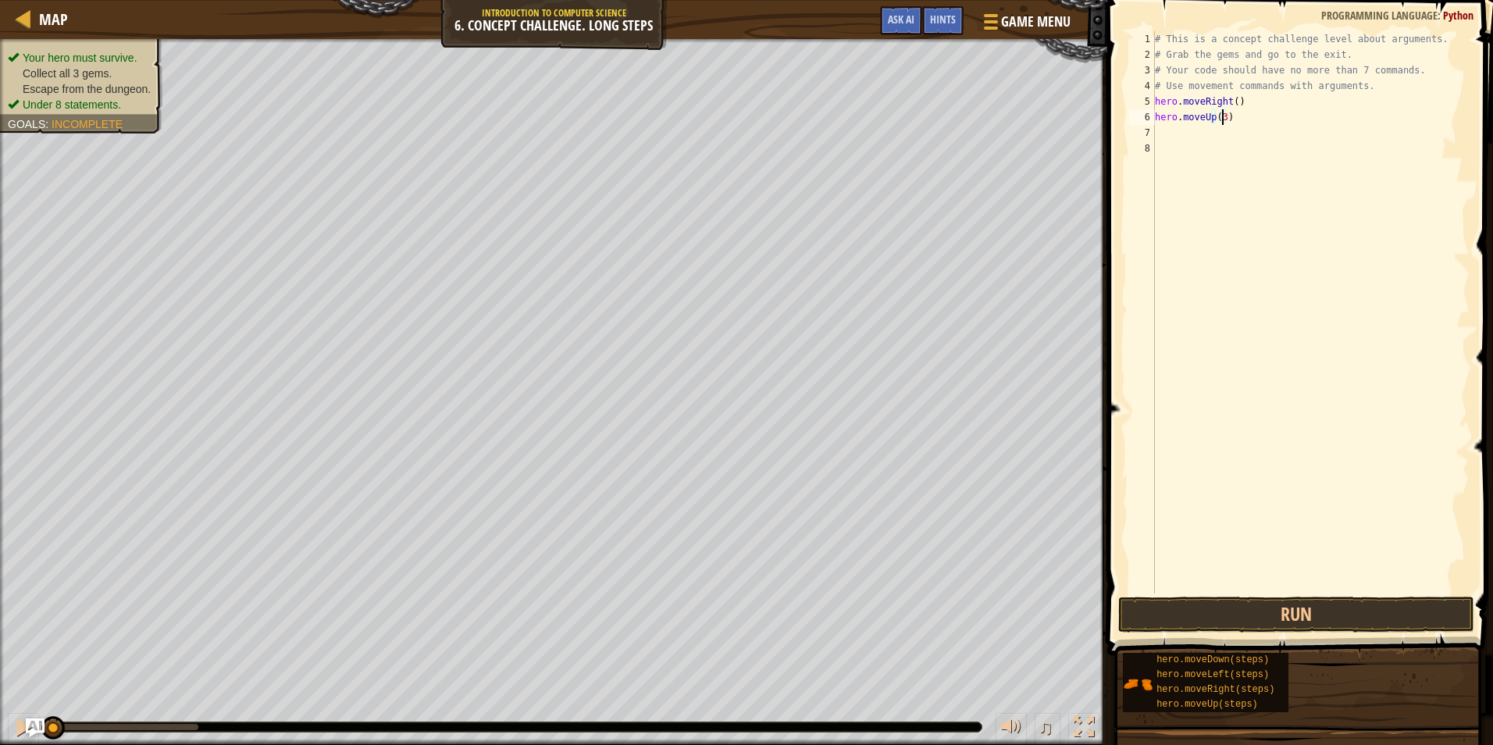
click at [1158, 124] on div "# This is a concept challenge level about arguments. # Grab the gems and go to …" at bounding box center [1311, 328] width 318 height 594
click at [1163, 133] on div "# This is a concept challenge level about arguments. # Grab the gems and go to …" at bounding box center [1311, 328] width 318 height 594
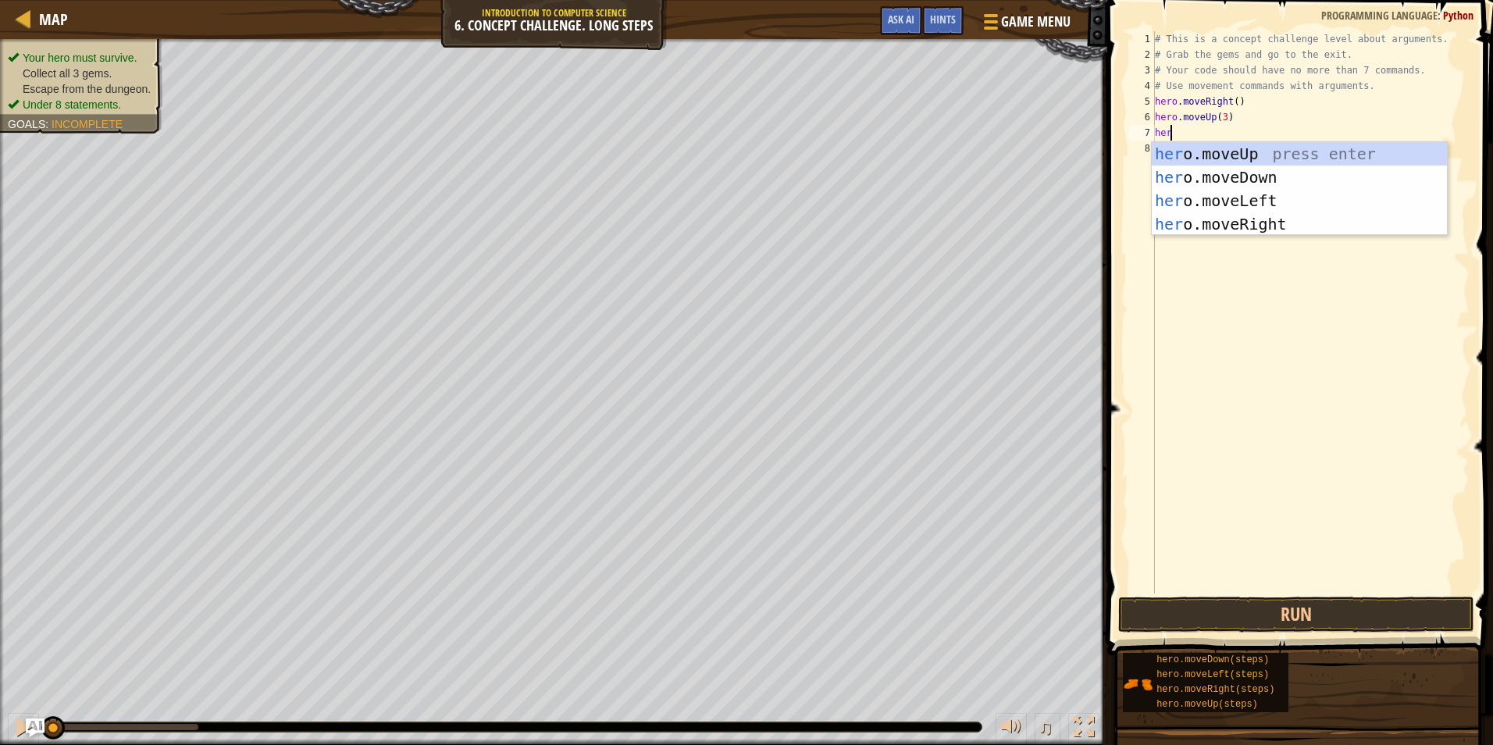
scroll to position [7, 1]
type textarea "hero"
click at [1233, 213] on div "hero .moveUp press enter hero .moveDown press enter hero .moveLeft press enter …" at bounding box center [1299, 212] width 295 height 141
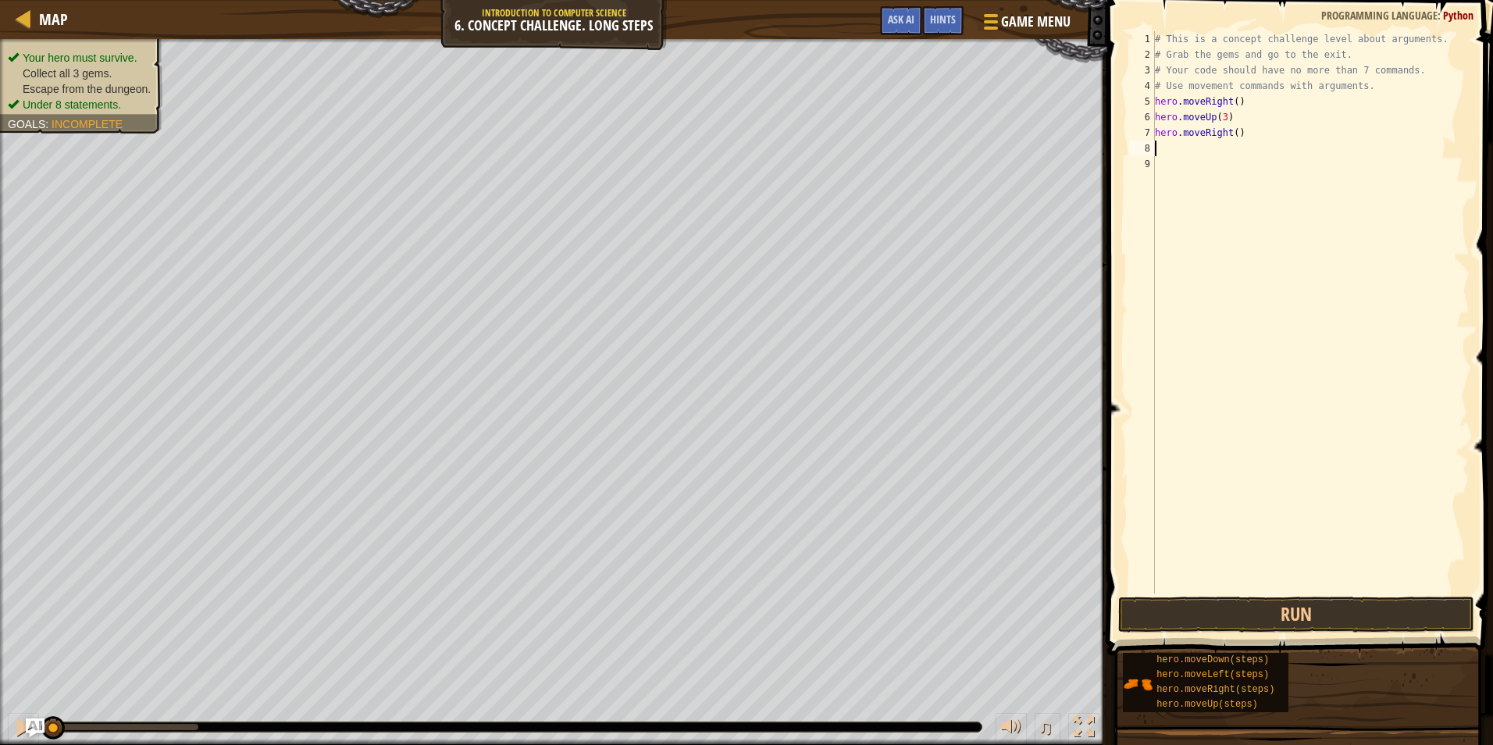
click at [1233, 213] on div "# This is a concept challenge level about arguments. # Grab the gems and go to …" at bounding box center [1311, 328] width 318 height 594
click at [1231, 134] on div "# This is a concept challenge level about arguments. # Grab the gems and go to …" at bounding box center [1311, 328] width 318 height 594
click at [1256, 123] on div "# This is a concept challenge level about arguments. # Grab the gems and go to …" at bounding box center [1311, 328] width 318 height 594
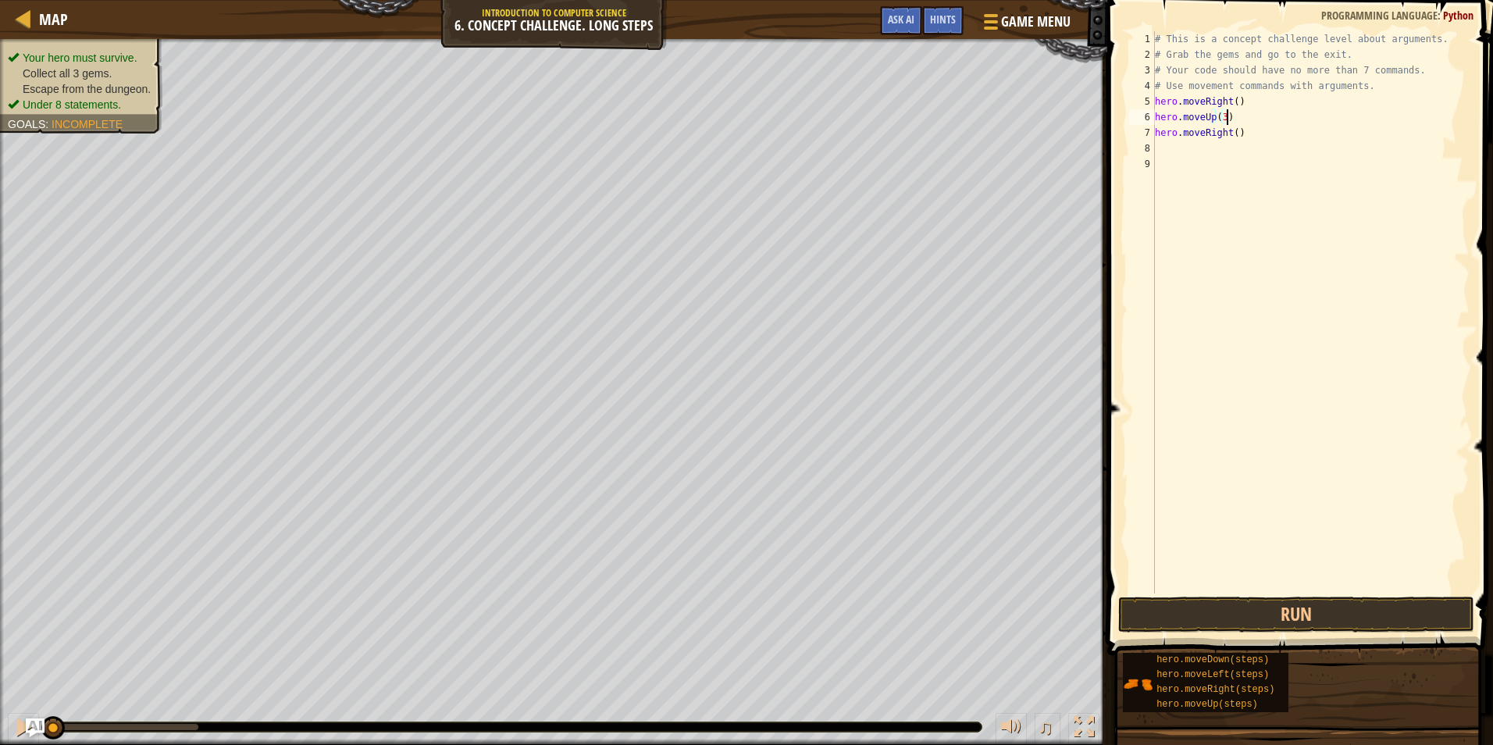
click at [1232, 133] on div "# This is a concept challenge level about arguments. # Grab the gems and go to …" at bounding box center [1311, 328] width 318 height 594
type textarea "hero.moveRight(2)"
click at [1158, 147] on div "# This is a concept challenge level about arguments. # Grab the gems and go to …" at bounding box center [1311, 328] width 318 height 594
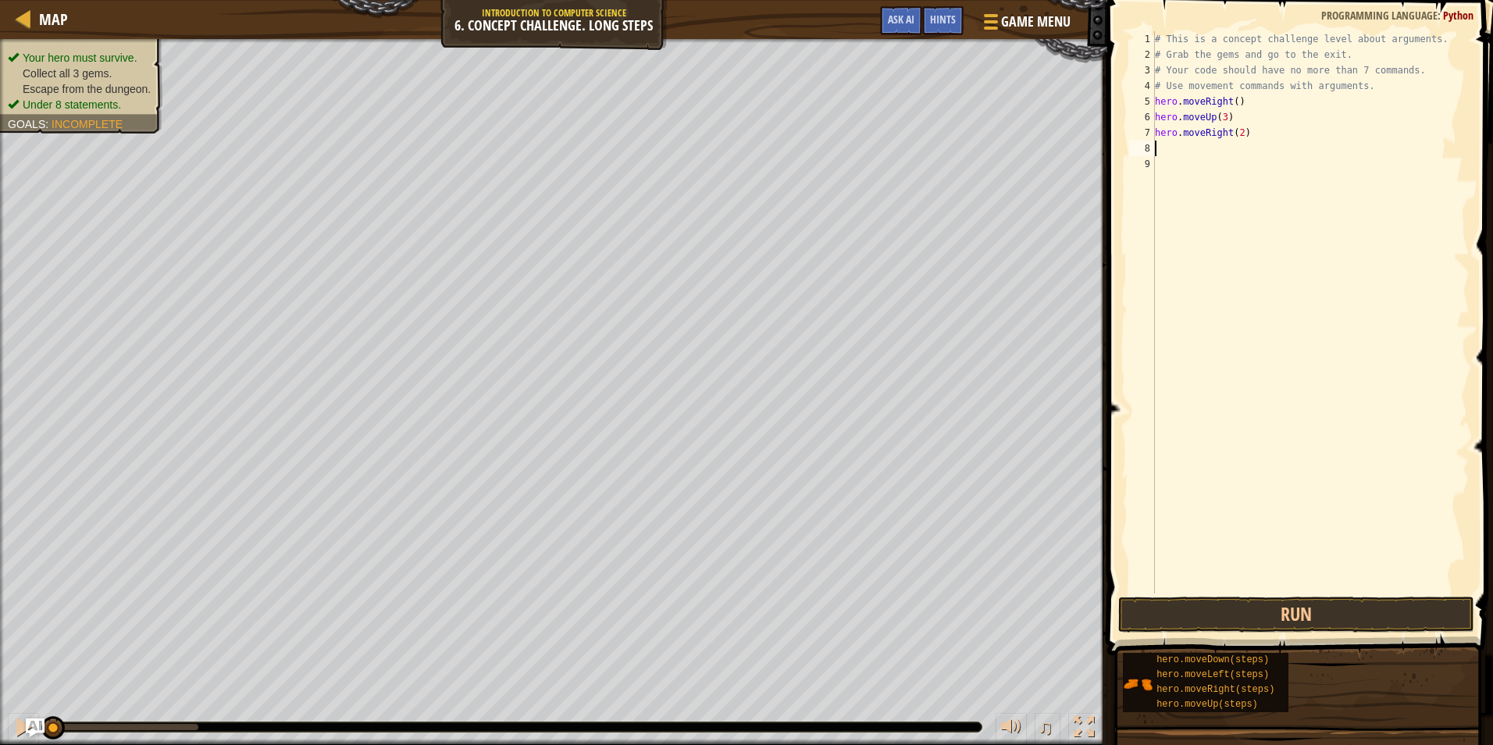
click at [1158, 147] on div "# This is a concept challenge level about arguments. # Grab the gems and go to …" at bounding box center [1311, 328] width 318 height 594
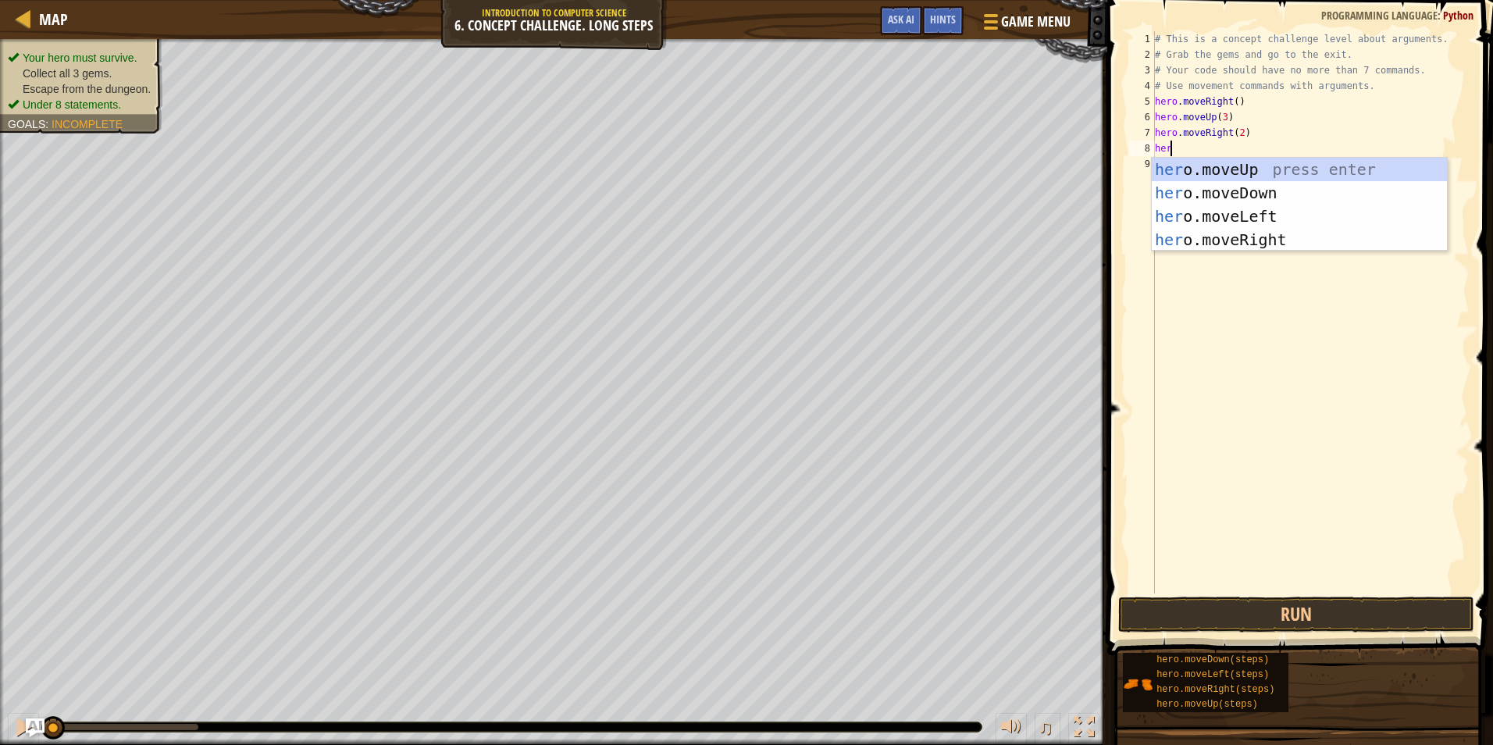
scroll to position [7, 1]
type textarea "hero"
click at [1194, 177] on div "hero .moveUp press enter hero .moveDown press enter hero .moveLeft press enter …" at bounding box center [1299, 228] width 295 height 141
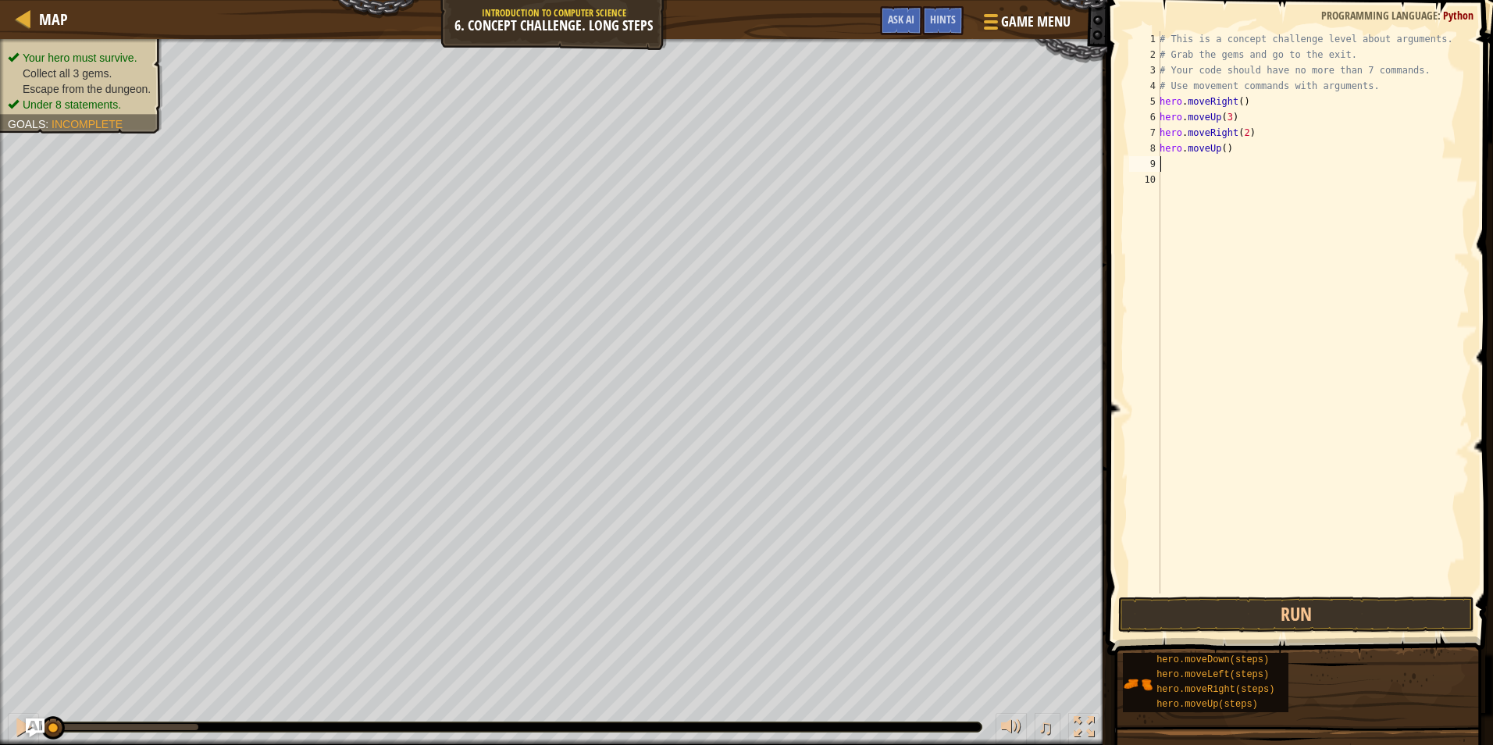
click at [1215, 148] on div "# This is a concept challenge level about arguments. # Grab the gems and go to …" at bounding box center [1313, 328] width 313 height 594
type textarea "hero.movedown()"
click at [1202, 198] on div "# This is a concept challenge level about arguments. # Grab the gems and go to …" at bounding box center [1313, 328] width 313 height 594
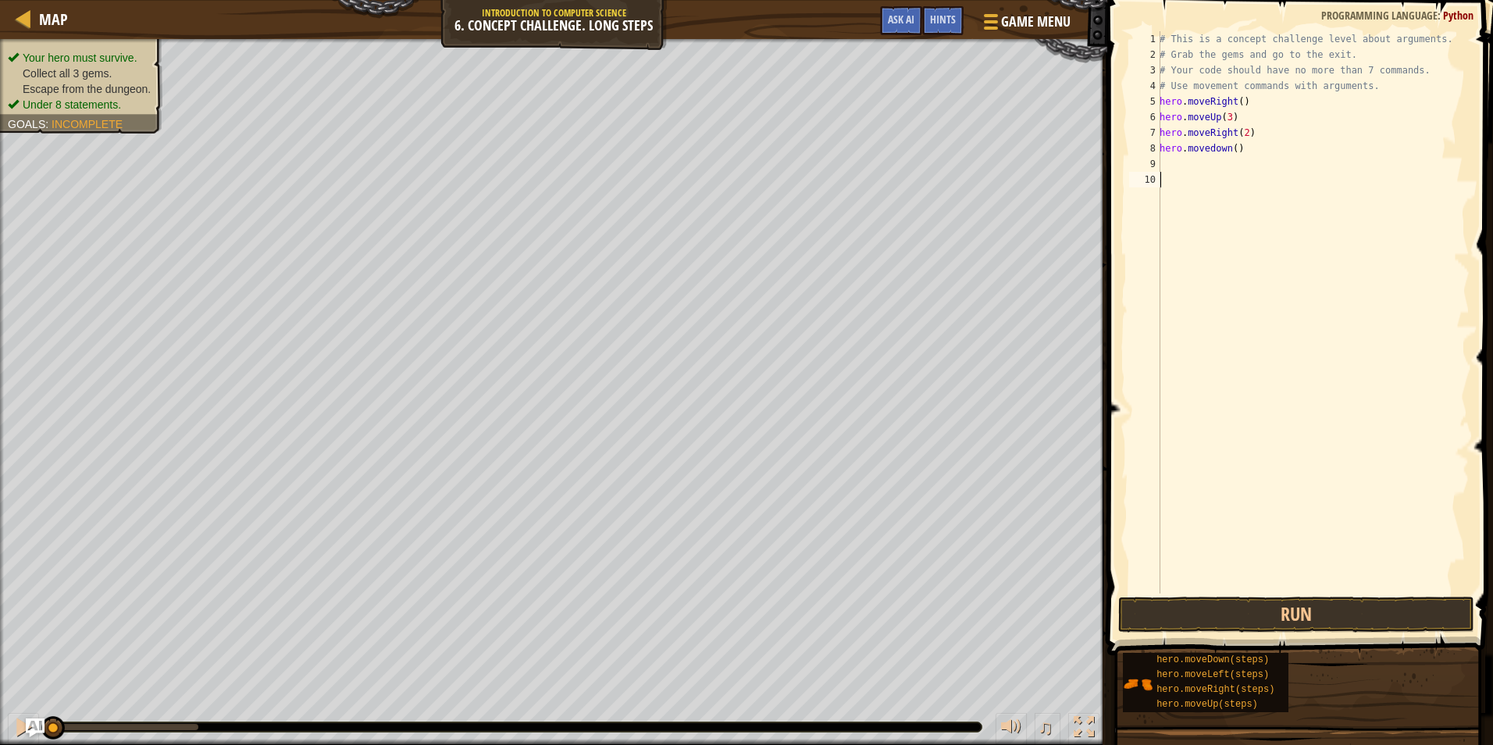
click at [1164, 162] on div "# This is a concept challenge level about arguments. # Grab the gems and go to …" at bounding box center [1313, 328] width 313 height 594
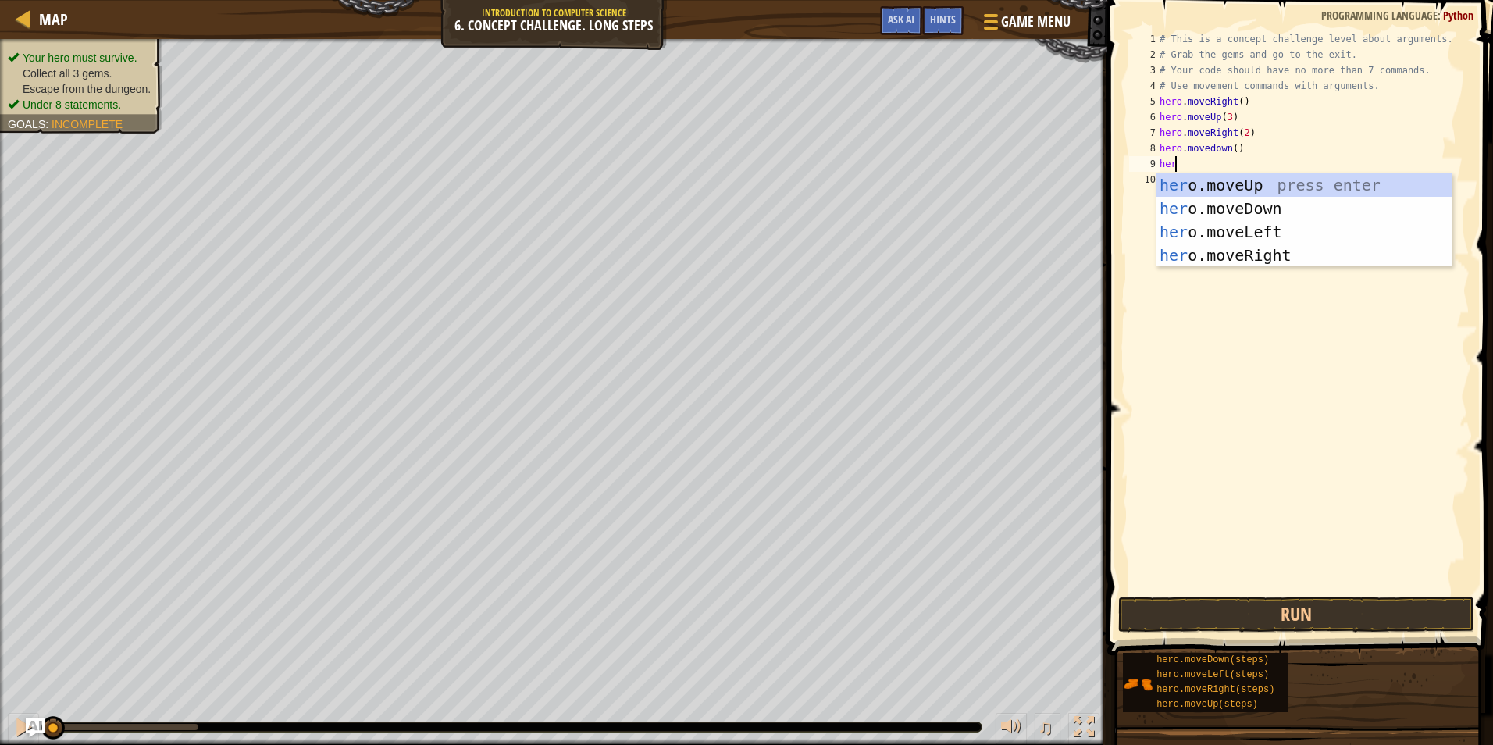
scroll to position [7, 1]
type textarea "hero"
click at [1216, 230] on div "hero .moveUp press enter hero .moveDown press enter hero .moveLeft press enter …" at bounding box center [1304, 243] width 295 height 141
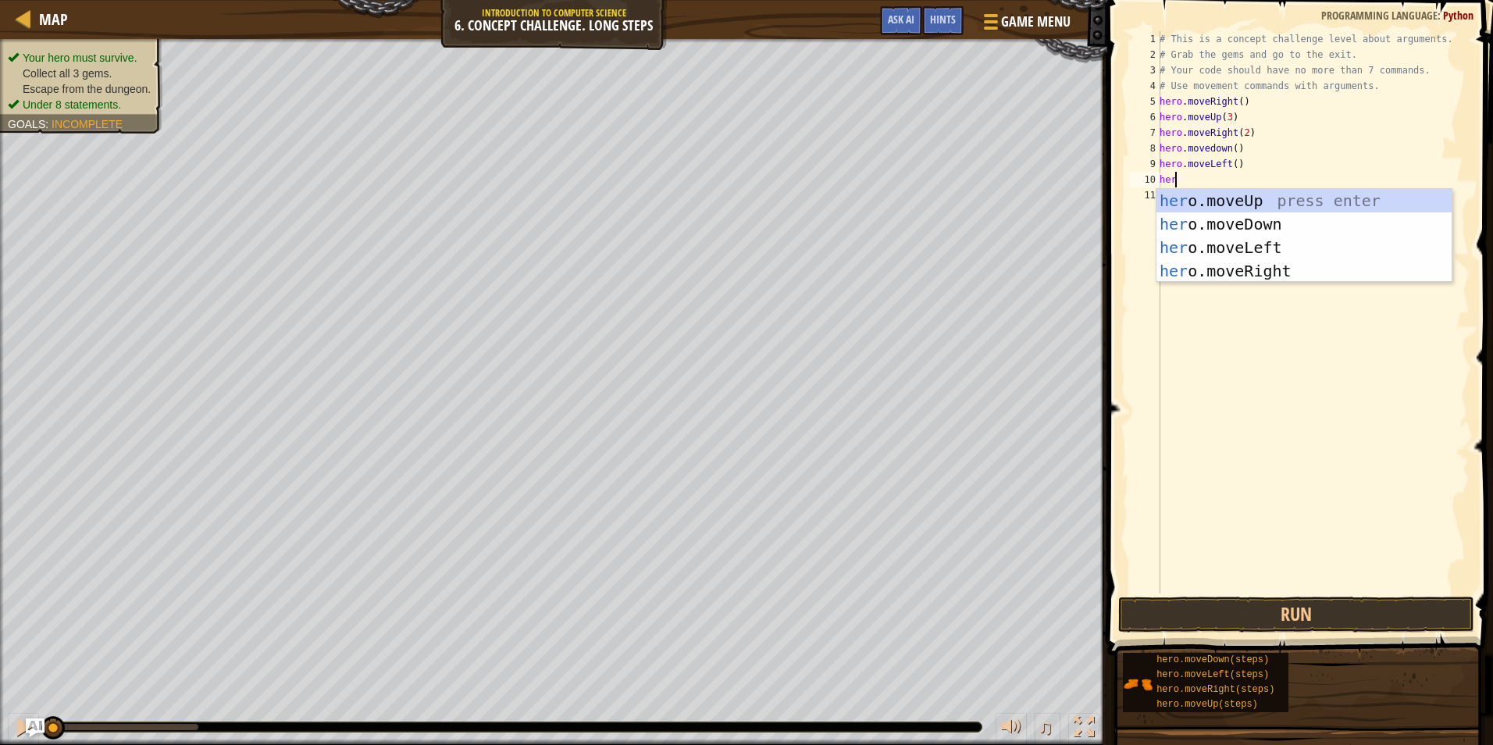
type textarea "hero"
click at [1189, 219] on div "hero .moveUp press enter hero .moveDown press enter hero .moveLeft press enter …" at bounding box center [1304, 259] width 295 height 141
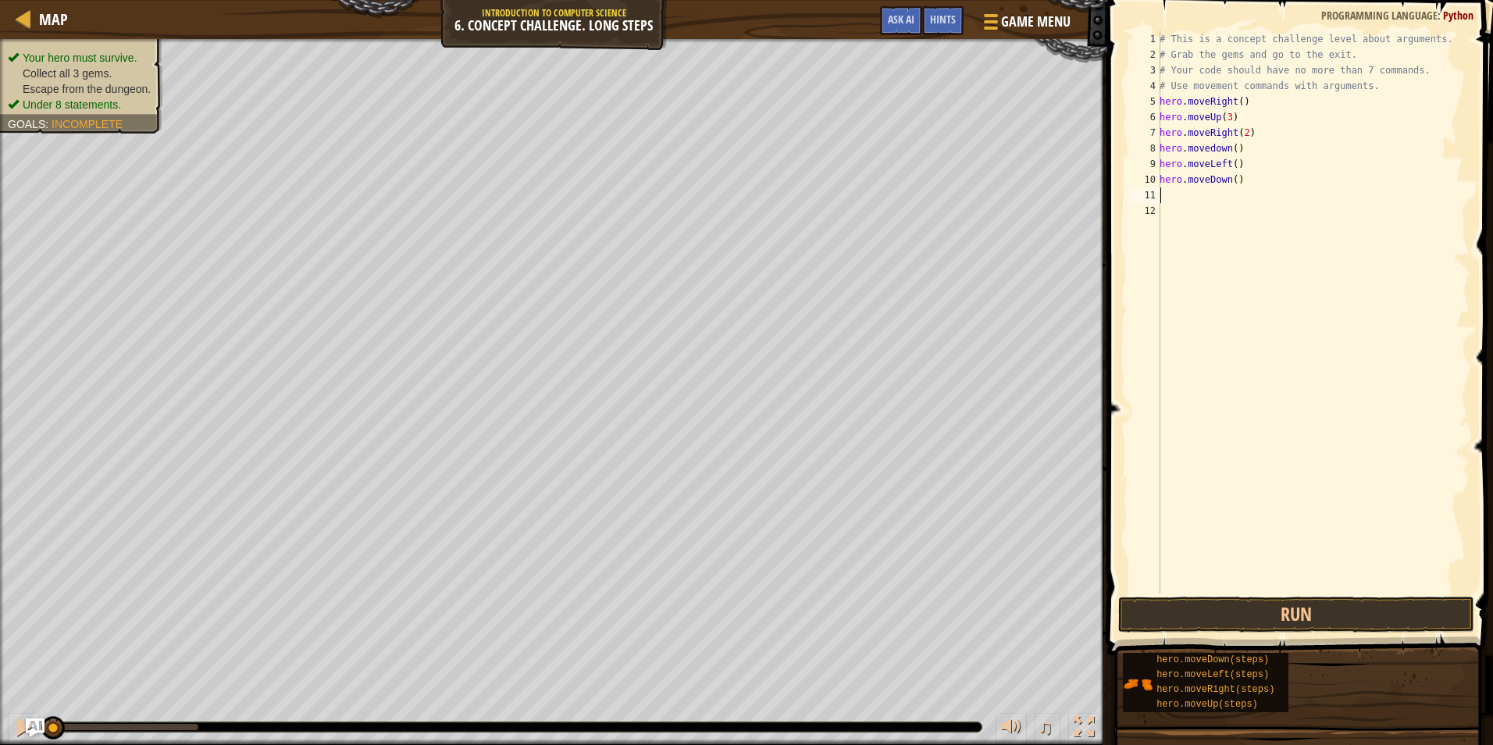
click at [1231, 179] on div "# This is a concept challenge level about arguments. # Grab the gems and go to …" at bounding box center [1313, 328] width 313 height 594
click at [1231, 178] on div "# This is a concept challenge level about arguments. # Grab the gems and go to …" at bounding box center [1313, 328] width 313 height 594
click at [1231, 178] on div "# This is a concept challenge level about arguments. # Grab the gems and go to …" at bounding box center [1313, 312] width 313 height 562
type textarea "hero.moveDown(2)"
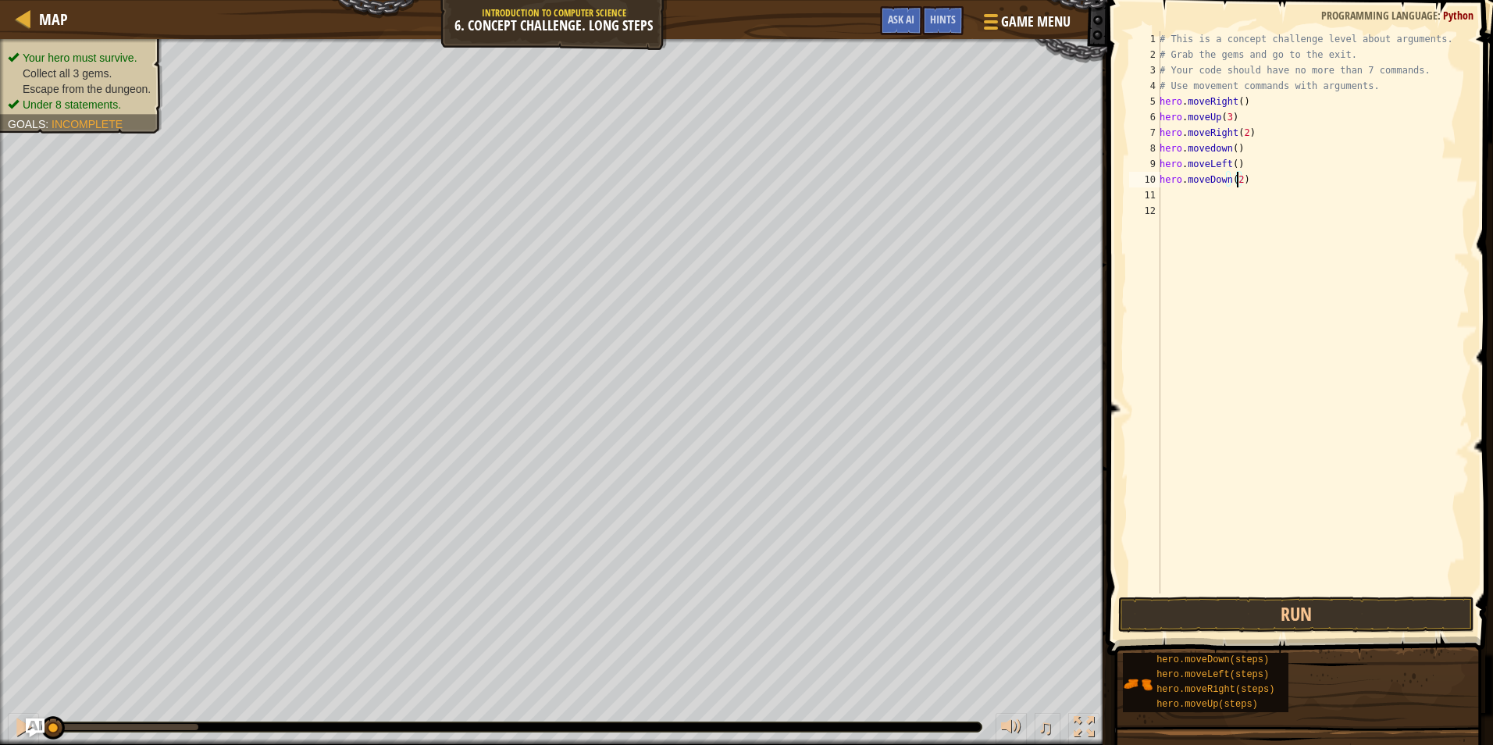
click at [1165, 196] on div "# This is a concept challenge level about arguments. # Grab the gems and go to …" at bounding box center [1313, 328] width 313 height 594
type textarea "h"
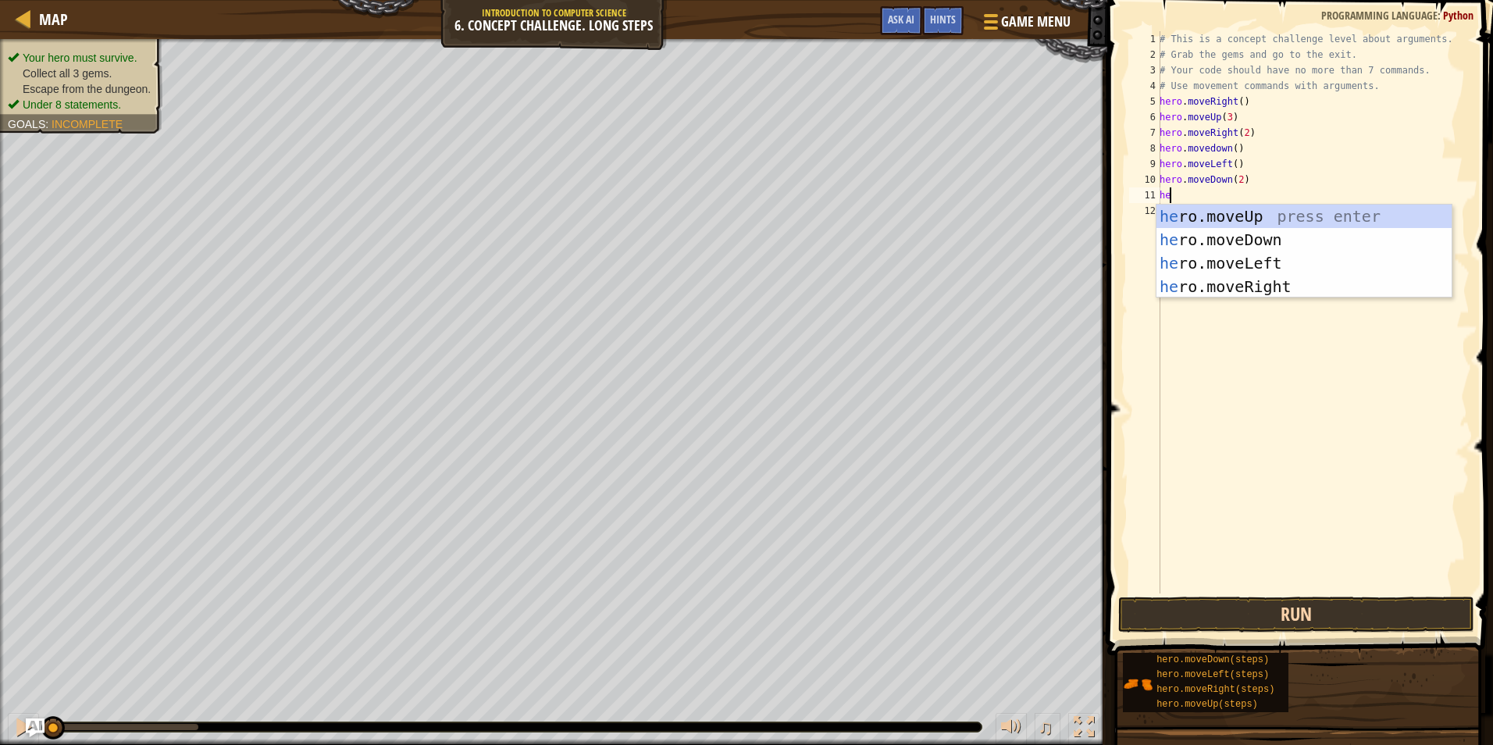
scroll to position [7, 1]
type textarea "hero"
click at [1322, 261] on div "hero .moveUp press enter hero .moveDown press enter hero .moveLeft press enter …" at bounding box center [1304, 275] width 295 height 141
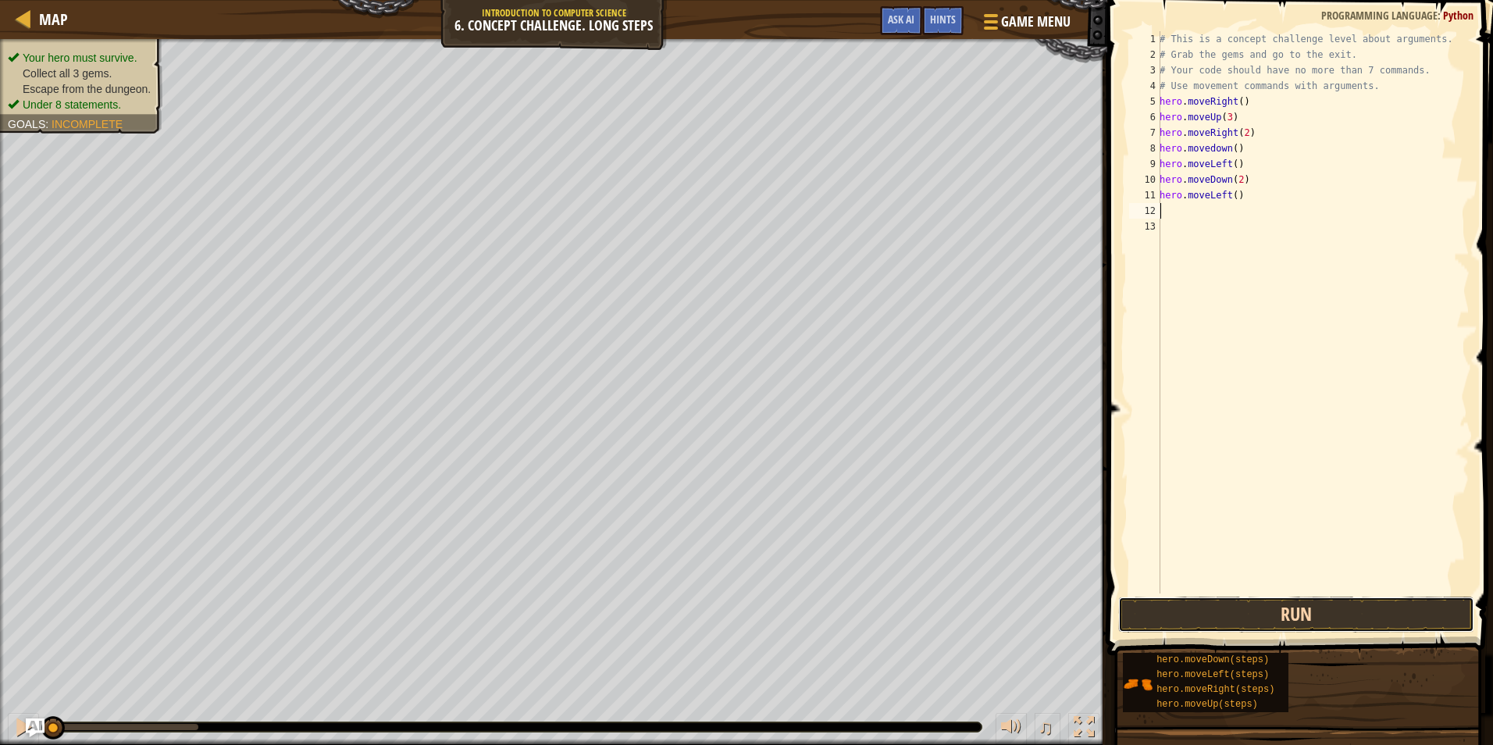
click at [1287, 615] on button "Run" at bounding box center [1296, 615] width 356 height 36
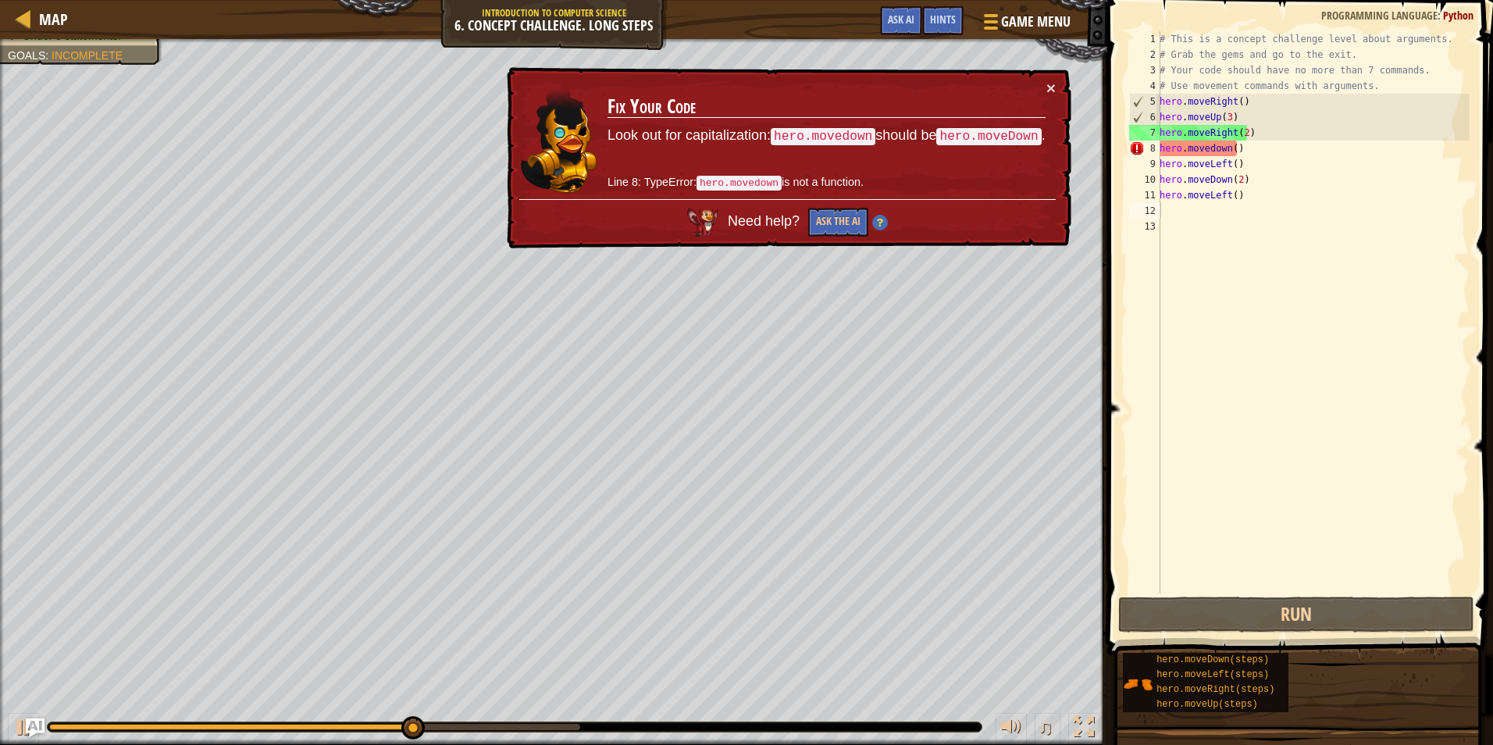
click at [1053, 77] on div "× Fix Your Code Look out for capitalization: hero.movedown should be hero.moveD…" at bounding box center [788, 158] width 568 height 182
click at [1049, 80] on button "×" at bounding box center [1051, 88] width 9 height 16
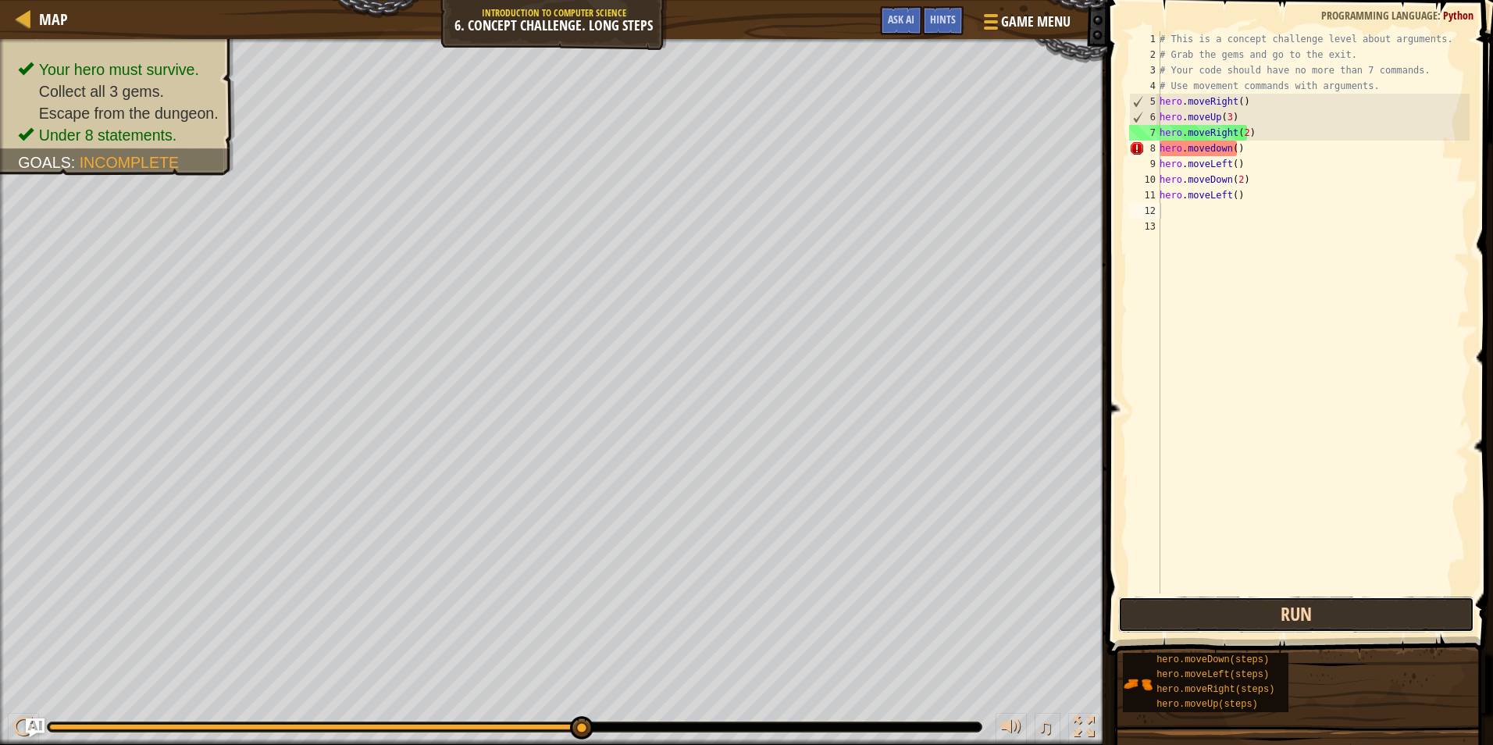
click at [1336, 612] on button "Run" at bounding box center [1296, 615] width 356 height 36
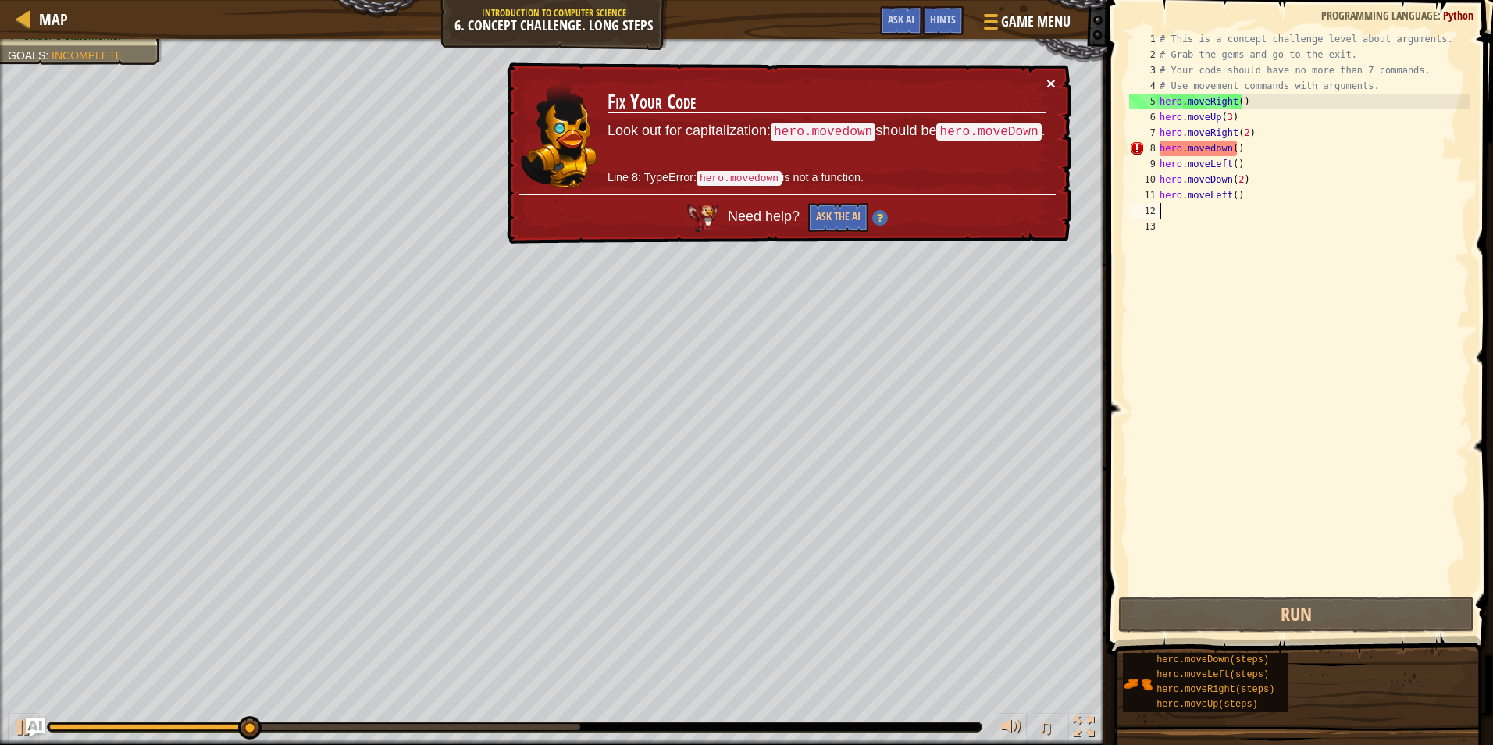
click at [1048, 81] on button "×" at bounding box center [1051, 83] width 9 height 16
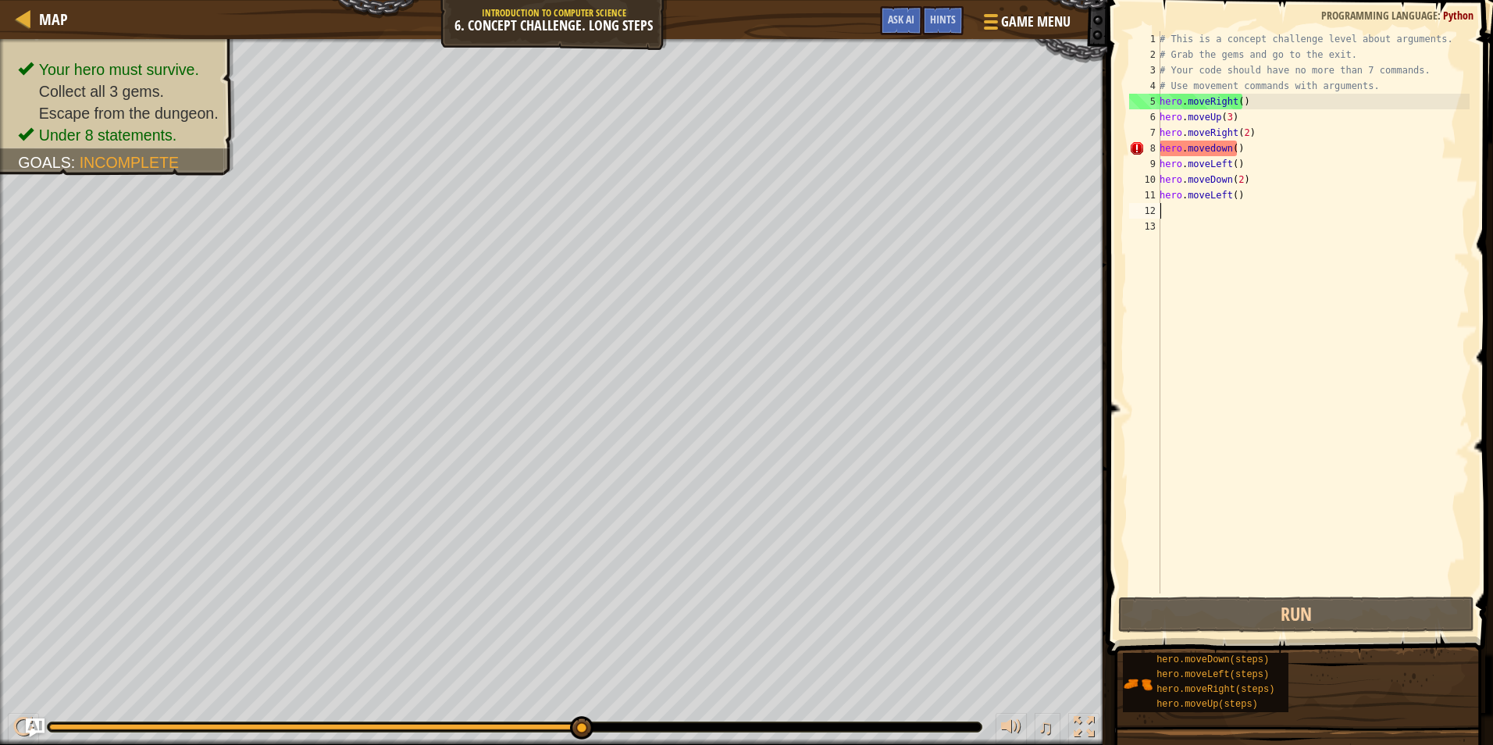
click at [1186, 152] on div "# This is a concept challenge level about arguments. # Grab the gems and go to …" at bounding box center [1313, 328] width 313 height 594
type textarea "hero.movedown()"
click at [958, 14] on div "Hints" at bounding box center [942, 20] width 41 height 29
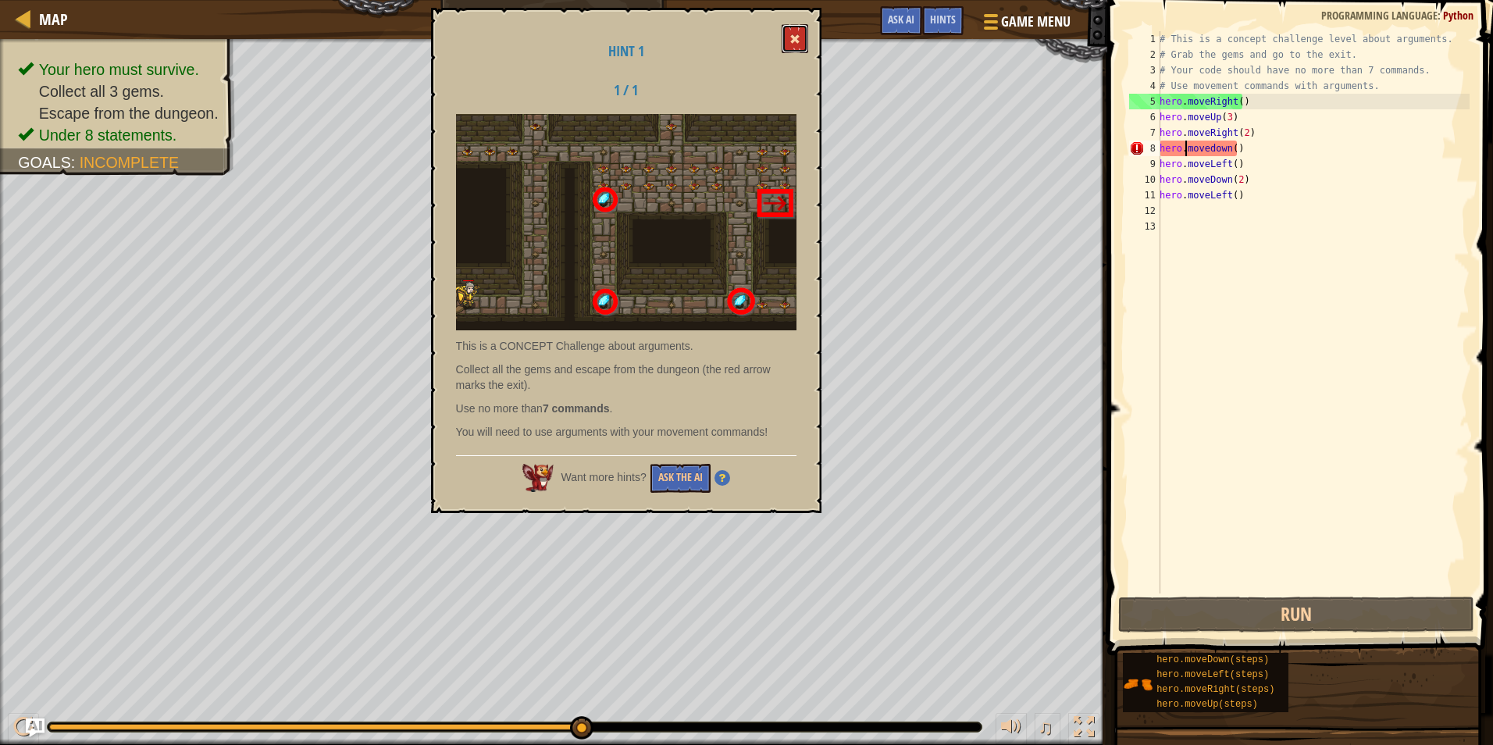
click at [789, 27] on button at bounding box center [795, 38] width 27 height 29
click at [794, 34] on div "Map Introduction to Computer Science 6. Concept Challenge. Long Steps Game Menu…" at bounding box center [554, 19] width 1108 height 39
